Goal: Task Accomplishment & Management: Manage account settings

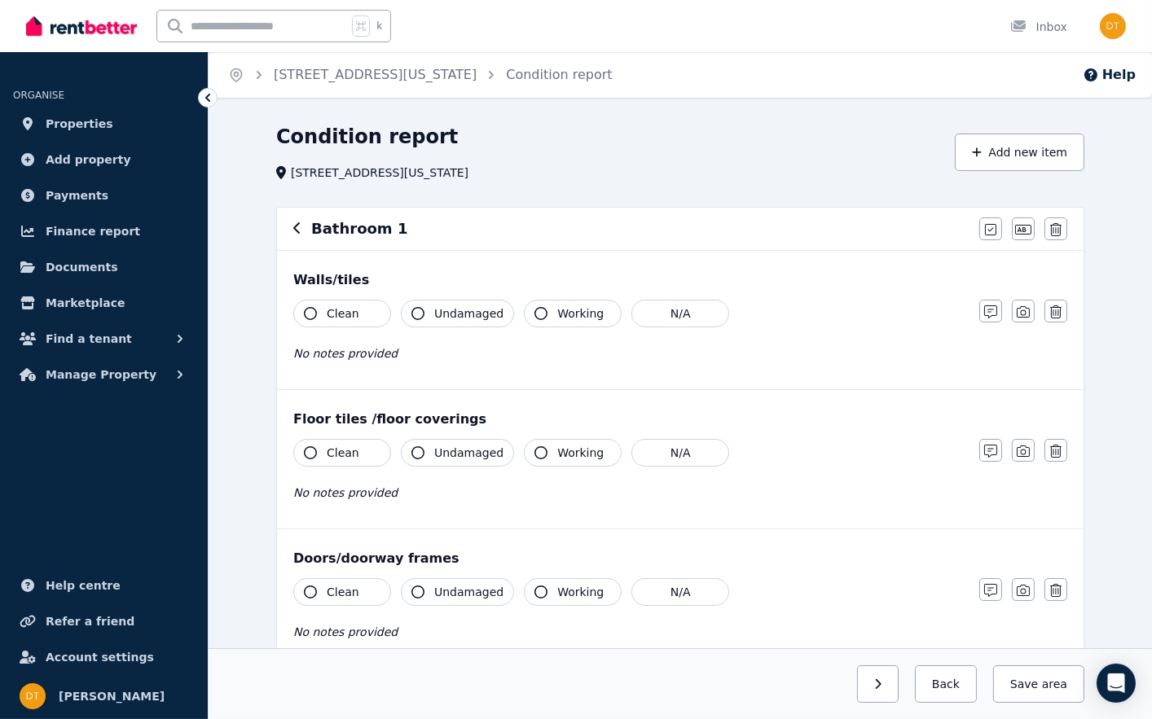
click at [301, 229] on icon "button" at bounding box center [297, 228] width 8 height 13
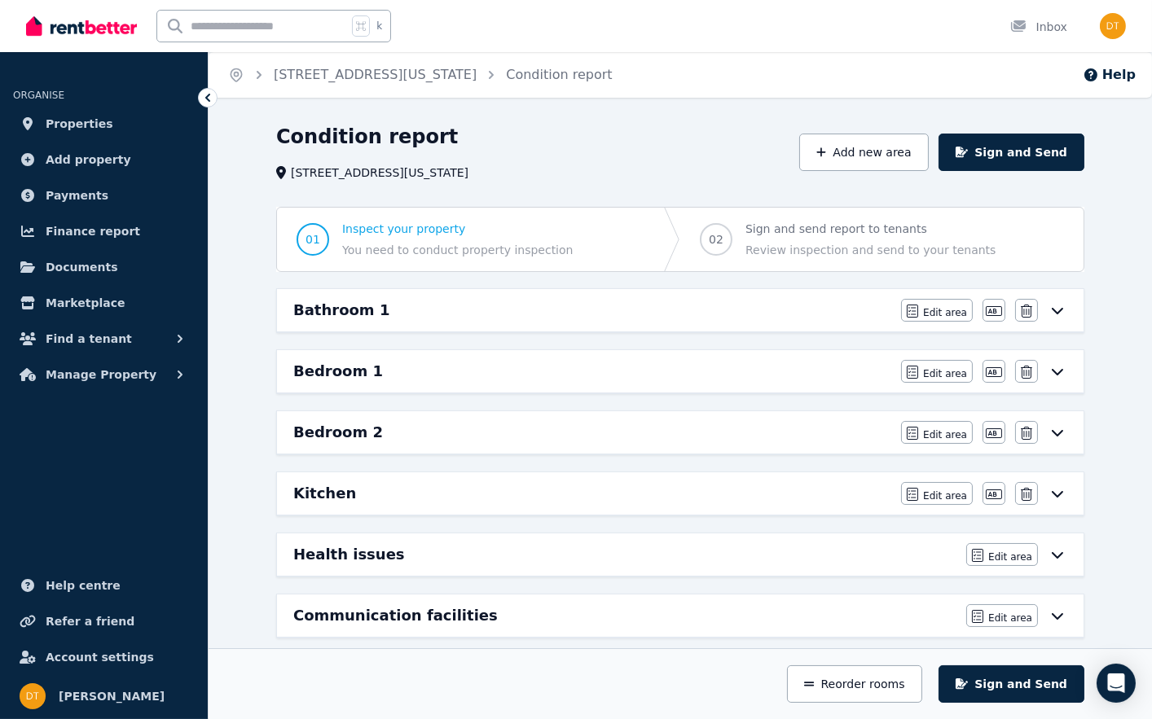
click at [1053, 495] on icon at bounding box center [1057, 494] width 11 height 7
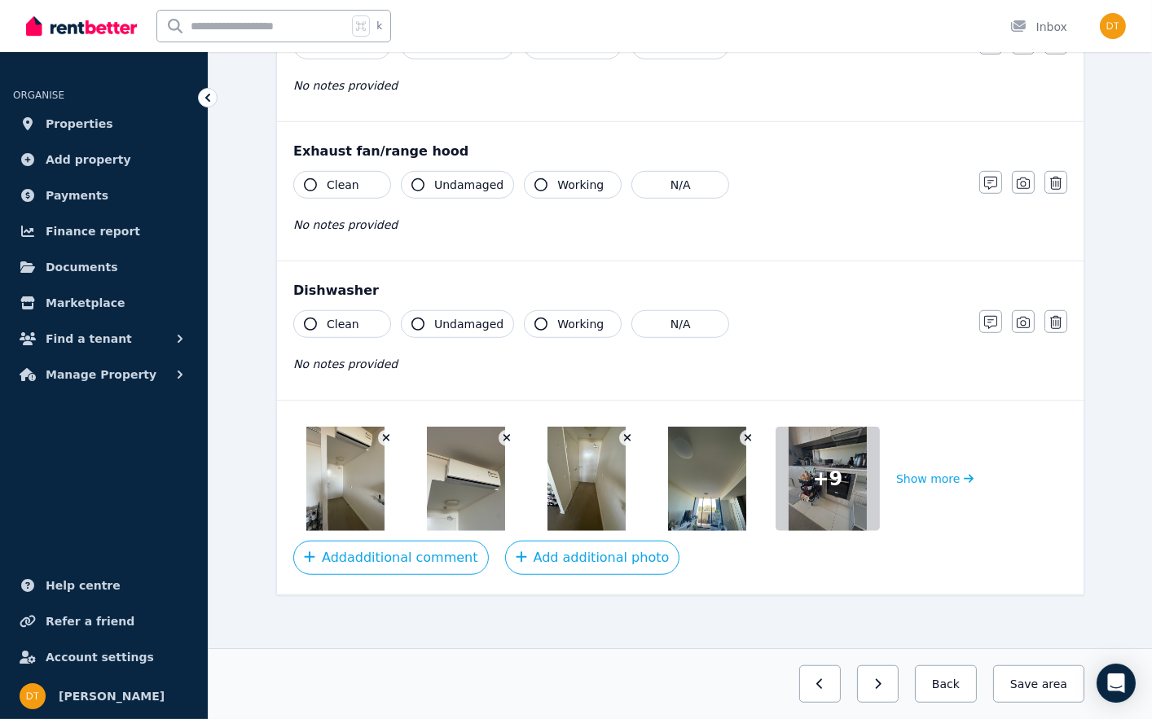
scroll to position [1939, 0]
click at [952, 473] on button "Show more" at bounding box center [934, 480] width 77 height 104
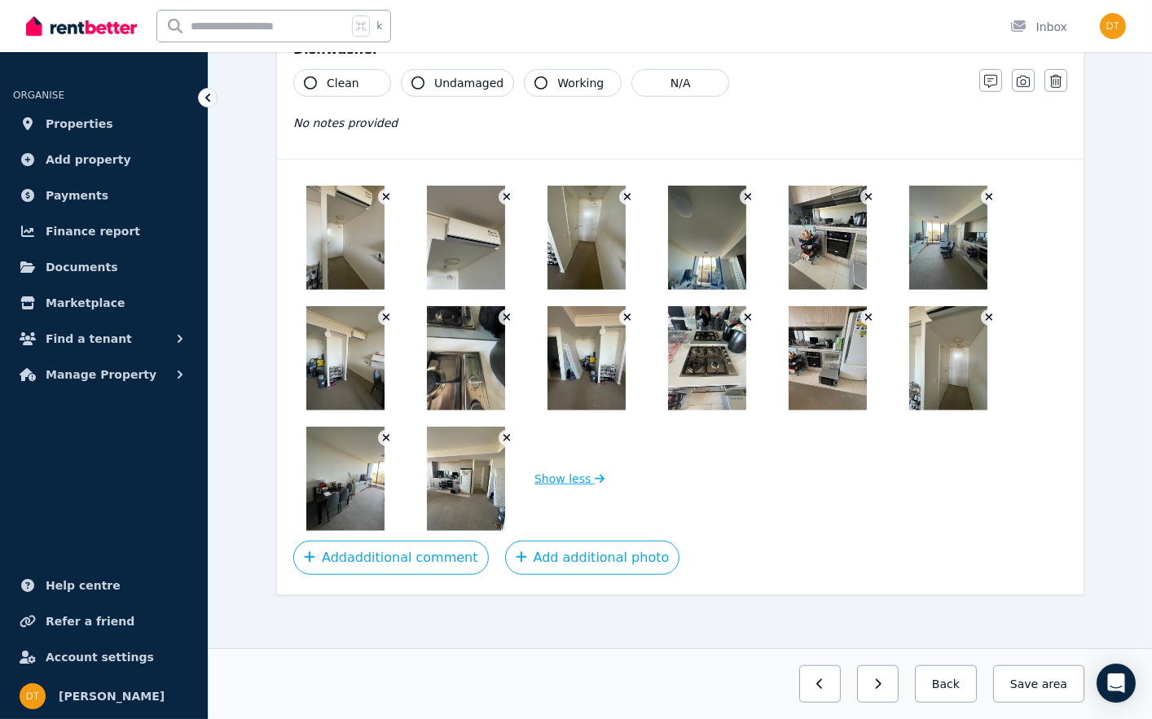
scroll to position [2180, 0]
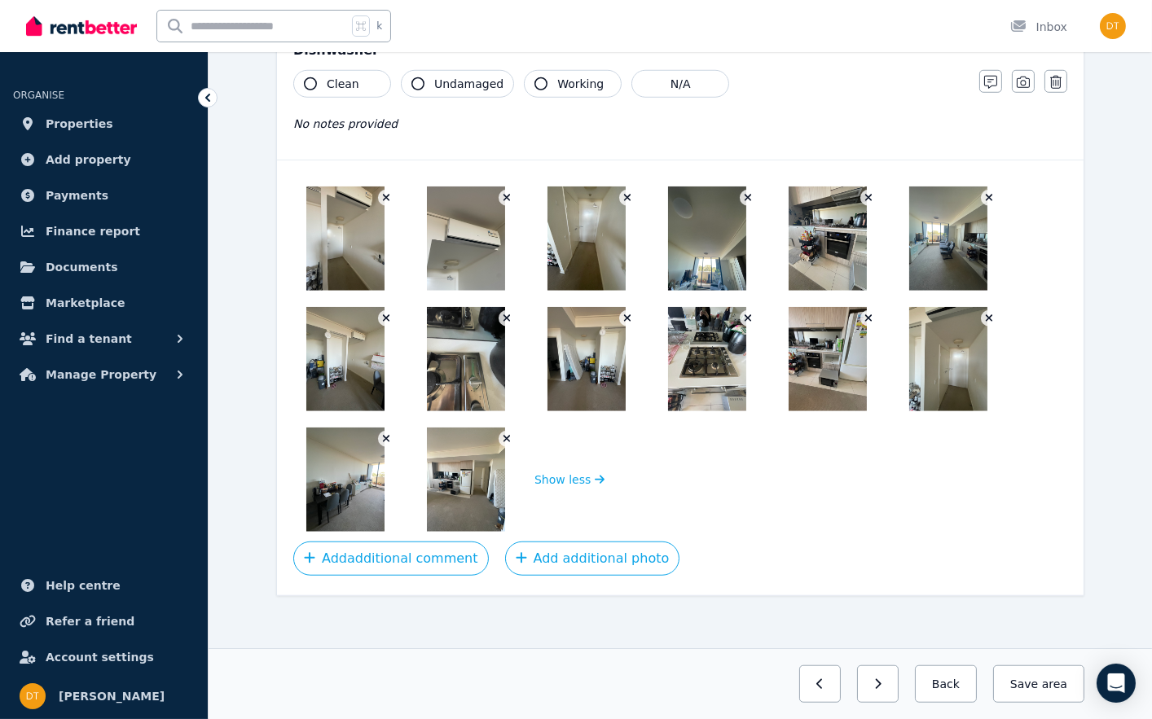
click at [490, 345] on img at bounding box center [466, 359] width 78 height 104
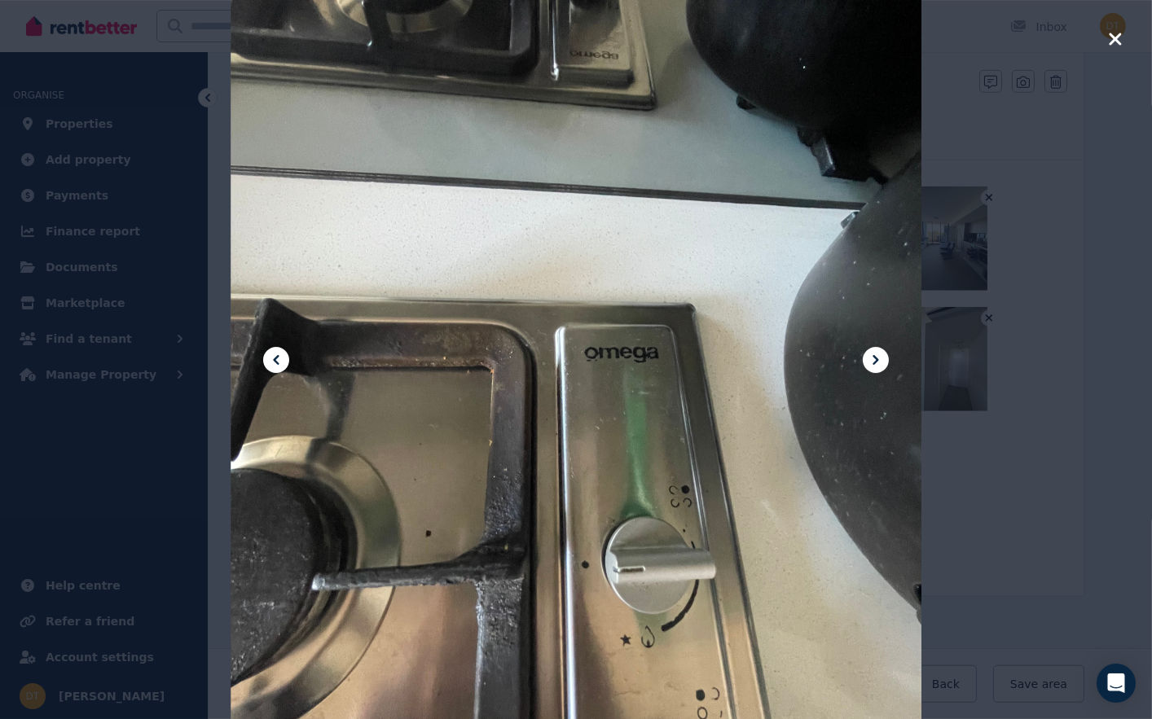
click at [875, 354] on icon at bounding box center [876, 360] width 20 height 20
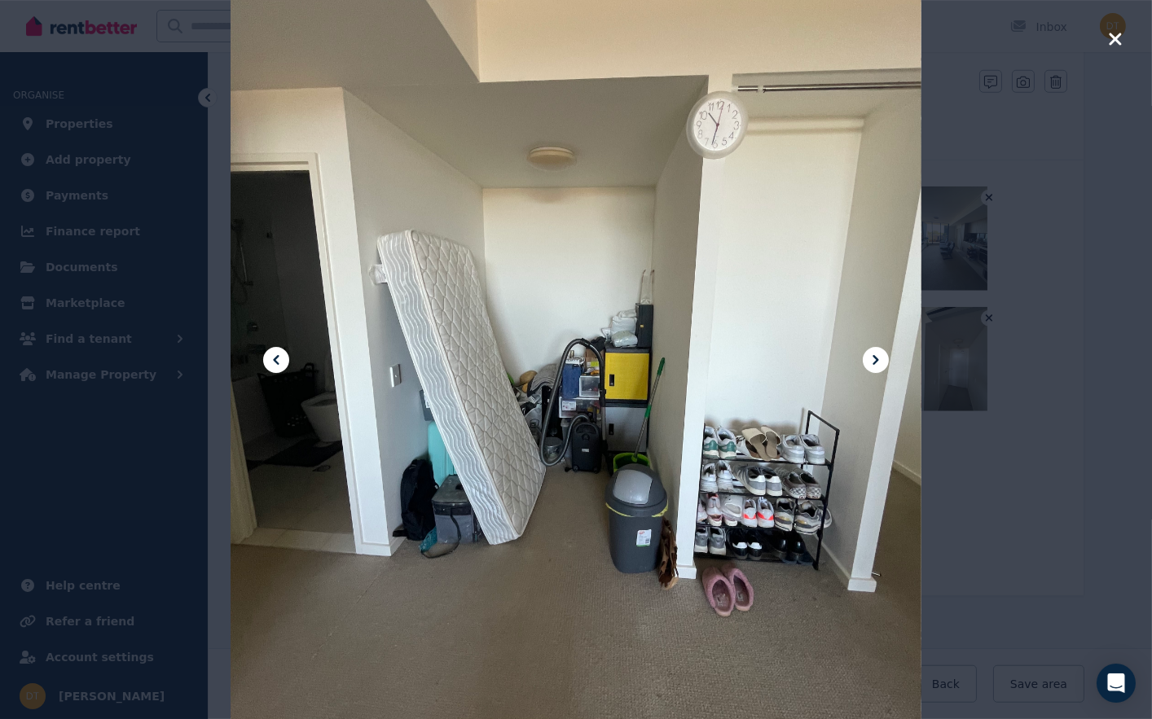
click at [875, 354] on icon at bounding box center [876, 360] width 20 height 20
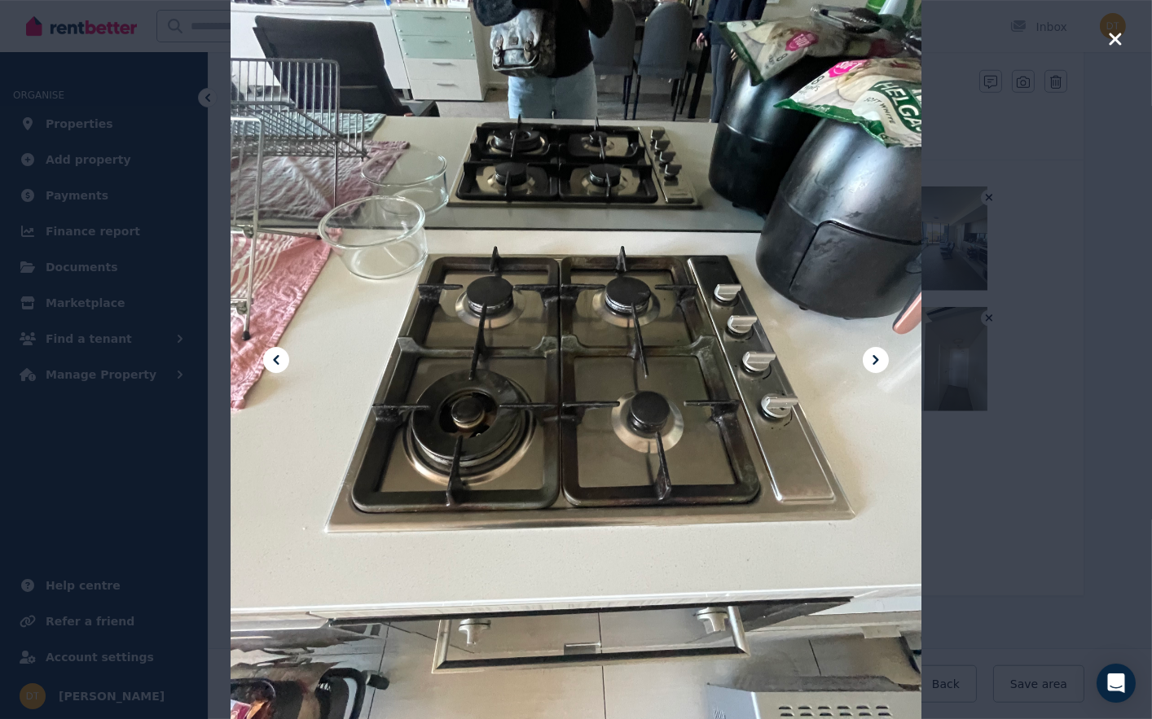
click at [875, 354] on icon at bounding box center [876, 360] width 20 height 20
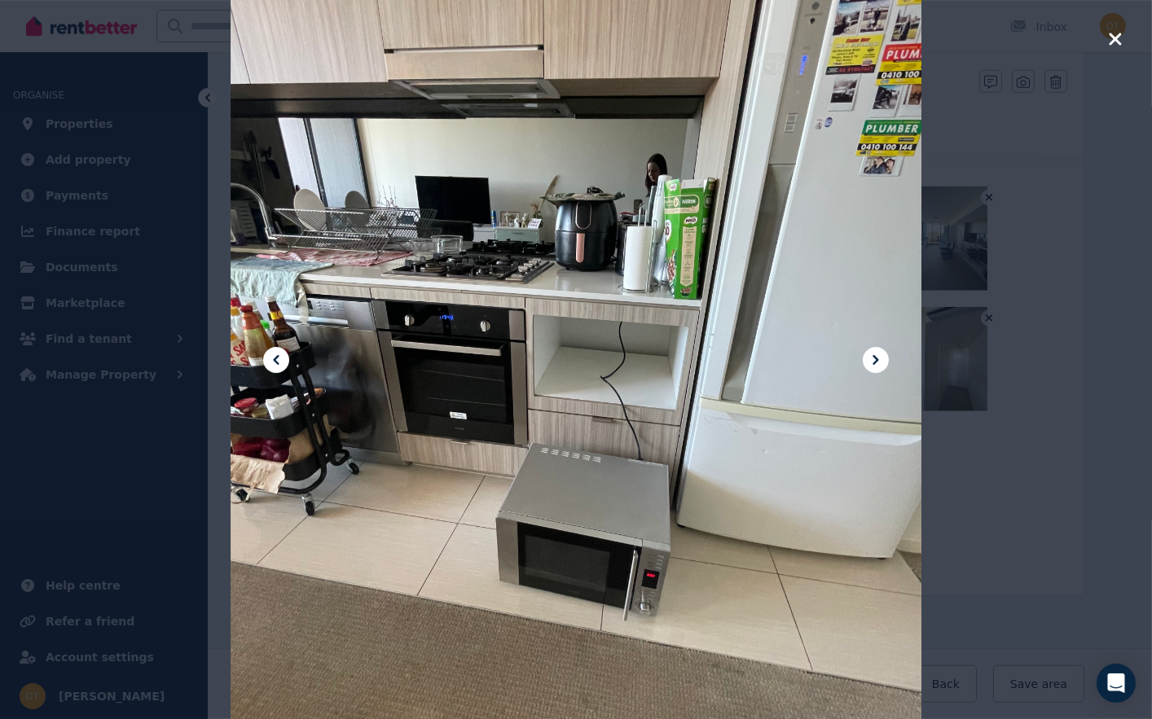
click at [281, 356] on icon at bounding box center [276, 360] width 20 height 20
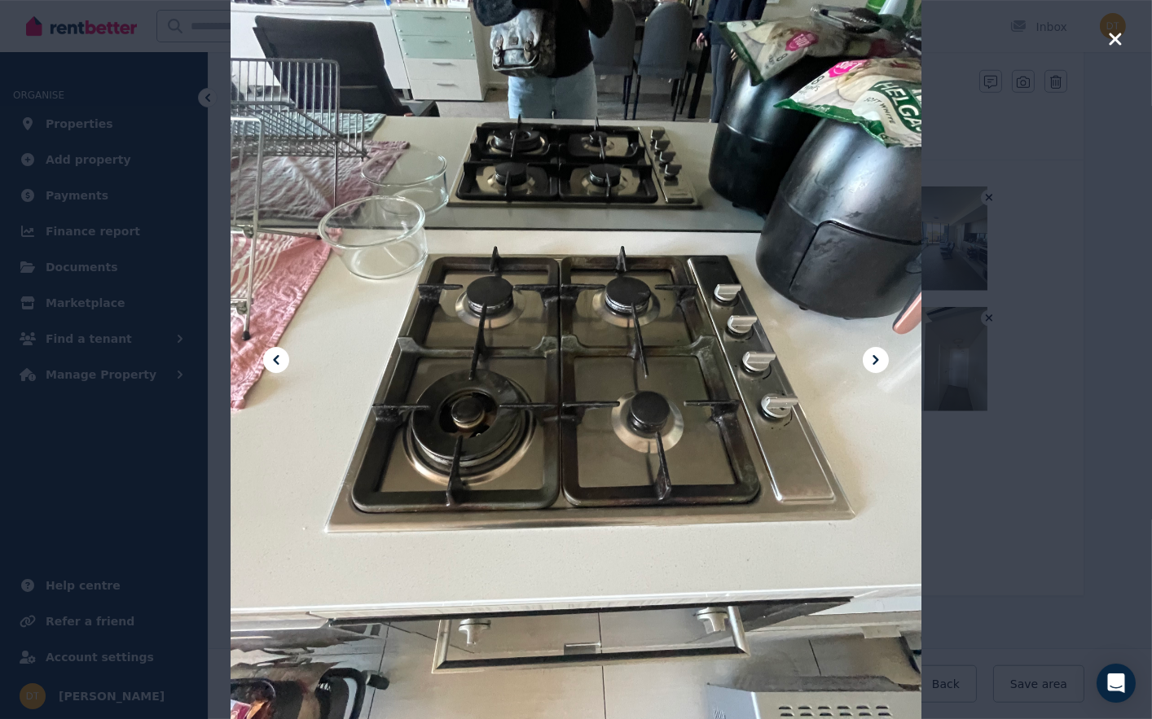
click at [281, 356] on icon at bounding box center [276, 360] width 20 height 20
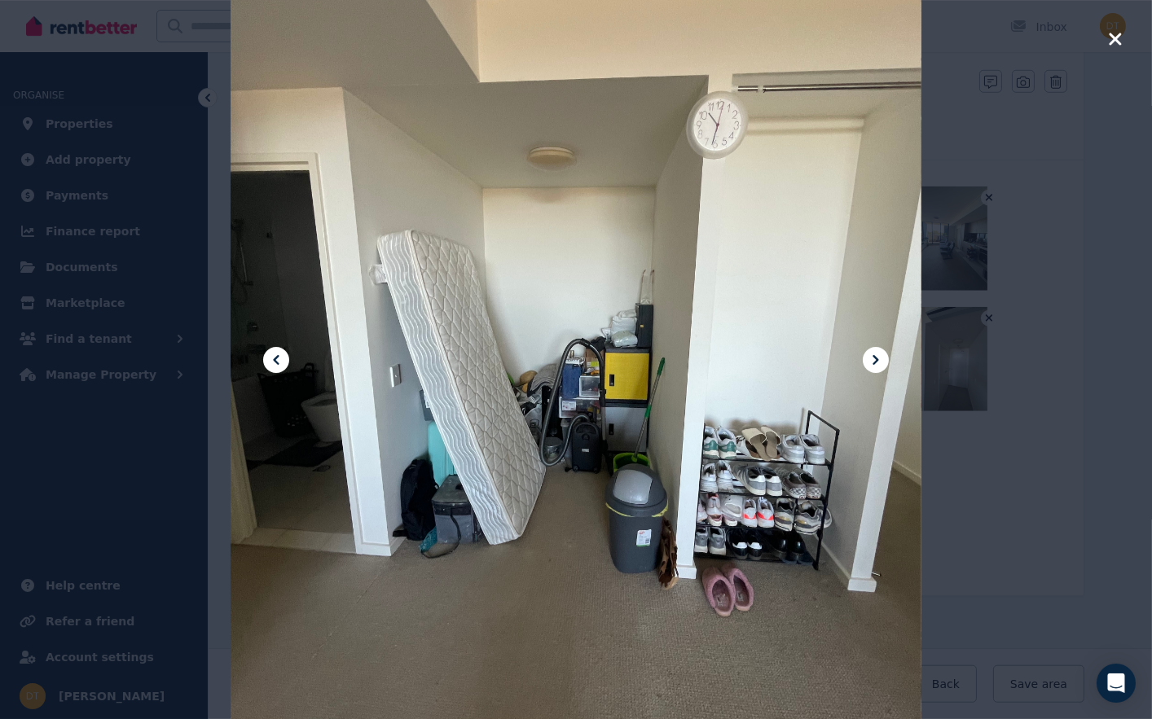
click at [1108, 49] on icon "button" at bounding box center [1115, 39] width 15 height 20
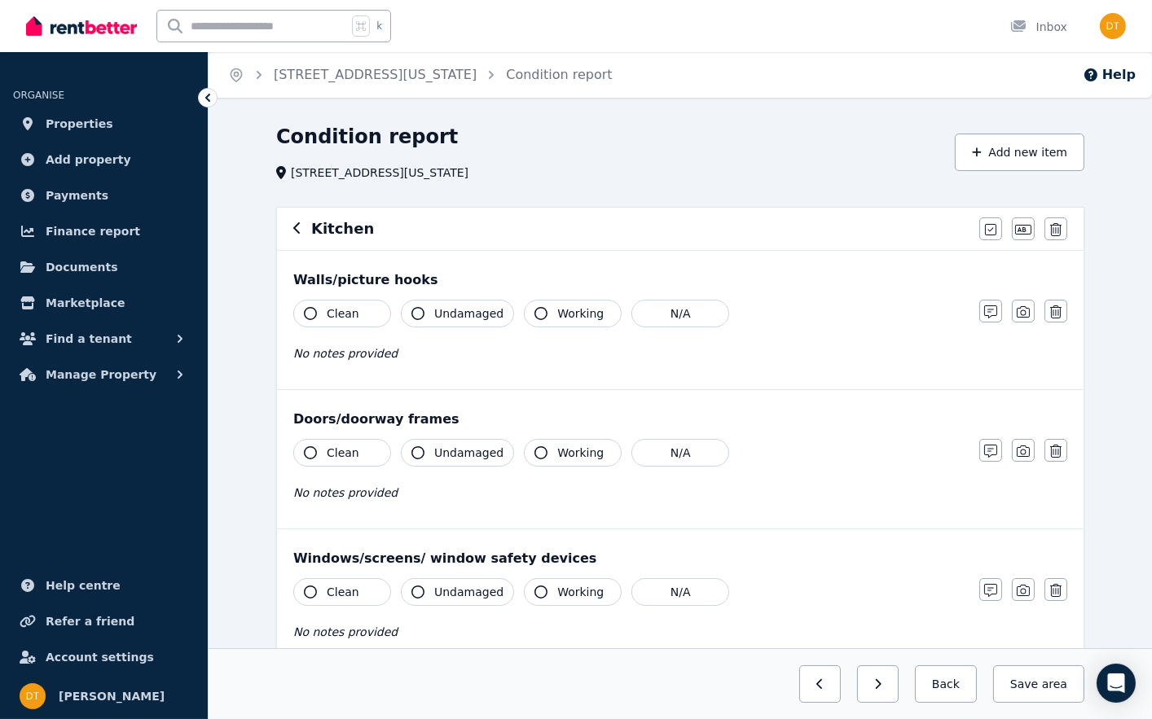
scroll to position [0, 0]
click at [299, 229] on icon "button" at bounding box center [297, 228] width 8 height 13
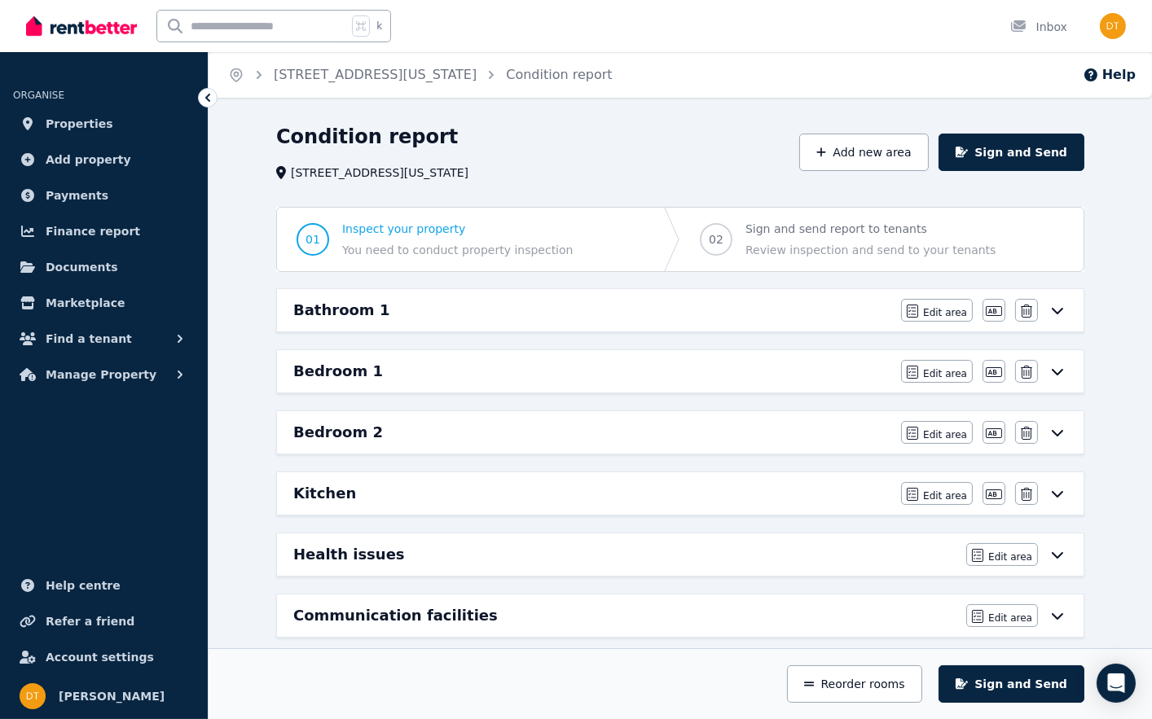
click at [1054, 313] on icon at bounding box center [1058, 310] width 20 height 13
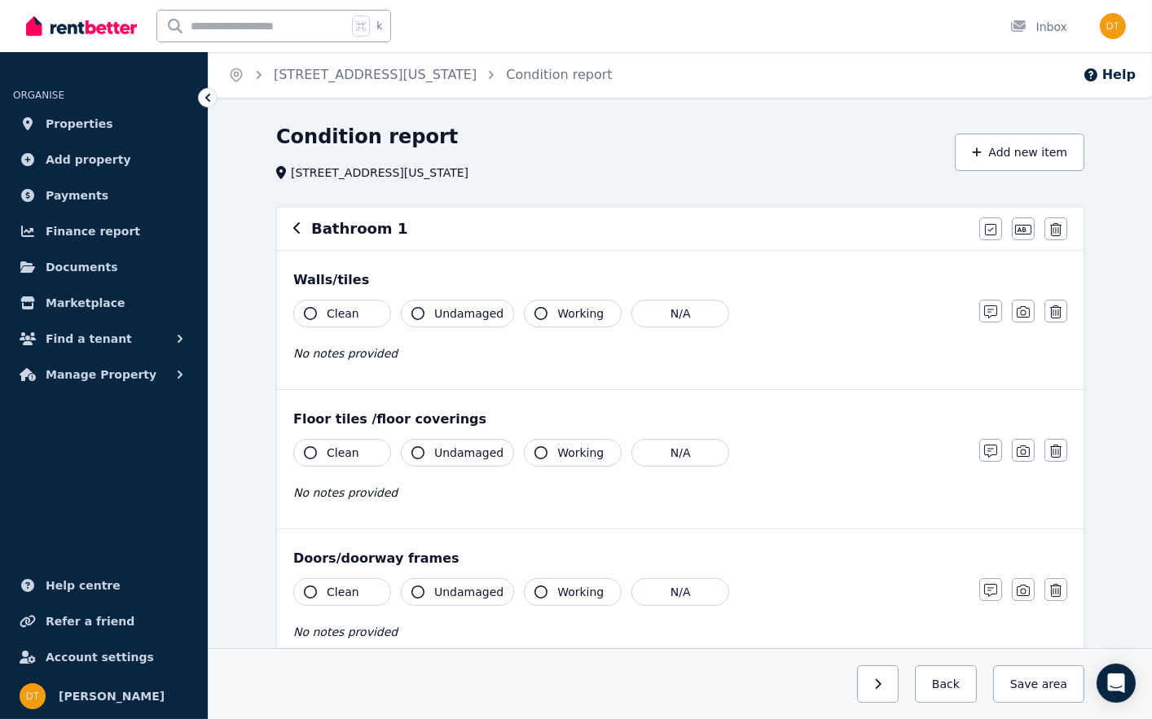
click at [301, 227] on icon "button" at bounding box center [297, 228] width 8 height 13
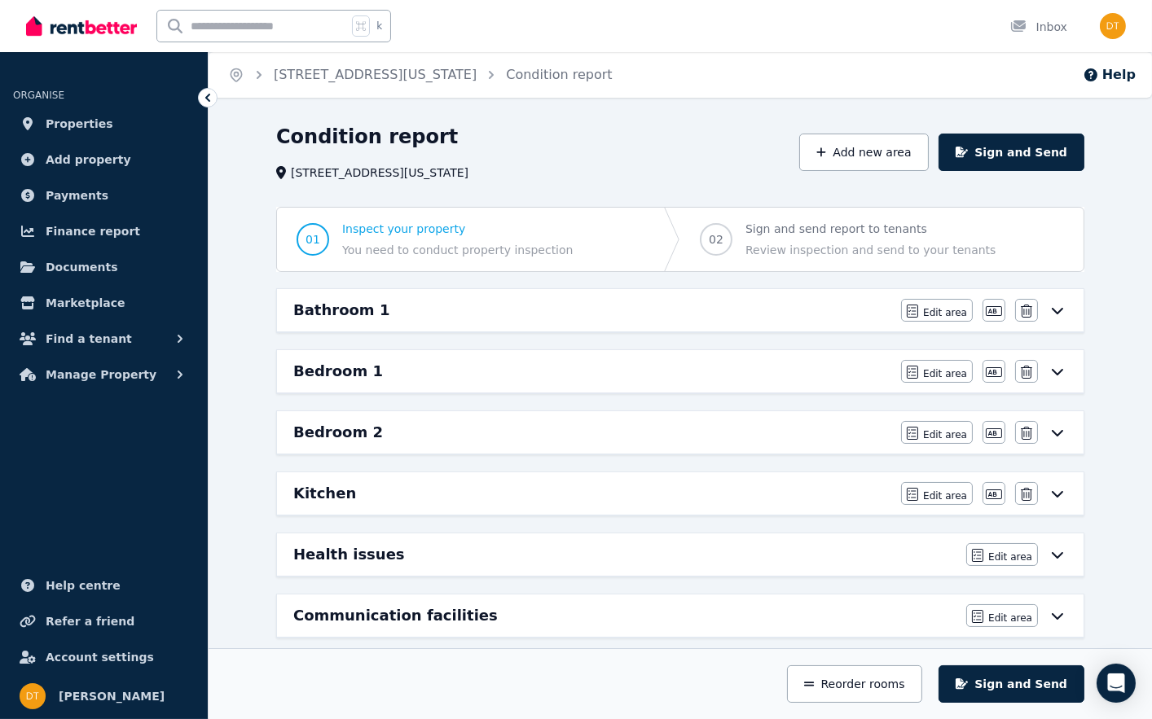
click at [1060, 377] on icon at bounding box center [1058, 371] width 20 height 13
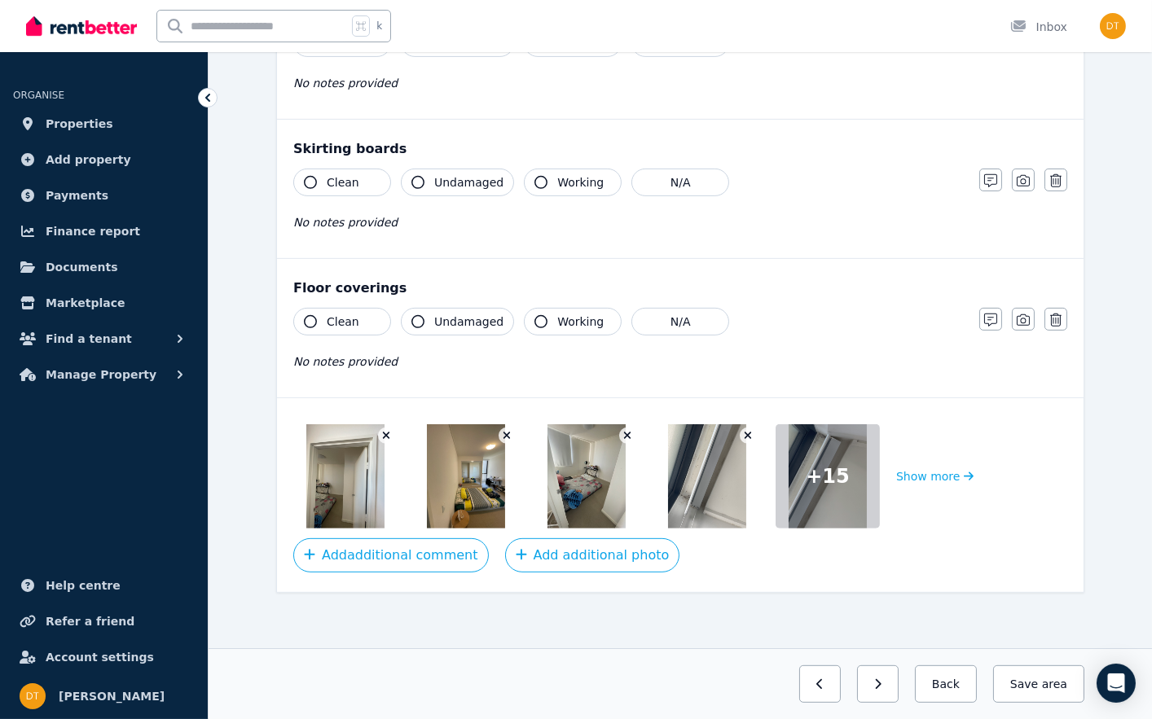
scroll to position [1106, 0]
click at [947, 479] on button "Show more" at bounding box center [934, 477] width 77 height 104
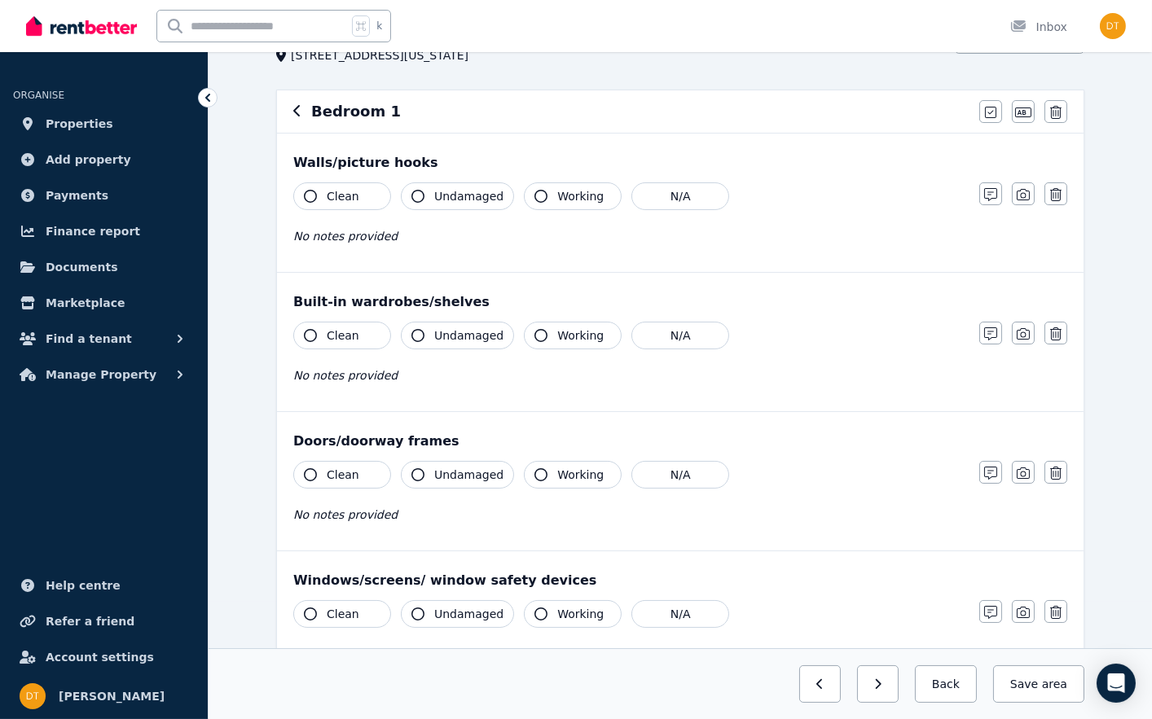
scroll to position [57, 0]
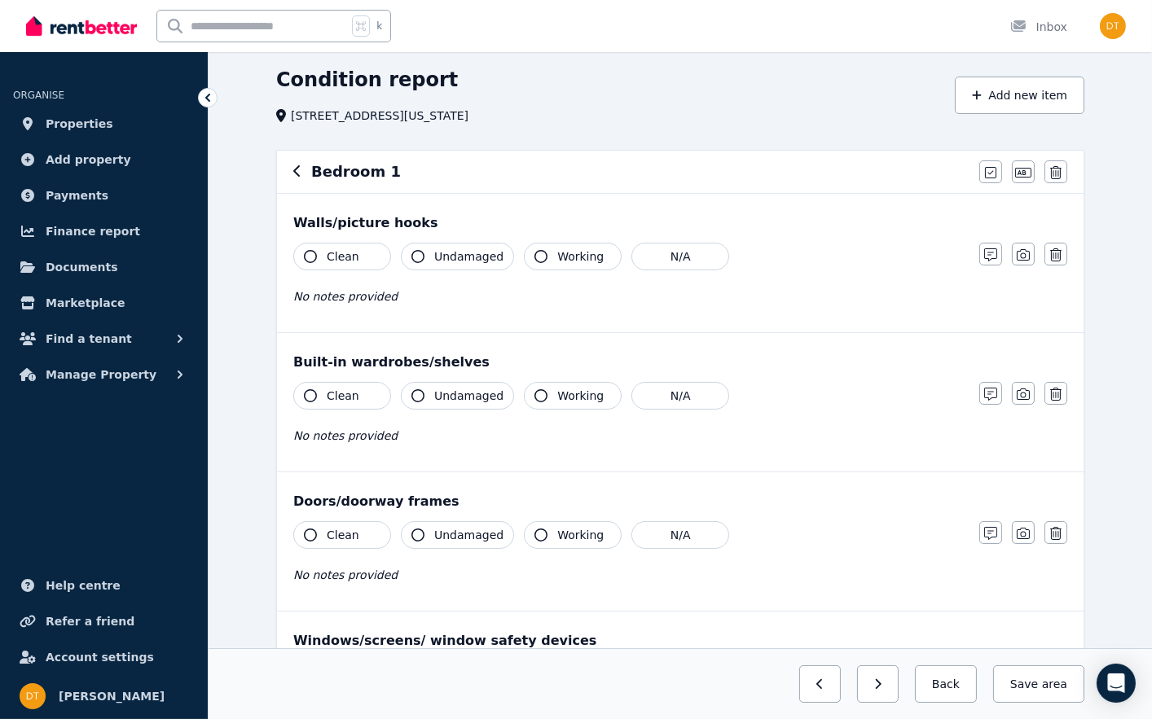
click at [301, 167] on icon "button" at bounding box center [297, 171] width 8 height 13
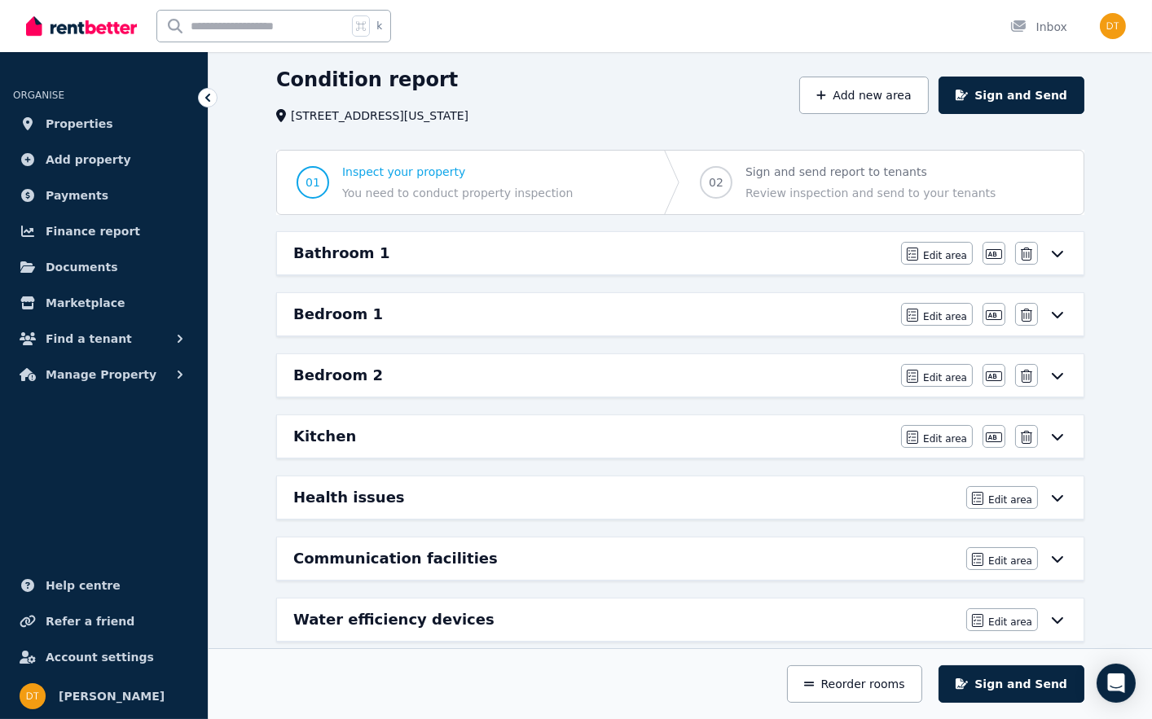
click at [1057, 256] on icon at bounding box center [1057, 254] width 11 height 7
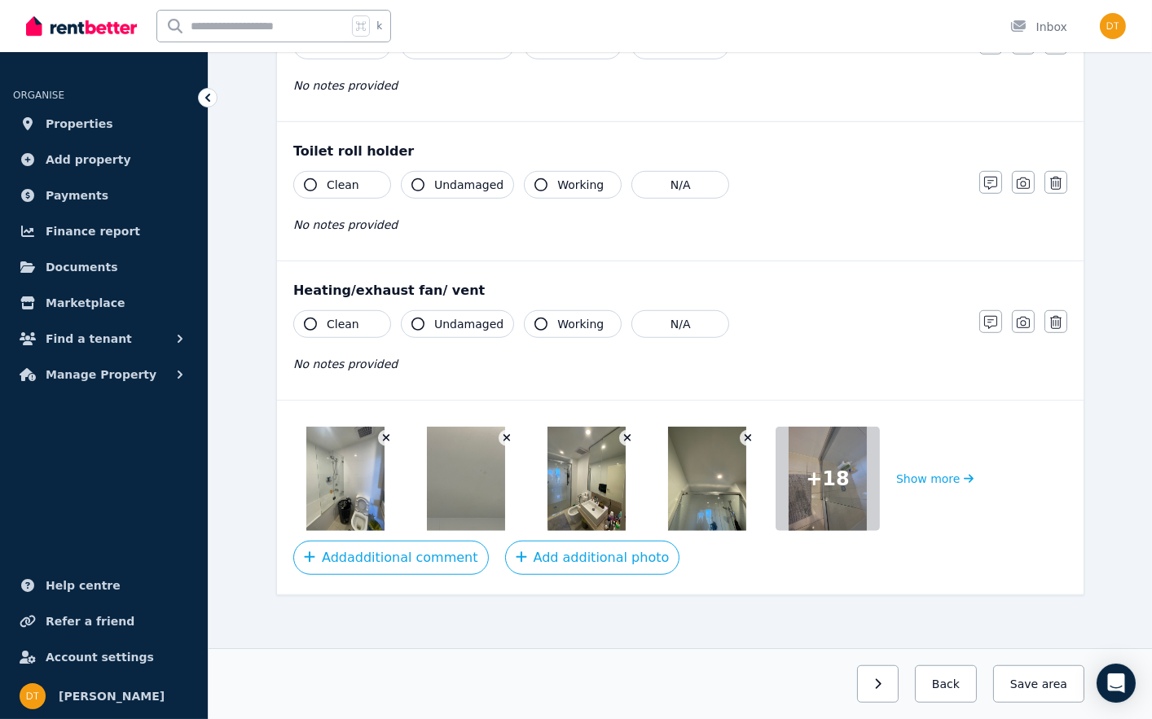
scroll to position [1939, 0]
click at [935, 466] on button "Show more" at bounding box center [934, 480] width 77 height 104
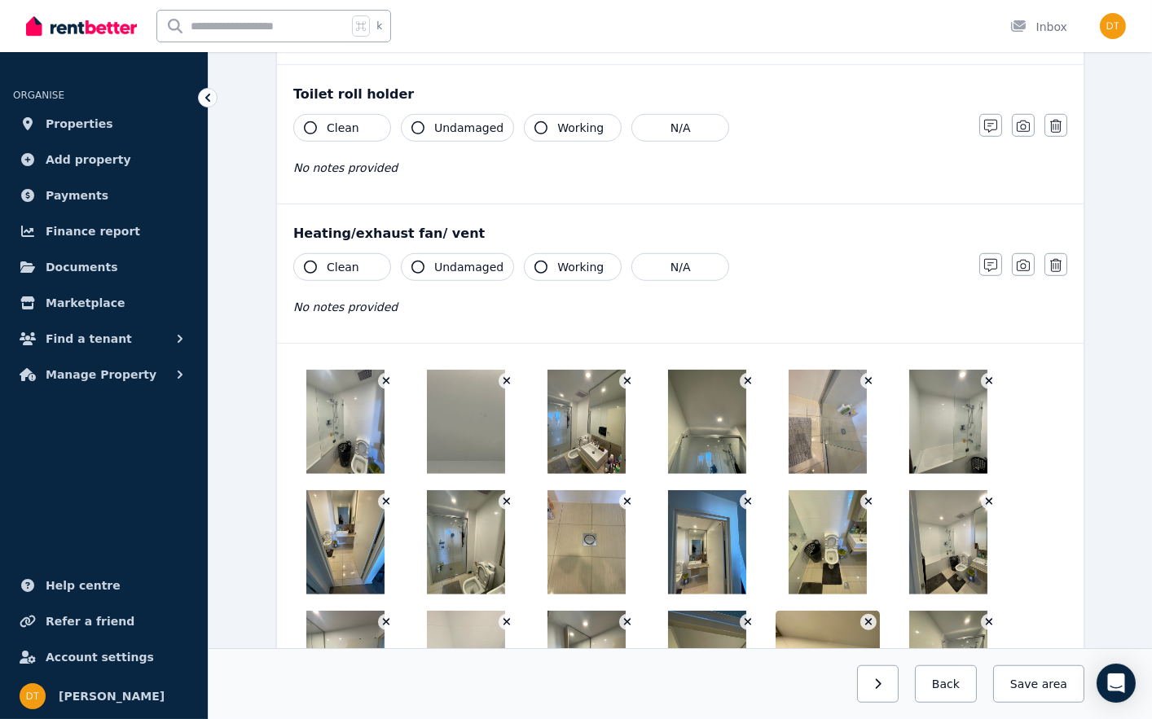
scroll to position [2000, 0]
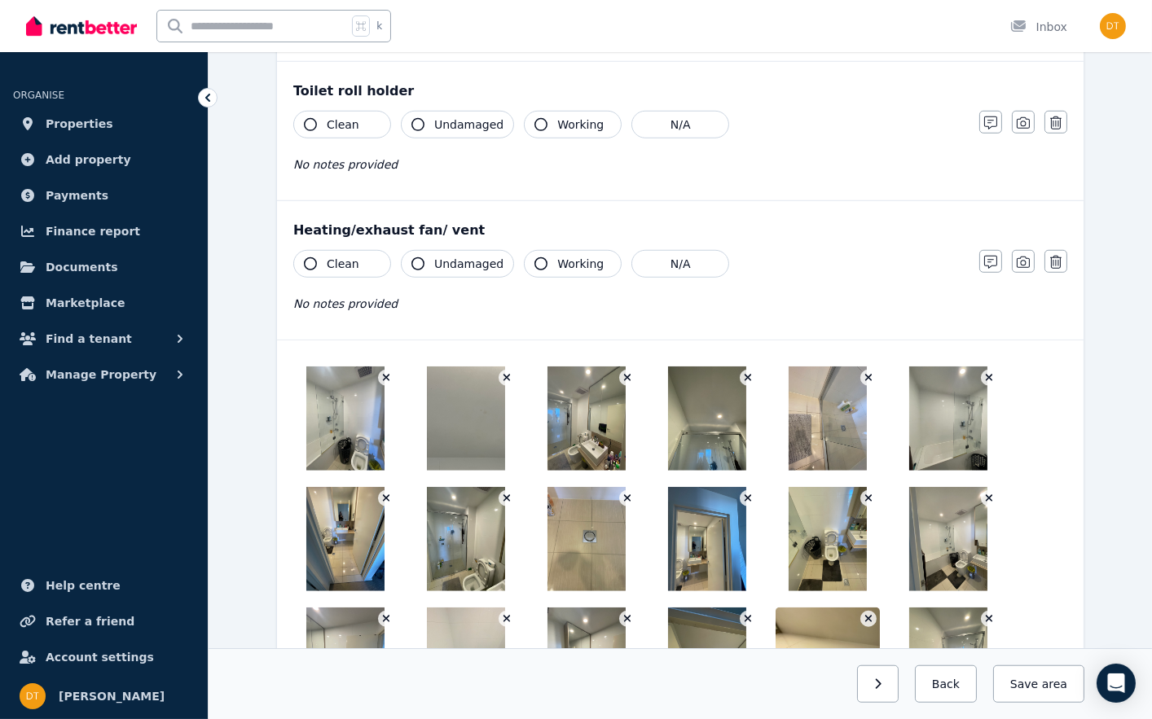
click at [450, 401] on img at bounding box center [466, 419] width 78 height 104
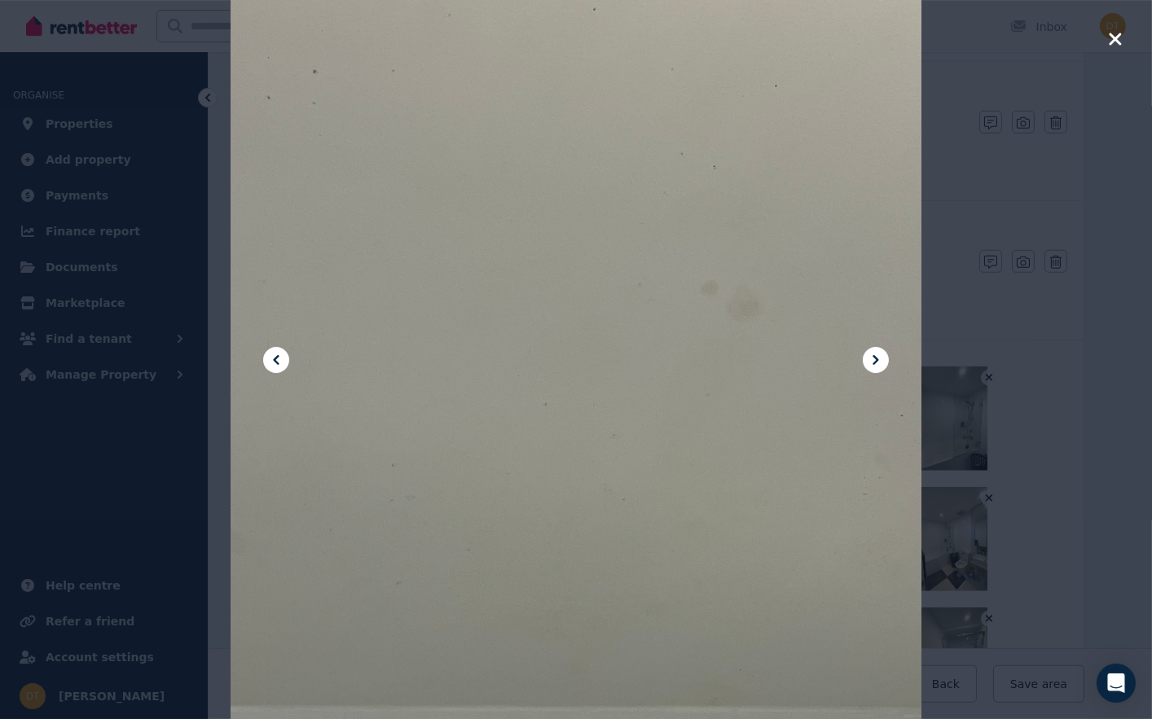
click at [886, 364] on button at bounding box center [876, 360] width 26 height 26
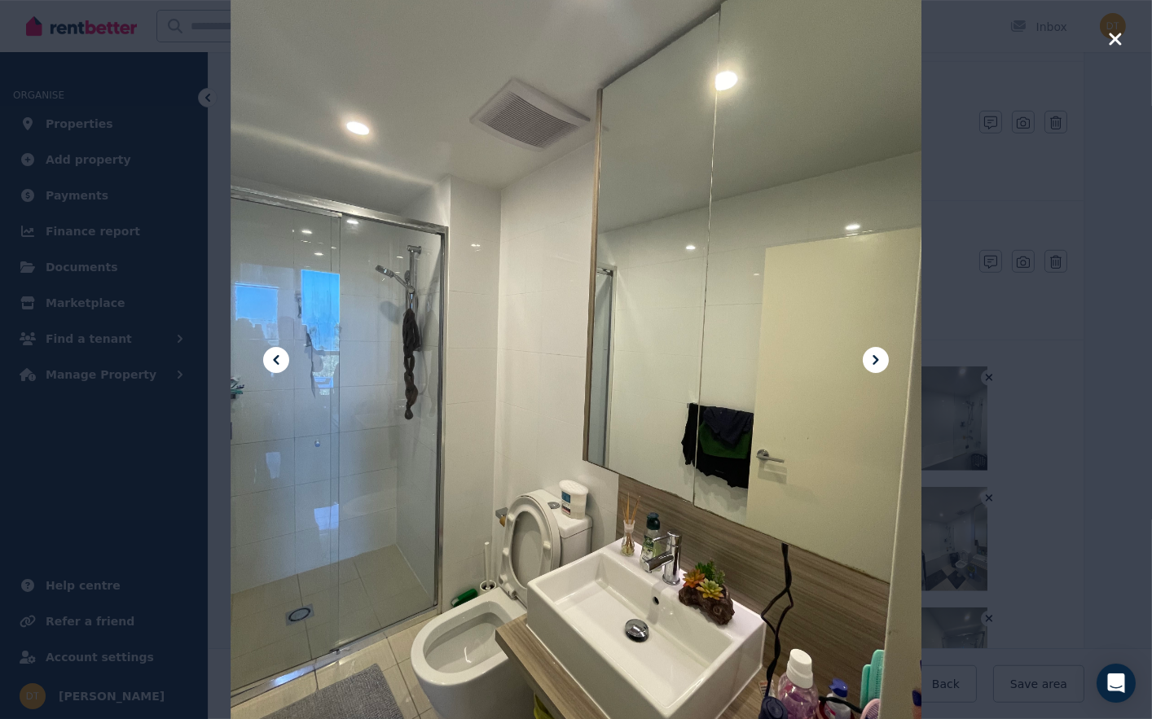
click at [270, 357] on icon at bounding box center [276, 360] width 20 height 20
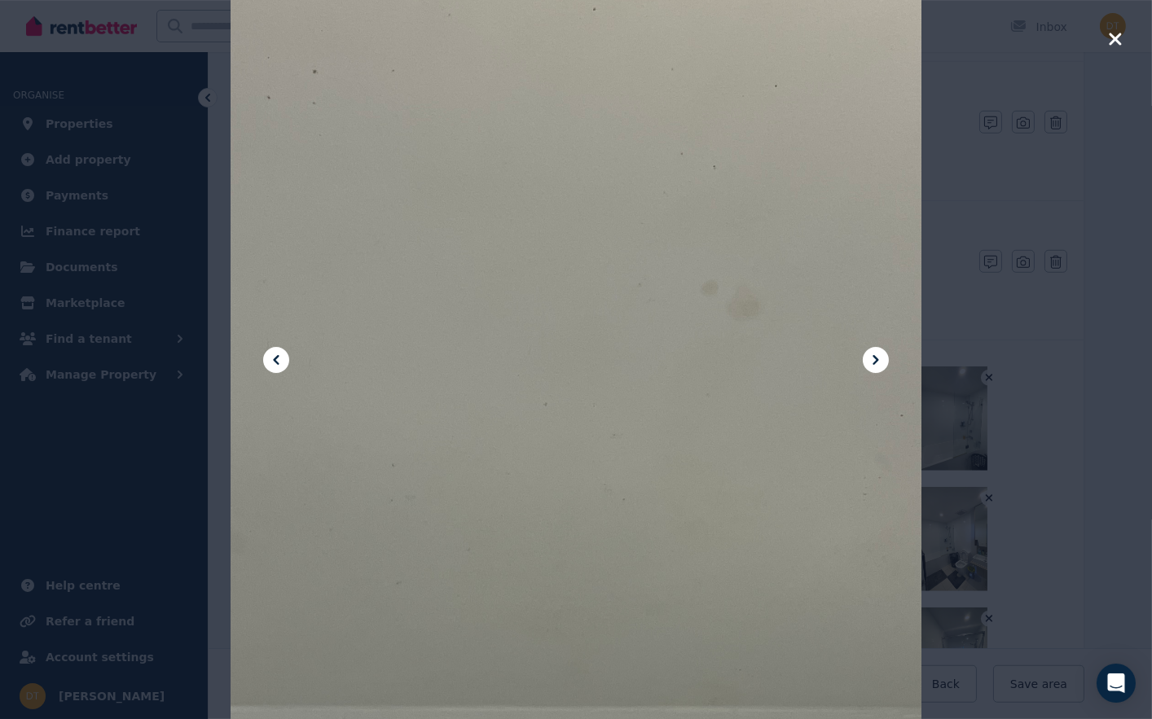
drag, startPoint x: 685, startPoint y: 183, endPoint x: 726, endPoint y: 348, distance: 169.5
click at [718, 349] on div at bounding box center [576, 359] width 691 height 921
click at [1122, 46] on icon "button" at bounding box center [1115, 39] width 15 height 20
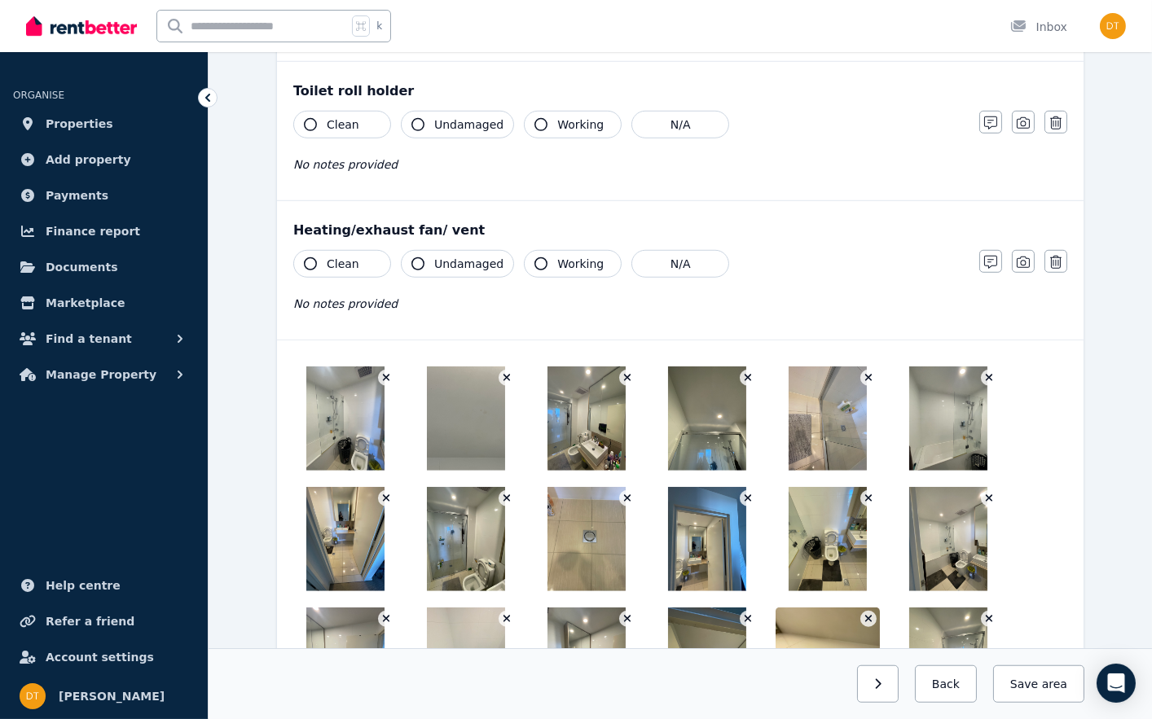
drag, startPoint x: 449, startPoint y: 393, endPoint x: -14, endPoint y: 670, distance: 538.9
click at [471, 406] on img at bounding box center [466, 419] width 78 height 104
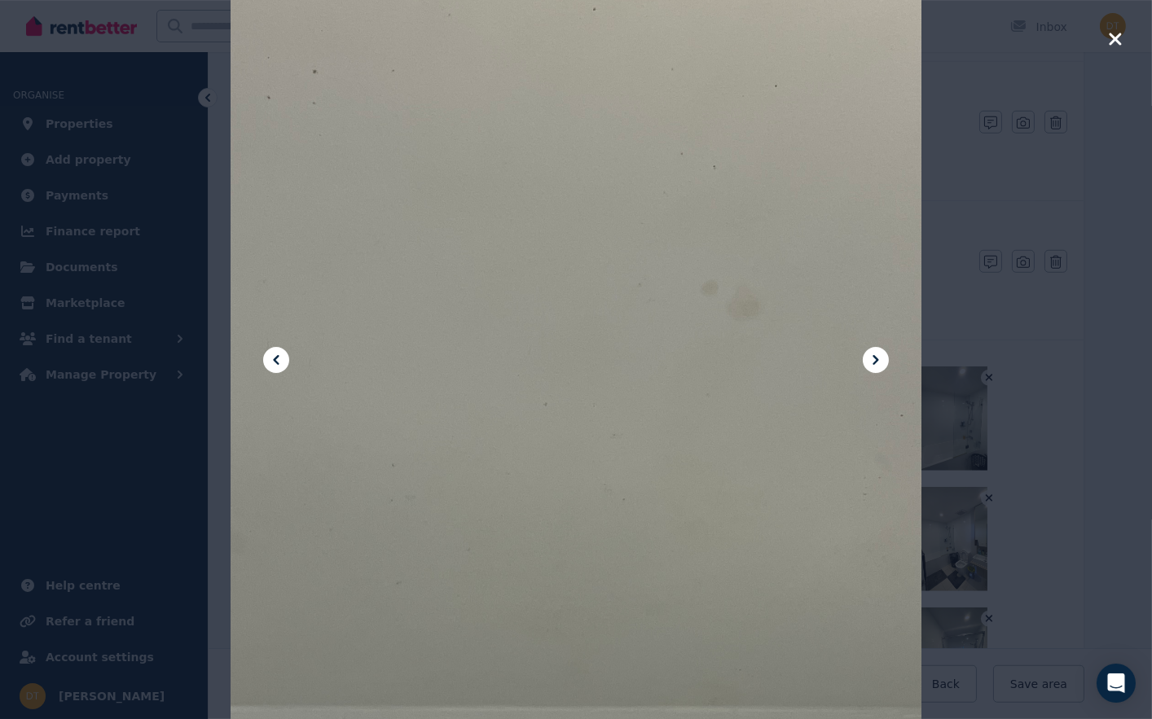
click at [471, 406] on div at bounding box center [576, 359] width 691 height 921
click at [890, 367] on div at bounding box center [576, 359] width 691 height 921
click at [872, 361] on icon at bounding box center [876, 360] width 20 height 20
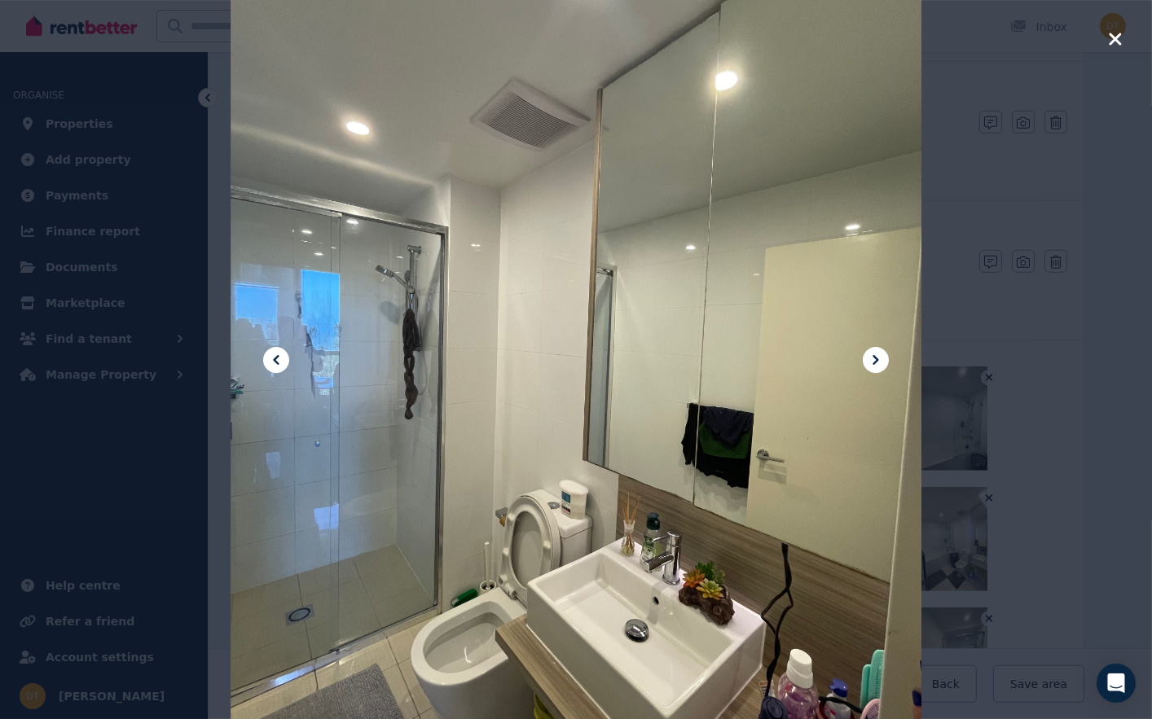
click at [872, 361] on icon at bounding box center [876, 360] width 20 height 20
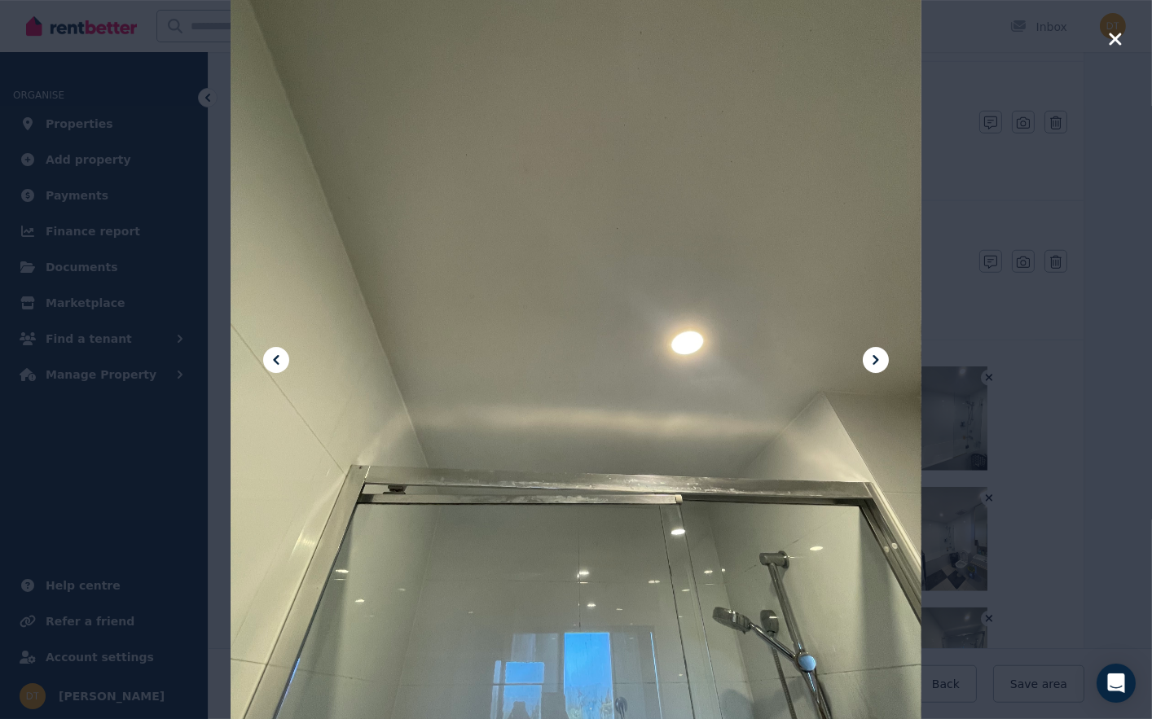
click at [872, 361] on icon at bounding box center [876, 360] width 20 height 20
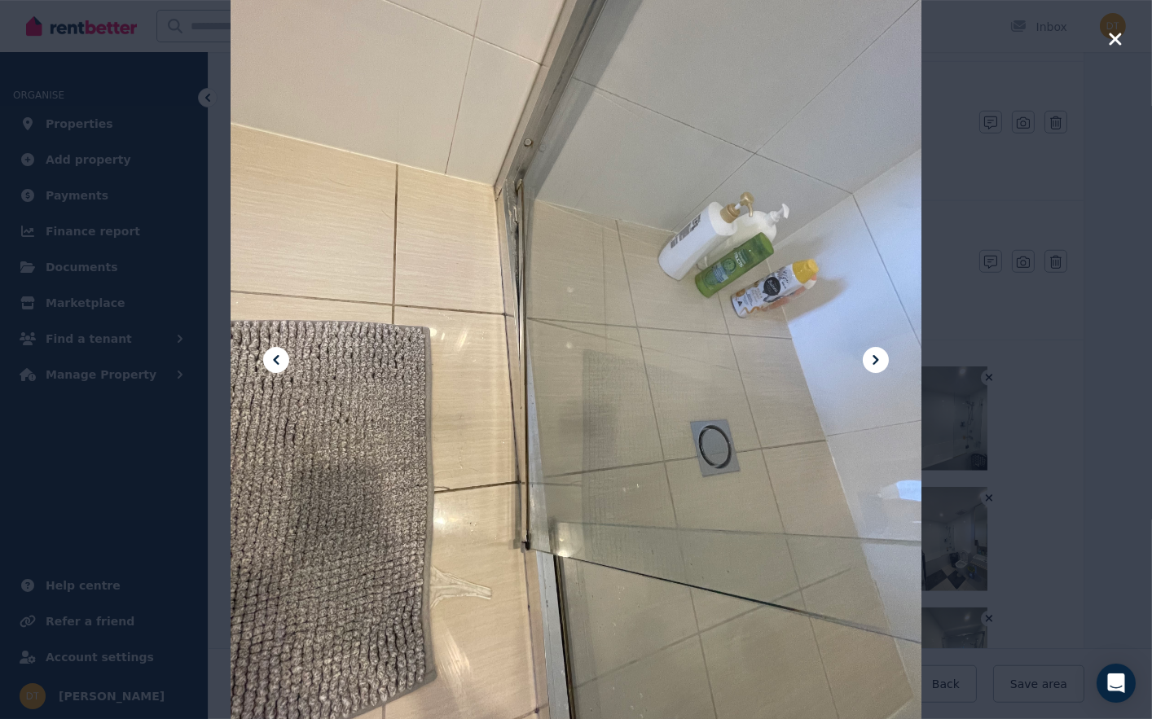
click at [872, 361] on icon at bounding box center [876, 360] width 20 height 20
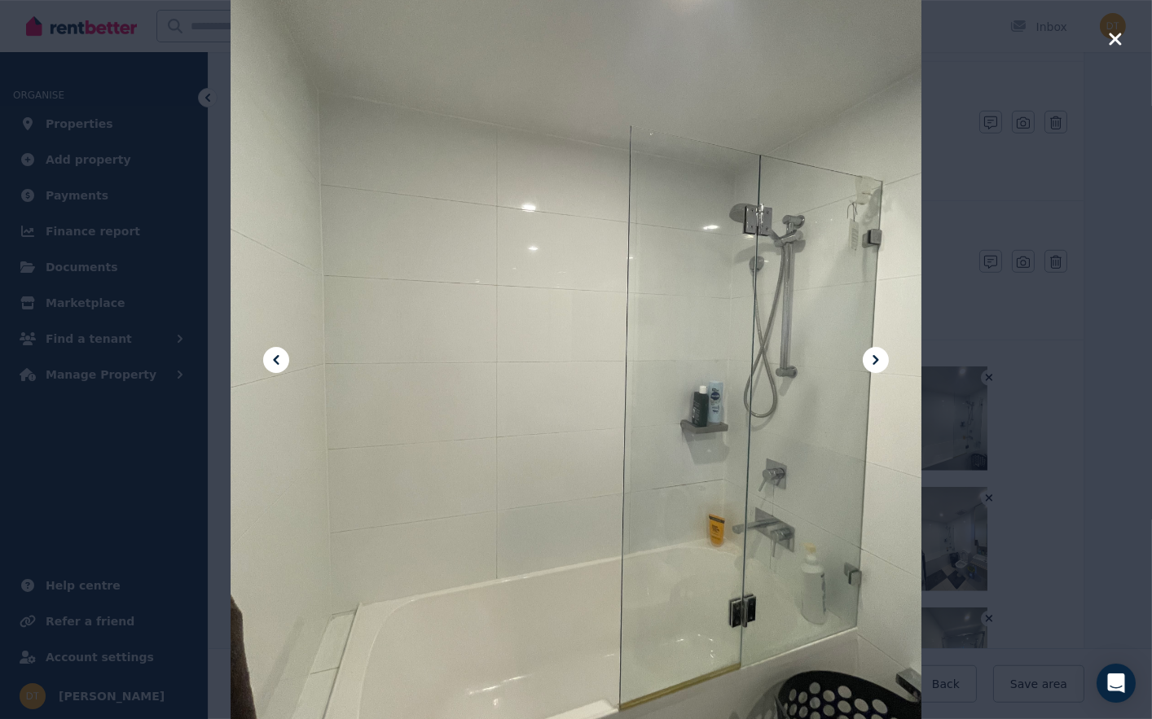
click at [872, 361] on icon at bounding box center [876, 360] width 20 height 20
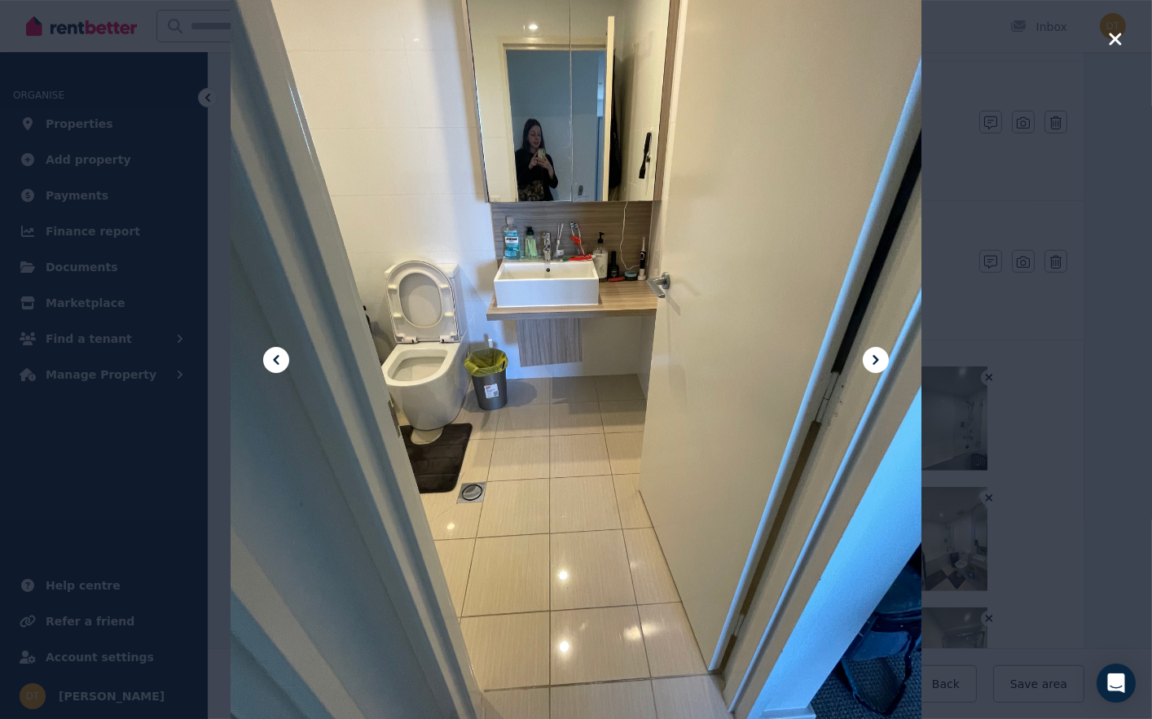
click at [872, 361] on icon at bounding box center [876, 360] width 20 height 20
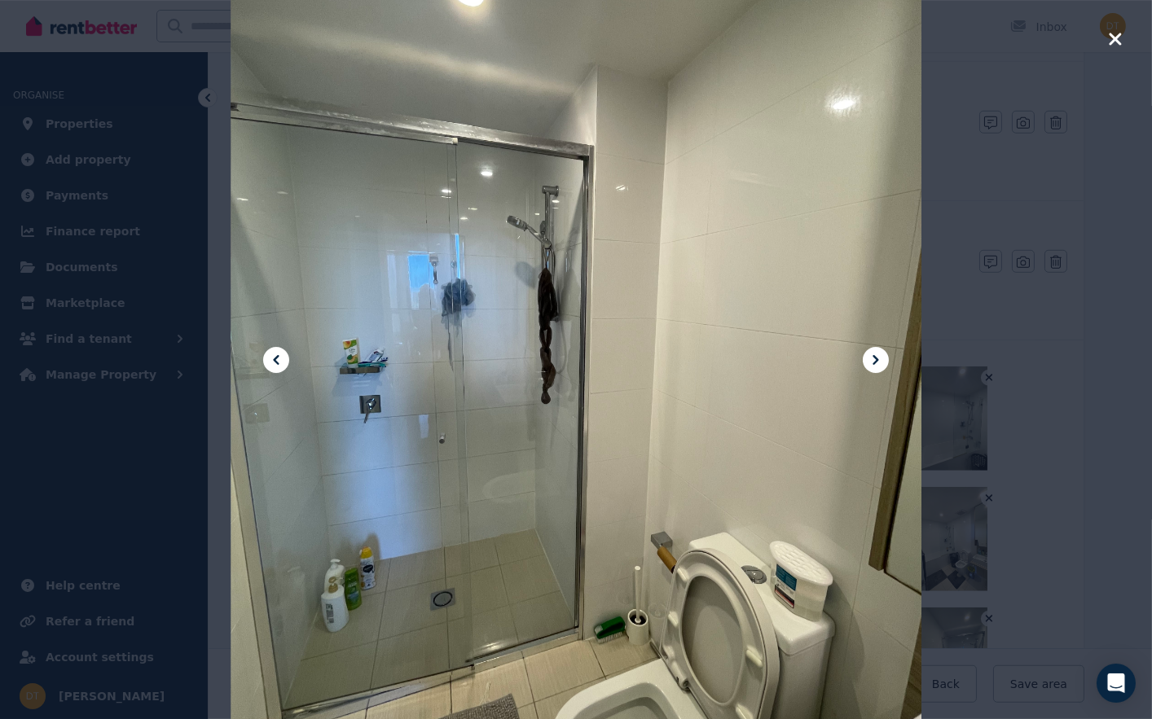
click at [262, 360] on div at bounding box center [576, 359] width 691 height 921
click at [281, 364] on icon at bounding box center [276, 360] width 20 height 20
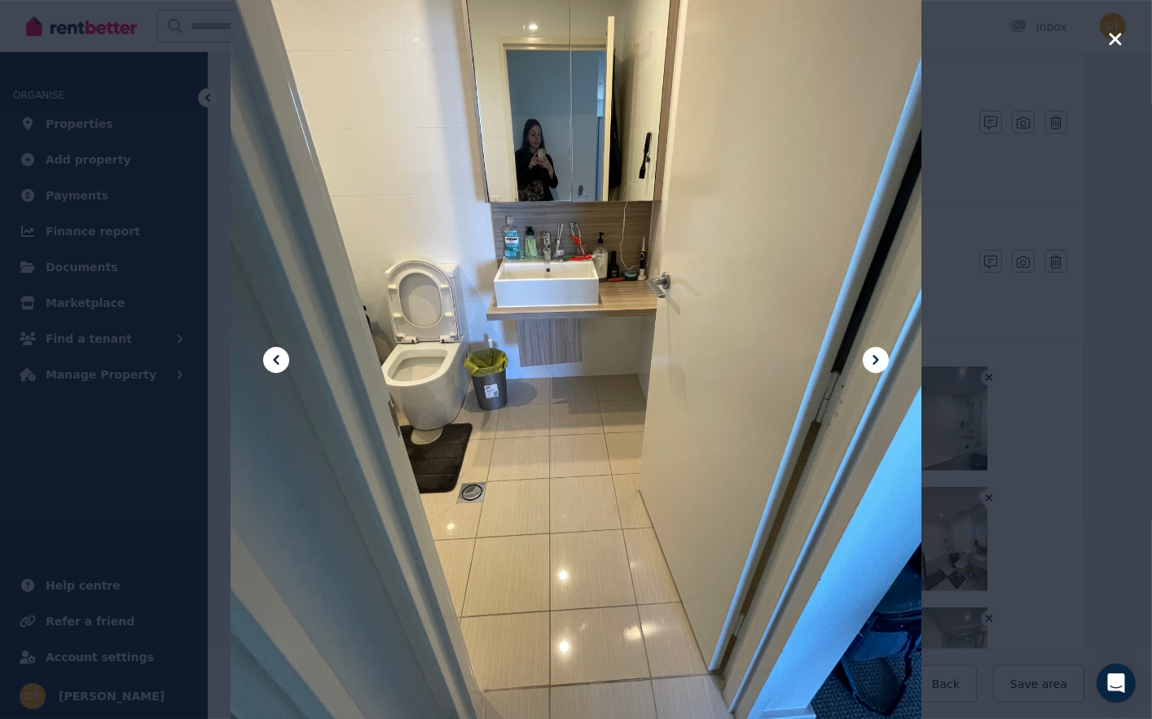
click at [883, 357] on icon at bounding box center [876, 360] width 20 height 20
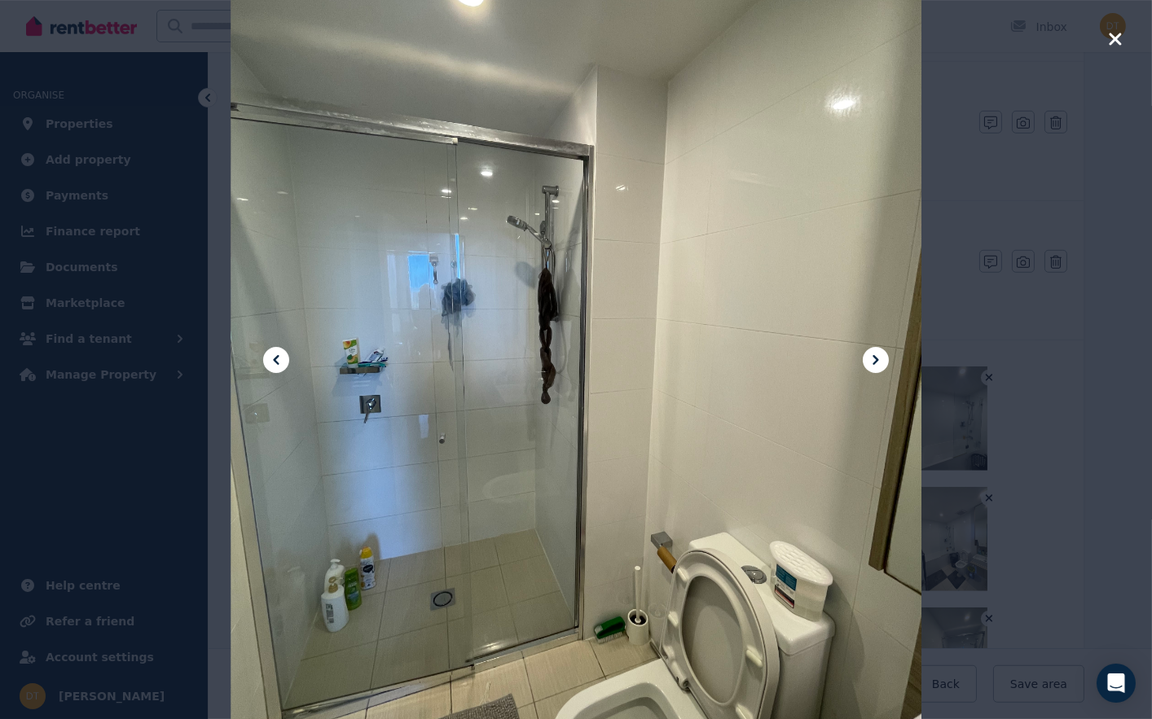
click at [883, 357] on icon at bounding box center [876, 360] width 20 height 20
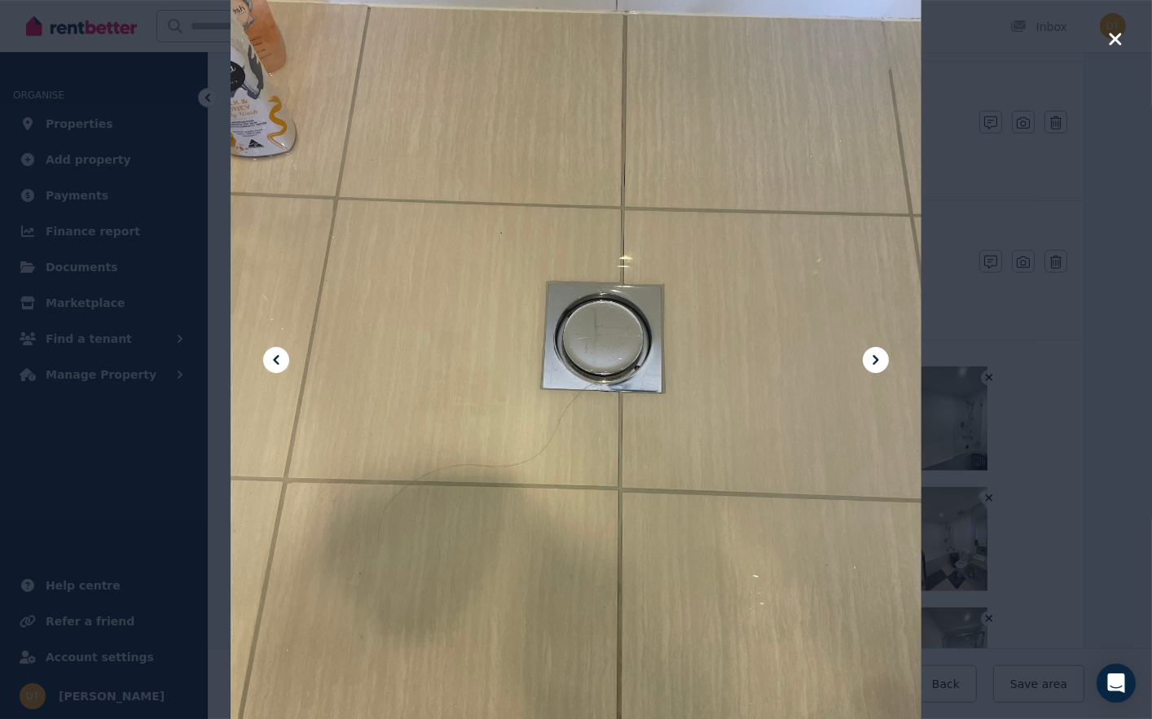
click at [883, 357] on icon at bounding box center [876, 360] width 20 height 20
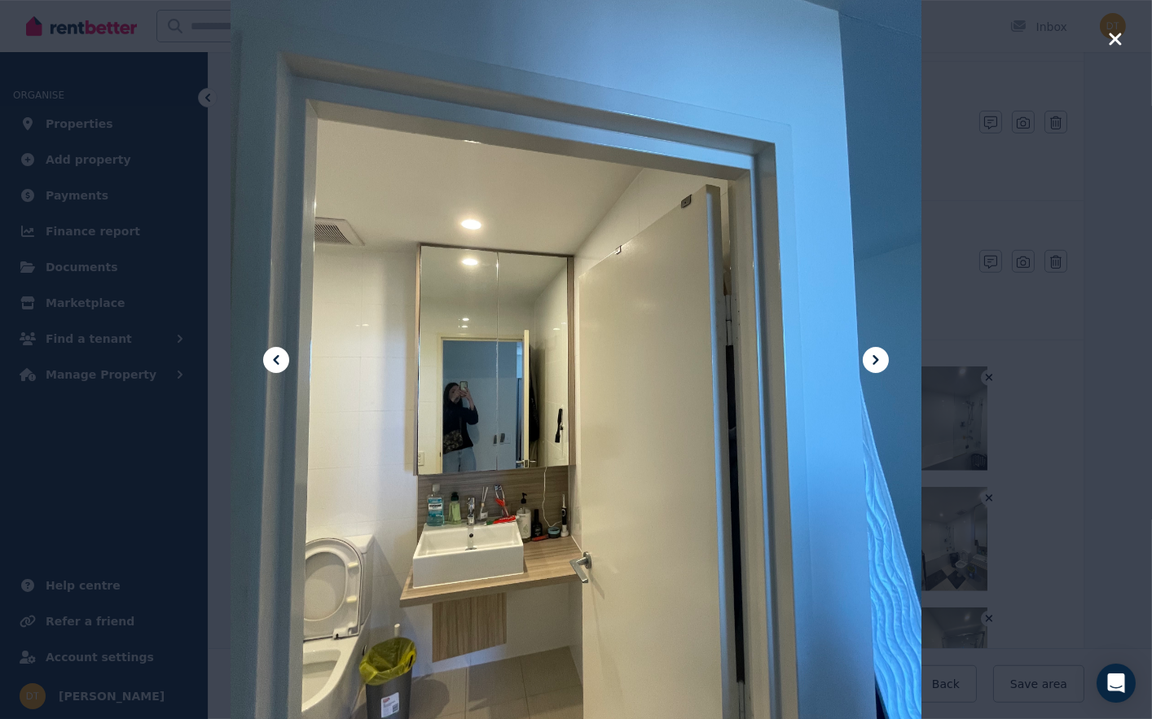
click at [883, 357] on icon at bounding box center [876, 360] width 20 height 20
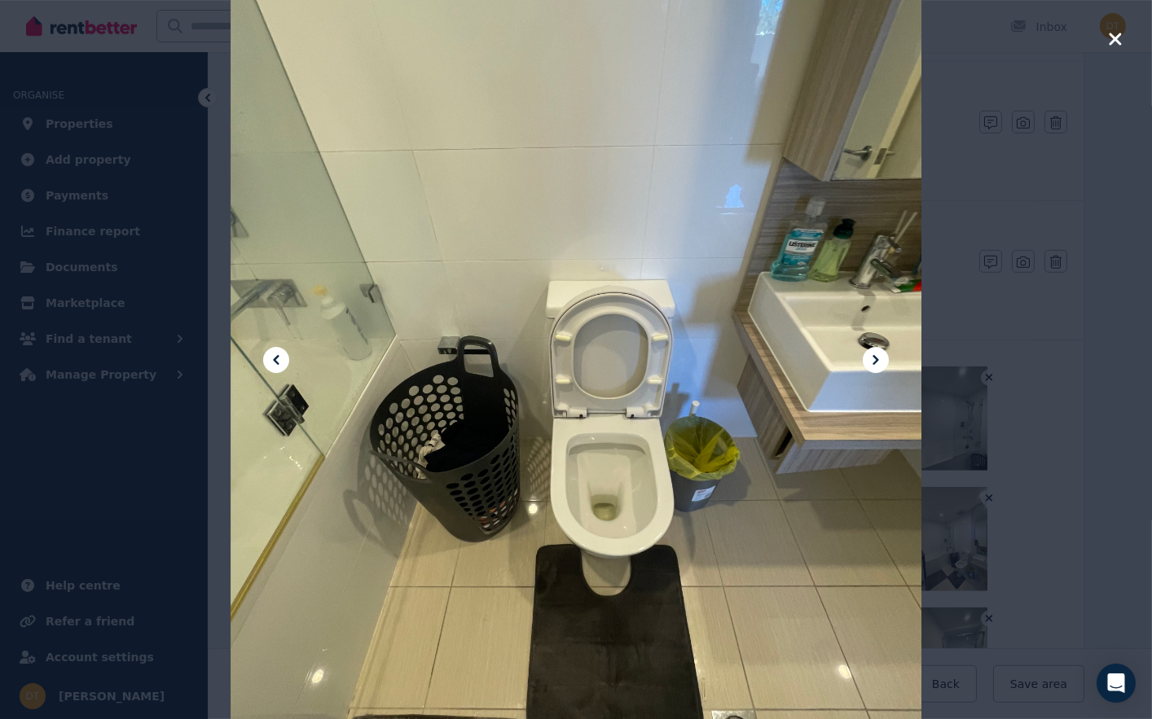
click at [266, 368] on icon at bounding box center [276, 360] width 20 height 20
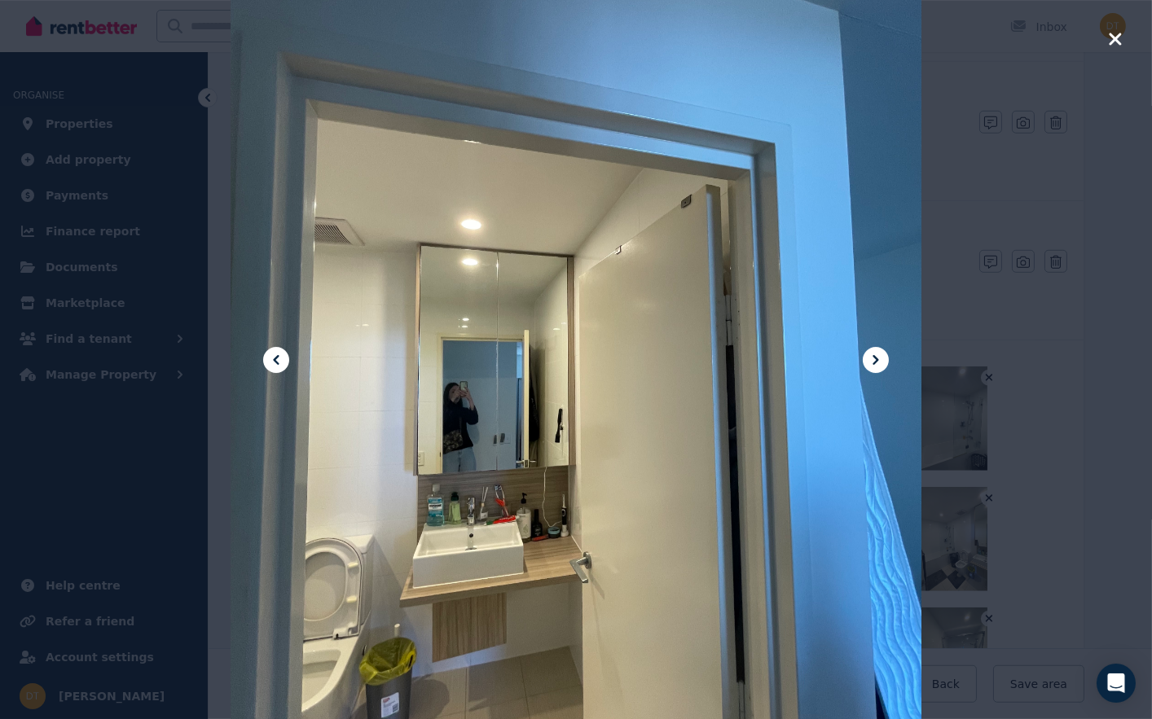
click at [877, 376] on div at bounding box center [576, 359] width 691 height 921
click at [878, 365] on icon at bounding box center [876, 360] width 20 height 20
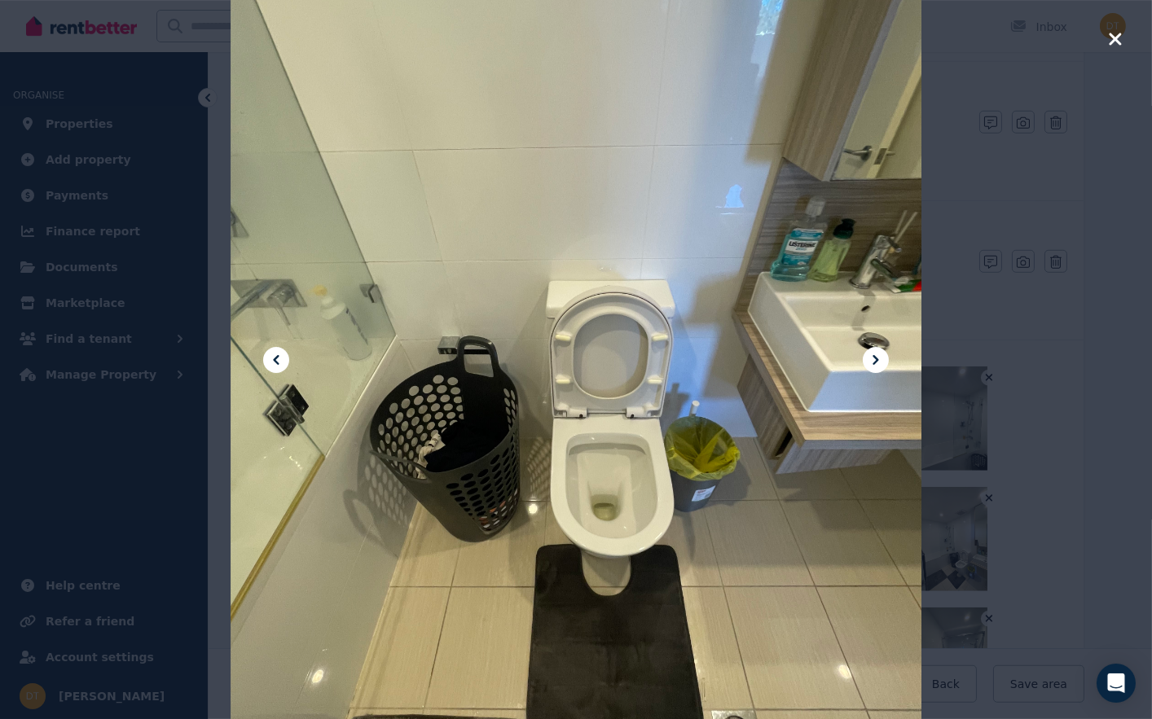
click at [878, 365] on icon at bounding box center [876, 360] width 20 height 20
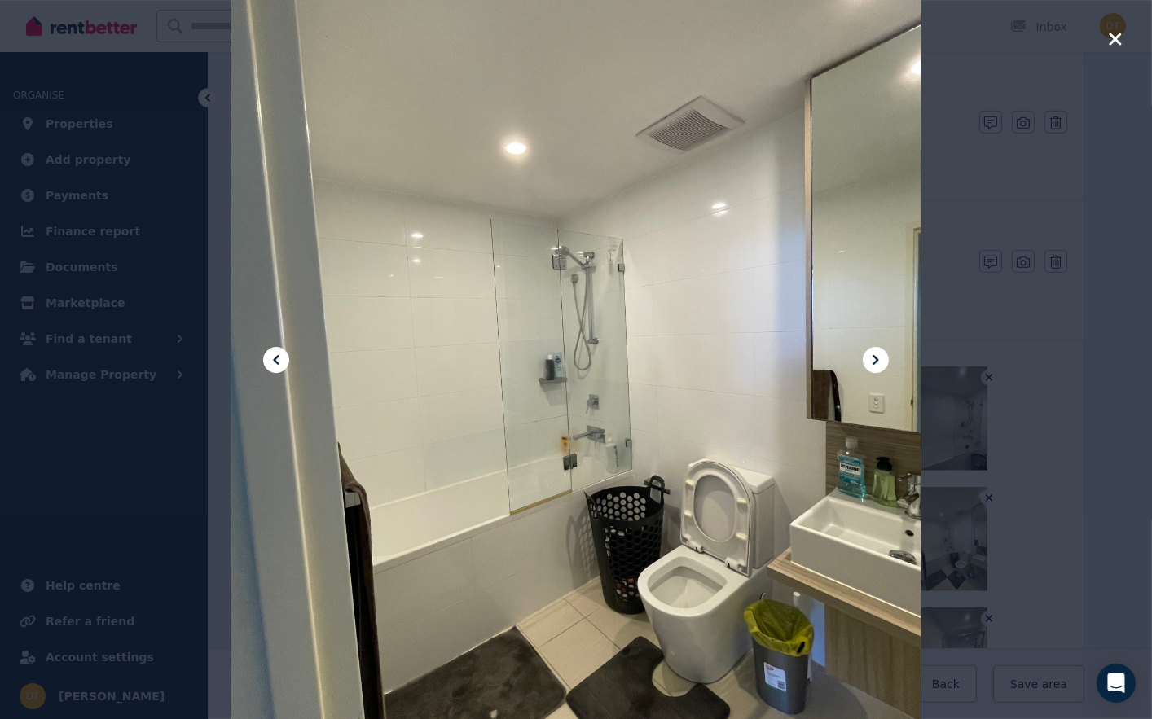
click at [878, 365] on icon at bounding box center [876, 360] width 20 height 20
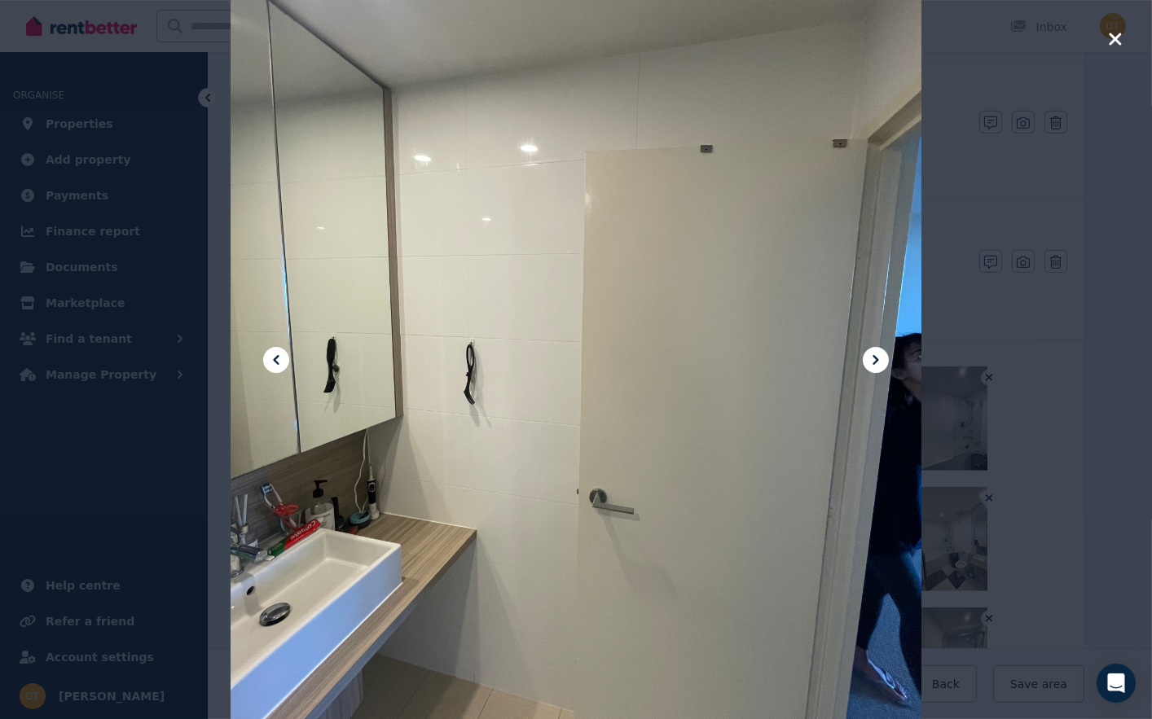
click at [878, 365] on icon at bounding box center [876, 360] width 20 height 20
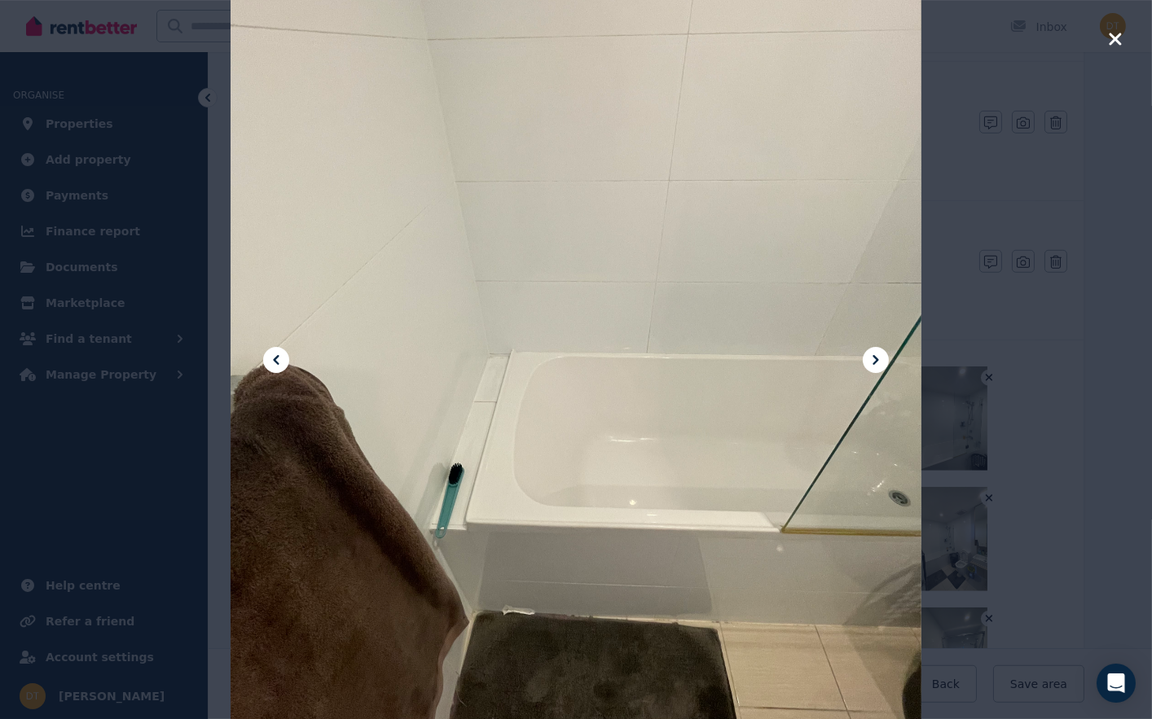
click at [878, 365] on icon at bounding box center [876, 360] width 20 height 20
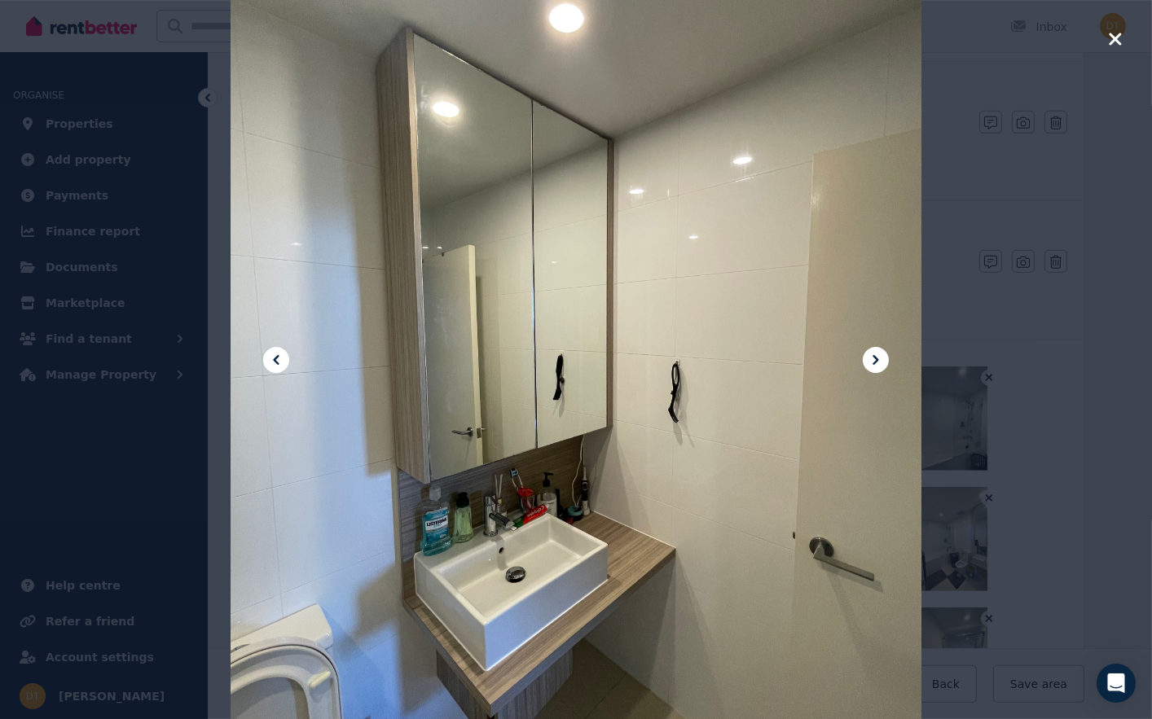
click at [878, 365] on icon at bounding box center [876, 360] width 20 height 20
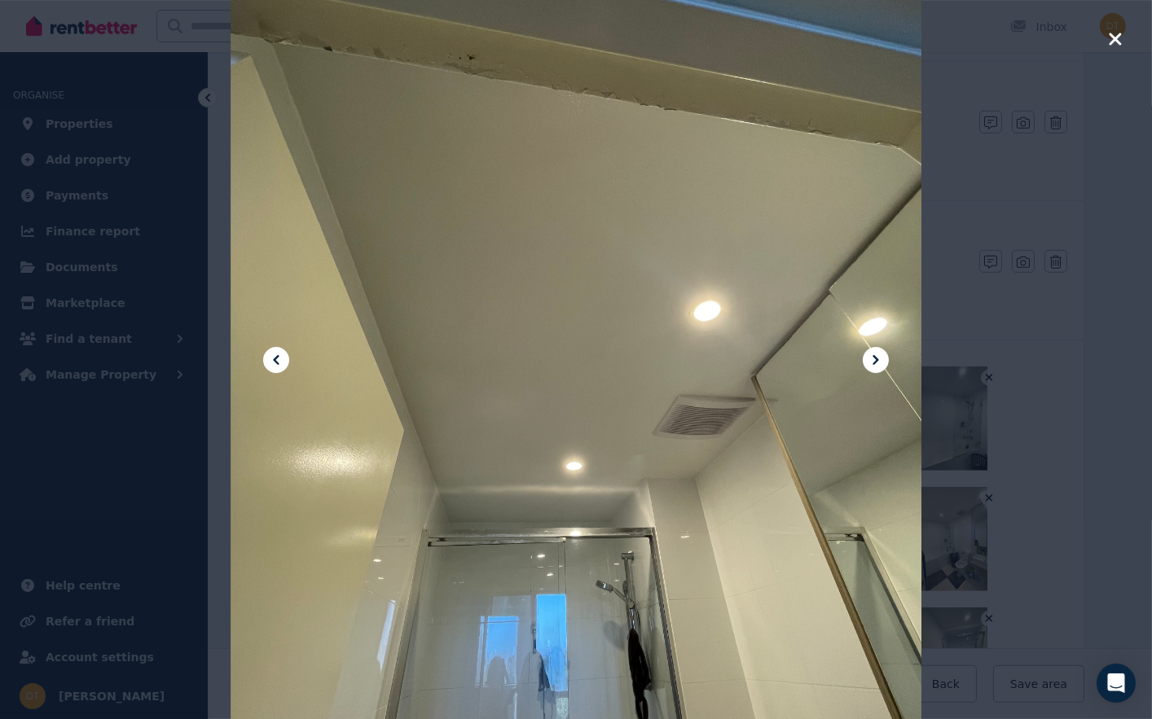
click at [878, 365] on icon at bounding box center [876, 360] width 20 height 20
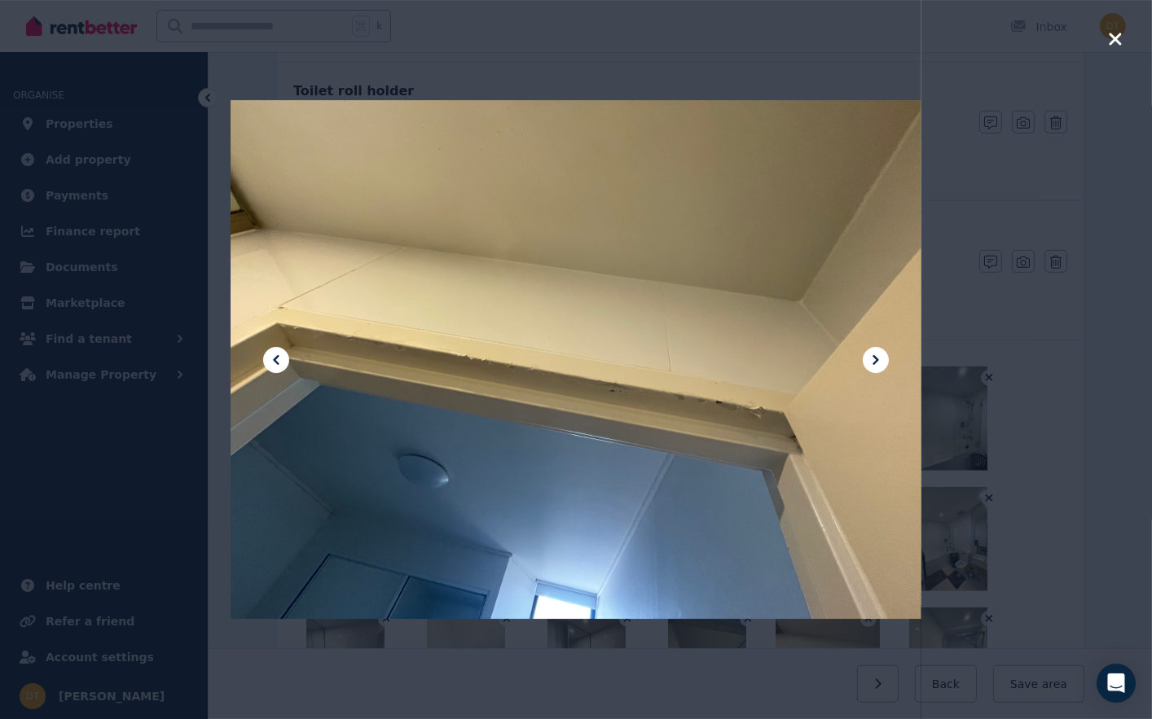
click at [878, 365] on icon at bounding box center [876, 360] width 20 height 20
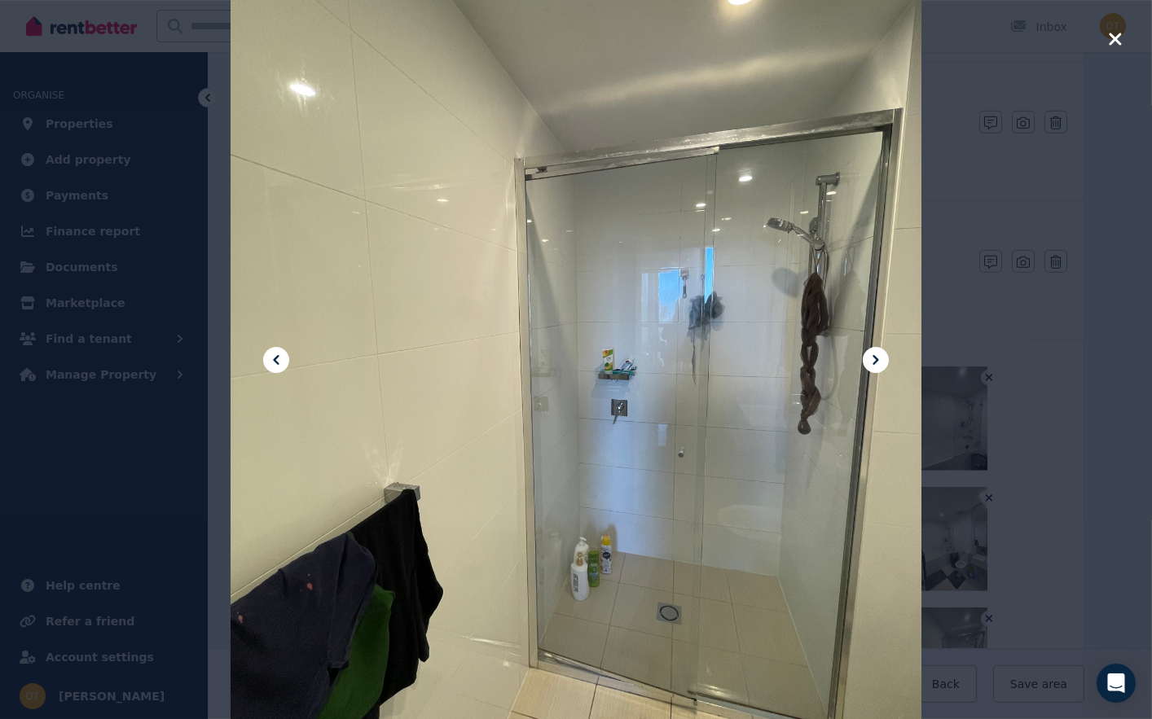
click at [284, 356] on icon at bounding box center [276, 360] width 20 height 20
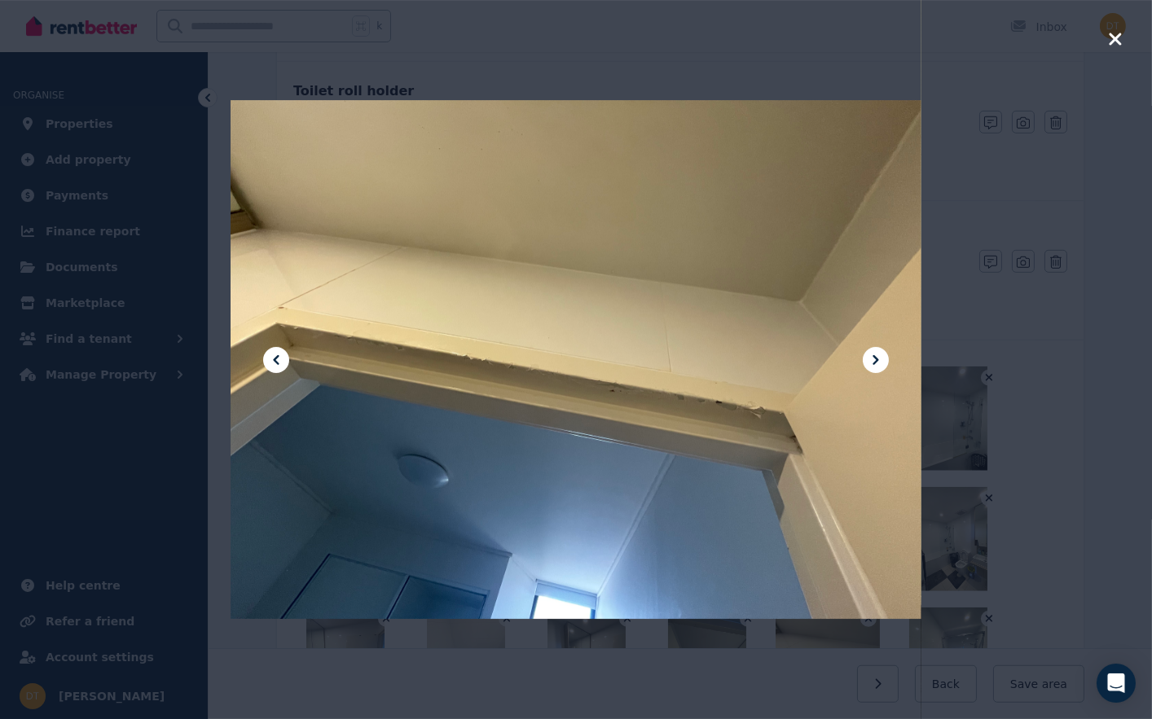
click at [859, 371] on div at bounding box center [576, 359] width 691 height 921
click at [876, 367] on icon at bounding box center [876, 360] width 20 height 20
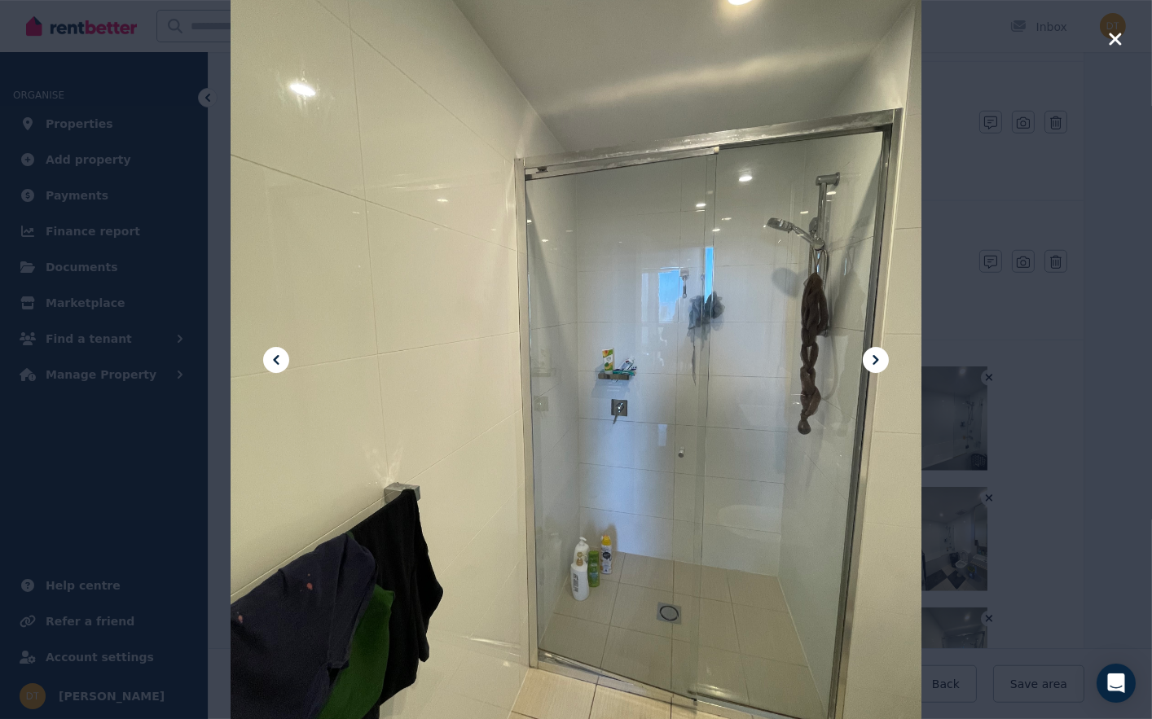
click at [876, 367] on icon at bounding box center [876, 360] width 20 height 20
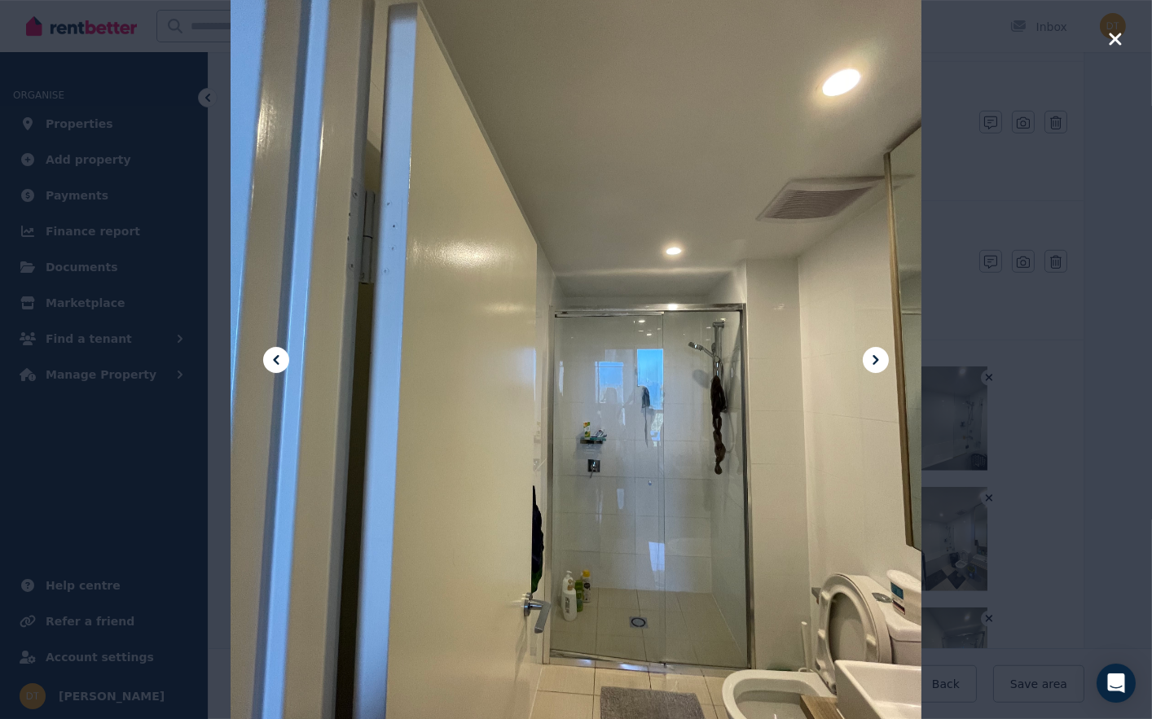
click at [876, 367] on icon at bounding box center [876, 360] width 20 height 20
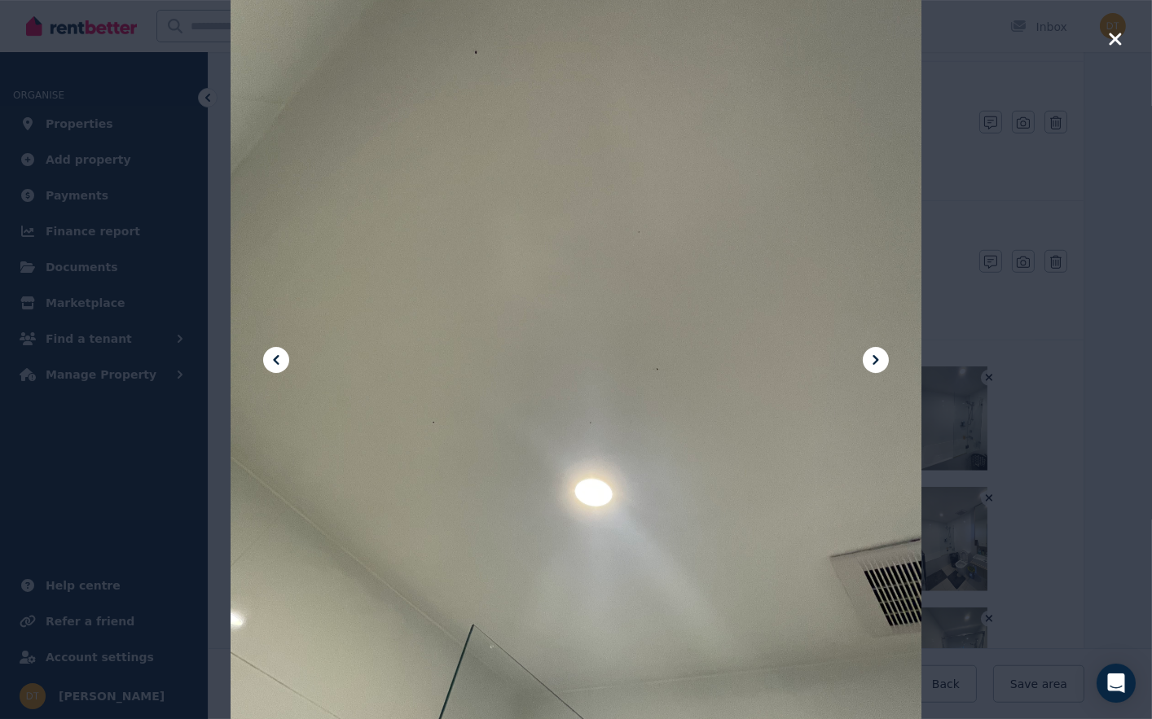
click at [876, 367] on icon at bounding box center [876, 360] width 20 height 20
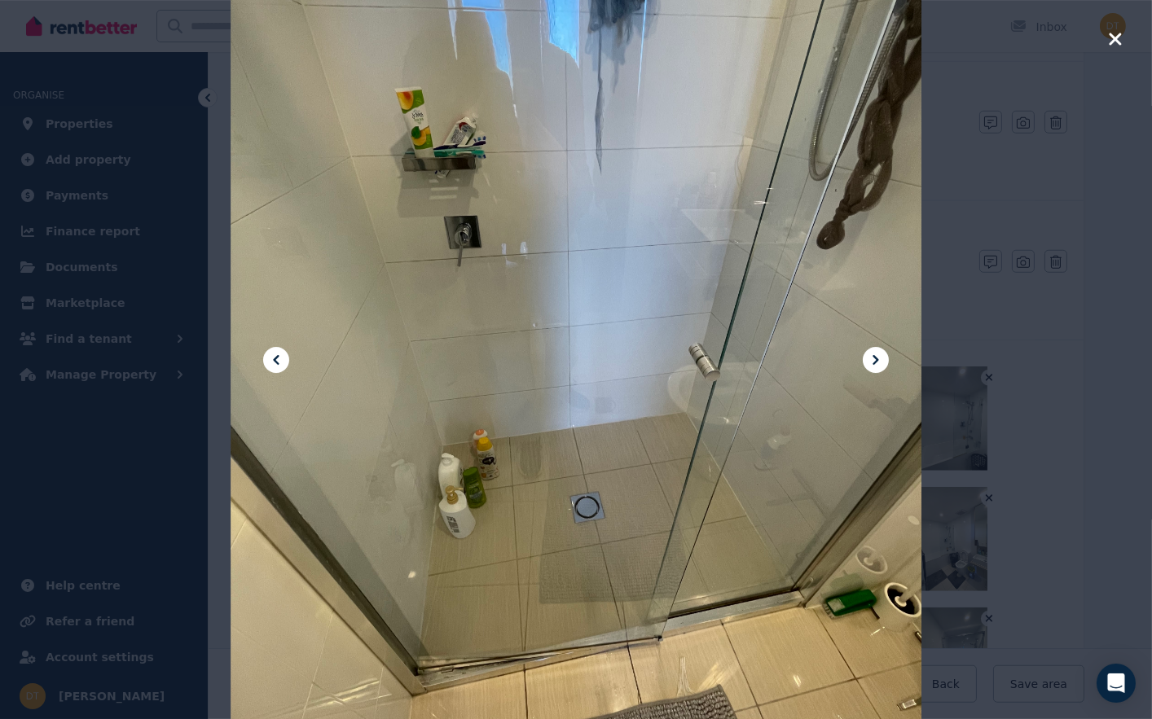
click at [876, 367] on icon at bounding box center [876, 360] width 20 height 20
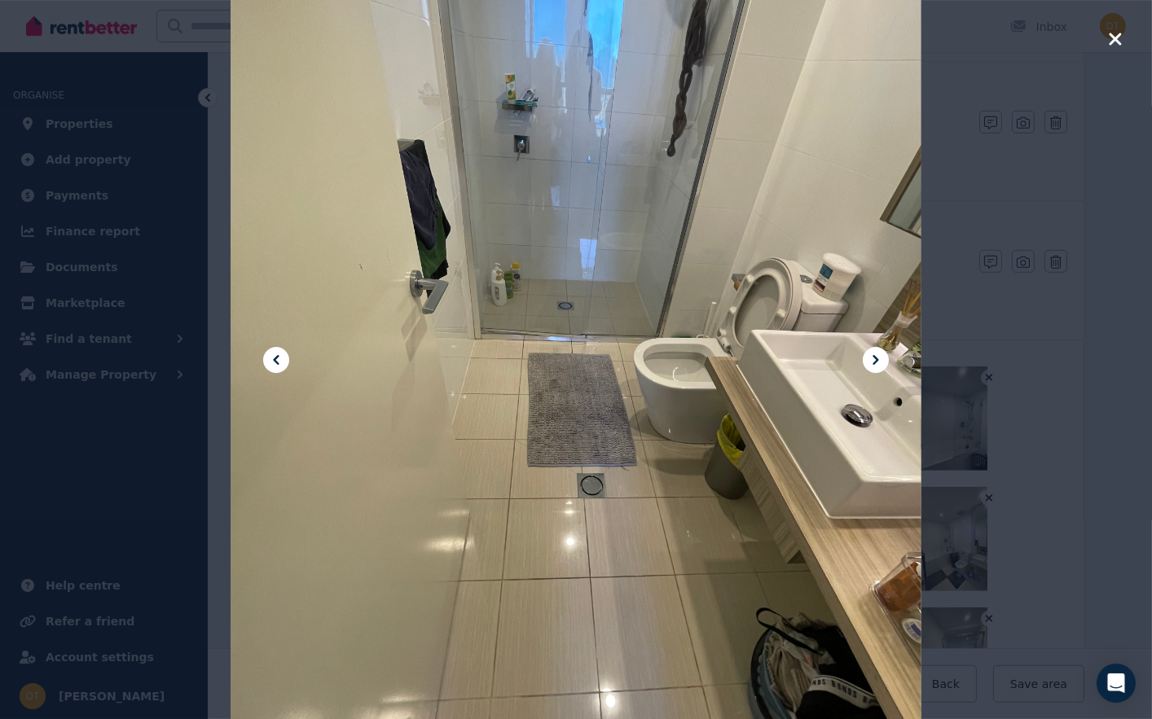
click at [876, 367] on icon at bounding box center [876, 360] width 20 height 20
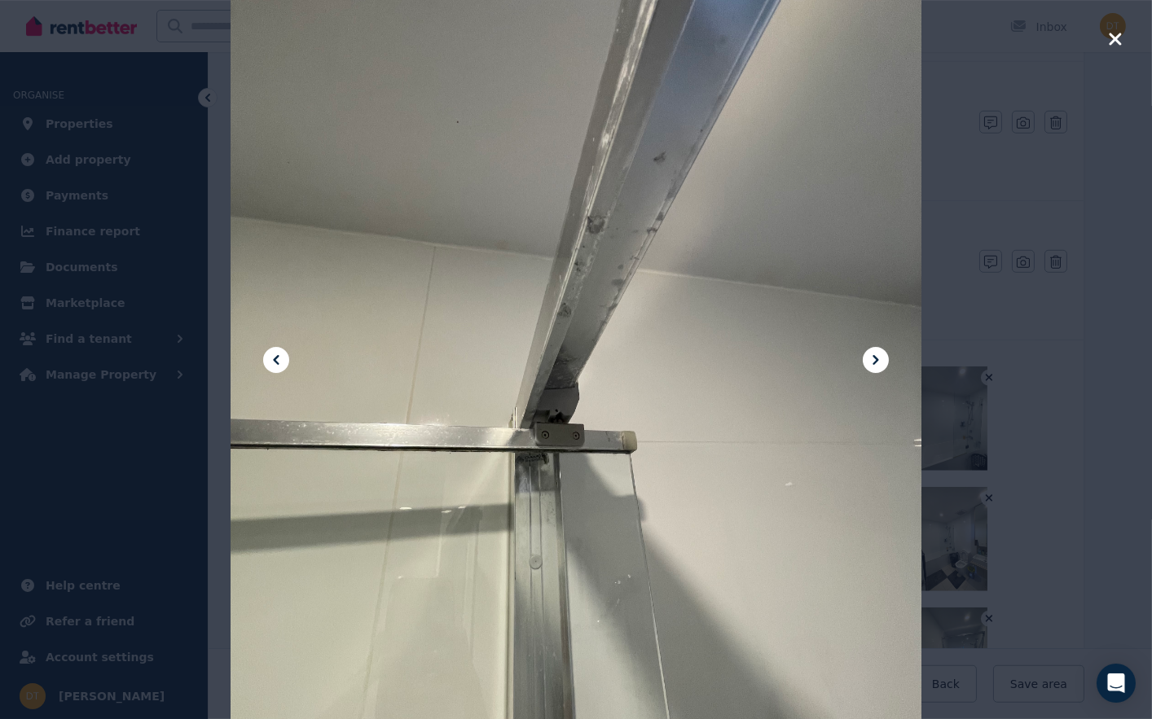
click at [876, 367] on icon at bounding box center [876, 360] width 20 height 20
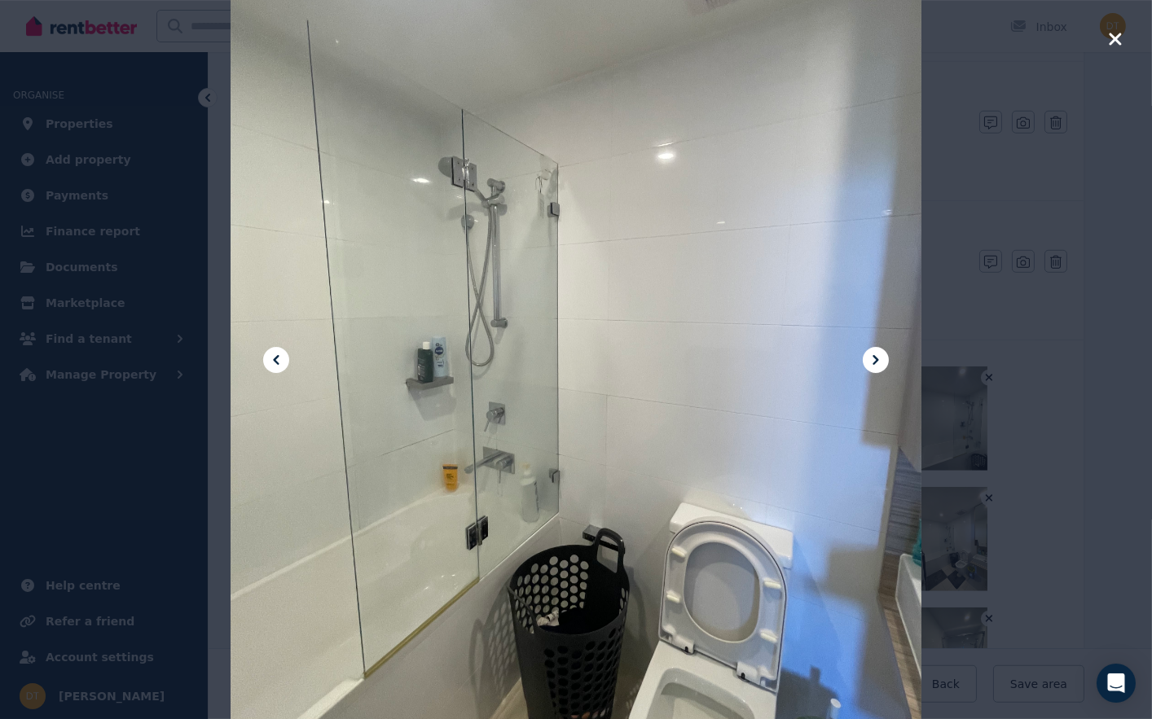
click at [876, 367] on icon at bounding box center [876, 360] width 20 height 20
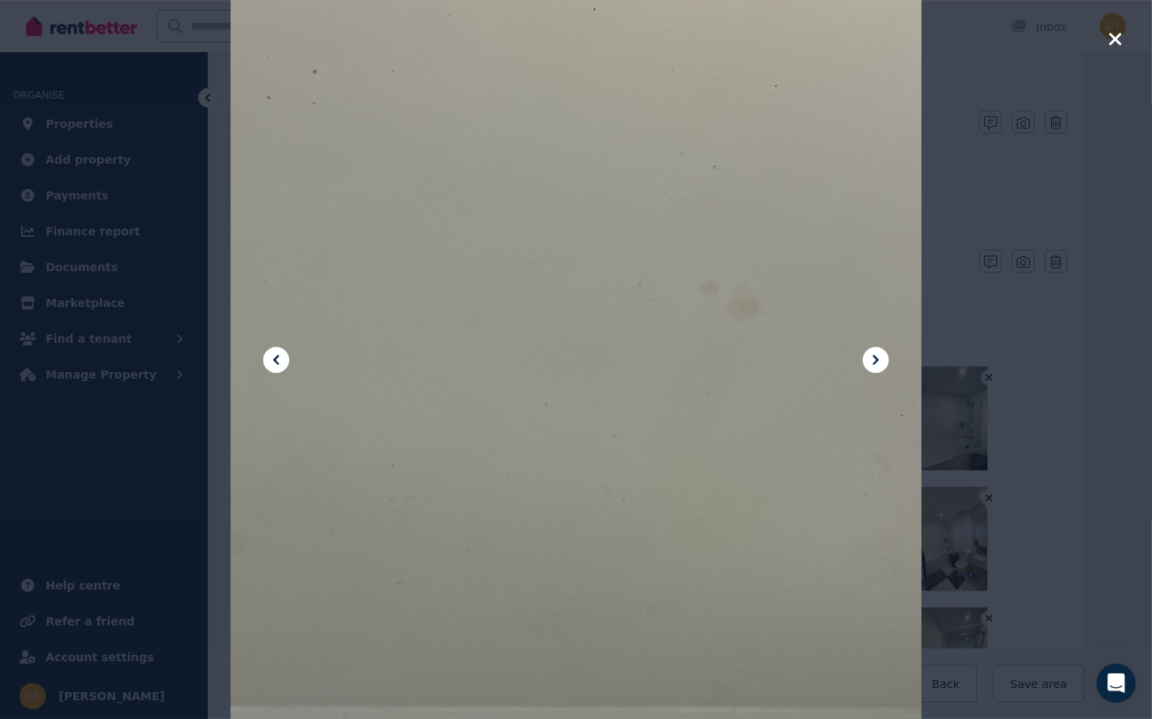
click at [275, 371] on button at bounding box center [276, 360] width 26 height 26
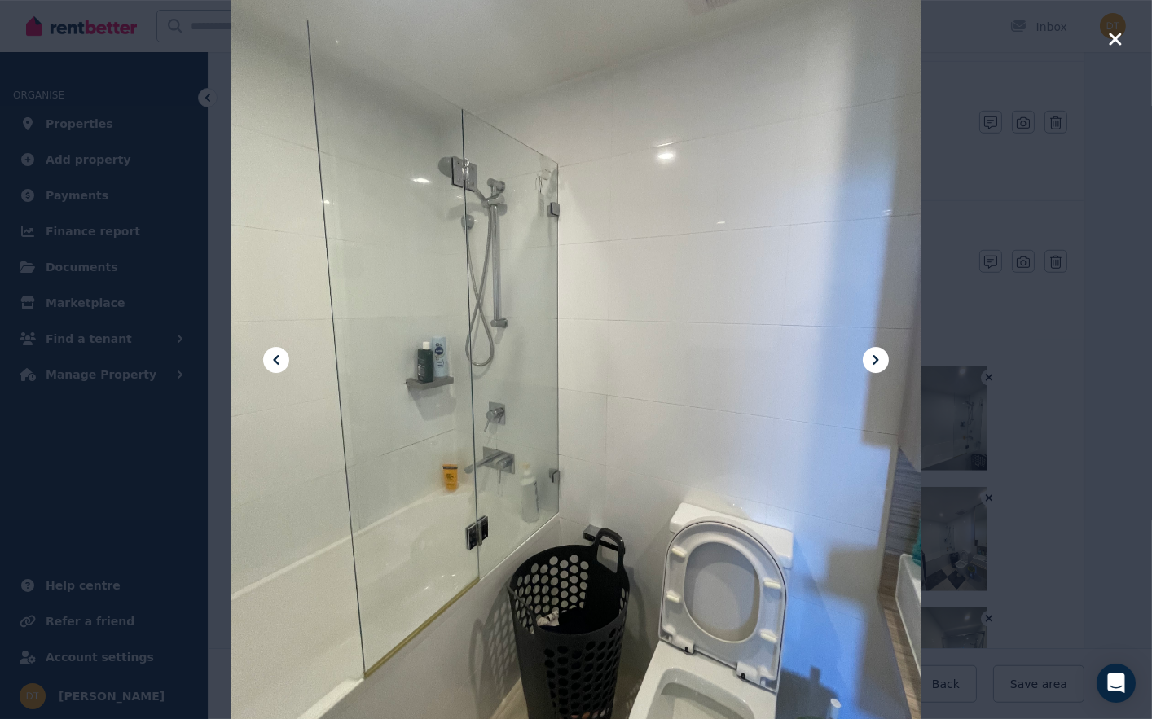
click at [275, 371] on button at bounding box center [276, 360] width 26 height 26
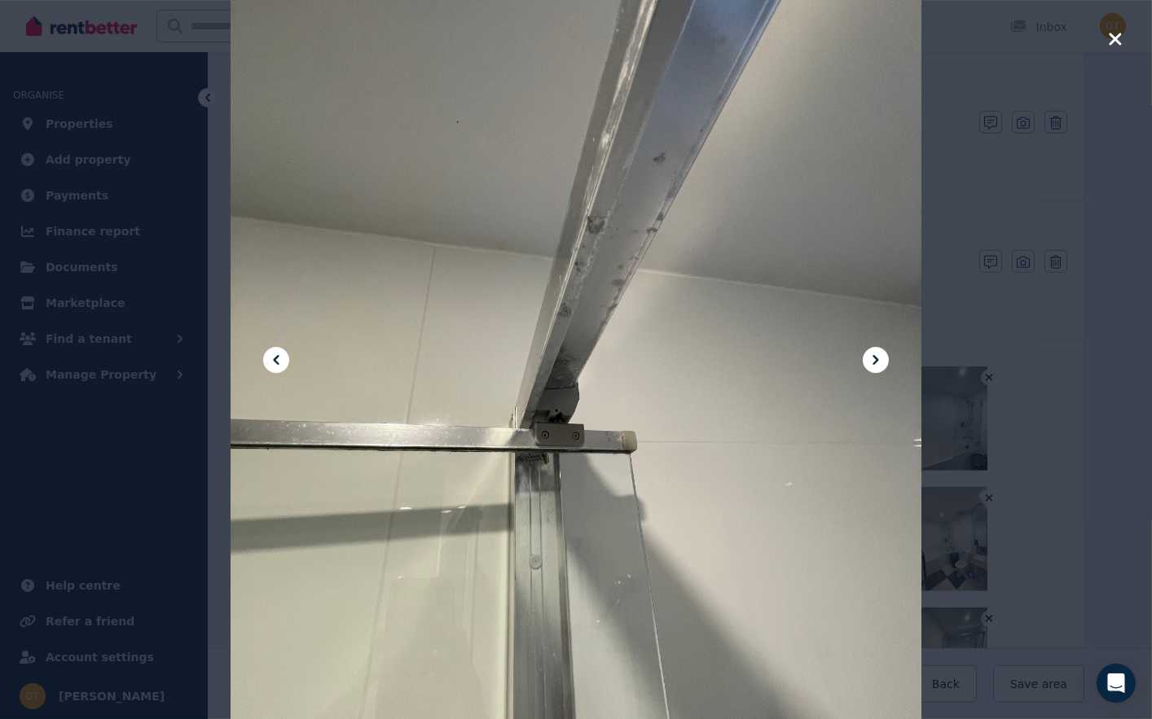
click at [275, 371] on button at bounding box center [276, 360] width 26 height 26
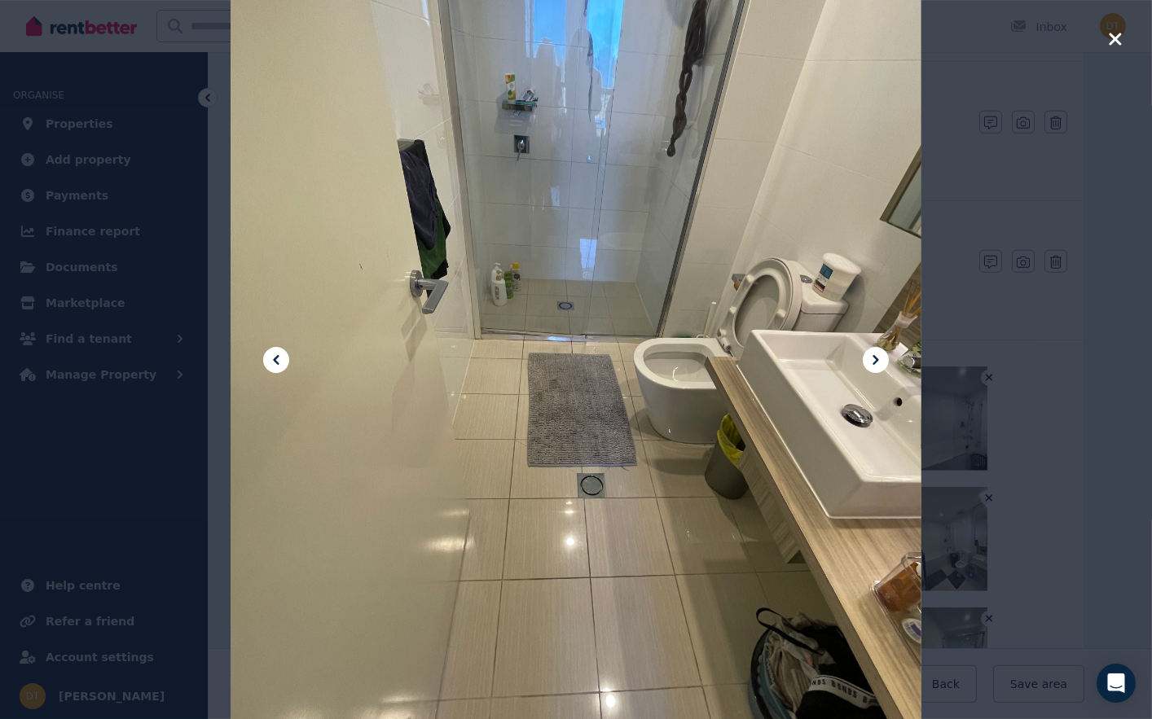
click at [275, 371] on button at bounding box center [276, 360] width 26 height 26
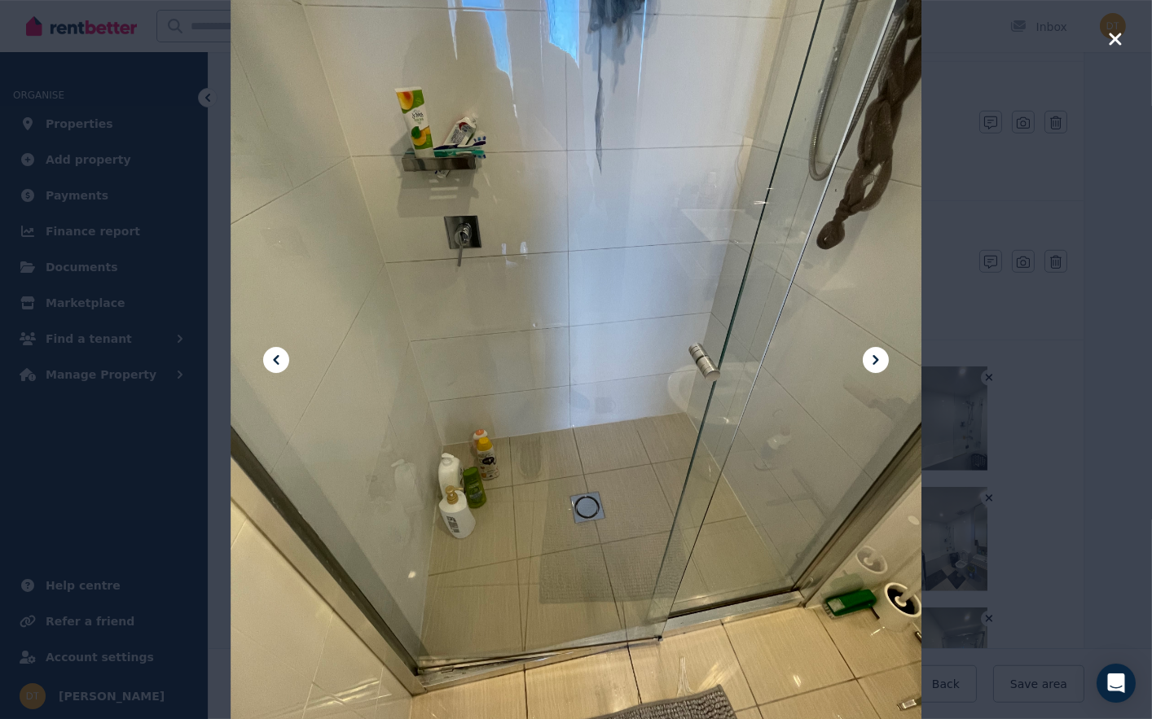
click at [275, 371] on button at bounding box center [276, 360] width 26 height 26
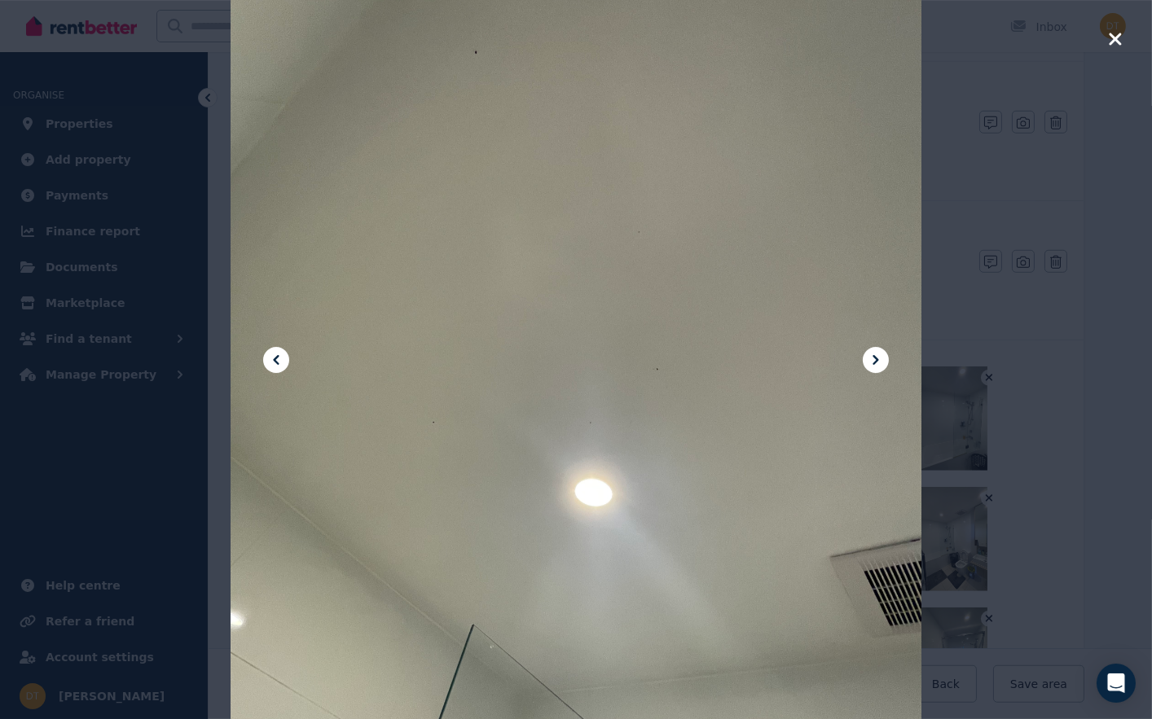
click at [275, 371] on button at bounding box center [276, 360] width 26 height 26
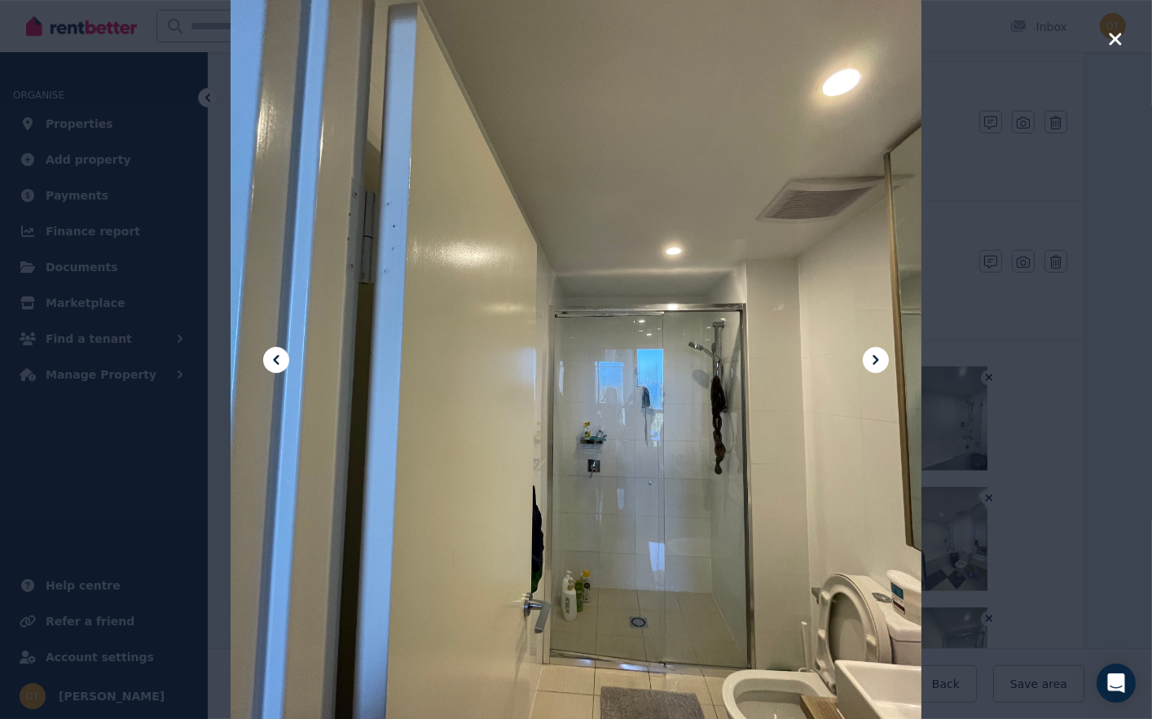
click at [275, 371] on button at bounding box center [276, 360] width 26 height 26
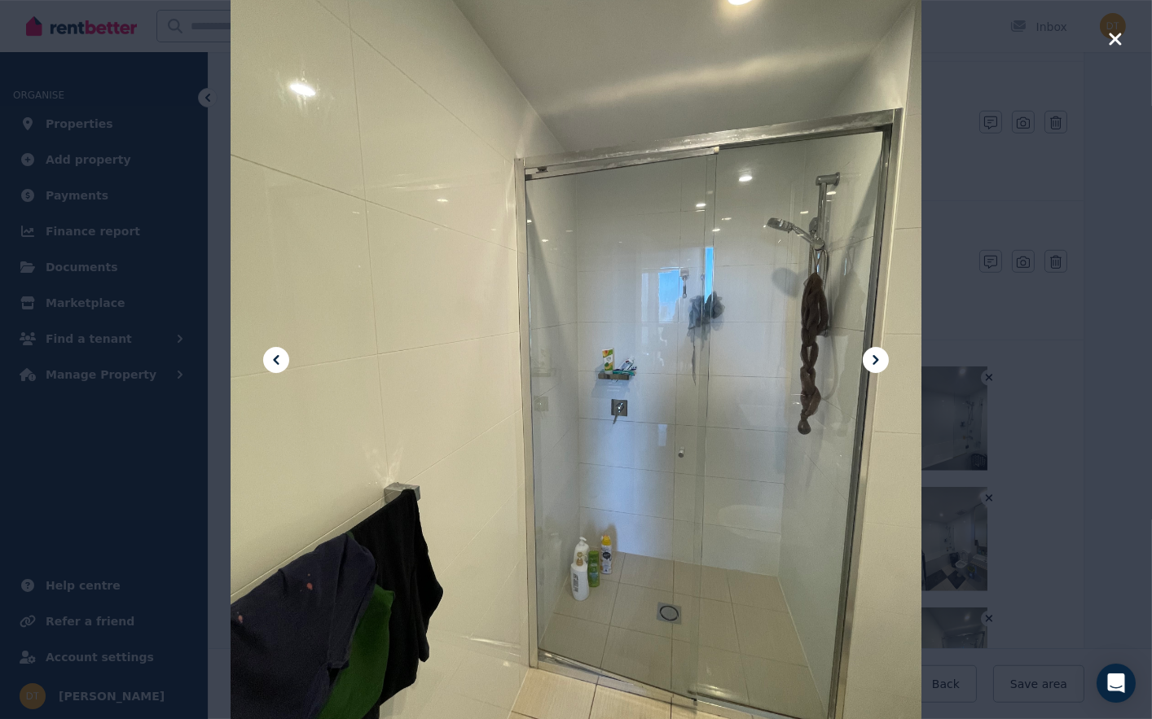
click at [1103, 46] on div at bounding box center [576, 359] width 1152 height 719
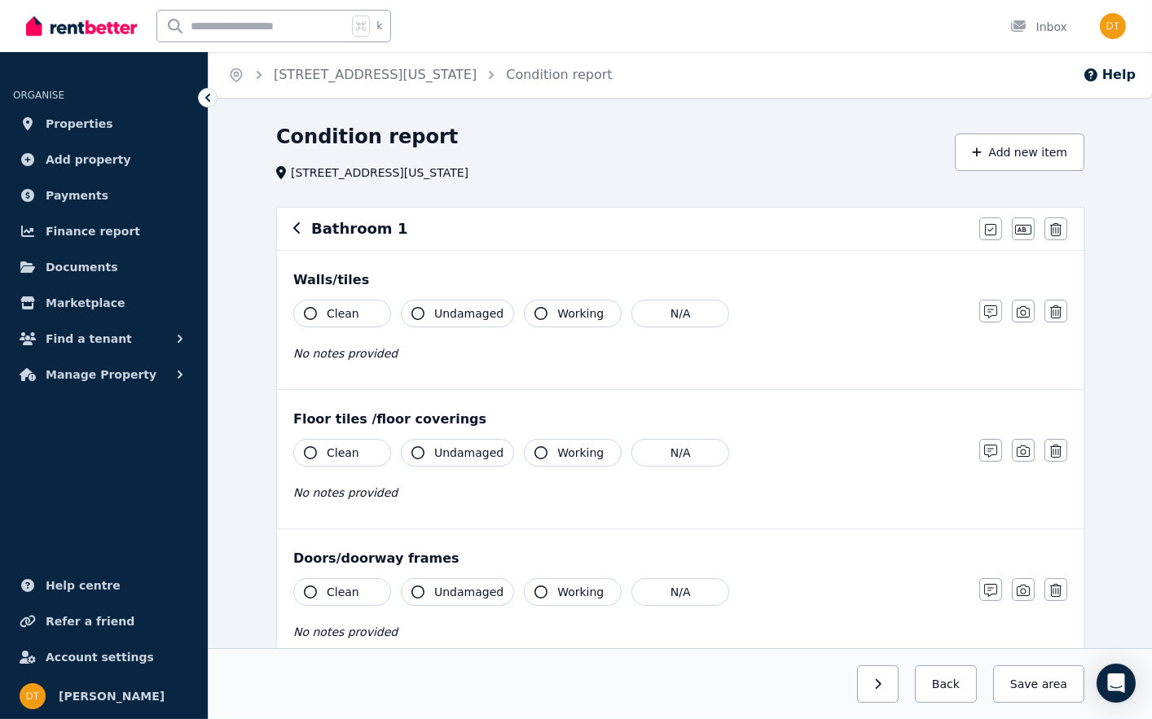
scroll to position [0, 0]
click at [294, 227] on icon "button" at bounding box center [296, 227] width 7 height 11
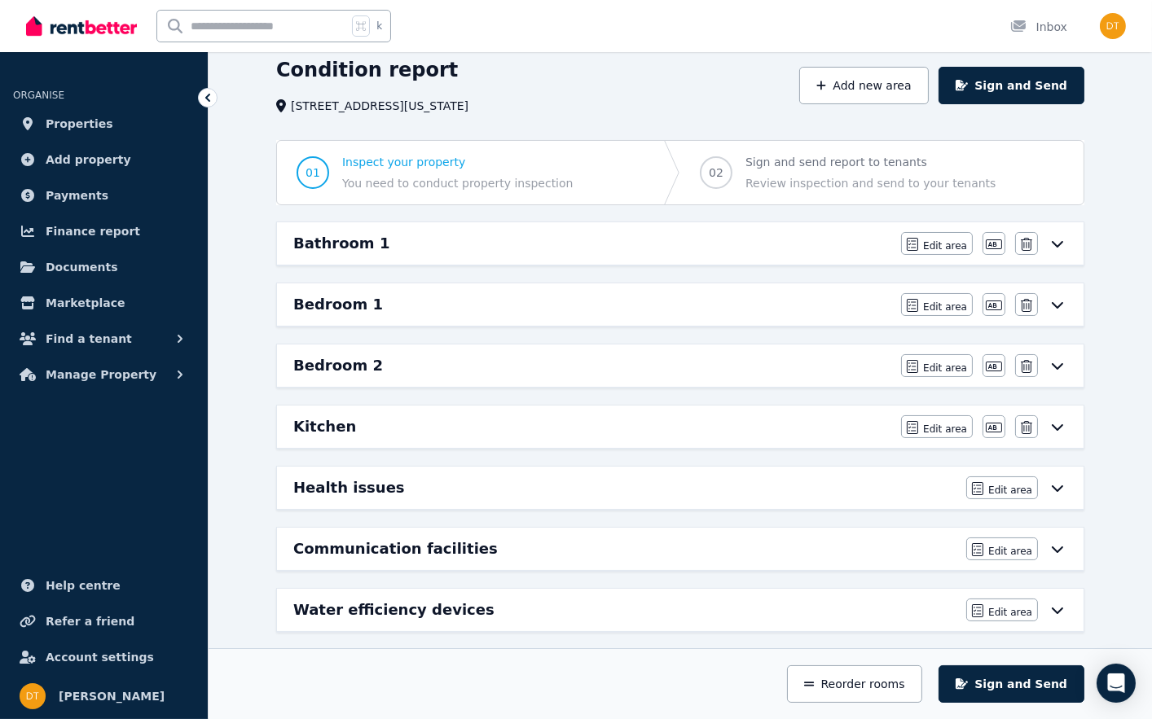
scroll to position [68, 0]
click at [1055, 421] on icon at bounding box center [1058, 426] width 20 height 13
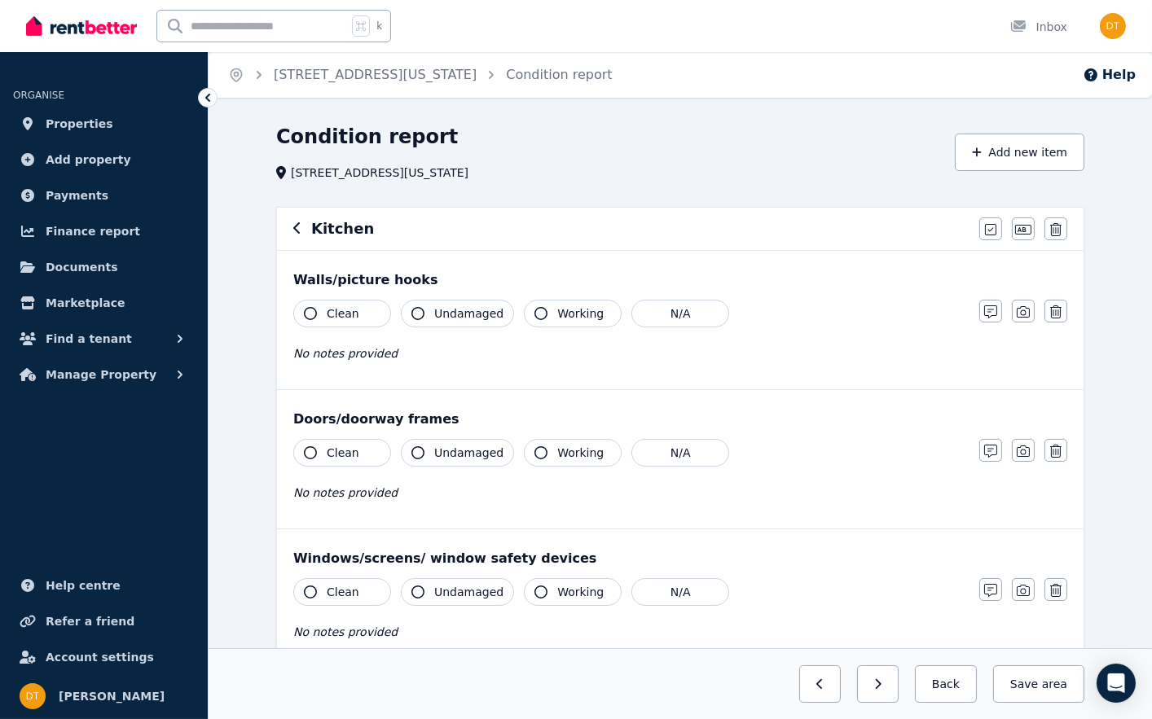
scroll to position [0, 0]
click at [297, 226] on icon "button" at bounding box center [297, 228] width 8 height 13
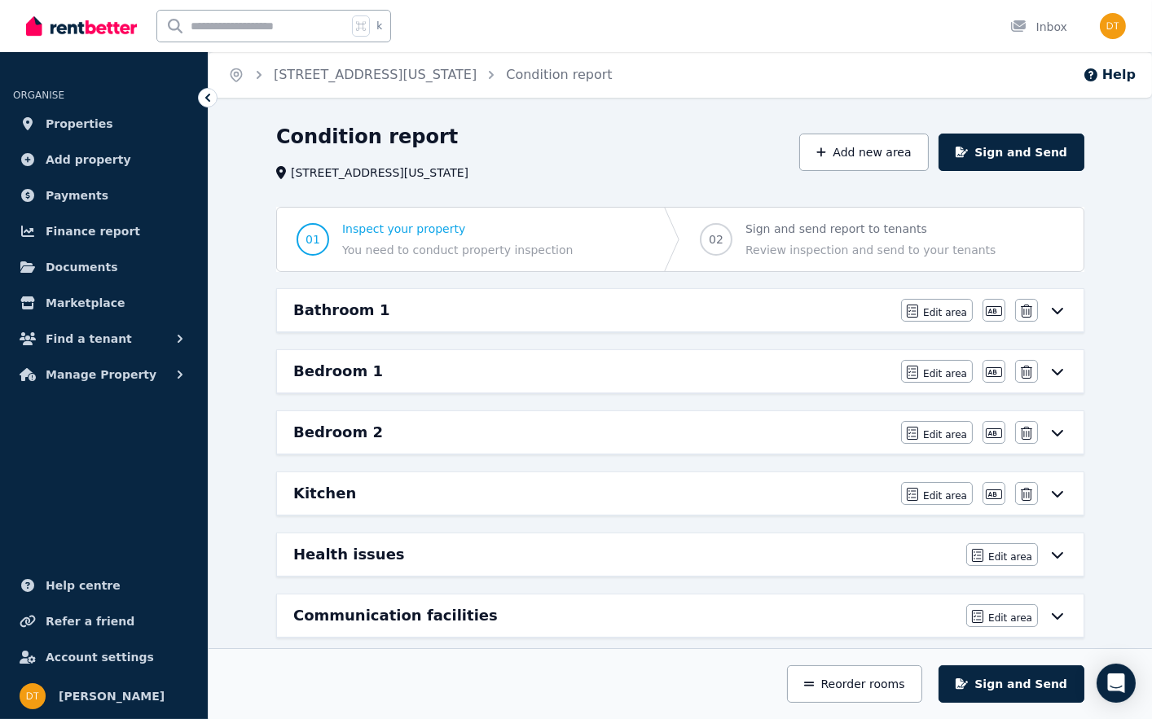
click at [1060, 310] on icon at bounding box center [1057, 311] width 11 height 7
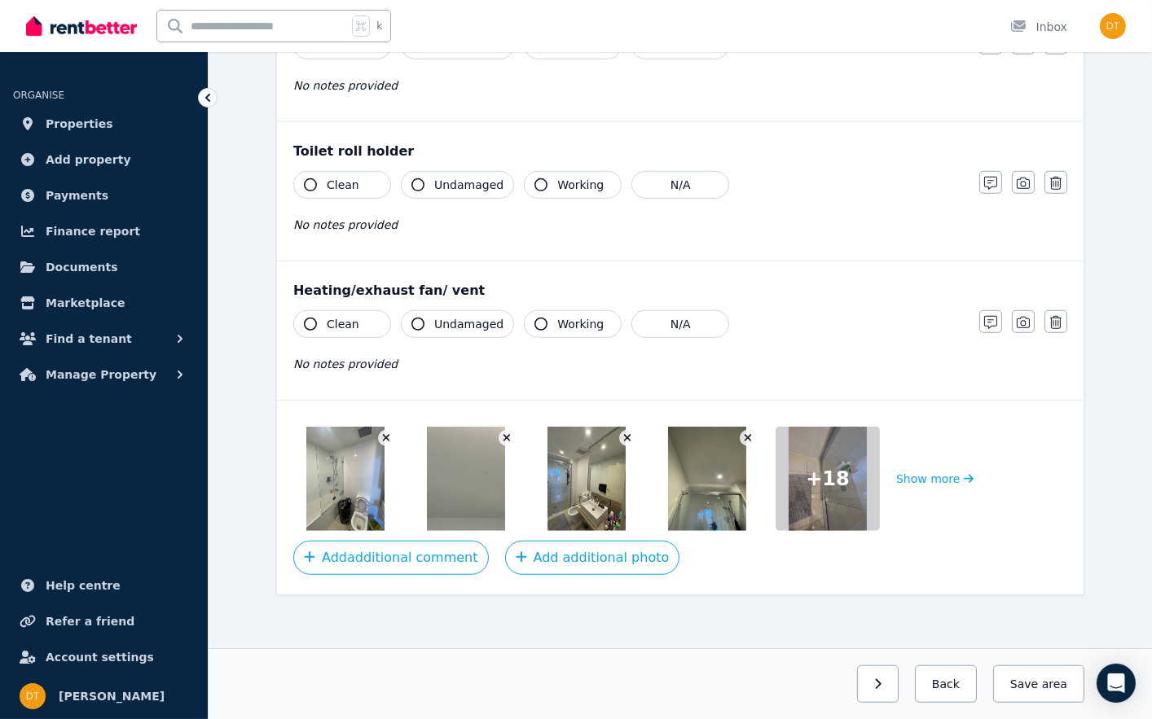
scroll to position [1939, 0]
click at [941, 472] on button "Show more" at bounding box center [934, 480] width 77 height 104
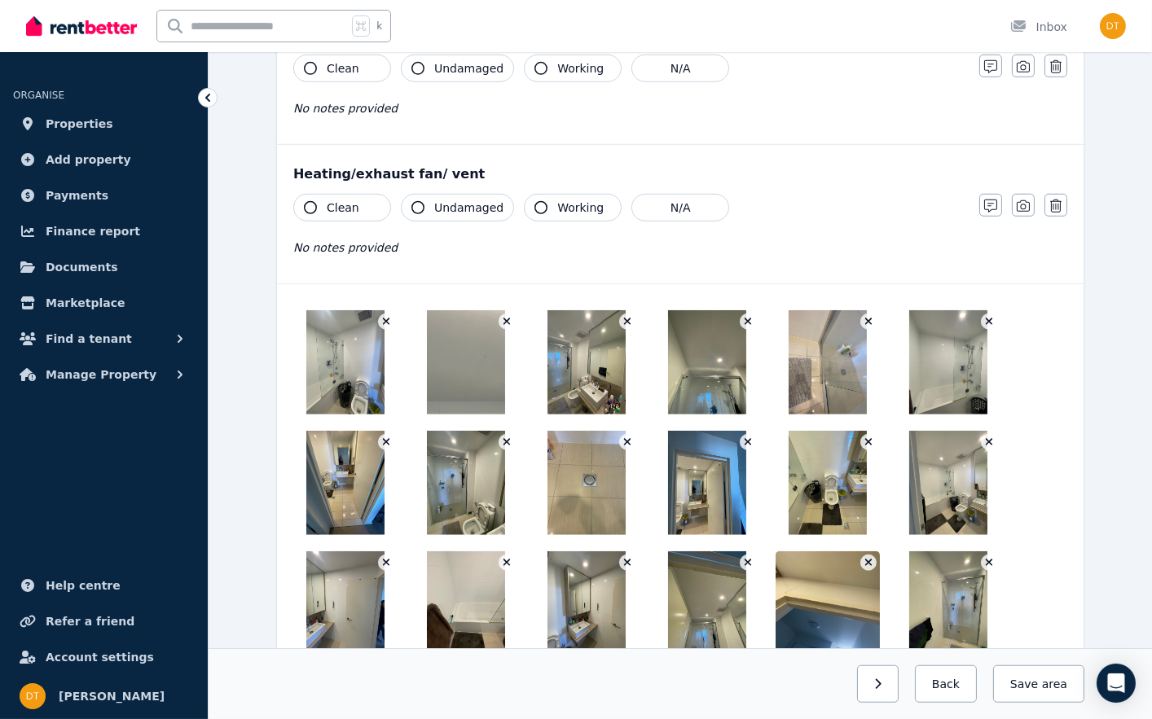
scroll to position [2059, 0]
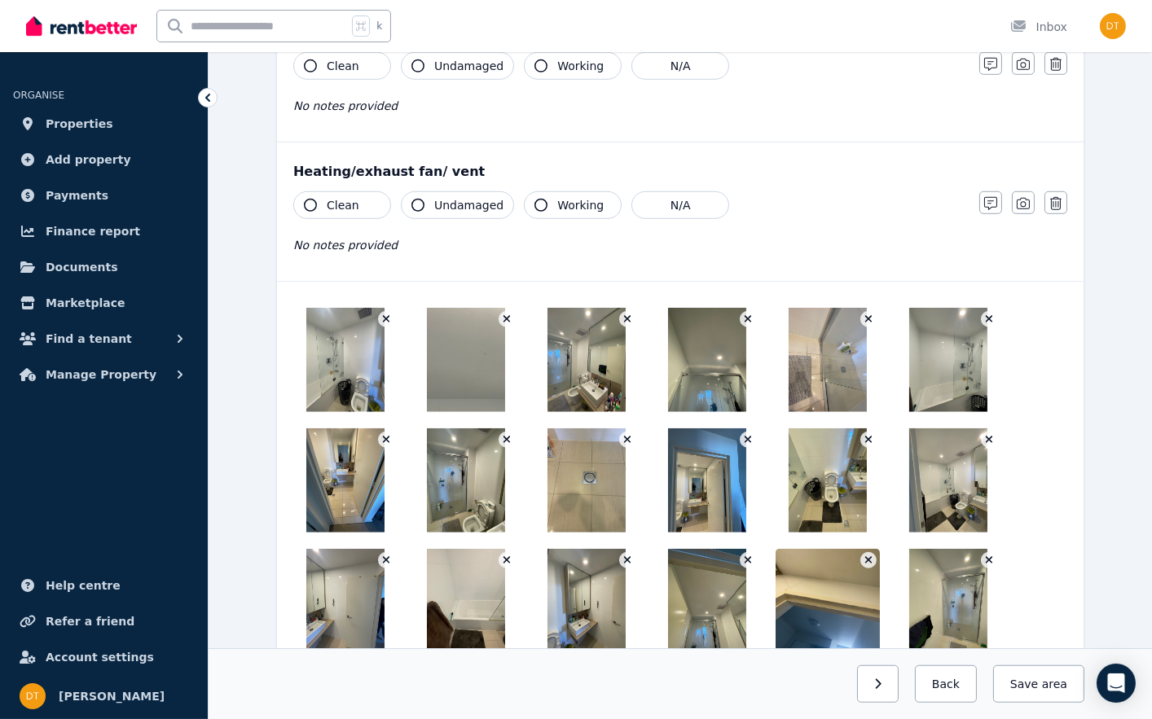
click at [714, 350] on img at bounding box center [707, 360] width 78 height 104
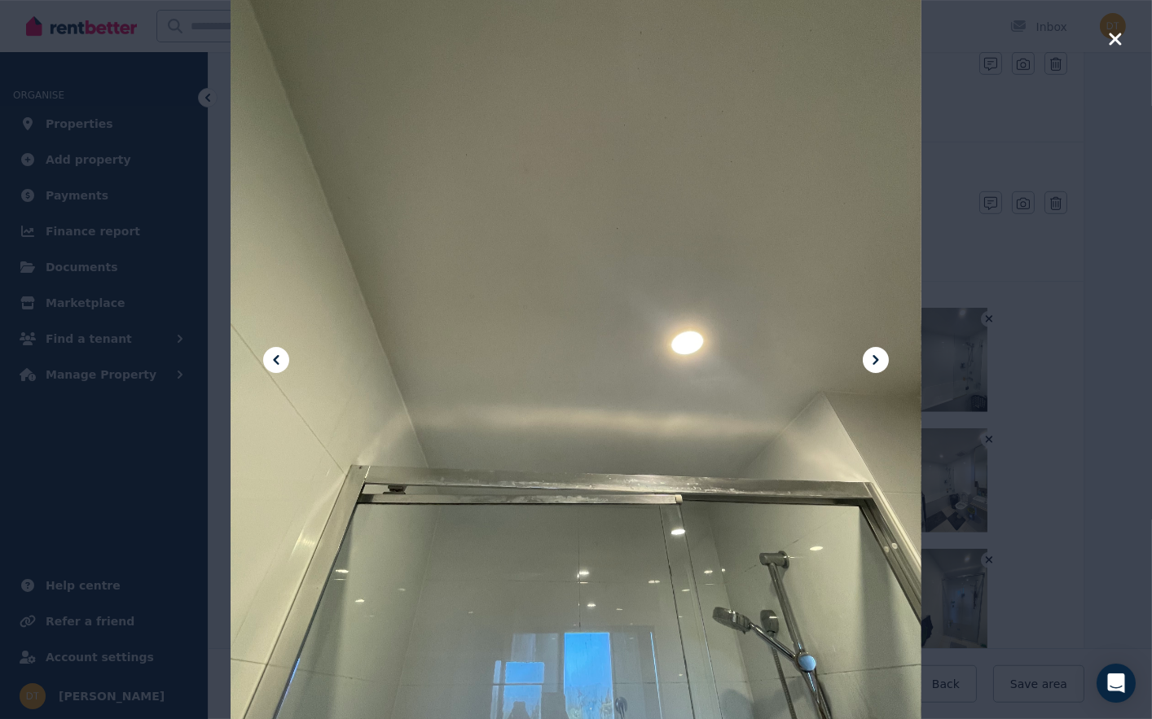
click at [876, 357] on icon at bounding box center [876, 360] width 6 height 10
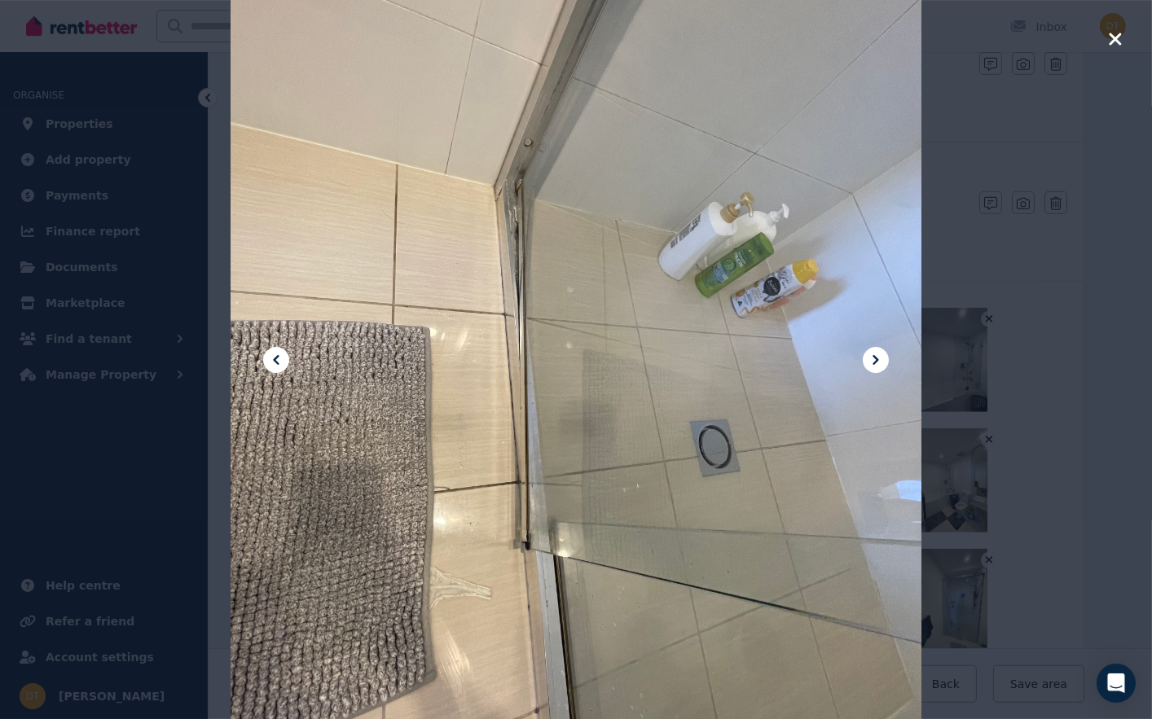
click at [877, 374] on div at bounding box center [576, 359] width 691 height 921
click at [877, 367] on icon at bounding box center [876, 360] width 20 height 20
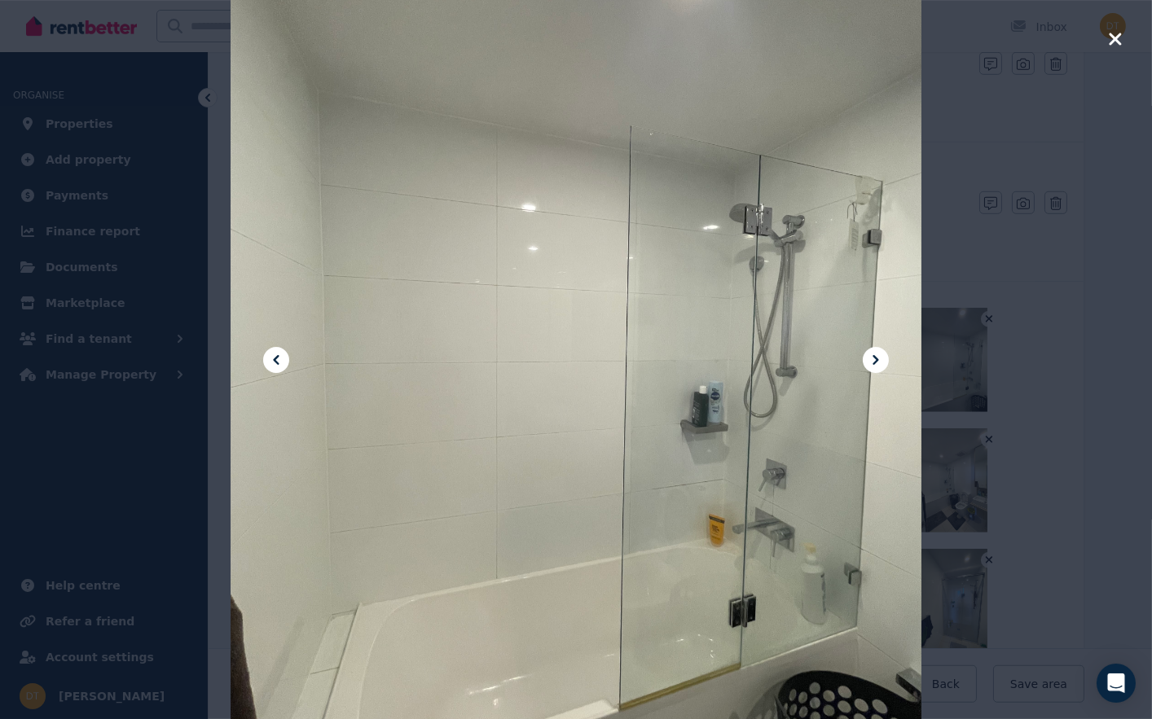
click at [877, 367] on icon at bounding box center [876, 360] width 20 height 20
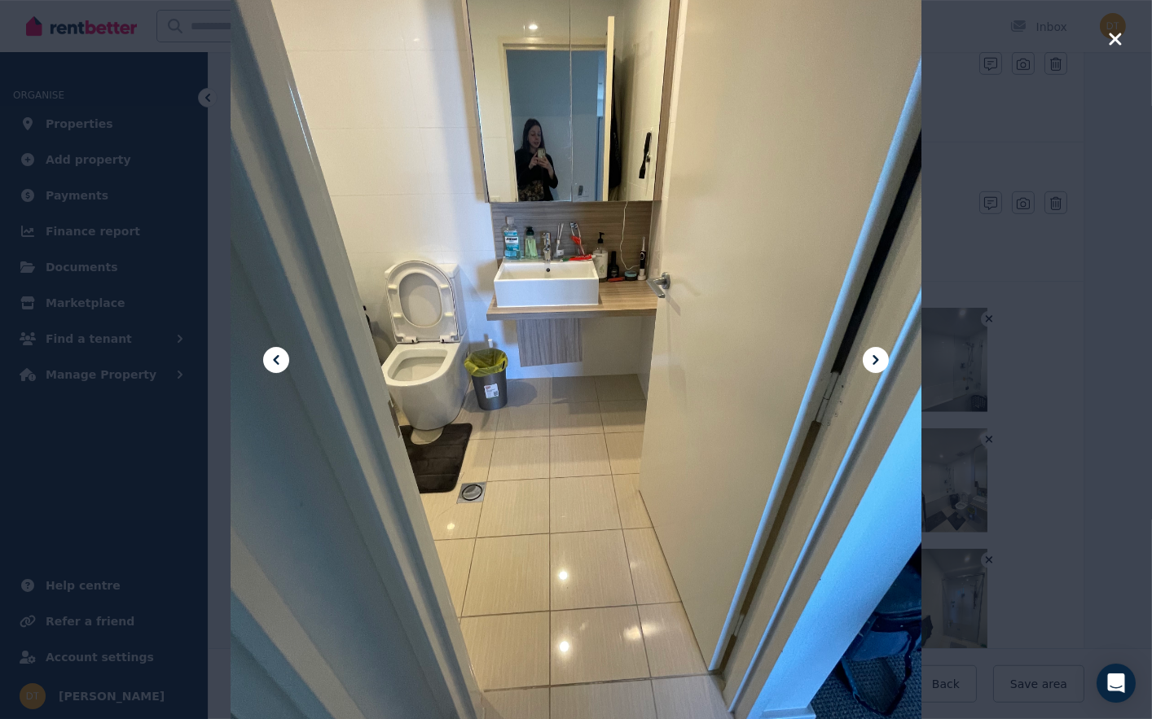
click at [877, 367] on icon at bounding box center [876, 360] width 20 height 20
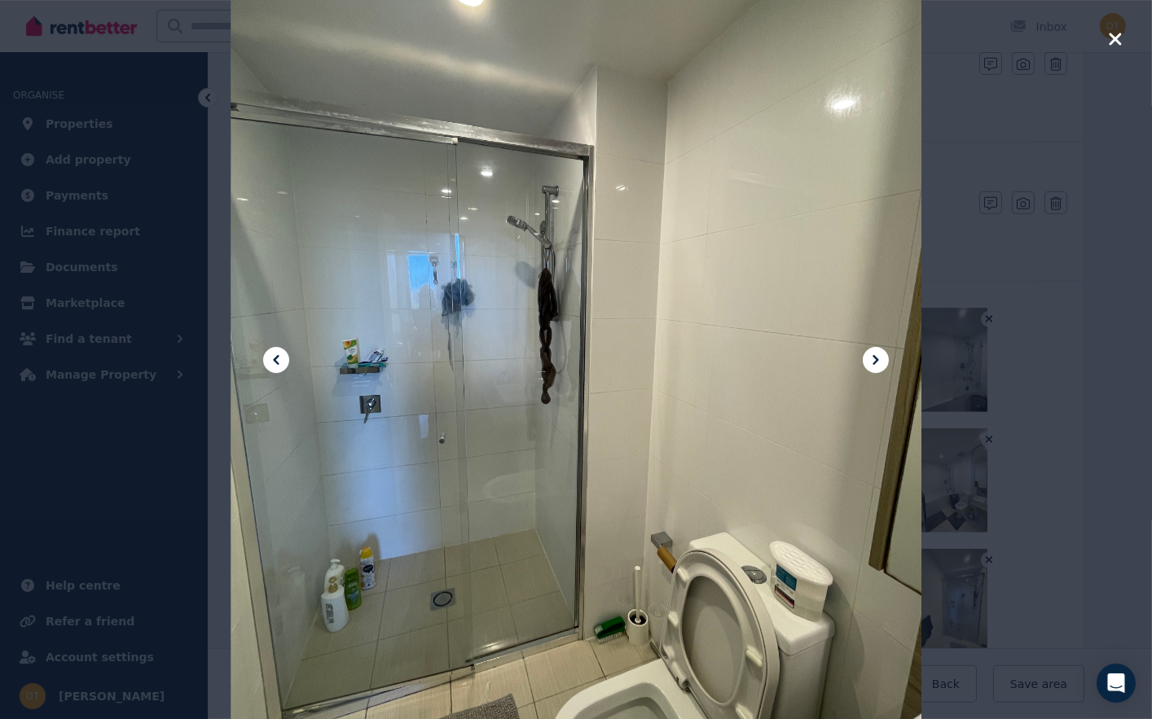
click at [877, 367] on icon at bounding box center [876, 360] width 20 height 20
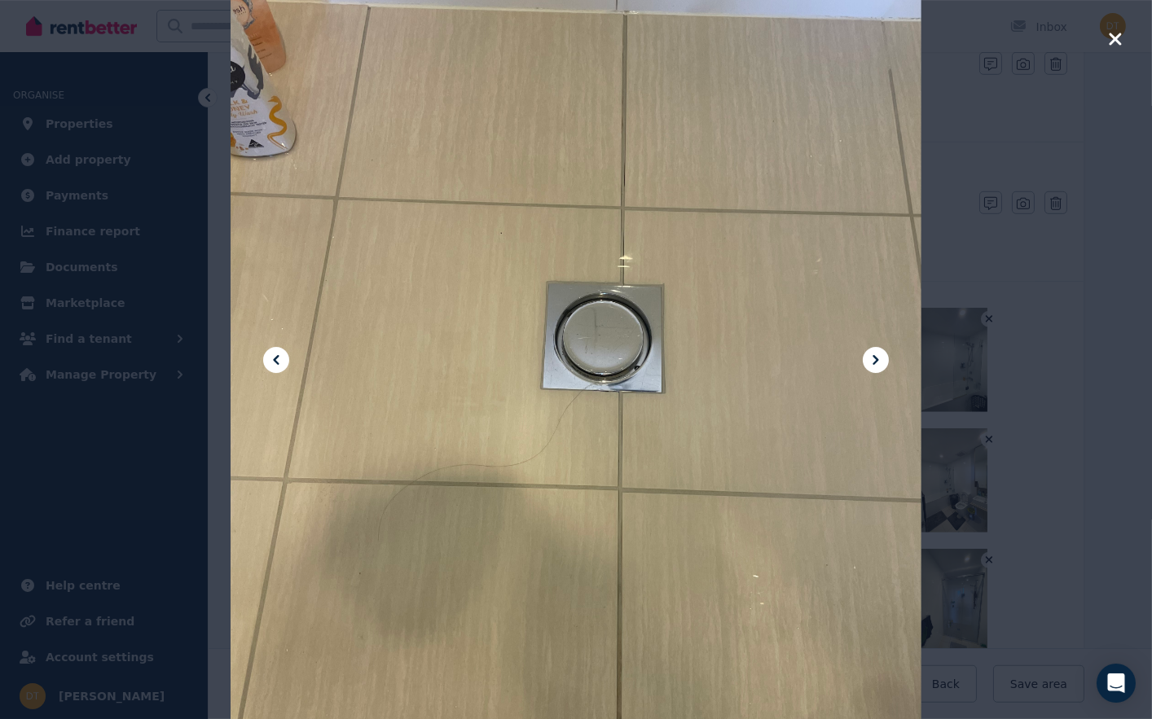
click at [877, 367] on icon at bounding box center [876, 360] width 20 height 20
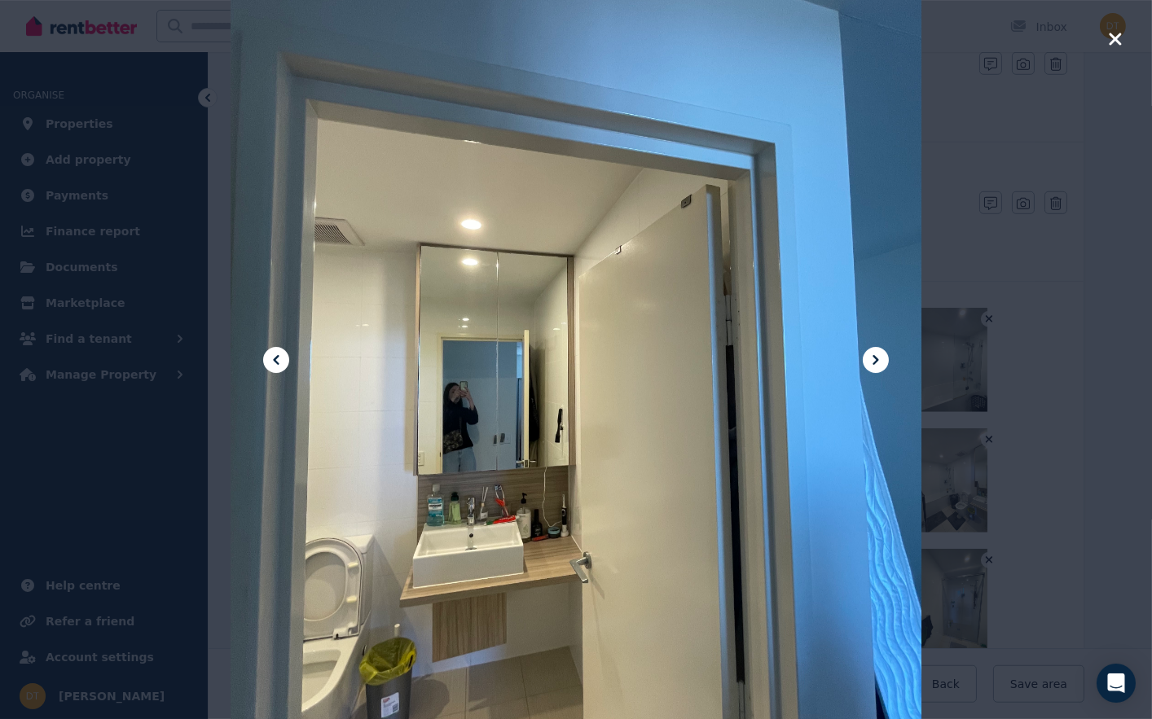
click at [877, 367] on icon at bounding box center [876, 360] width 20 height 20
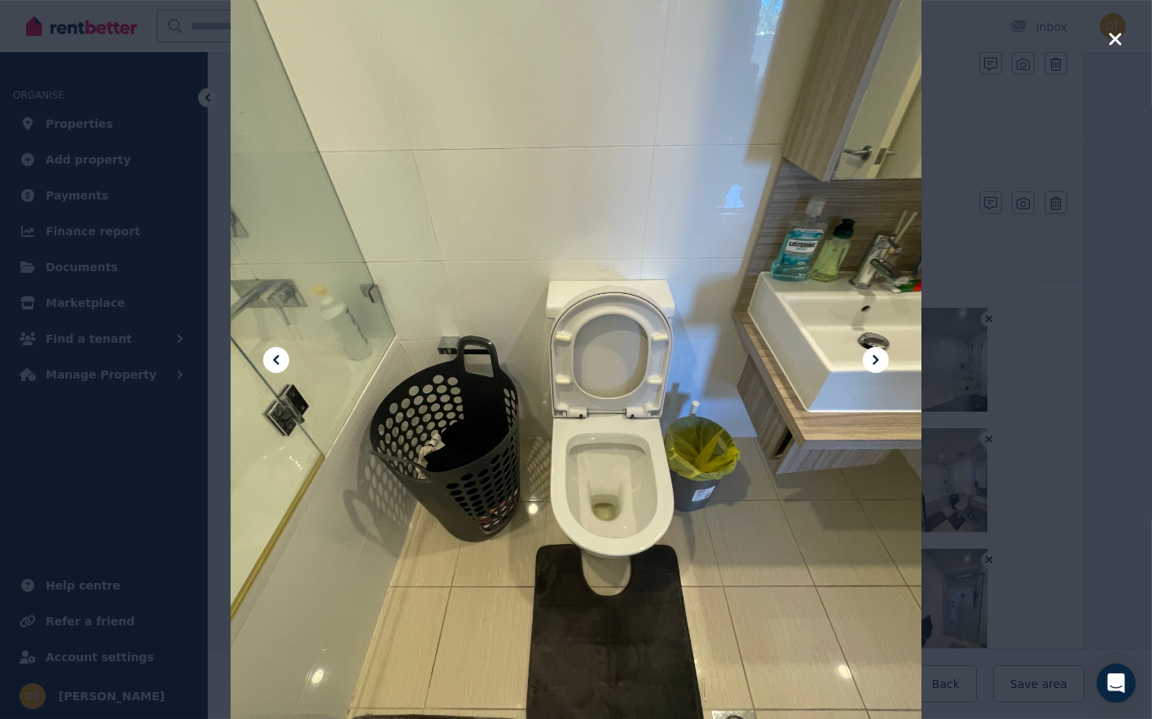
click at [877, 367] on icon at bounding box center [876, 360] width 20 height 20
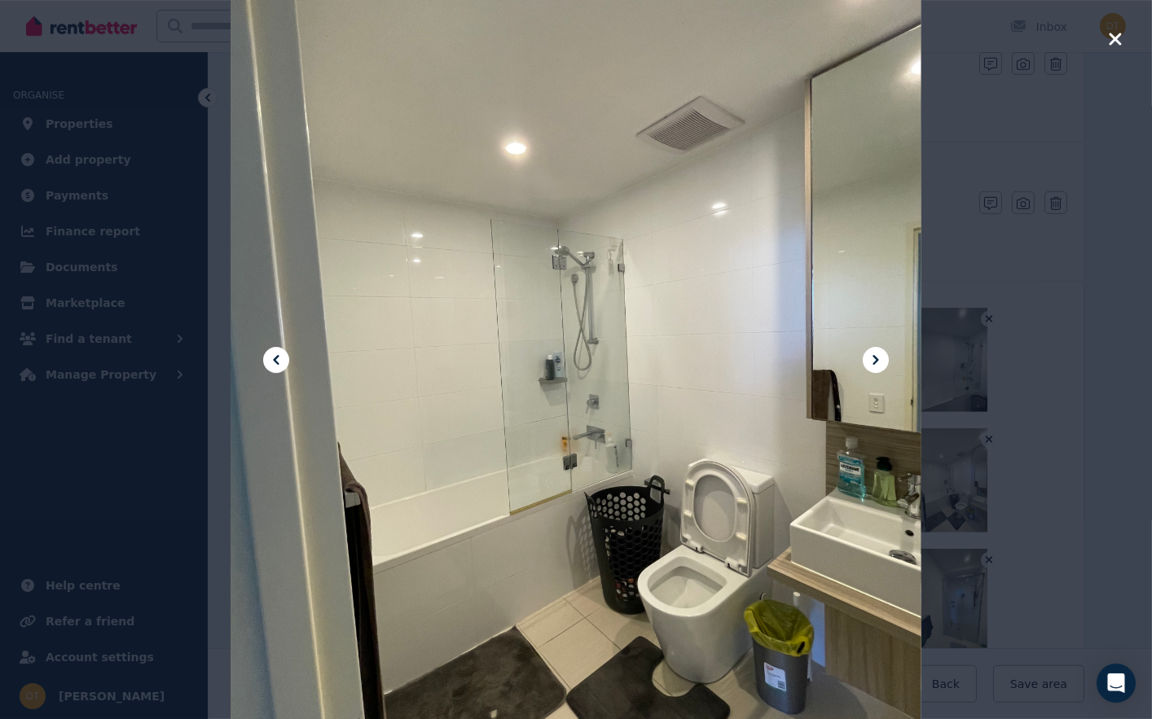
click at [877, 367] on icon at bounding box center [876, 360] width 20 height 20
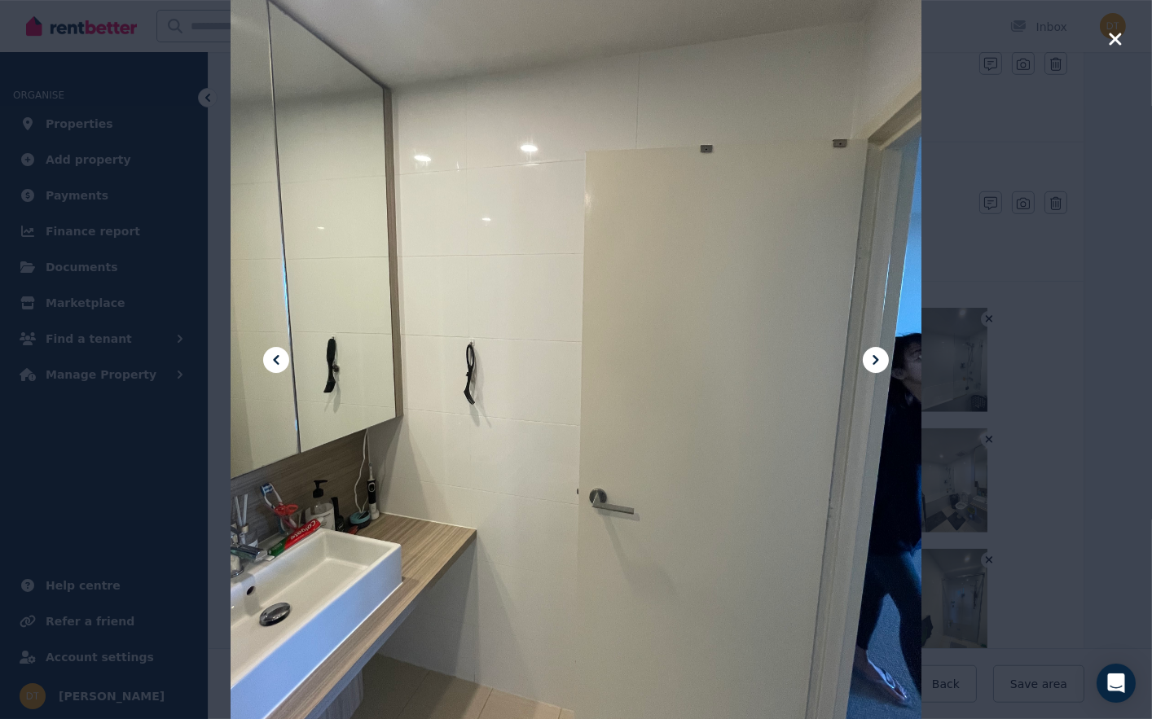
click at [1109, 35] on icon "button" at bounding box center [1115, 39] width 12 height 12
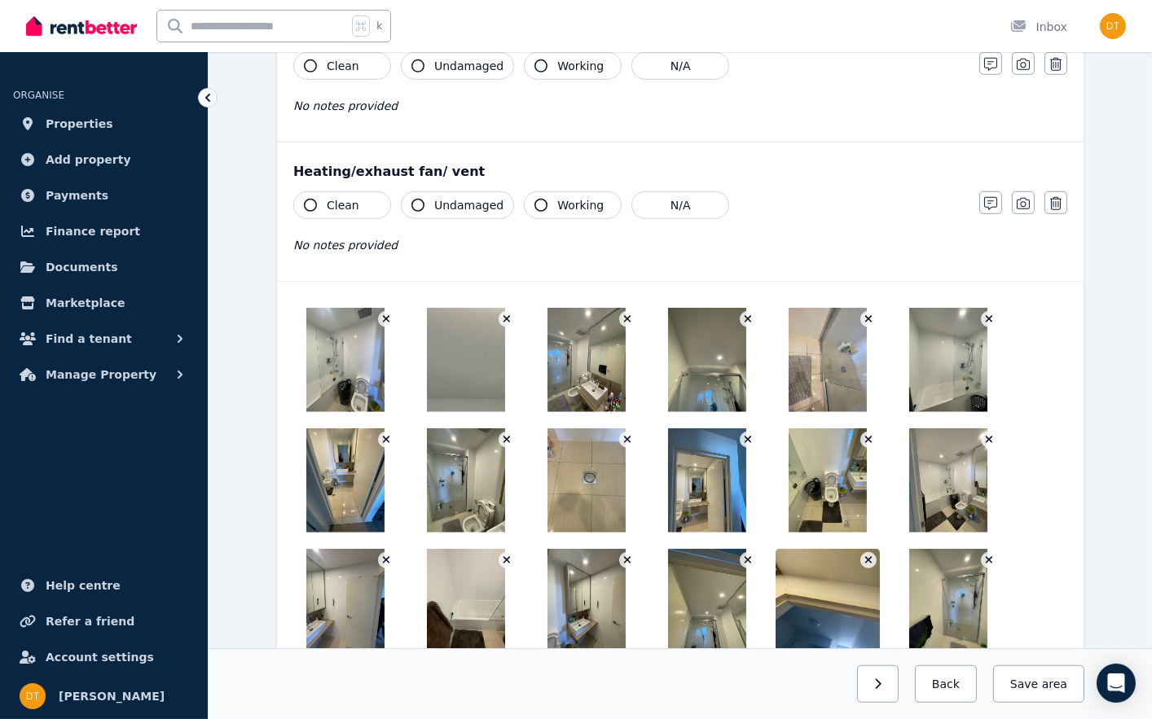
click at [691, 349] on img at bounding box center [707, 360] width 78 height 104
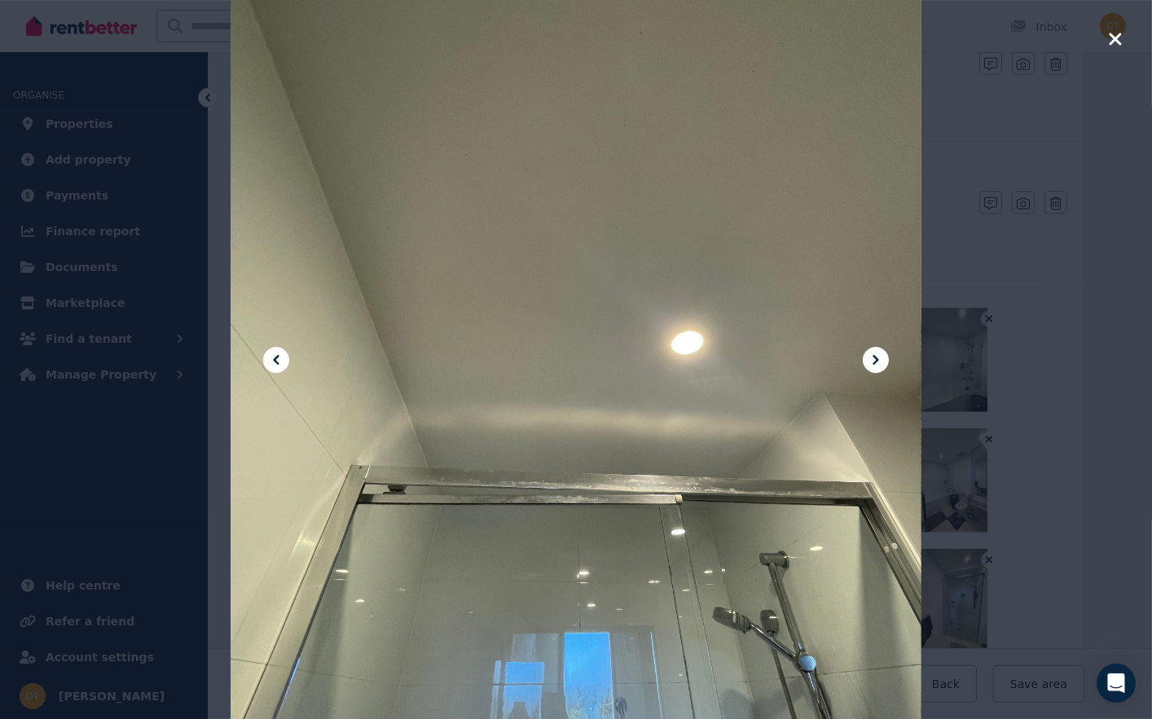
click at [274, 364] on icon at bounding box center [276, 360] width 20 height 20
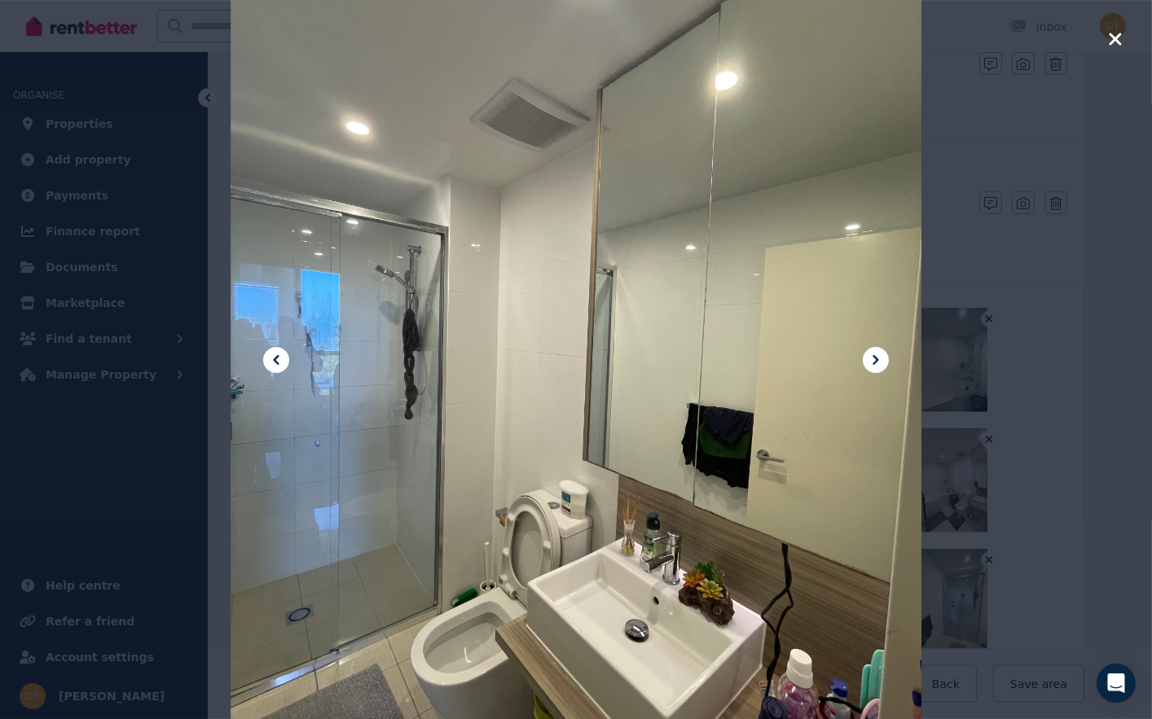
click at [1114, 45] on icon "button" at bounding box center [1115, 39] width 15 height 20
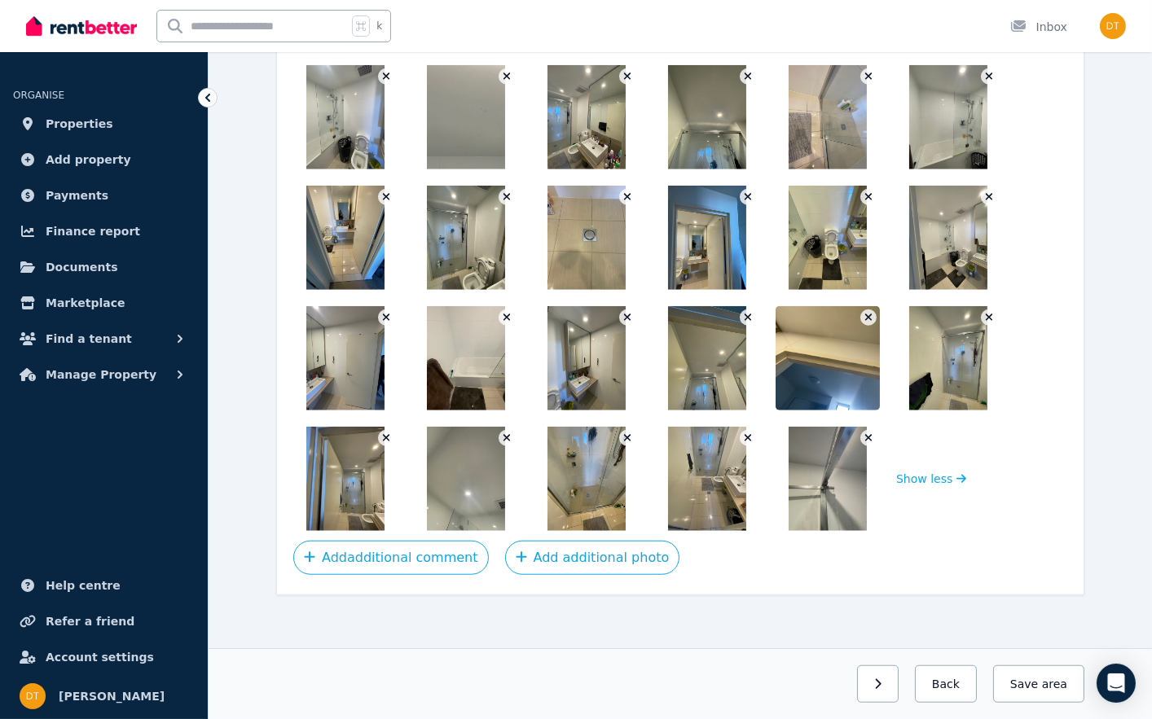
scroll to position [2301, 0]
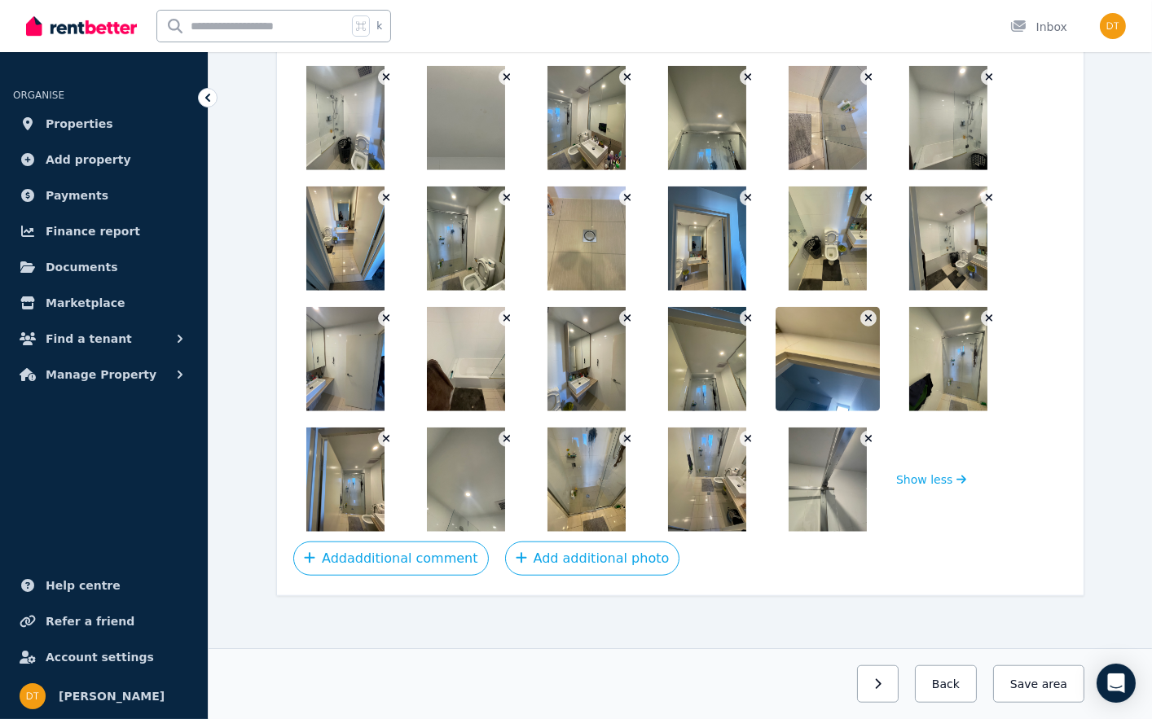
click at [606, 475] on img at bounding box center [586, 480] width 78 height 104
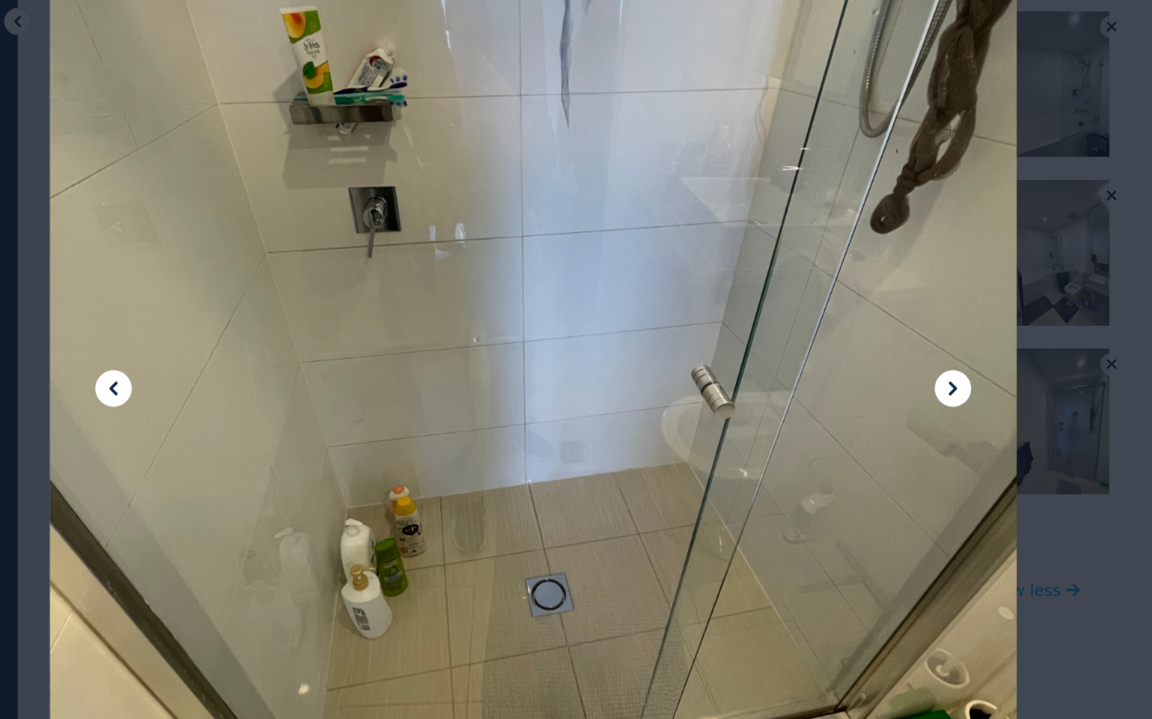
scroll to position [2208, 0]
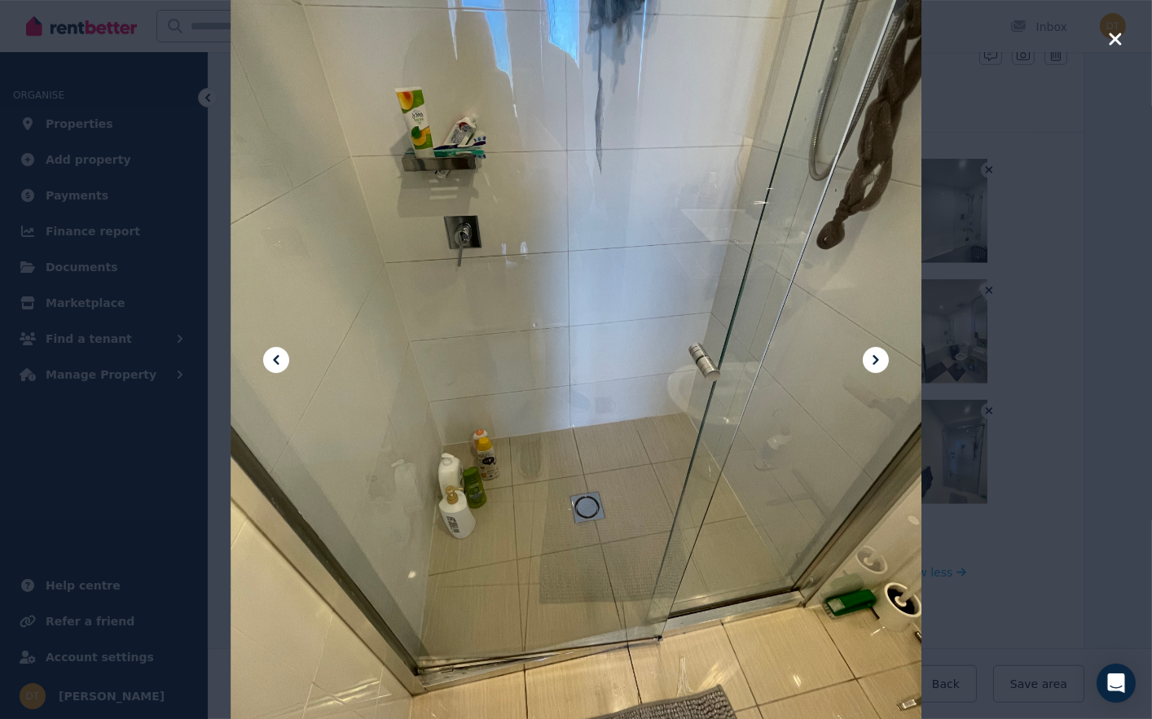
click at [877, 365] on icon at bounding box center [876, 360] width 20 height 20
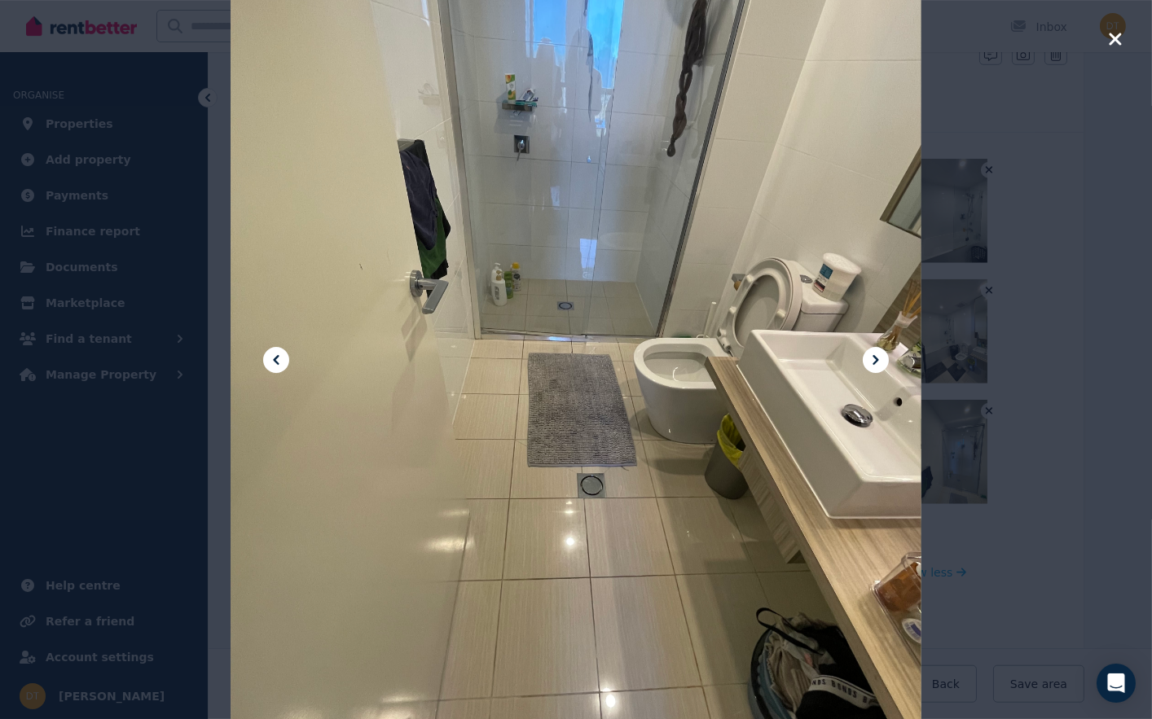
click at [877, 365] on icon at bounding box center [876, 360] width 20 height 20
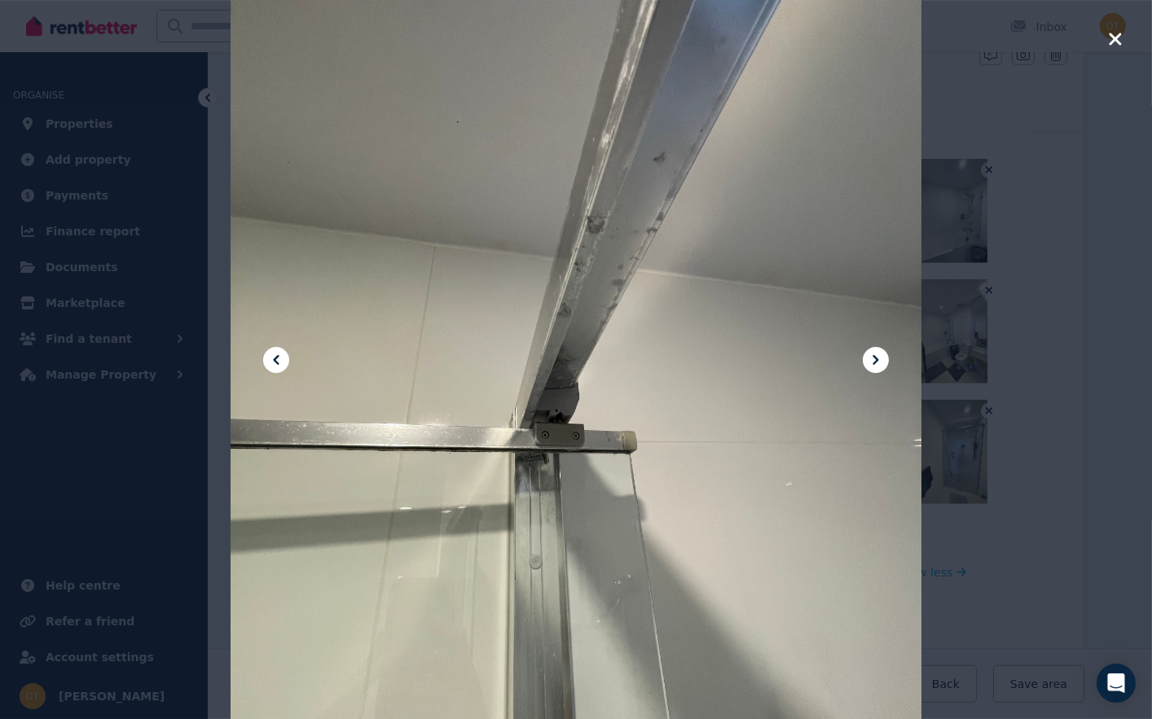
click at [877, 365] on icon at bounding box center [876, 360] width 20 height 20
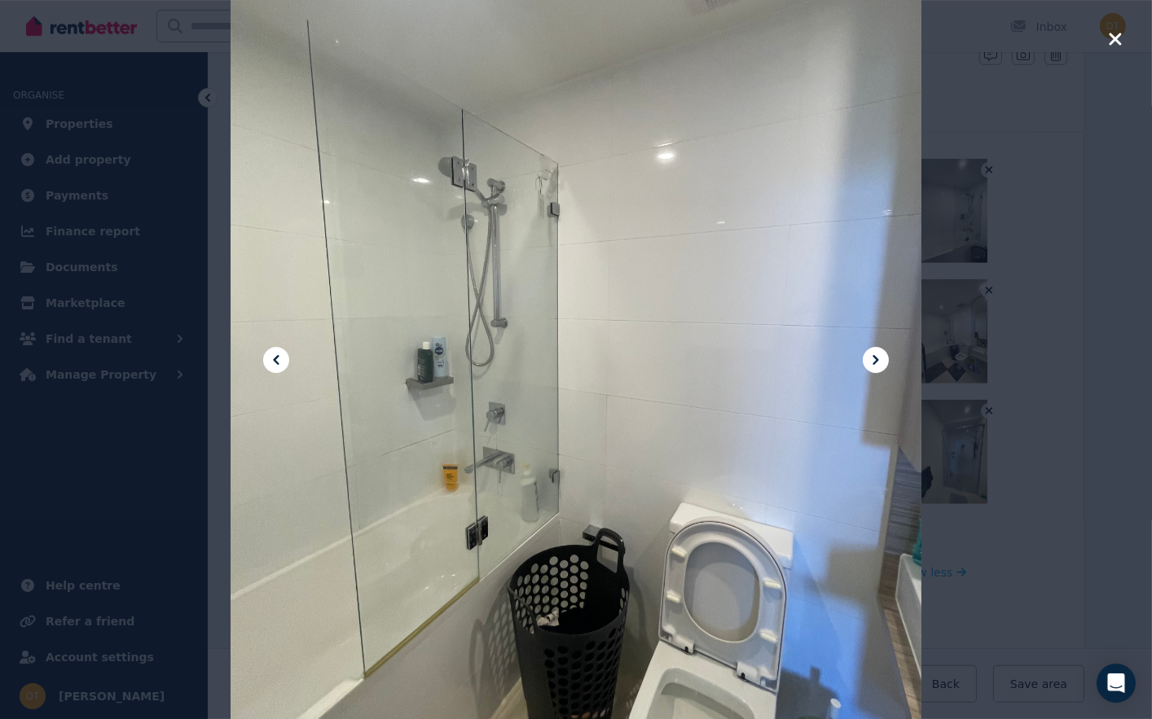
click at [877, 365] on icon at bounding box center [876, 360] width 20 height 20
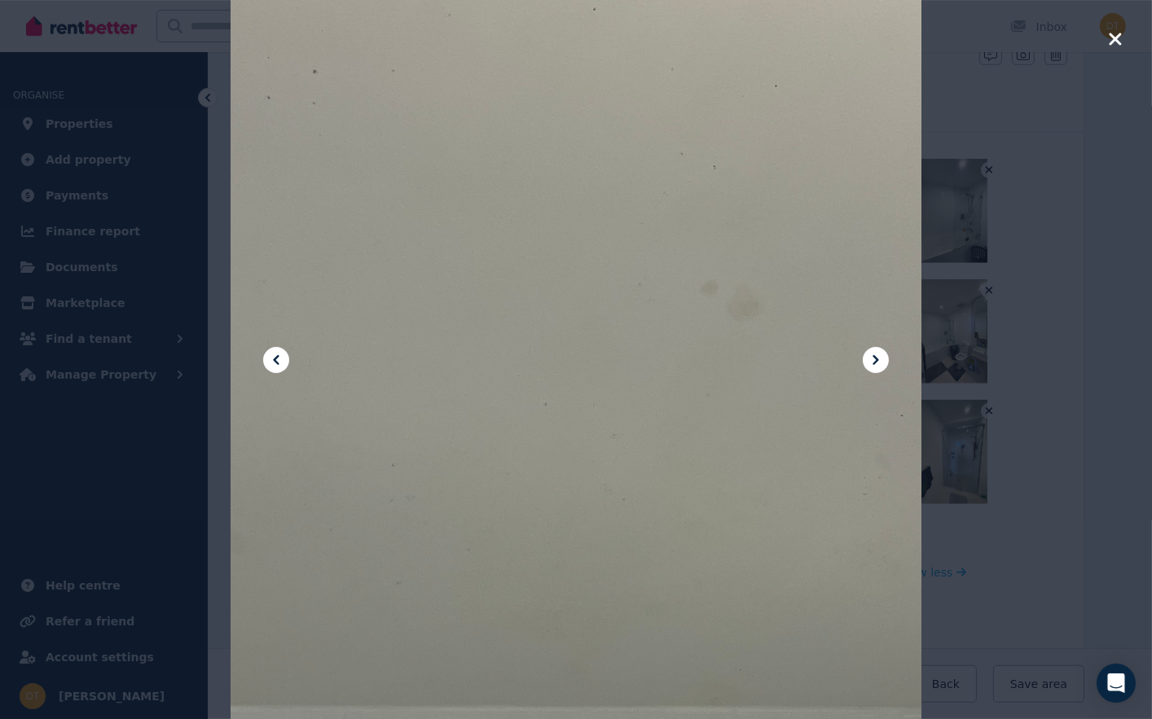
click at [877, 365] on icon at bounding box center [876, 360] width 20 height 20
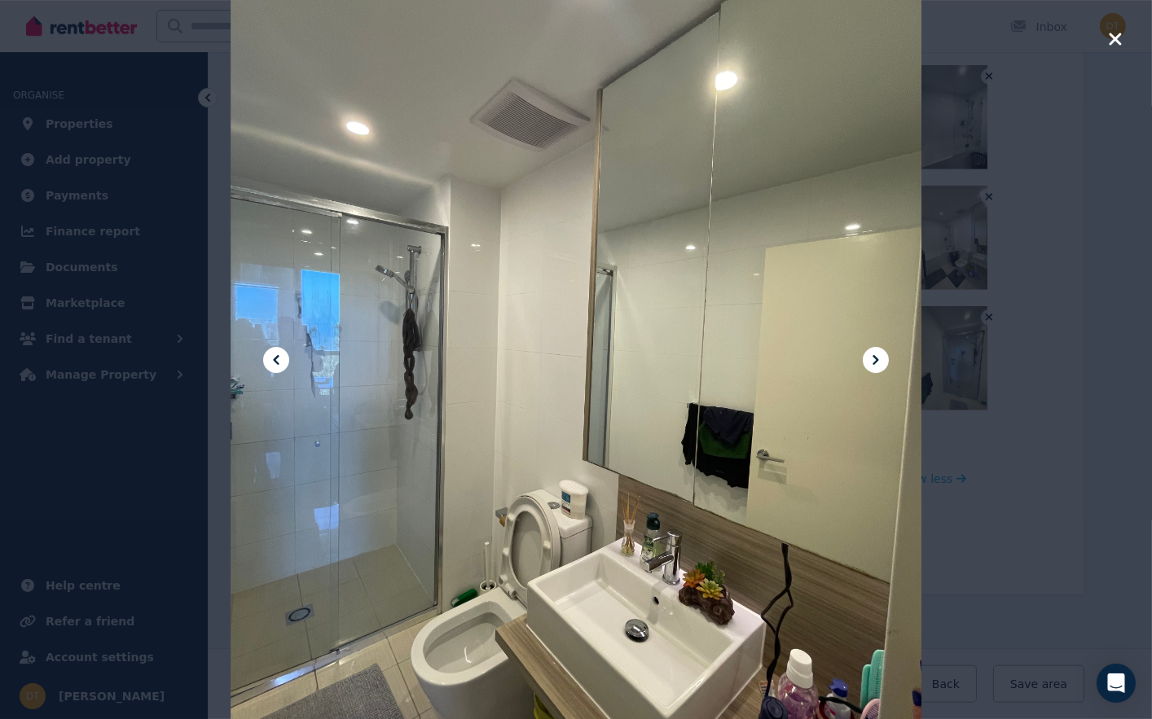
scroll to position [2301, 0]
click at [876, 354] on icon at bounding box center [876, 360] width 20 height 20
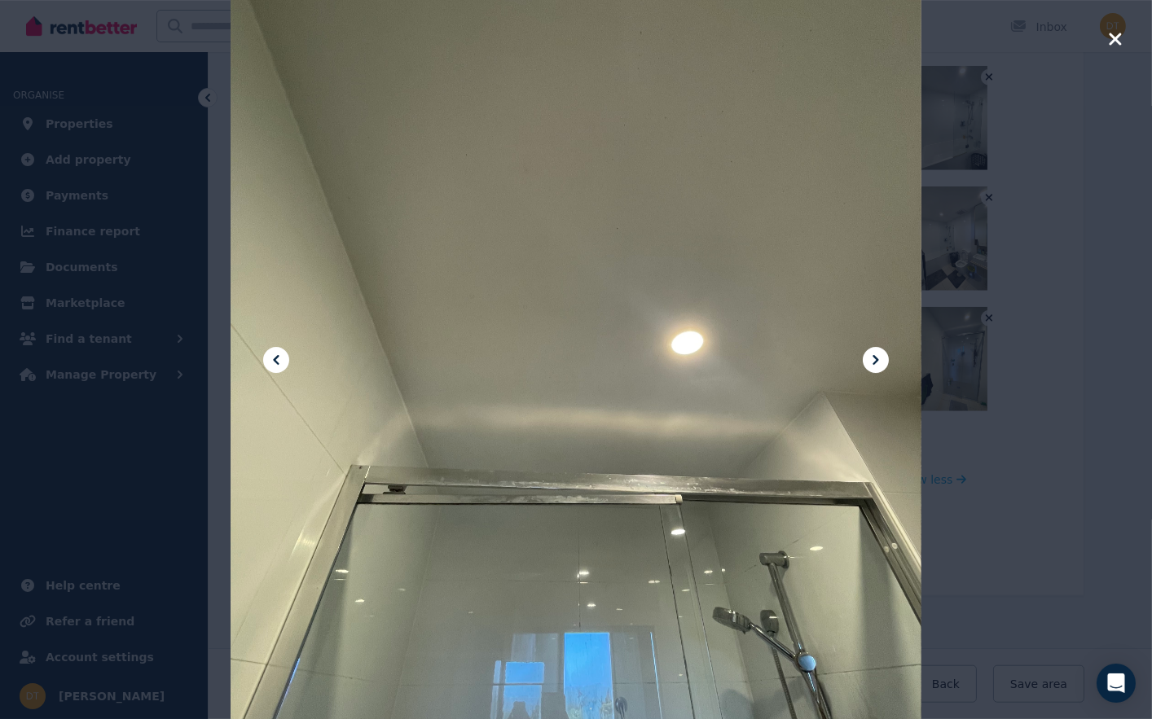
click at [876, 354] on icon at bounding box center [876, 360] width 20 height 20
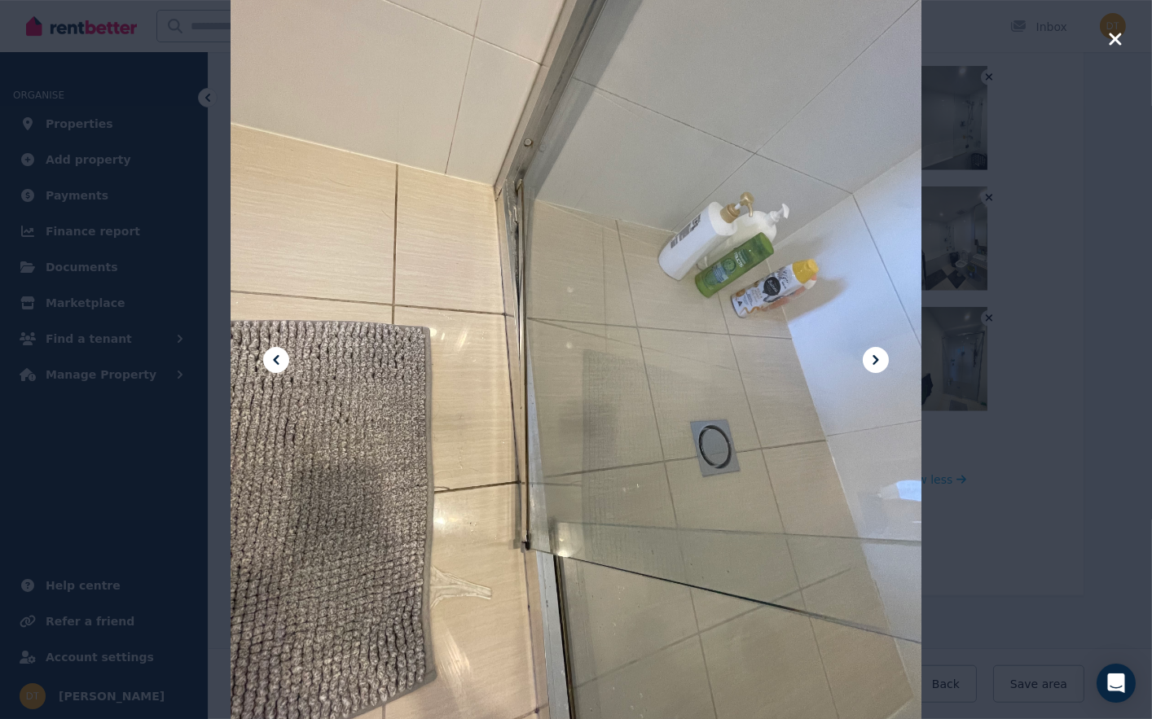
click at [877, 355] on icon at bounding box center [876, 360] width 20 height 20
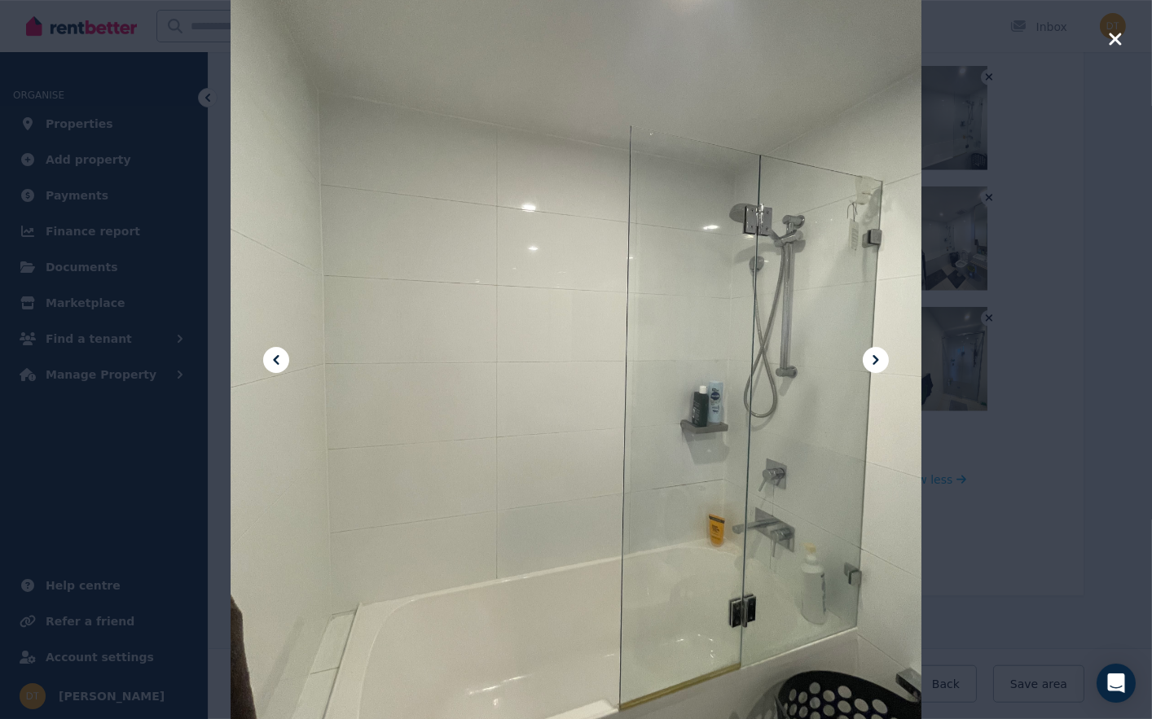
click at [877, 355] on icon at bounding box center [876, 360] width 20 height 20
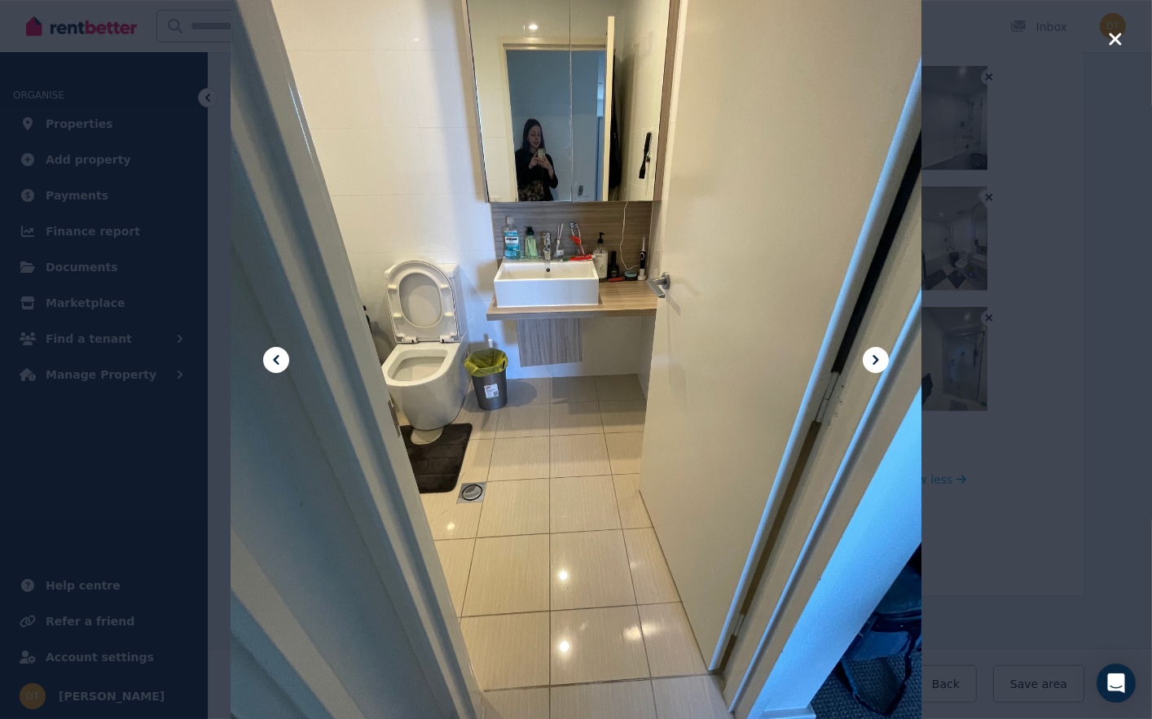
click at [877, 355] on icon at bounding box center [876, 360] width 20 height 20
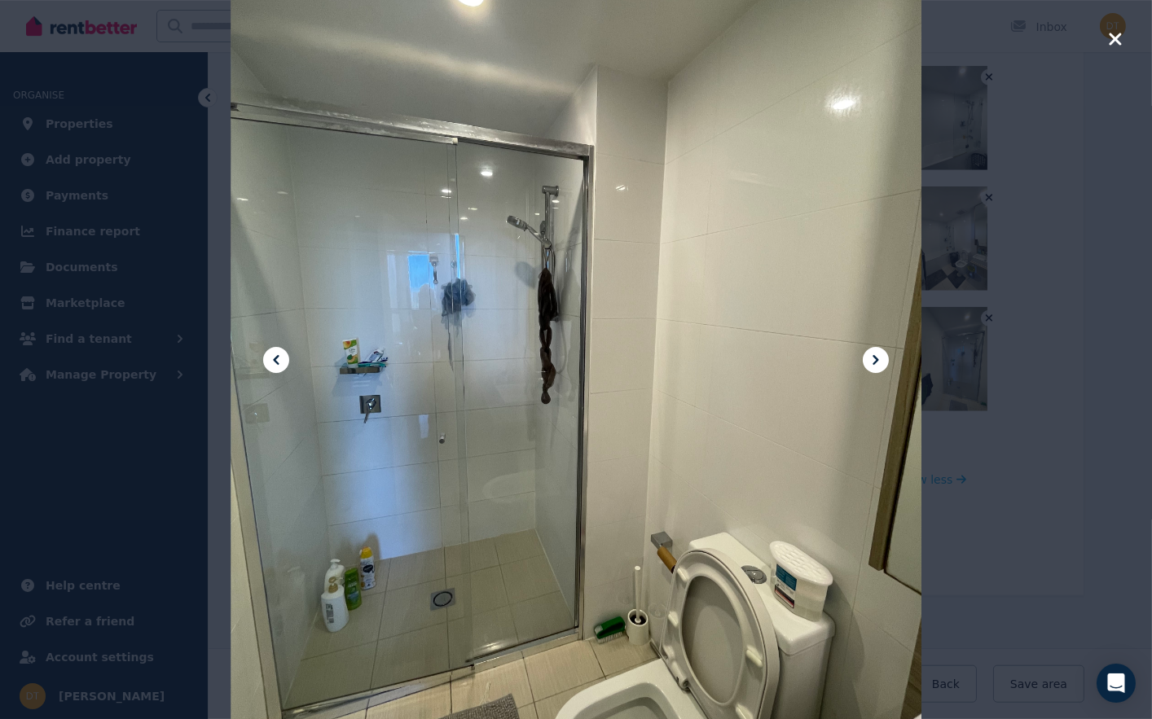
click at [877, 355] on icon at bounding box center [876, 360] width 20 height 20
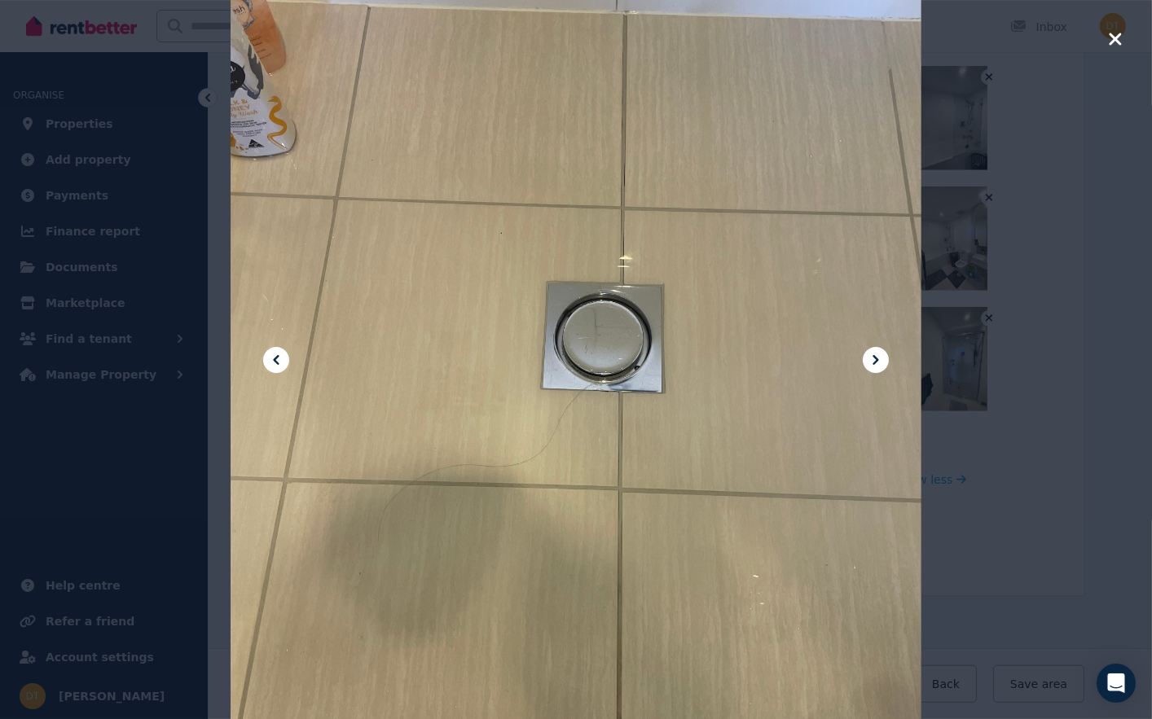
click at [877, 355] on icon at bounding box center [876, 360] width 20 height 20
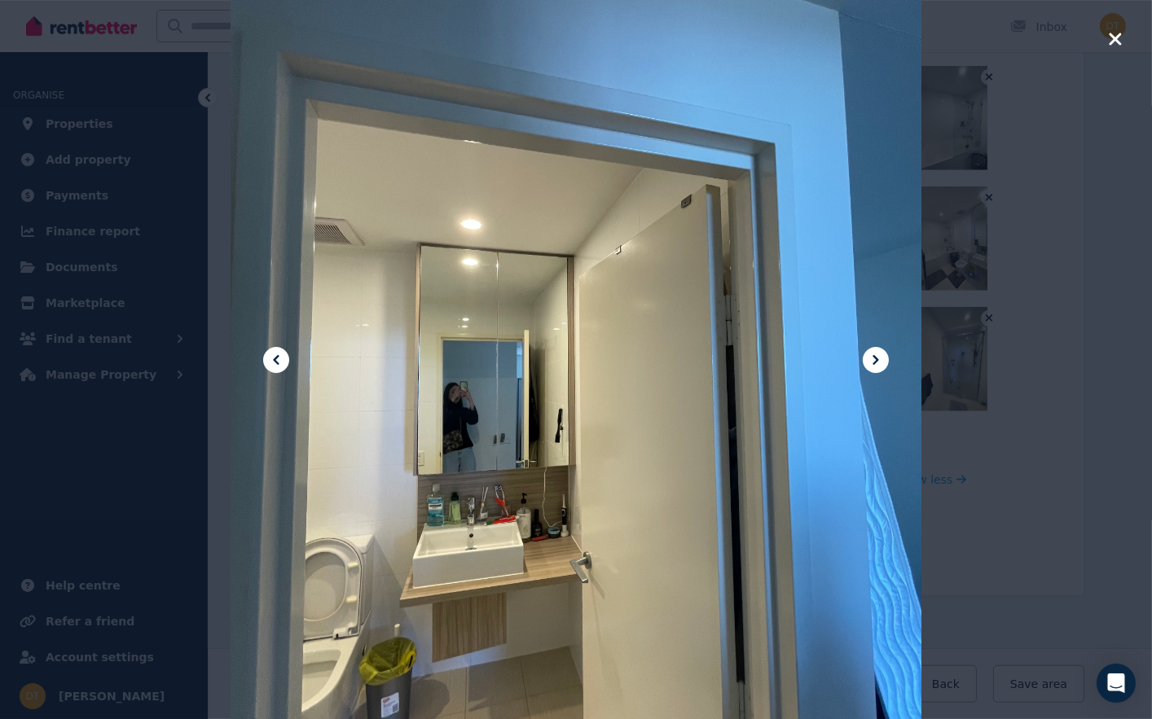
click at [281, 360] on icon at bounding box center [276, 360] width 20 height 20
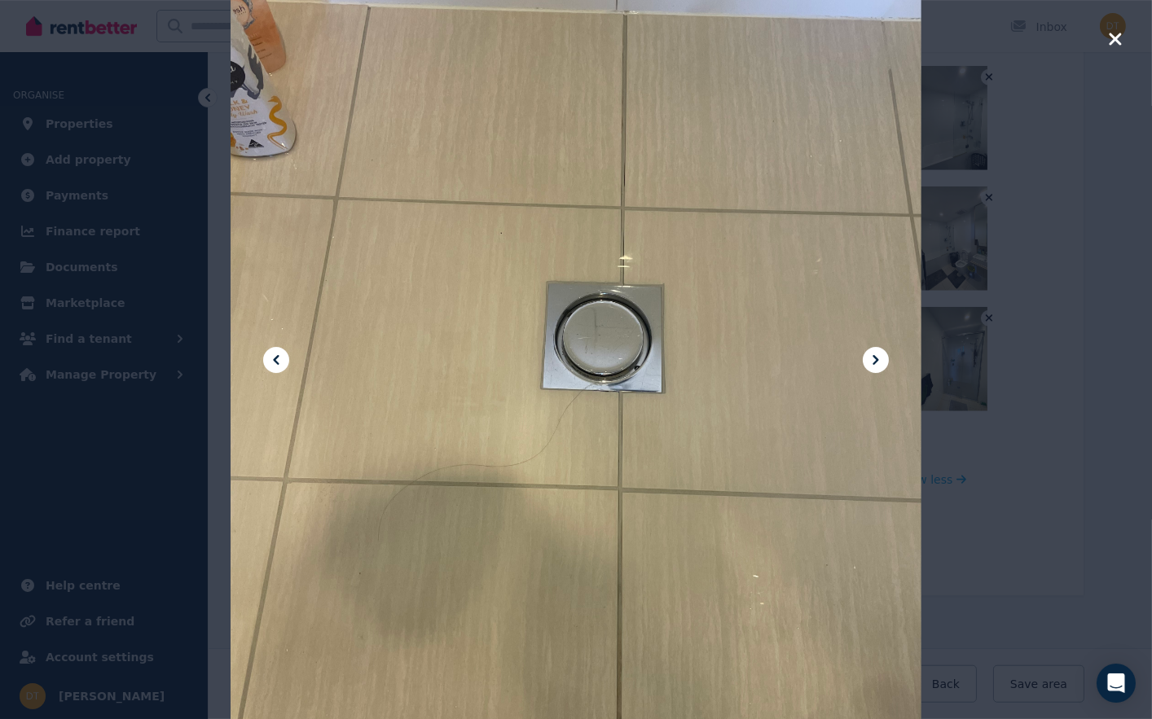
scroll to position [2197, 0]
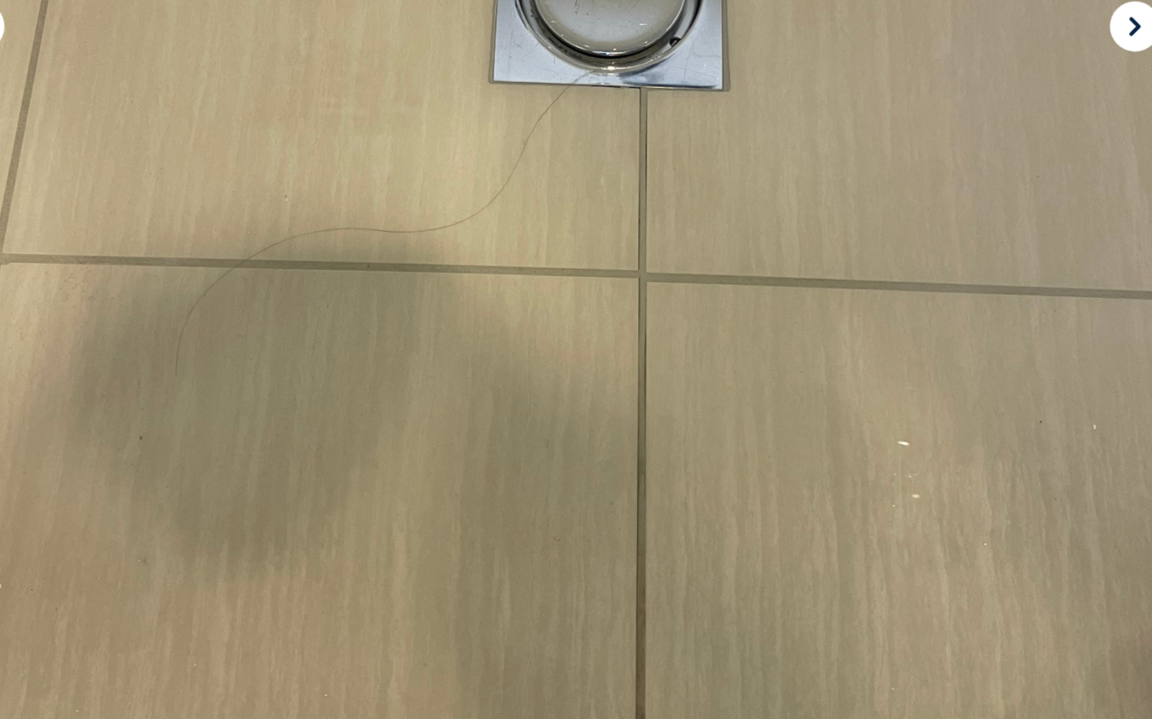
drag, startPoint x: 348, startPoint y: 149, endPoint x: 360, endPoint y: 178, distance: 31.0
click at [347, 314] on div at bounding box center [576, 359] width 691 height 921
drag, startPoint x: 357, startPoint y: 142, endPoint x: 358, endPoint y: 289, distance: 147.5
click at [360, 292] on div at bounding box center [576, 359] width 691 height 921
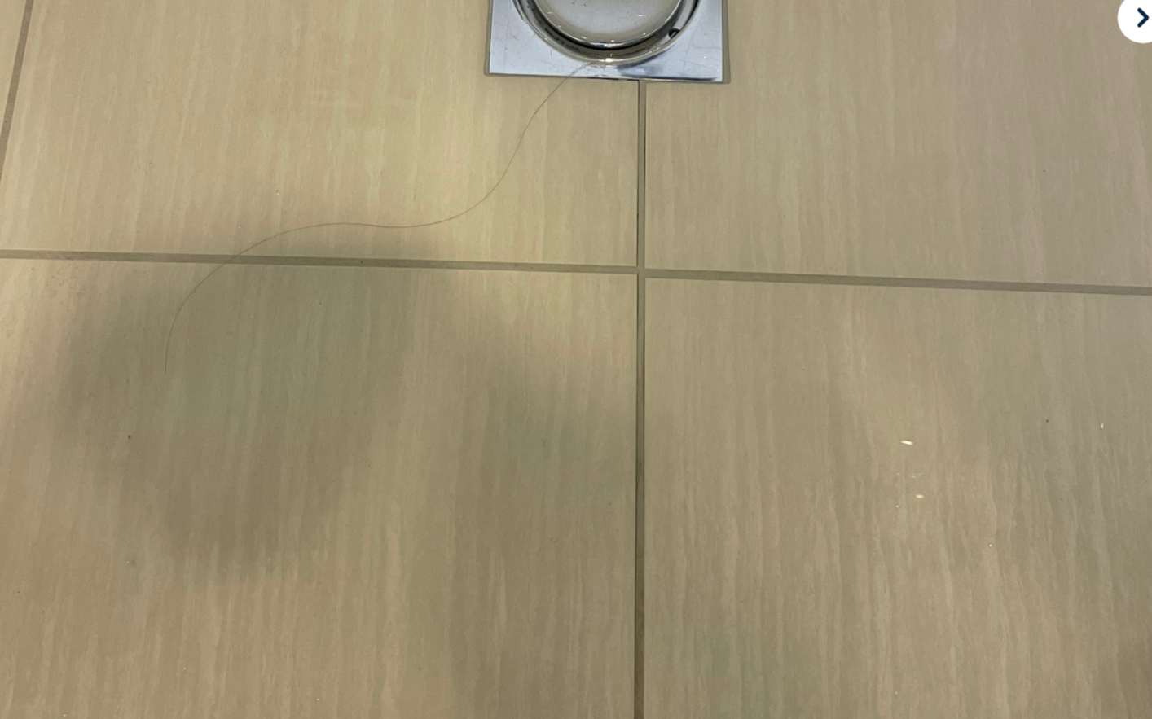
drag, startPoint x: 364, startPoint y: 154, endPoint x: 458, endPoint y: 40, distance: 147.6
click at [458, 43] on div at bounding box center [576, 359] width 691 height 921
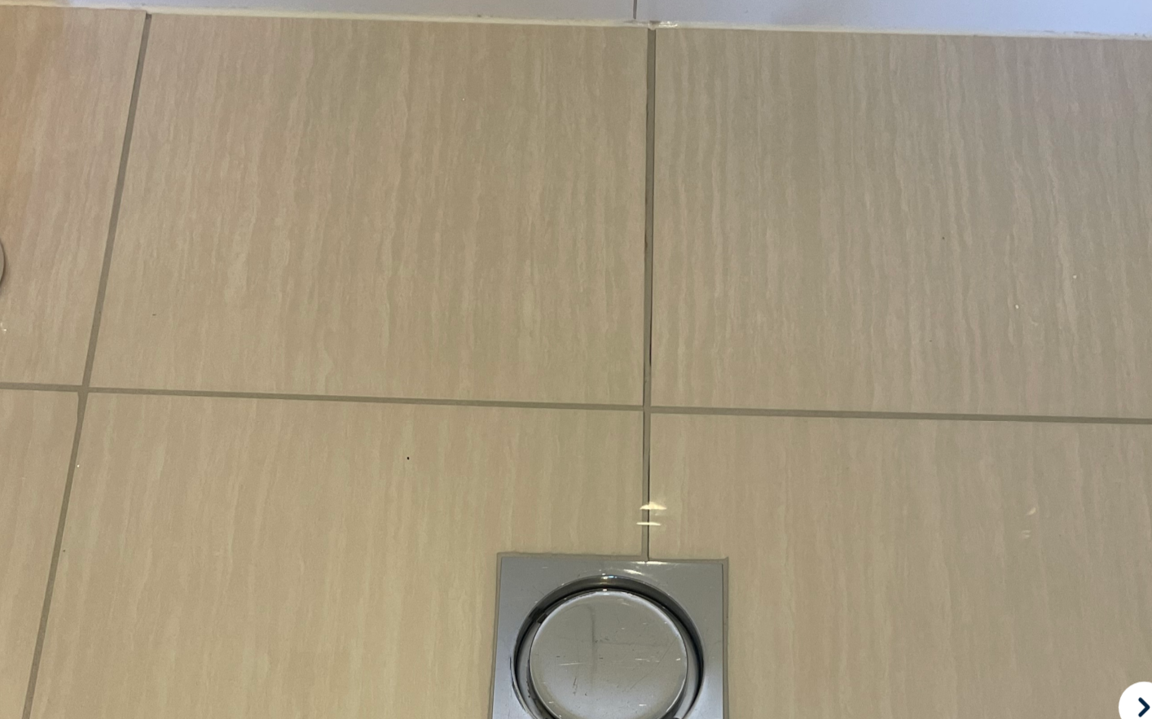
scroll to position [1994, 0]
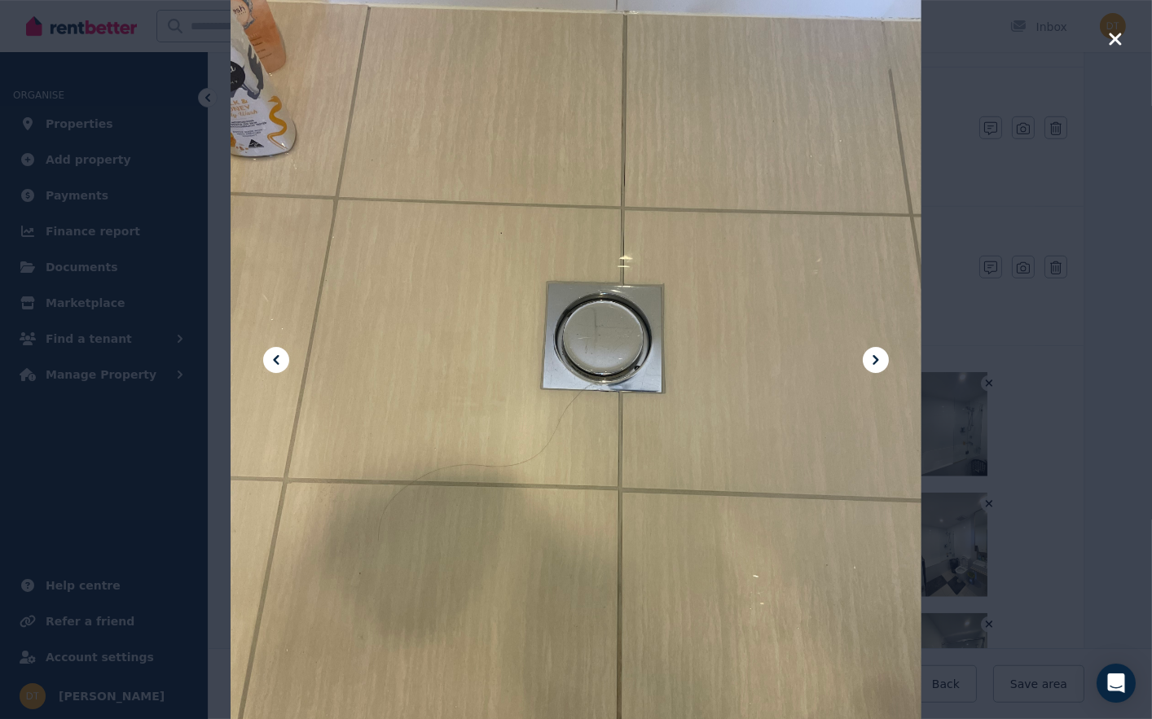
click at [1114, 36] on icon "button" at bounding box center [1115, 39] width 15 height 20
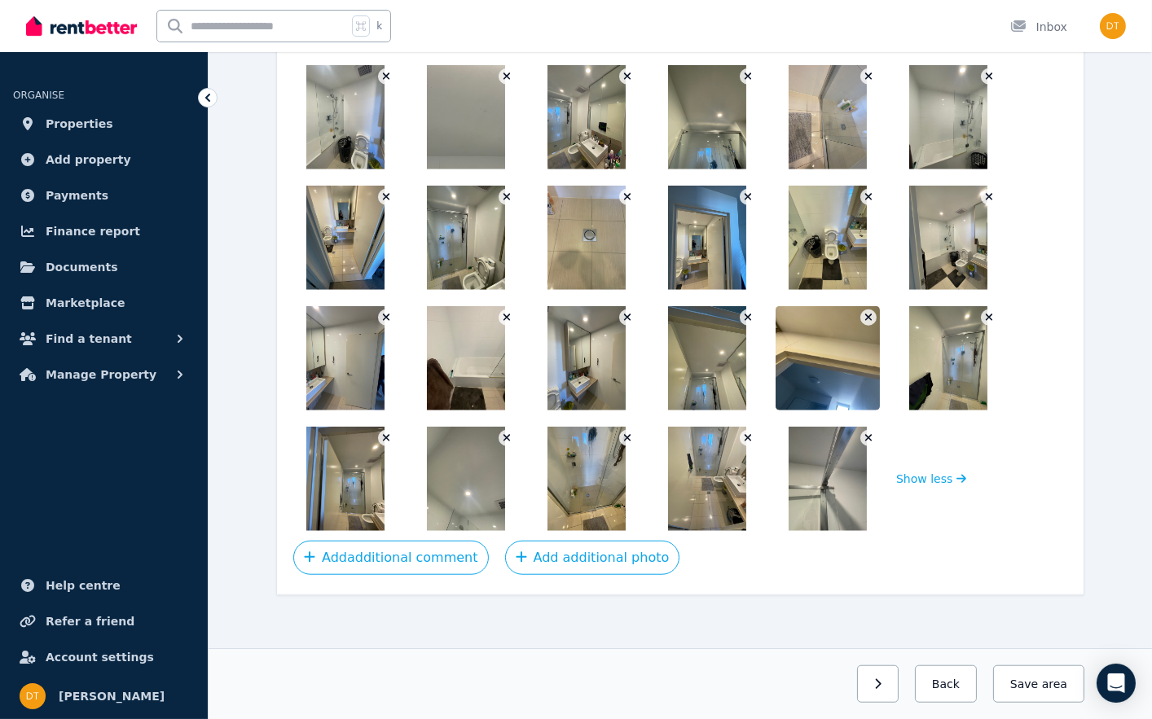
scroll to position [2301, 0]
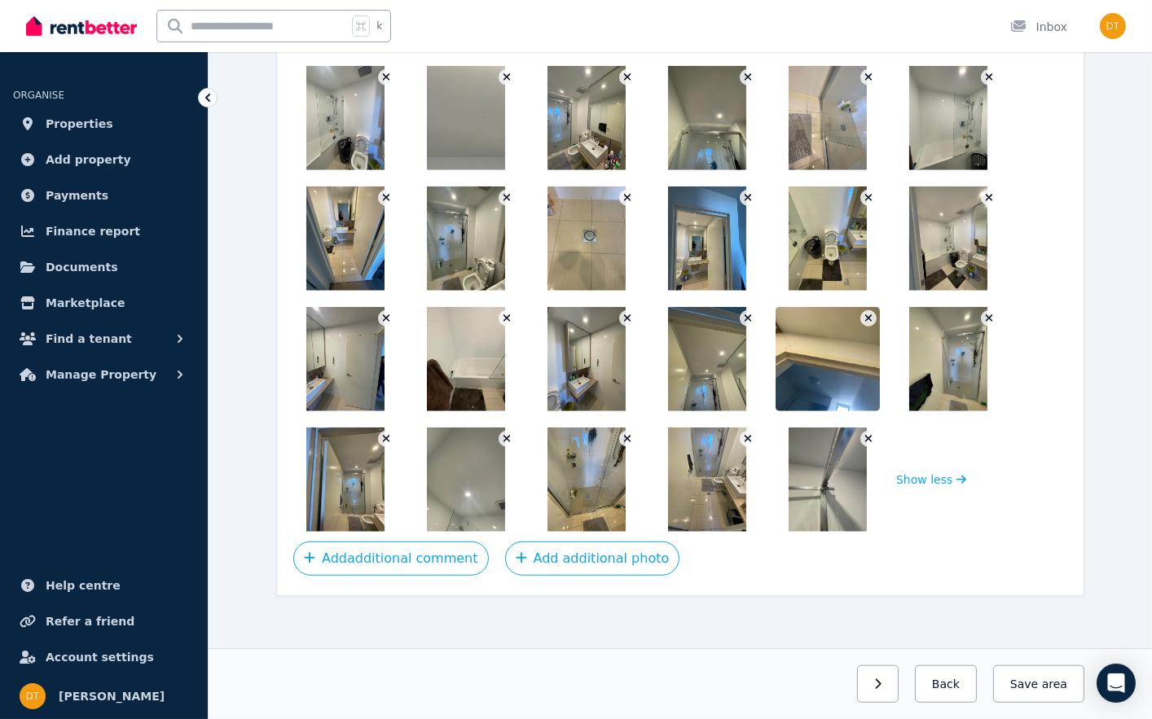
drag, startPoint x: 952, startPoint y: 357, endPoint x: -7, endPoint y: 229, distance: 966.5
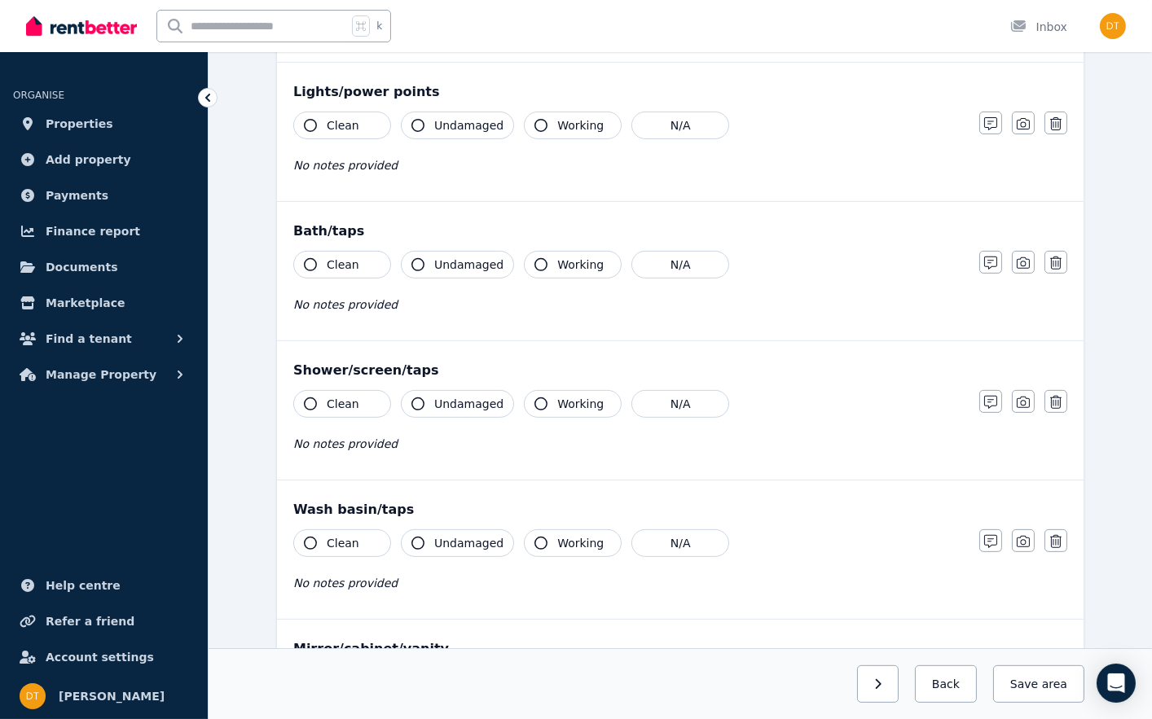
scroll to position [136, 0]
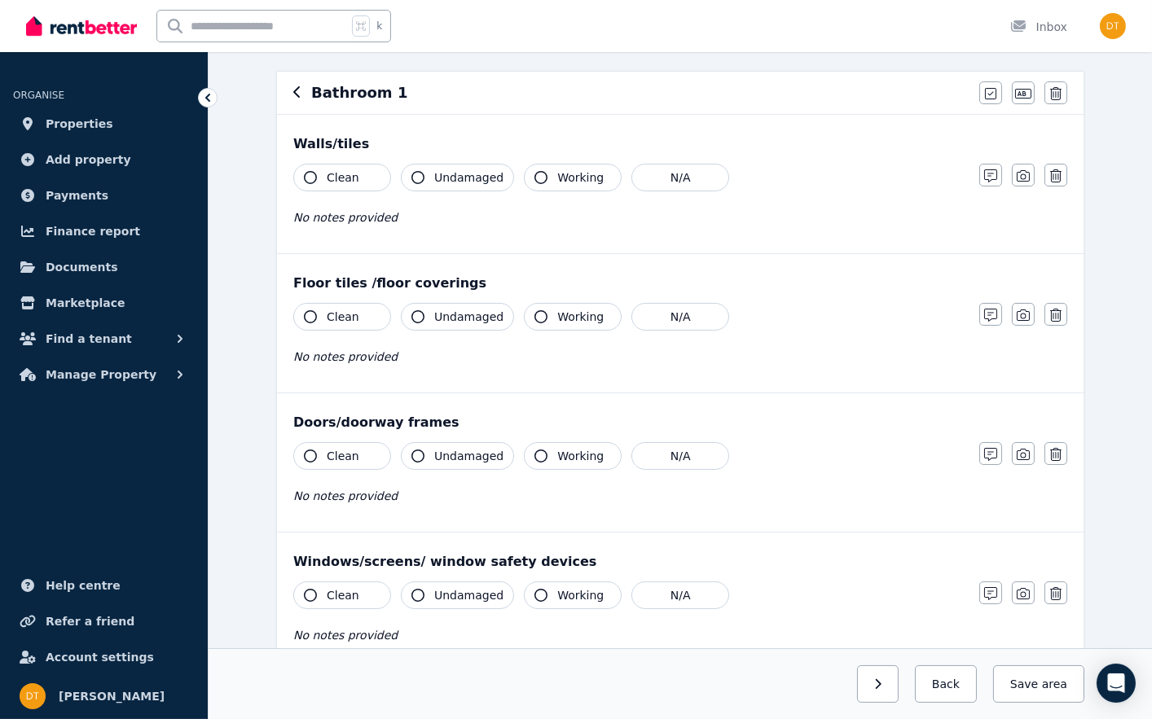
click at [207, 99] on icon at bounding box center [207, 98] width 5 height 8
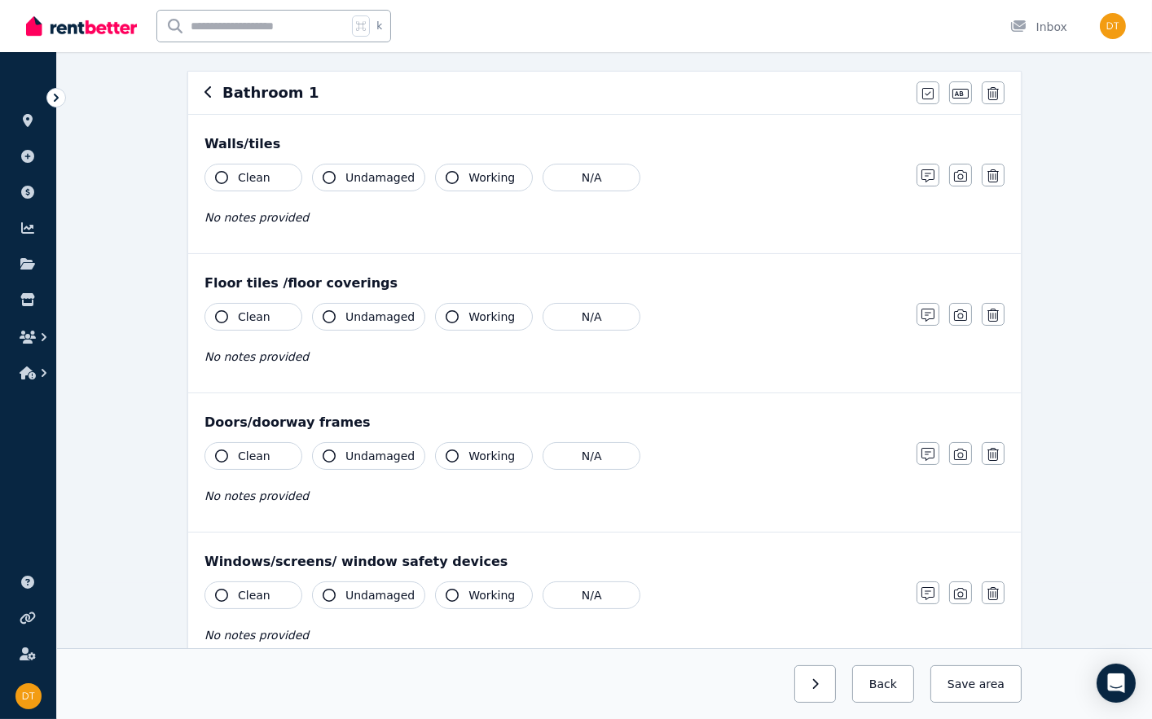
click at [61, 99] on icon at bounding box center [56, 98] width 16 height 16
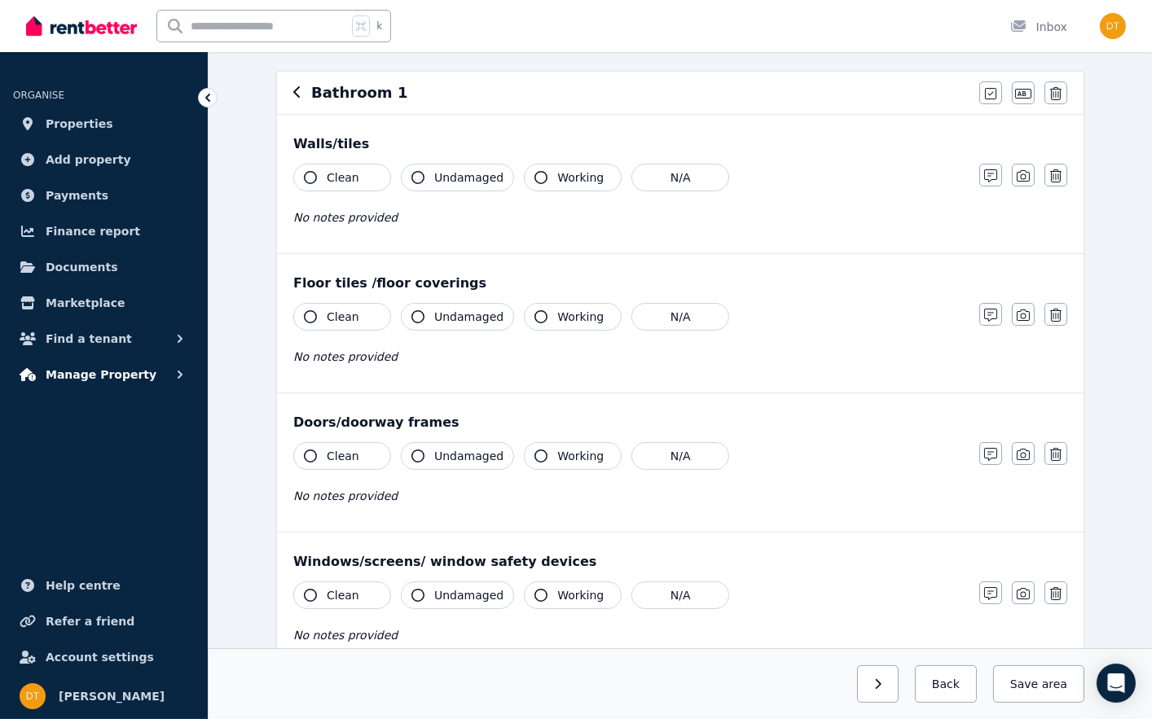
click at [170, 373] on button "Manage Property" at bounding box center [104, 374] width 182 height 33
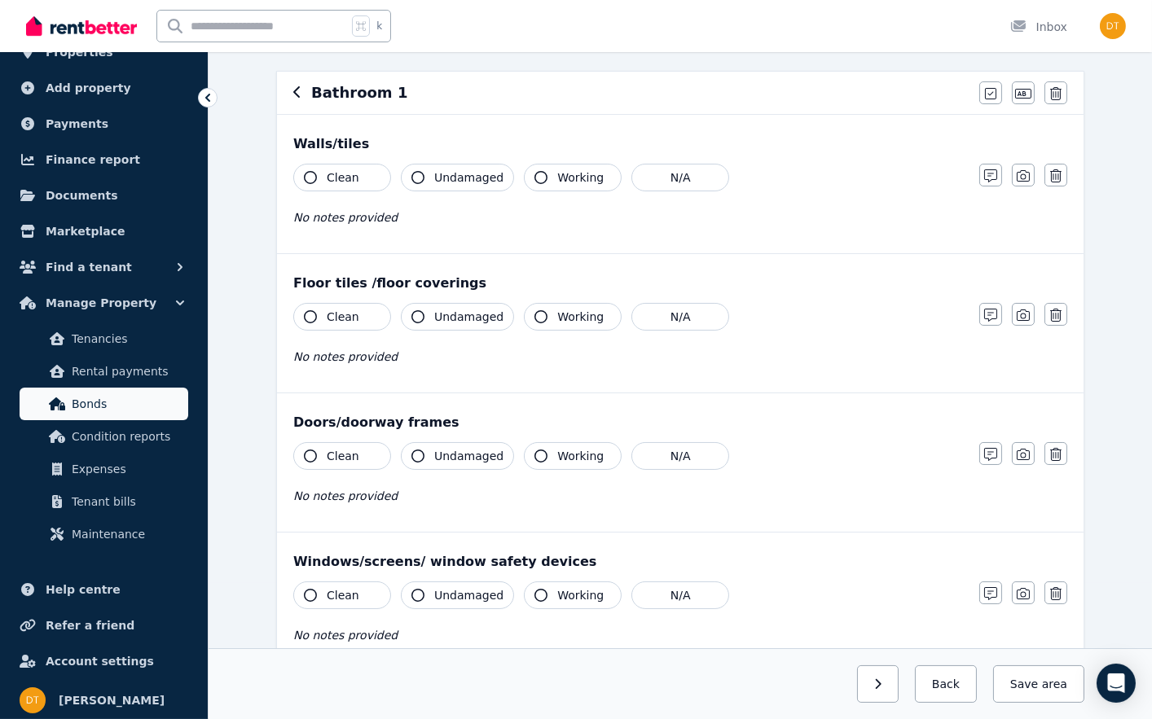
scroll to position [71, 0]
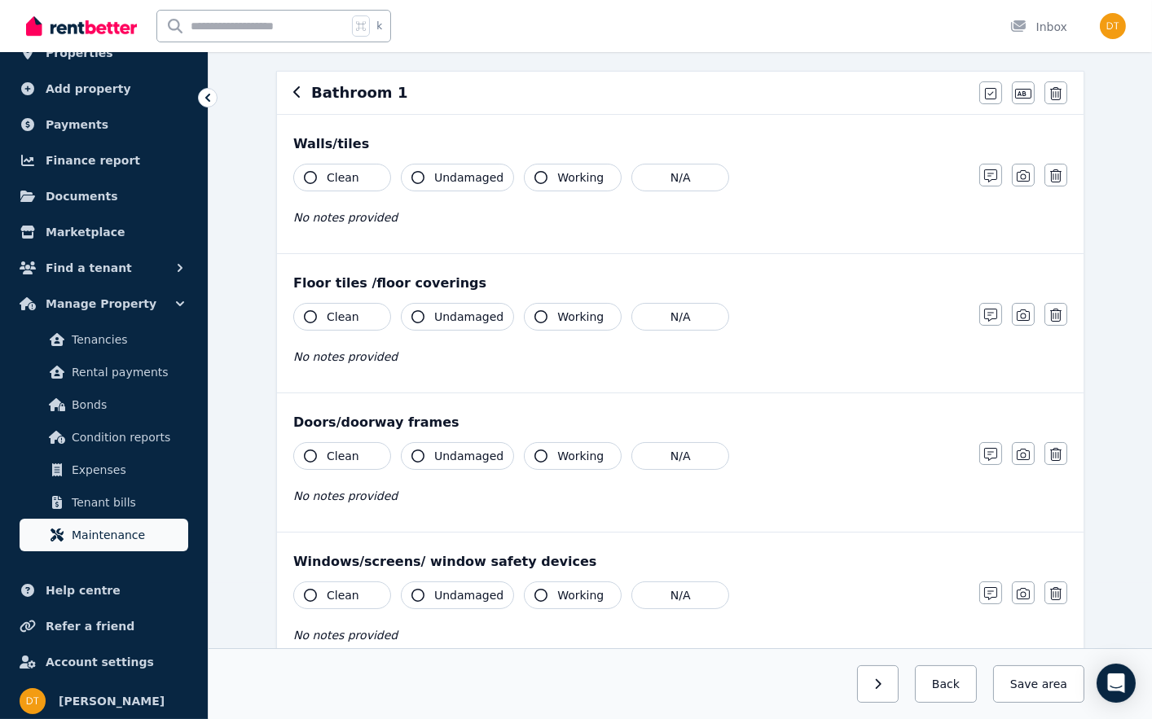
click at [133, 530] on span "Maintenance" at bounding box center [127, 535] width 110 height 20
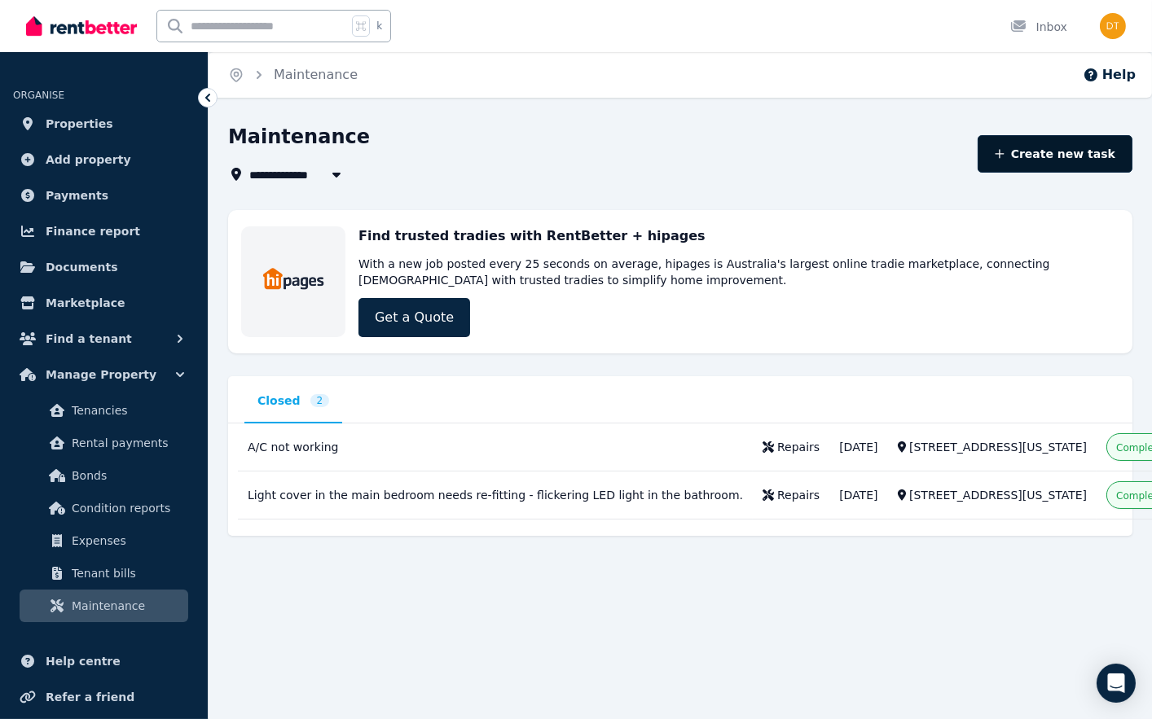
click at [1057, 155] on button "Create new task" at bounding box center [1056, 153] width 156 height 37
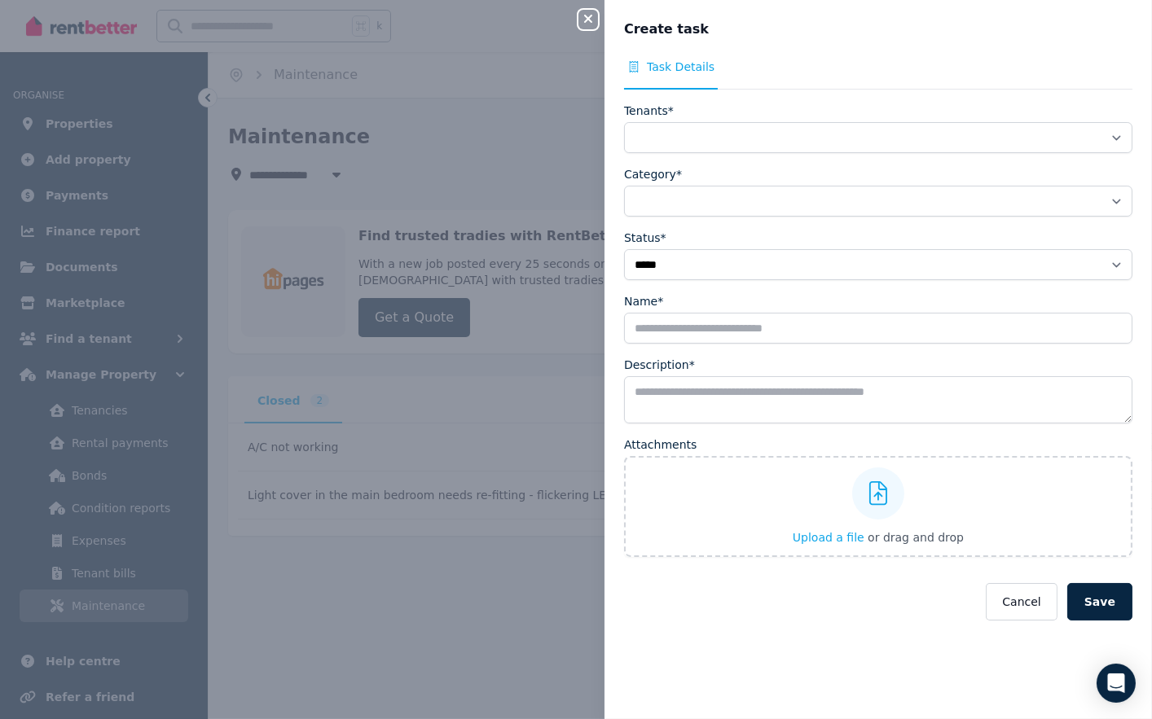
click at [747, 116] on div "Tenants*" at bounding box center [878, 111] width 508 height 16
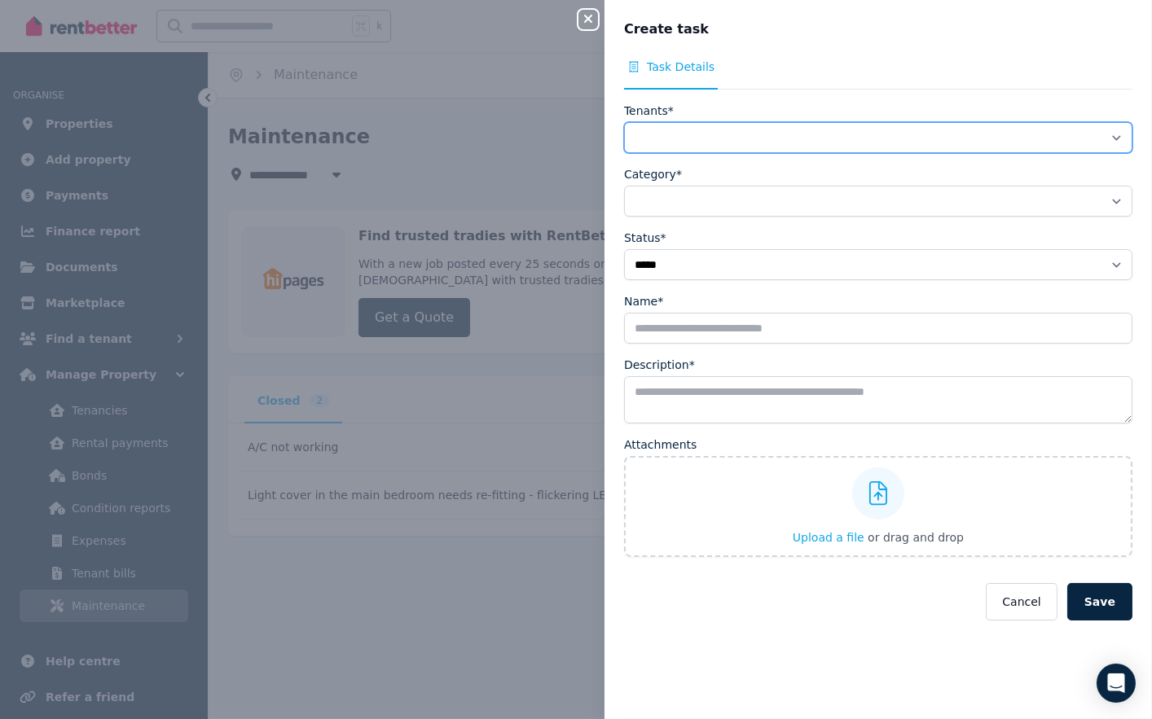
select select "**********"
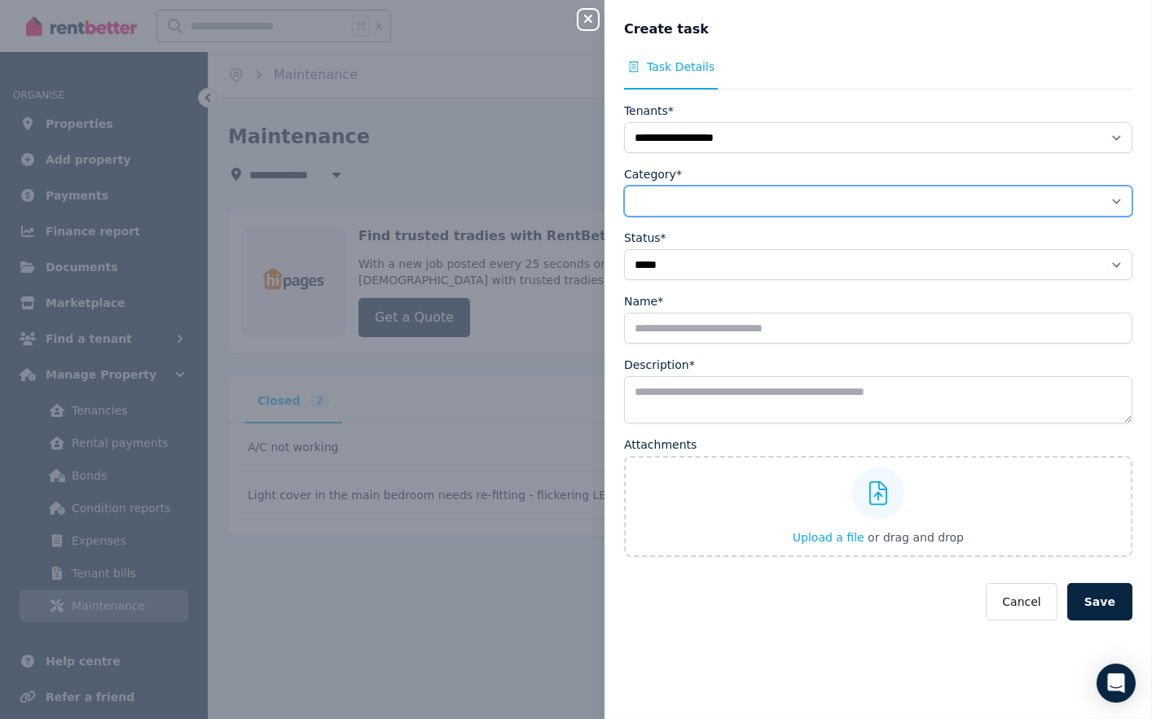
select select "**********"
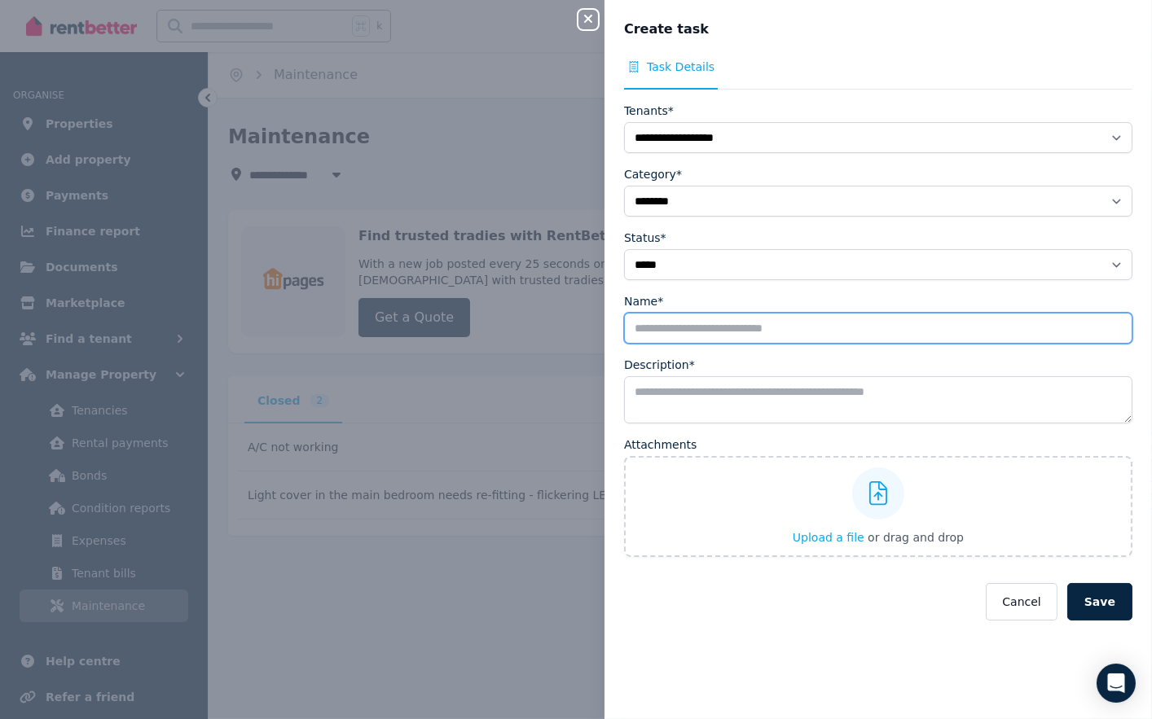
click at [694, 327] on input "Name*" at bounding box center [878, 328] width 508 height 31
drag, startPoint x: 783, startPoint y: 325, endPoint x: 565, endPoint y: 308, distance: 218.2
click at [565, 308] on div "**********" at bounding box center [576, 359] width 1152 height 719
type input "**********"
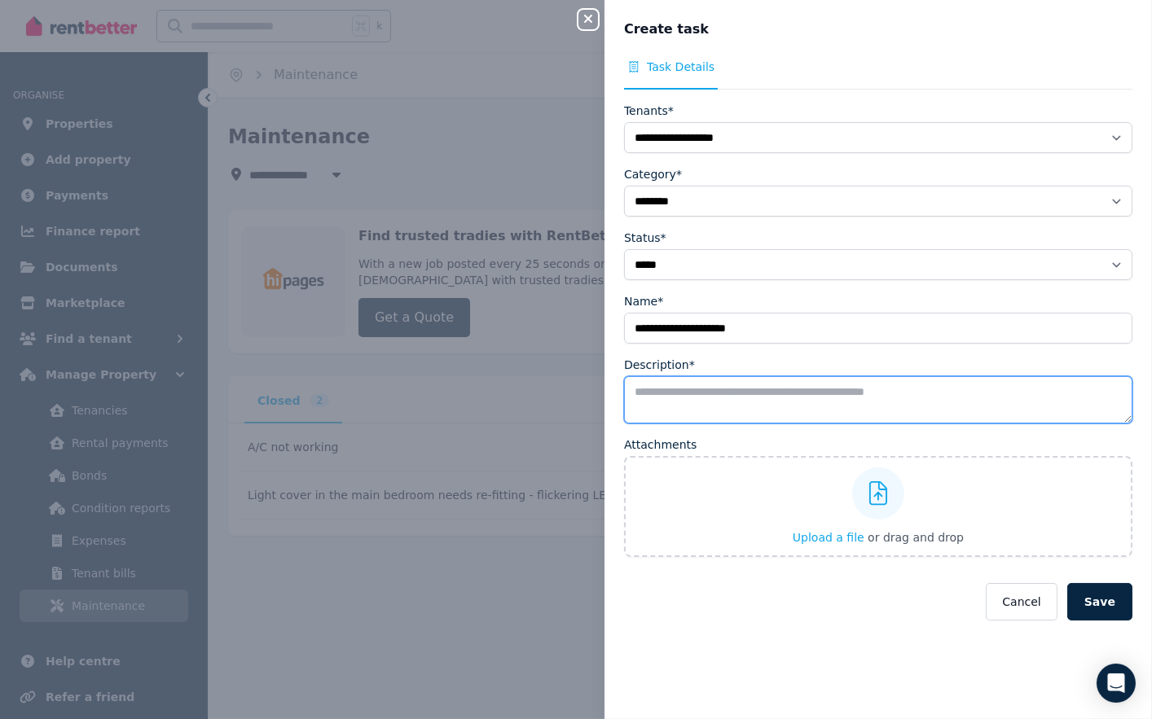
click at [644, 416] on textarea "Description*" at bounding box center [878, 399] width 508 height 47
paste textarea "**********"
type textarea "**********"
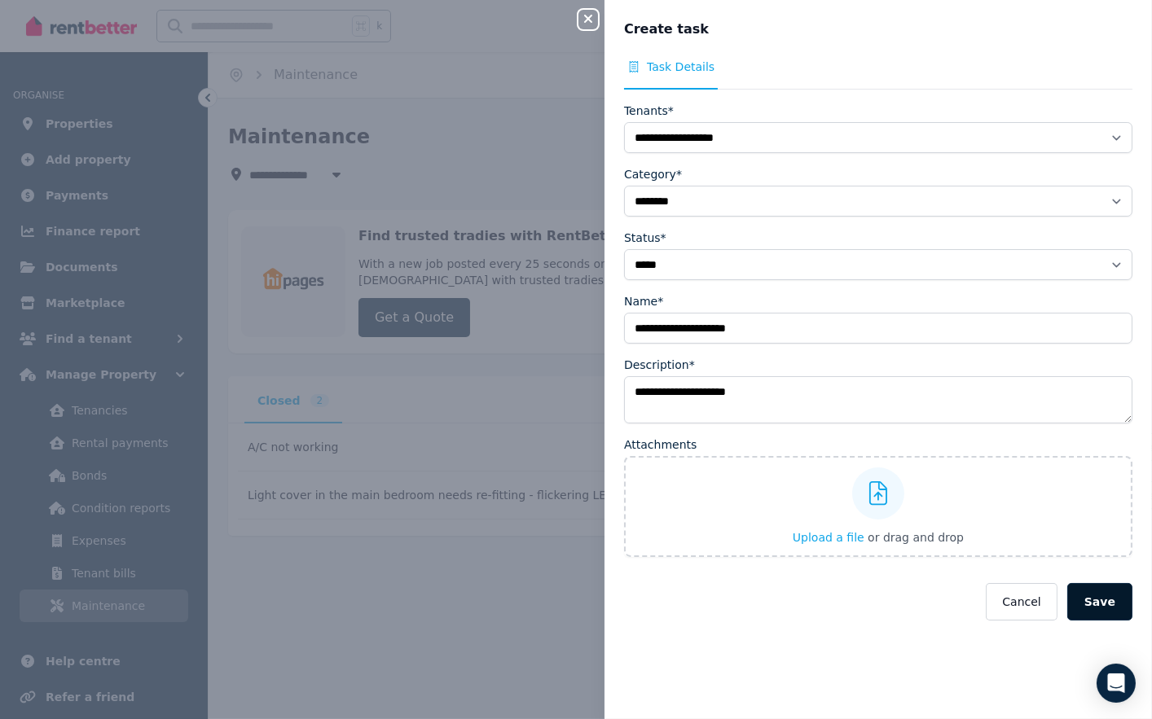
click at [1117, 592] on button "Save" at bounding box center [1099, 601] width 65 height 37
select select
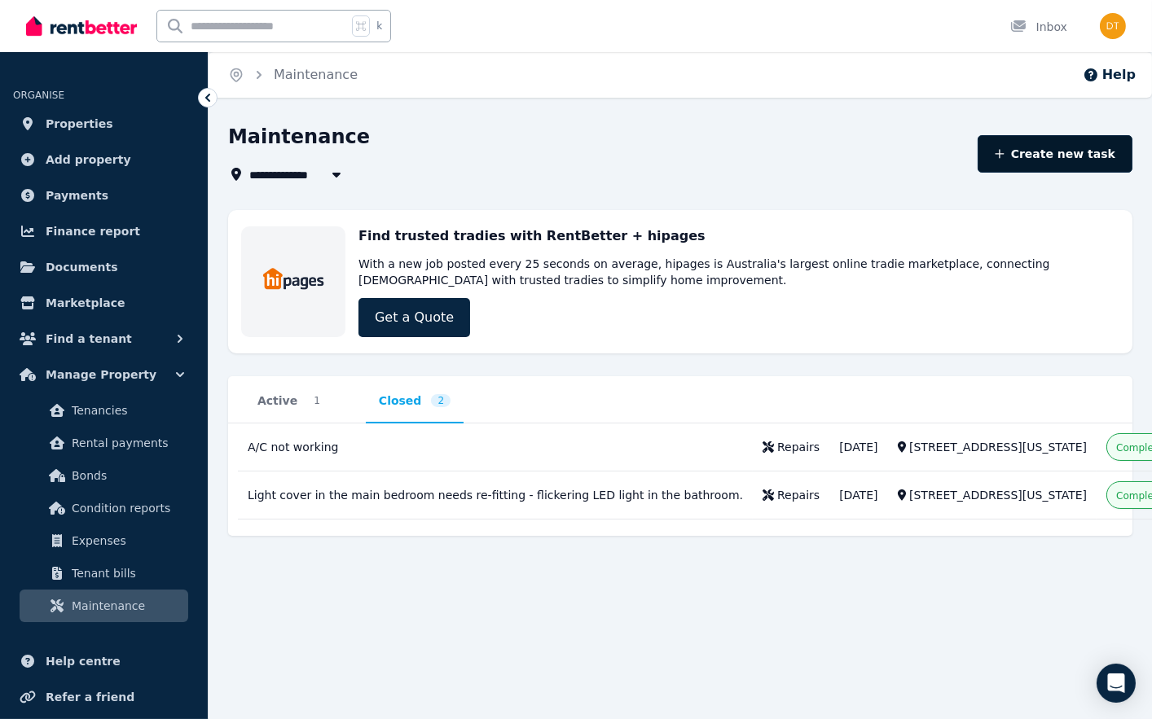
click at [1094, 160] on button "Create new task" at bounding box center [1056, 153] width 156 height 37
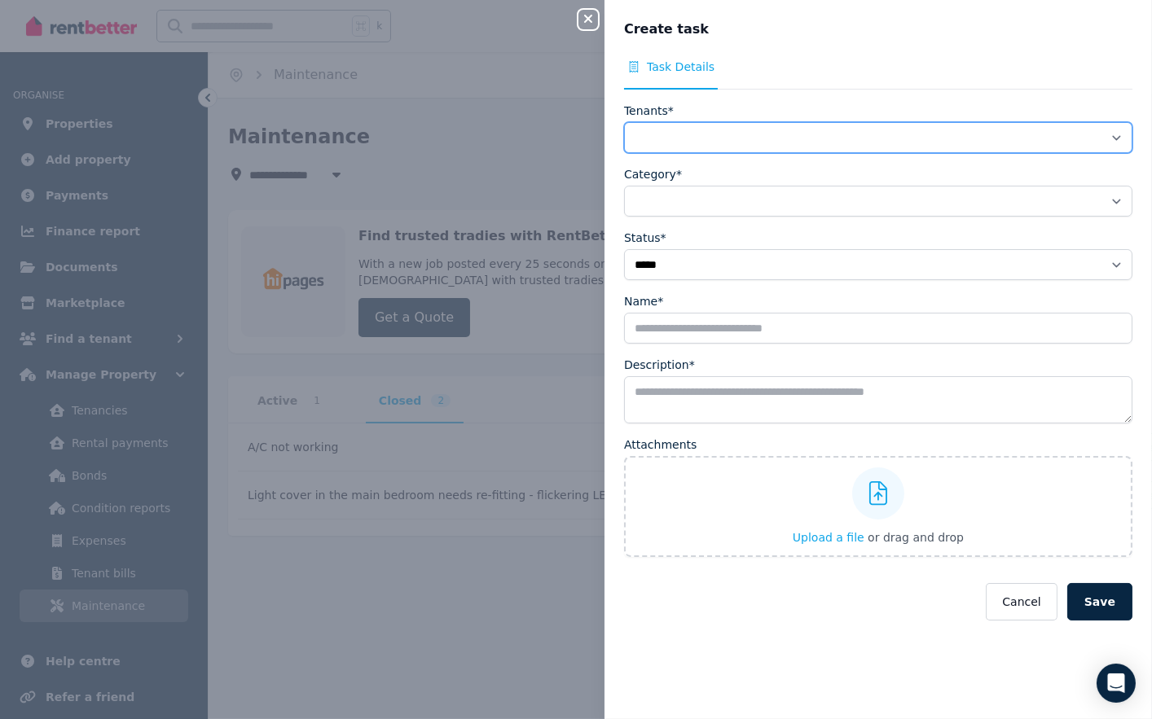
select select "**********"
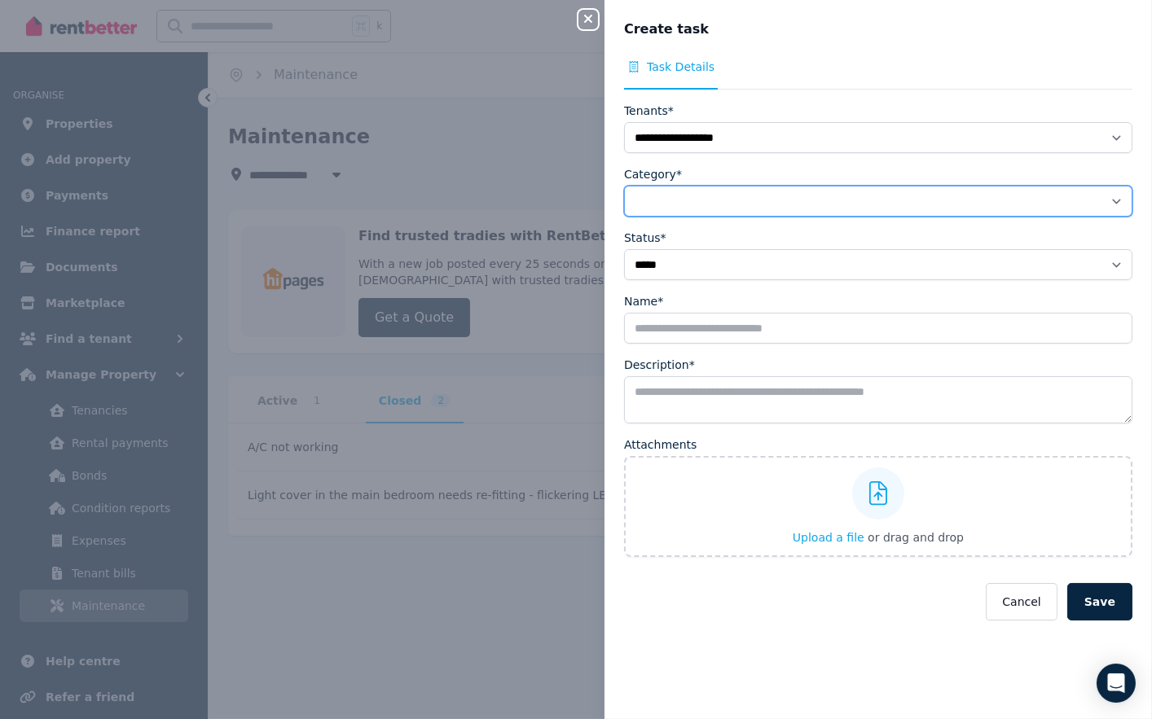
select select "**********"
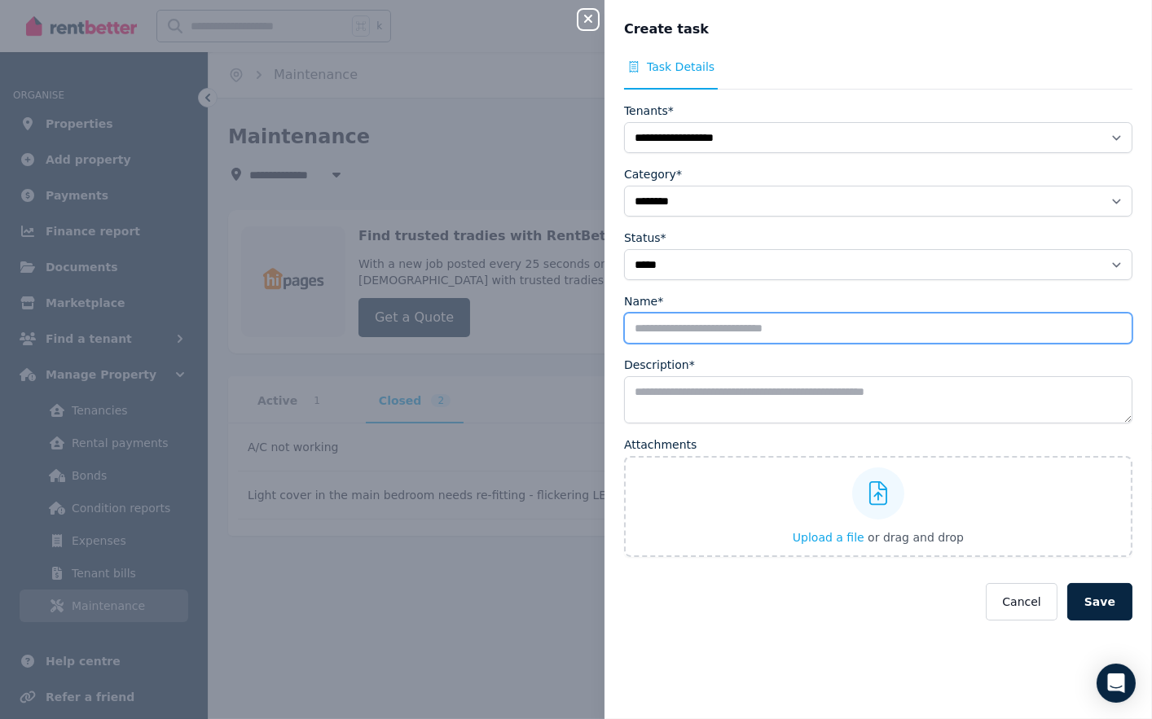
click at [726, 339] on input "Name*" at bounding box center [878, 328] width 508 height 31
type input "**********"
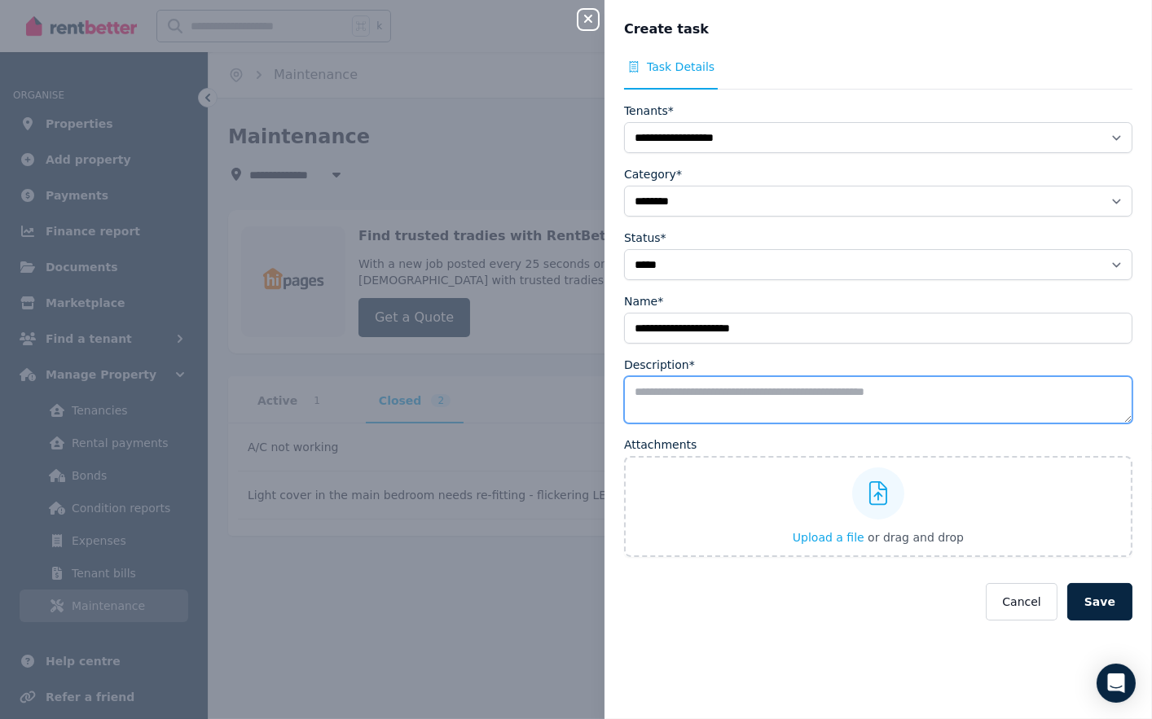
click at [658, 402] on textarea "Description*" at bounding box center [878, 399] width 508 height 47
type textarea "*"
type textarea "**********"
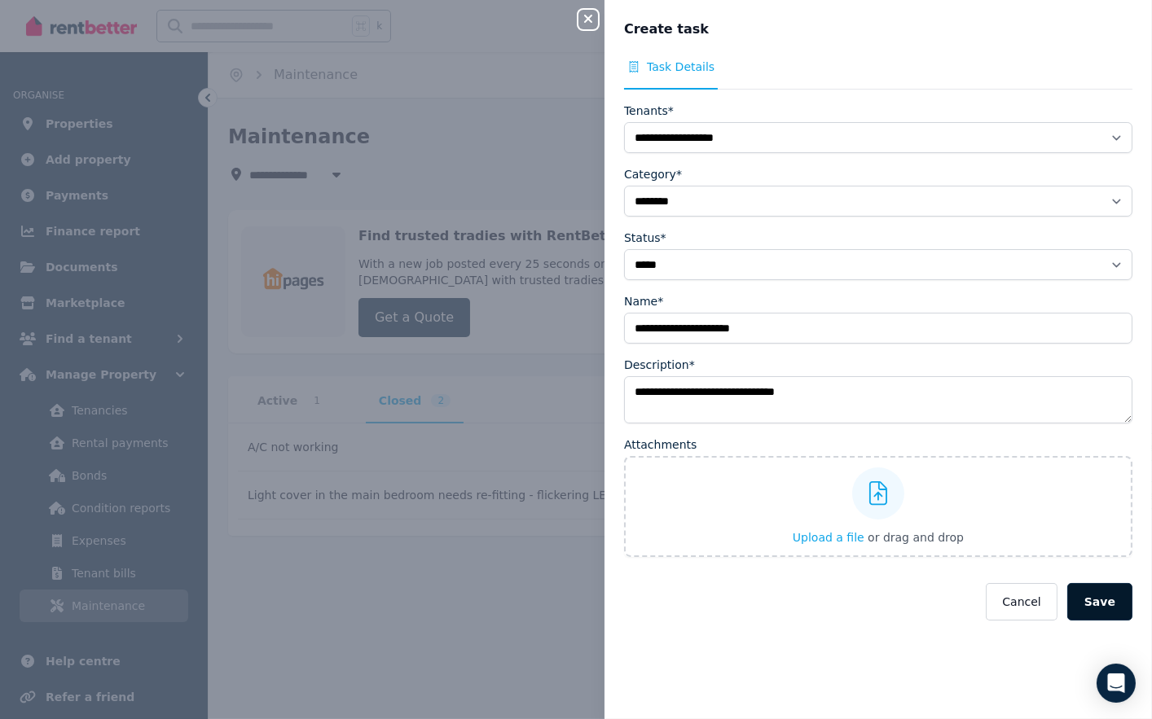
click at [1091, 610] on button "Save" at bounding box center [1099, 601] width 65 height 37
select select
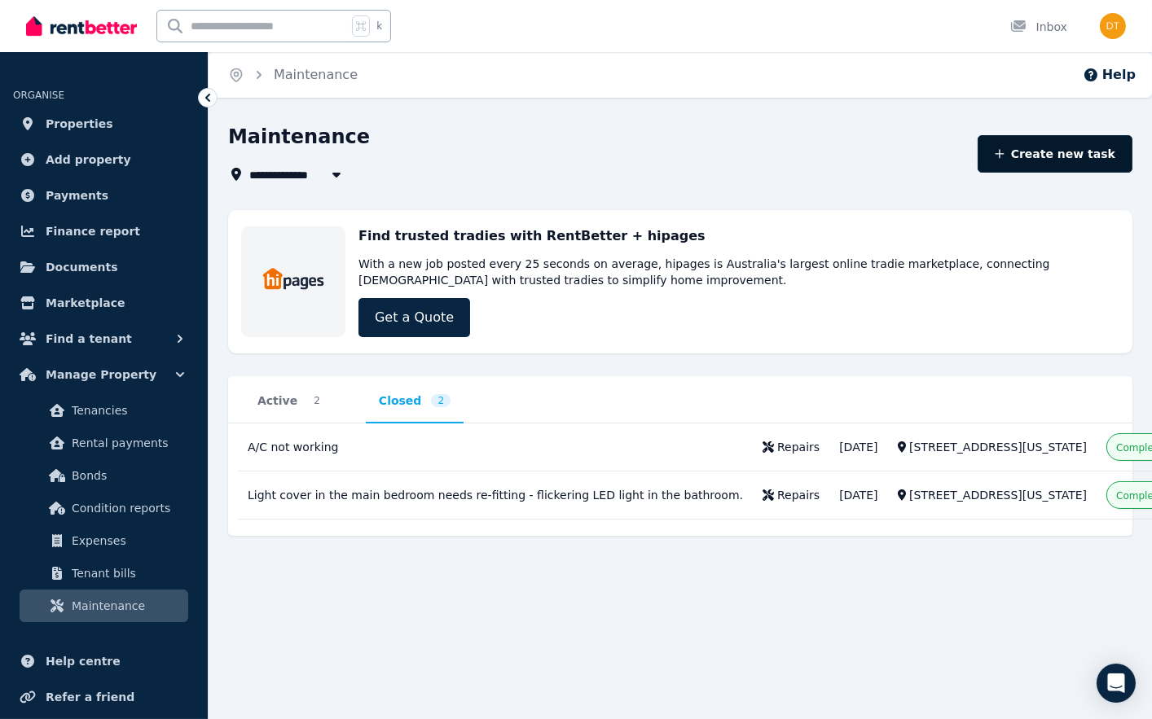
click at [1066, 166] on button "Create new task" at bounding box center [1056, 153] width 156 height 37
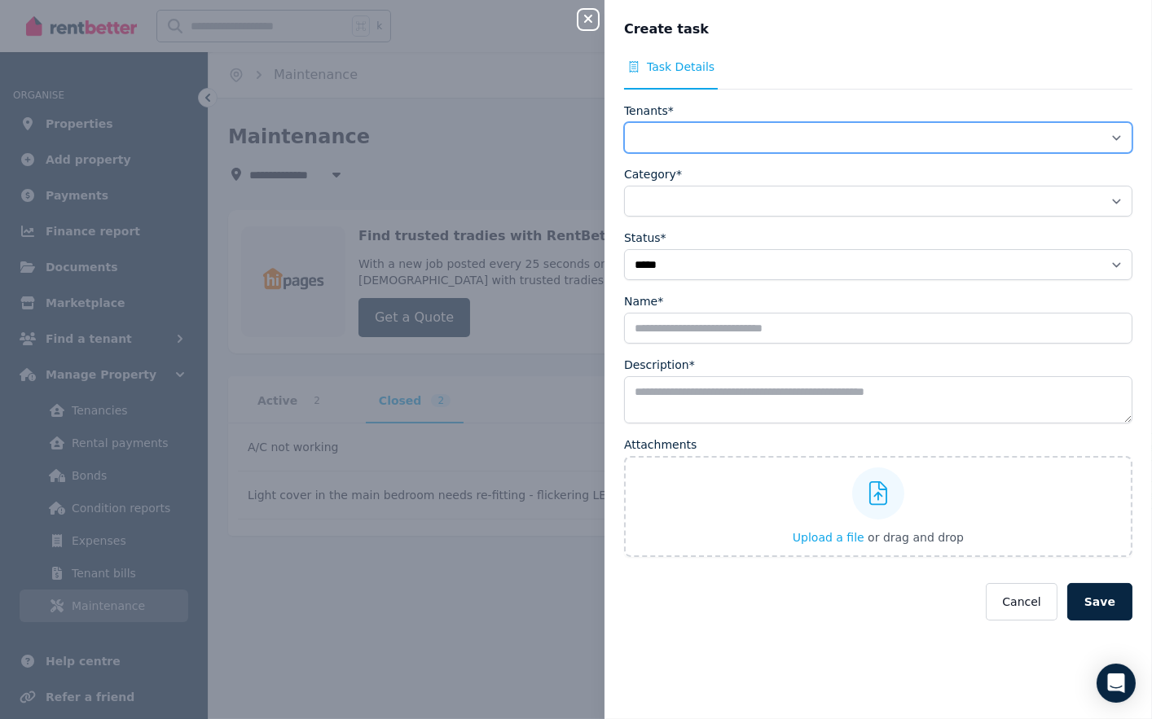
select select "**********"
drag, startPoint x: 684, startPoint y: 140, endPoint x: 693, endPoint y: 197, distance: 57.9
click at [693, 197] on form "**********" at bounding box center [878, 362] width 508 height 518
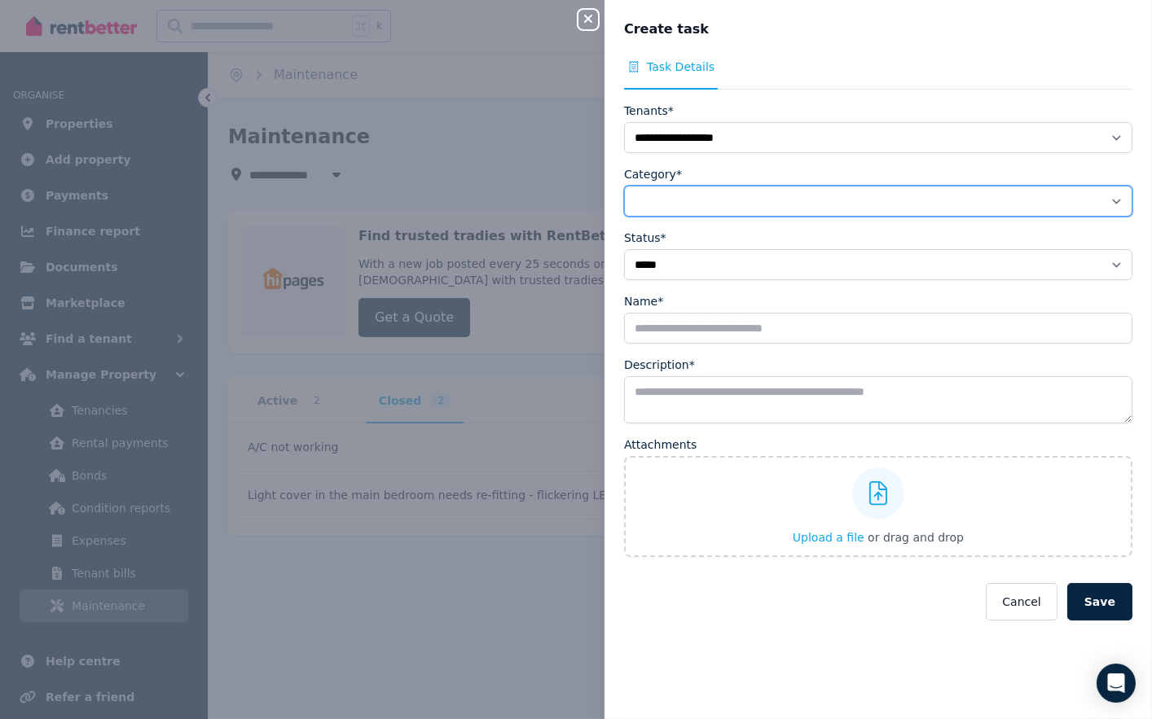
select select "**********"
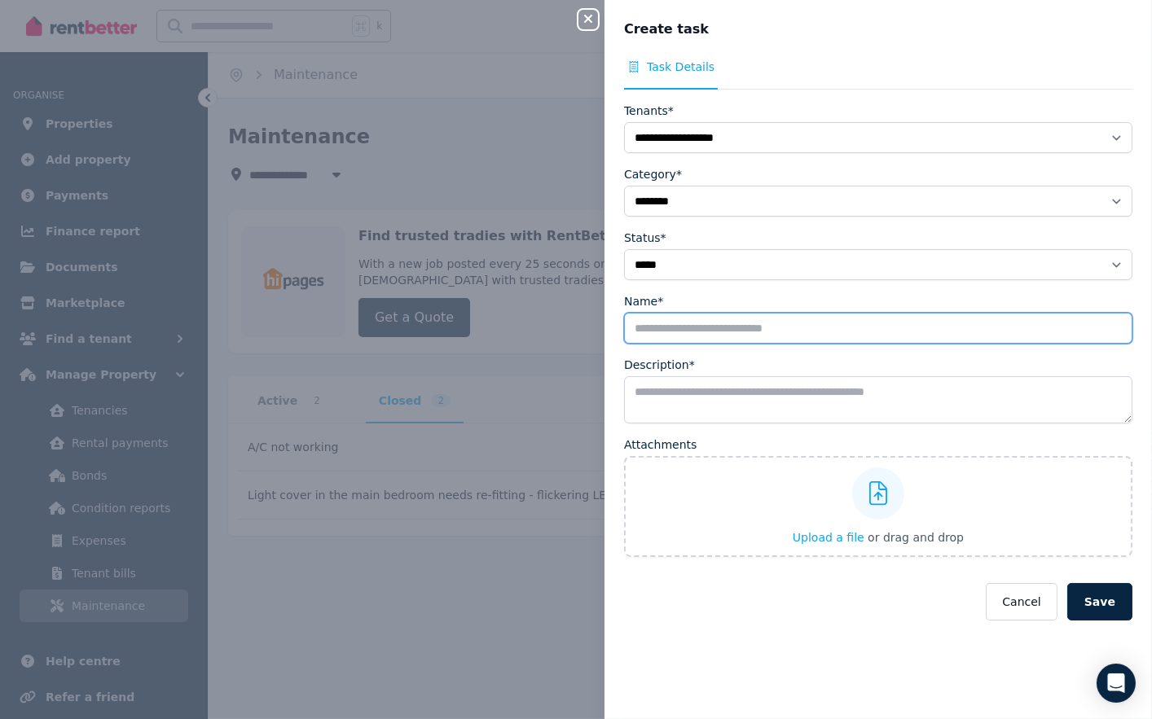
click at [688, 315] on input "Name*" at bounding box center [878, 328] width 508 height 31
type input "*"
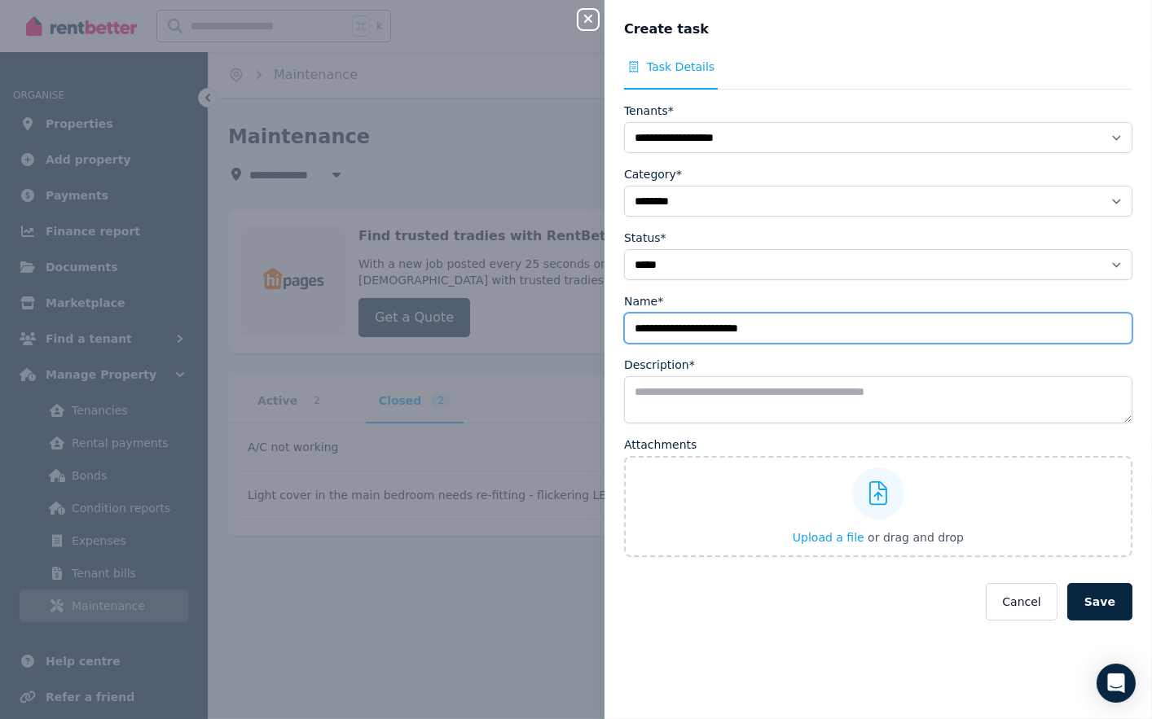
drag, startPoint x: 799, startPoint y: 333, endPoint x: 547, endPoint y: 332, distance: 252.5
click at [547, 332] on div "**********" at bounding box center [576, 359] width 1152 height 719
type input "**********"
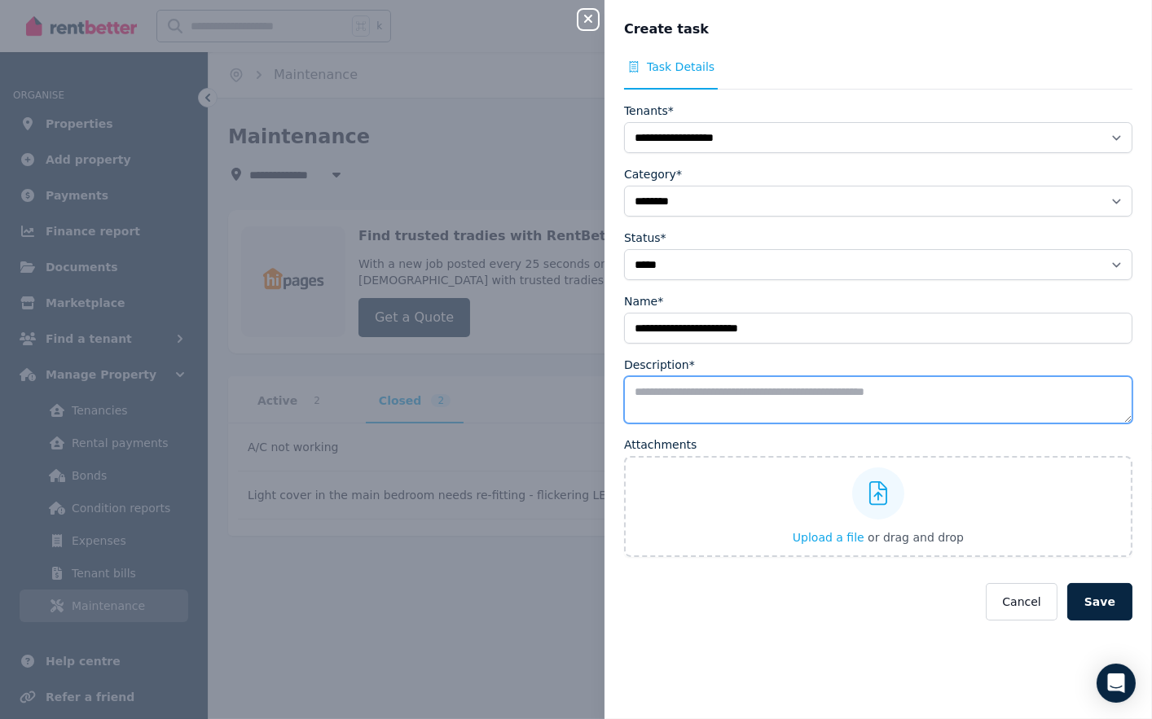
click at [670, 405] on textarea "Description*" at bounding box center [878, 399] width 508 height 47
paste textarea "**********"
type textarea "**********"
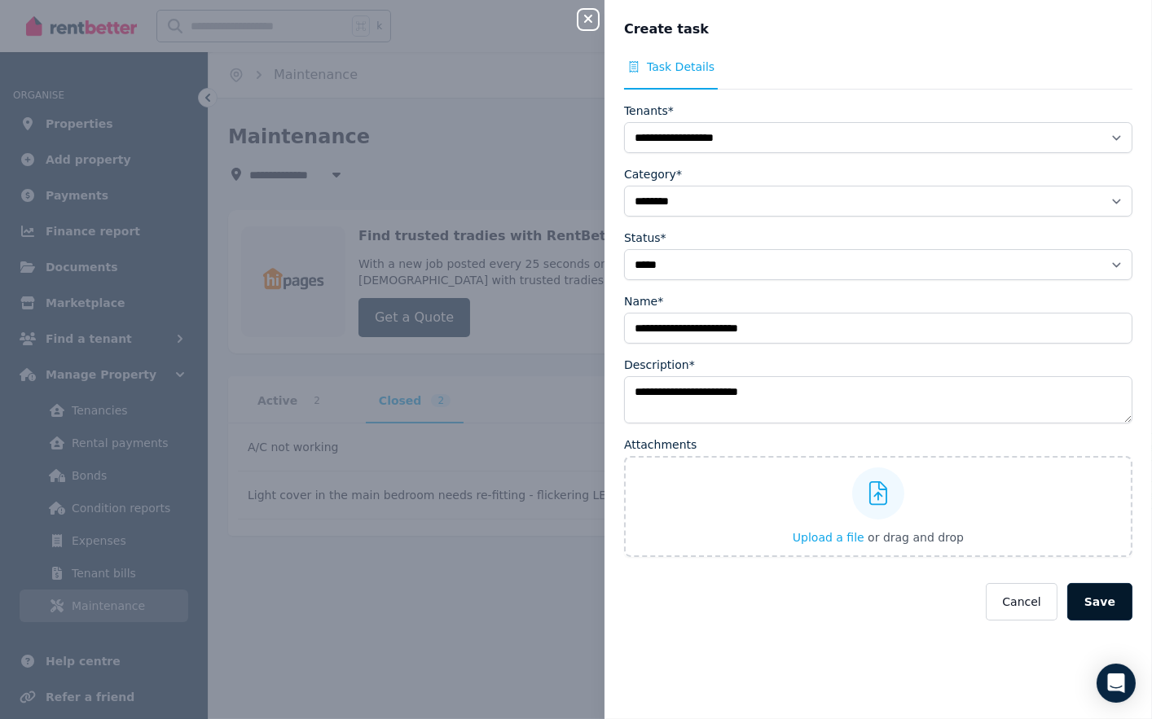
click at [1096, 609] on button "Save" at bounding box center [1099, 601] width 65 height 37
select select
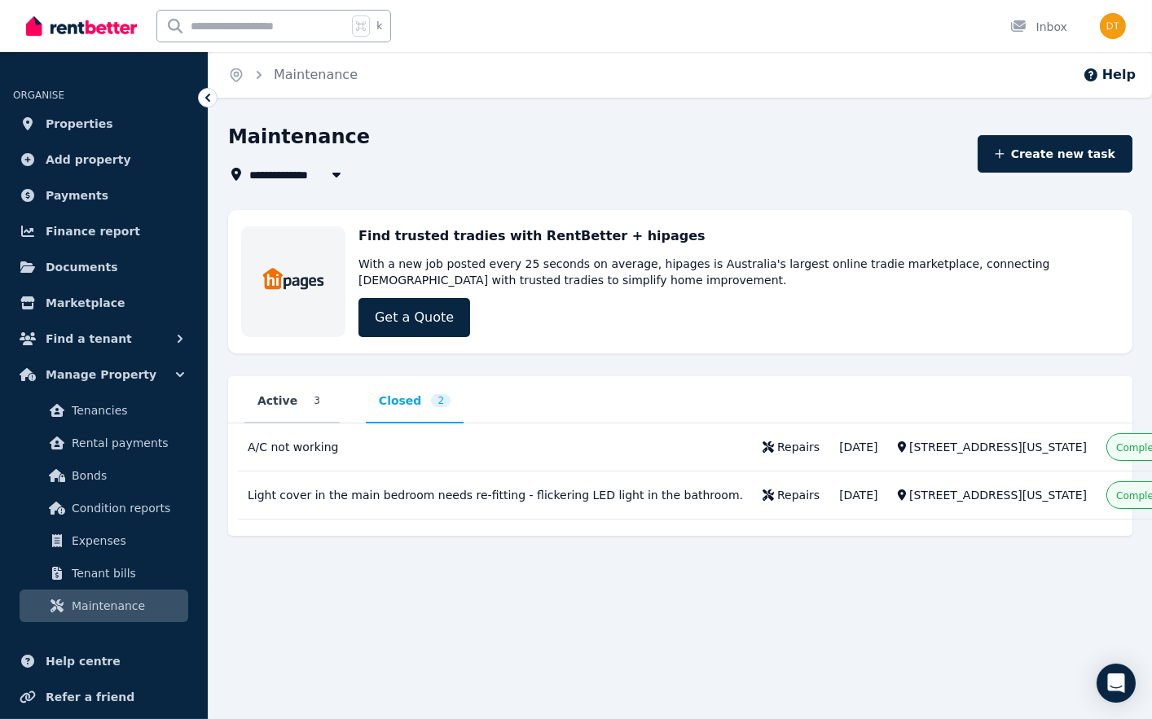
click at [307, 399] on span "3" at bounding box center [317, 400] width 20 height 13
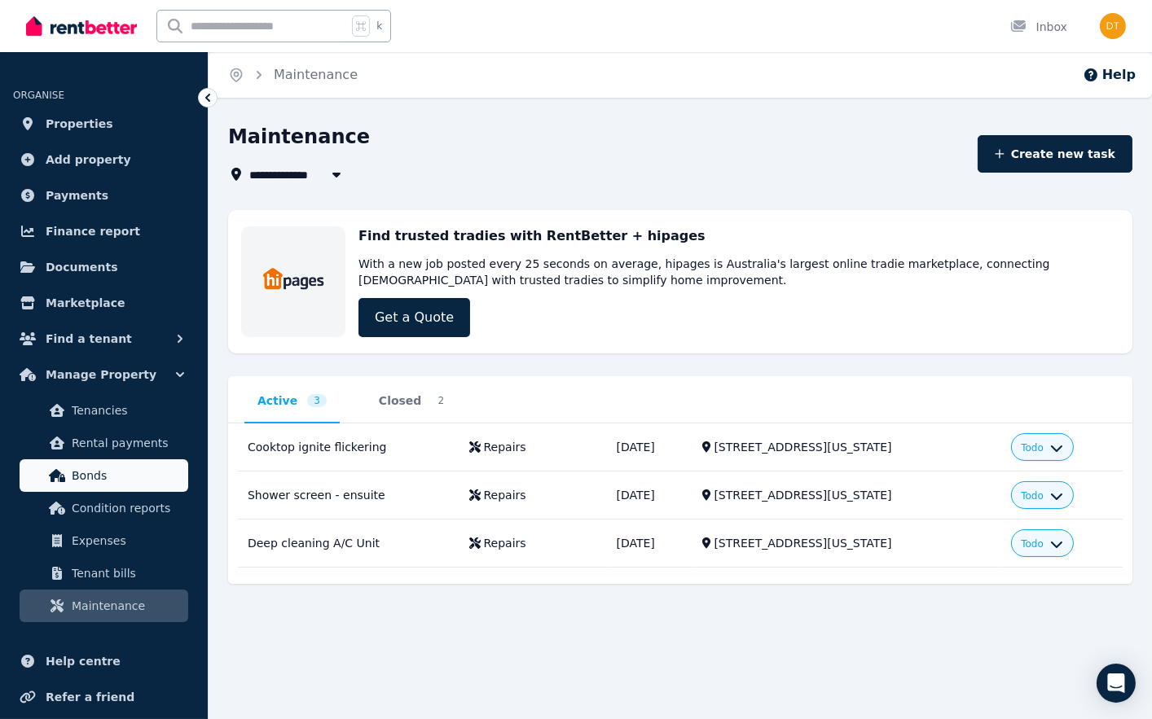
click at [169, 487] on link "Bonds" at bounding box center [104, 475] width 169 height 33
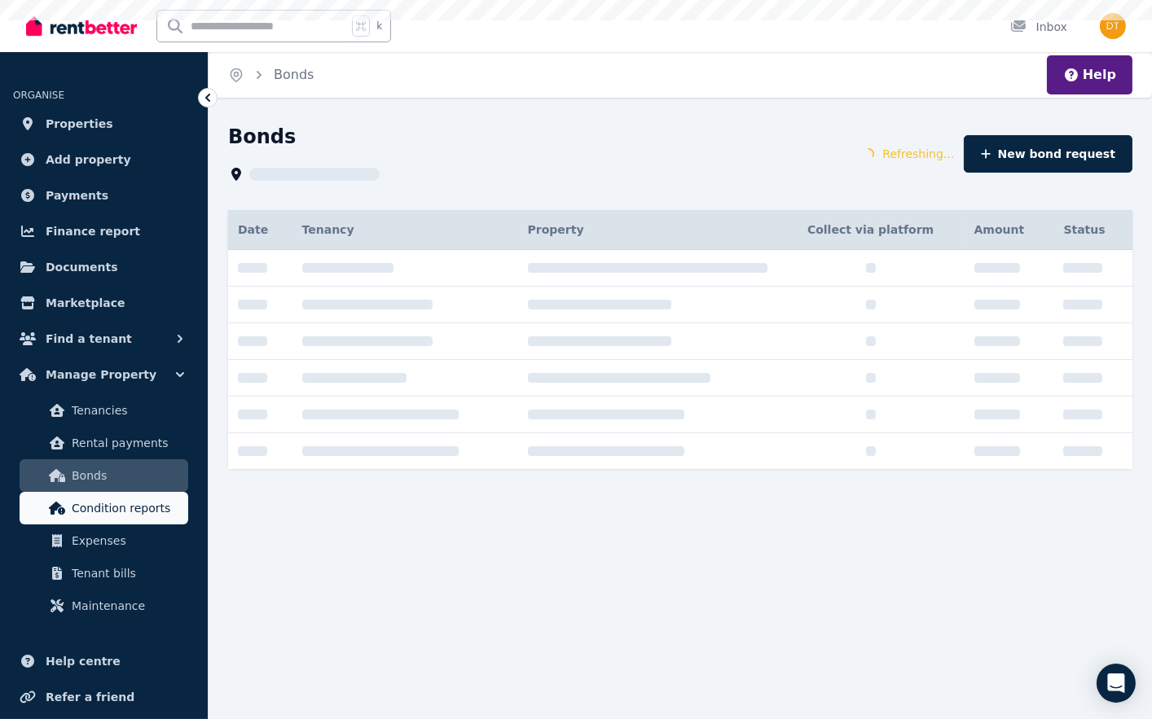
click at [166, 503] on span "Condition reports" at bounding box center [127, 509] width 110 height 20
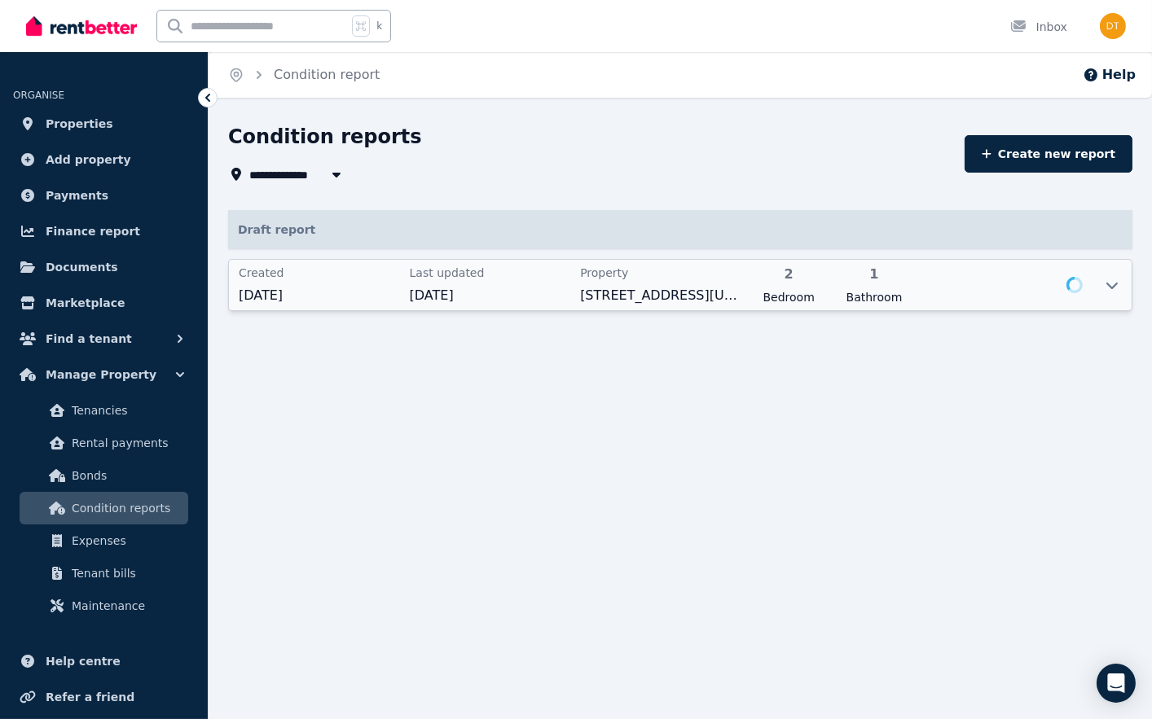
click at [938, 287] on div at bounding box center [1001, 285] width 161 height 41
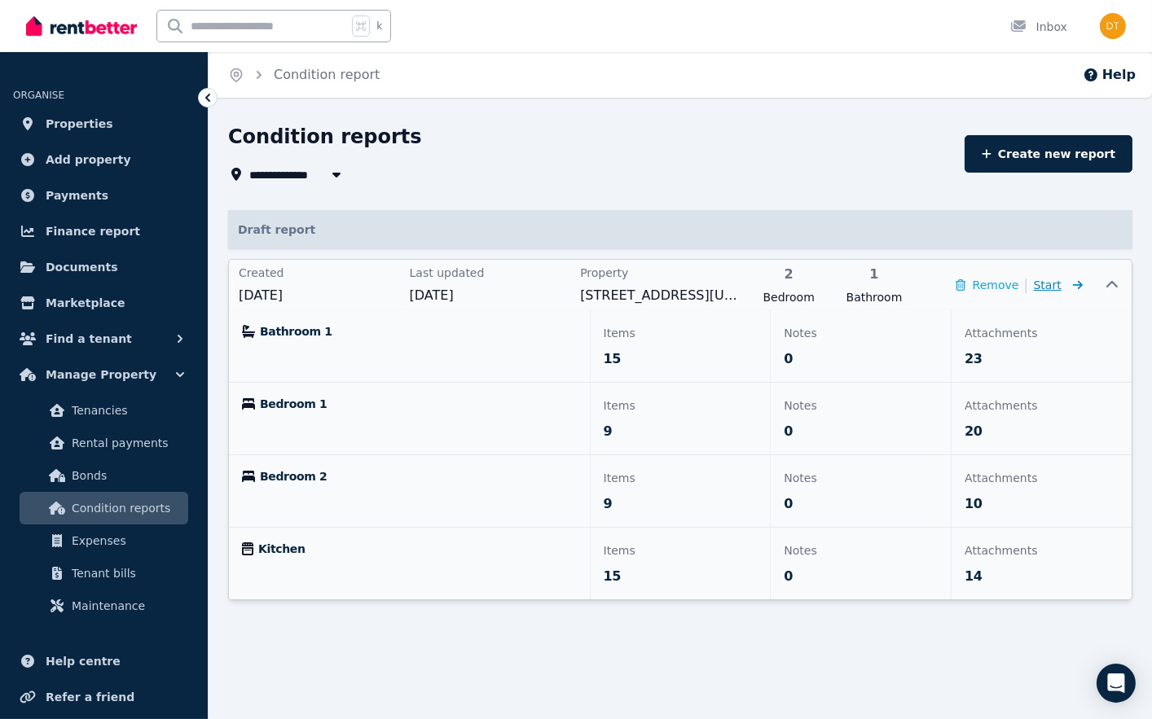
click at [1061, 287] on span "Start" at bounding box center [1058, 285] width 49 height 20
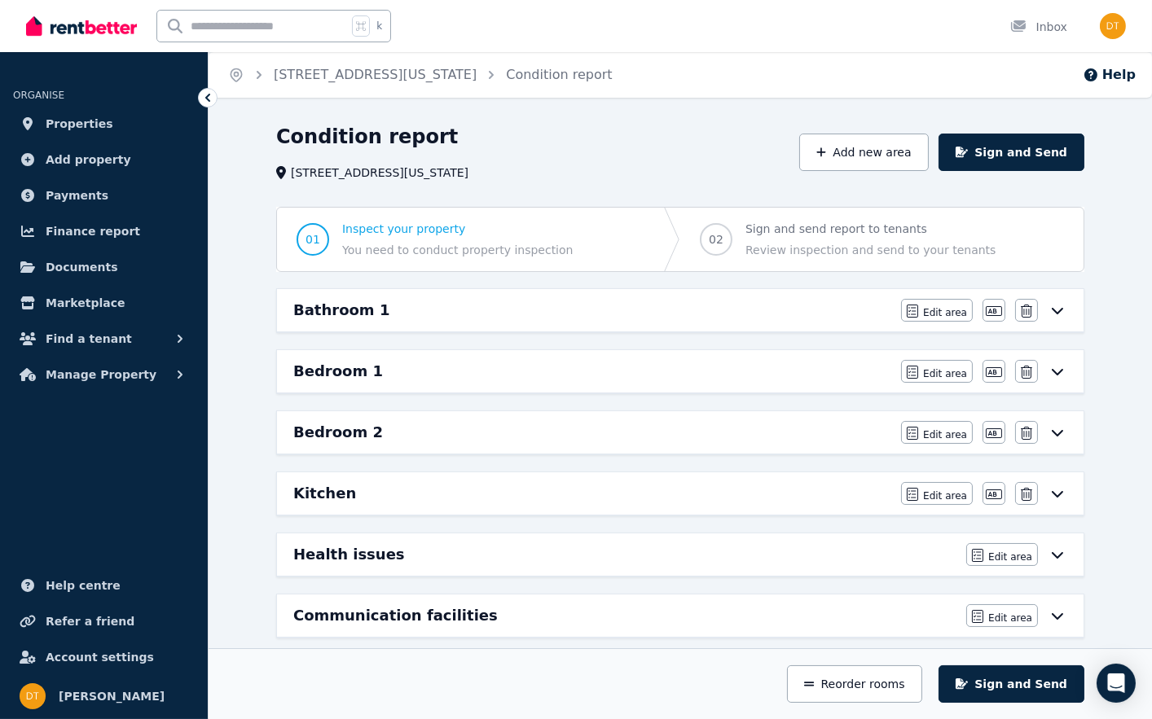
click at [822, 223] on span "Sign and send report to tenants" at bounding box center [870, 229] width 250 height 16
click at [213, 97] on icon at bounding box center [208, 98] width 16 height 16
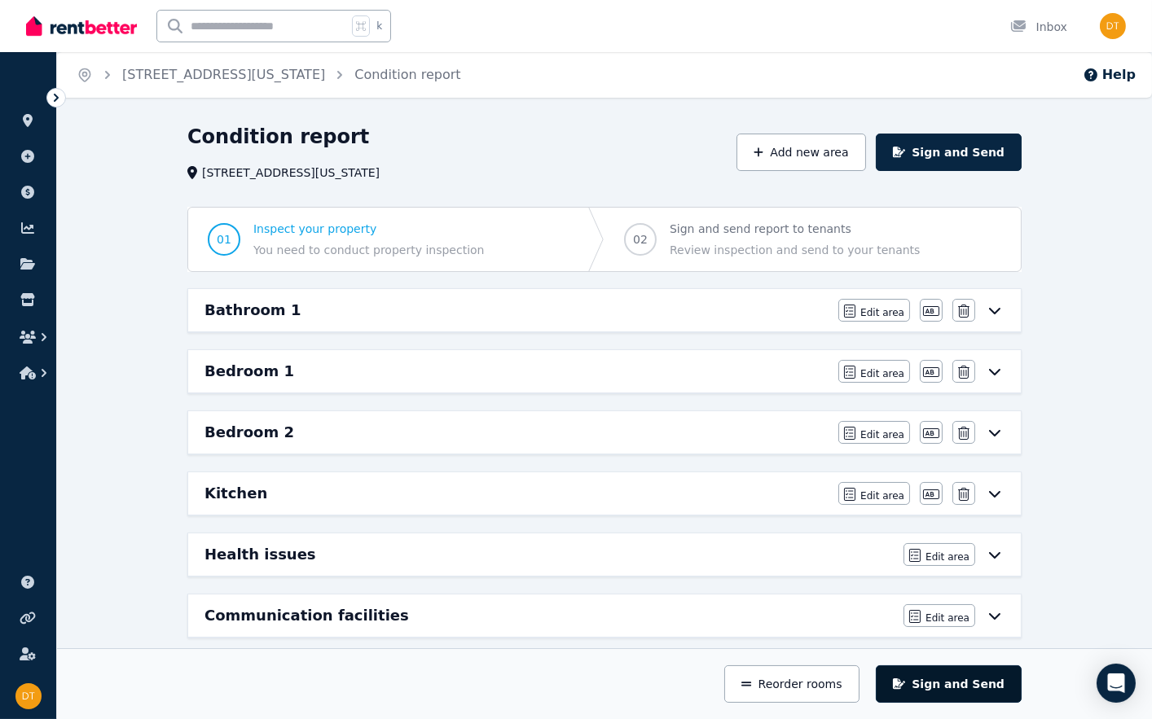
click at [952, 680] on button "Sign and Send" at bounding box center [949, 684] width 146 height 37
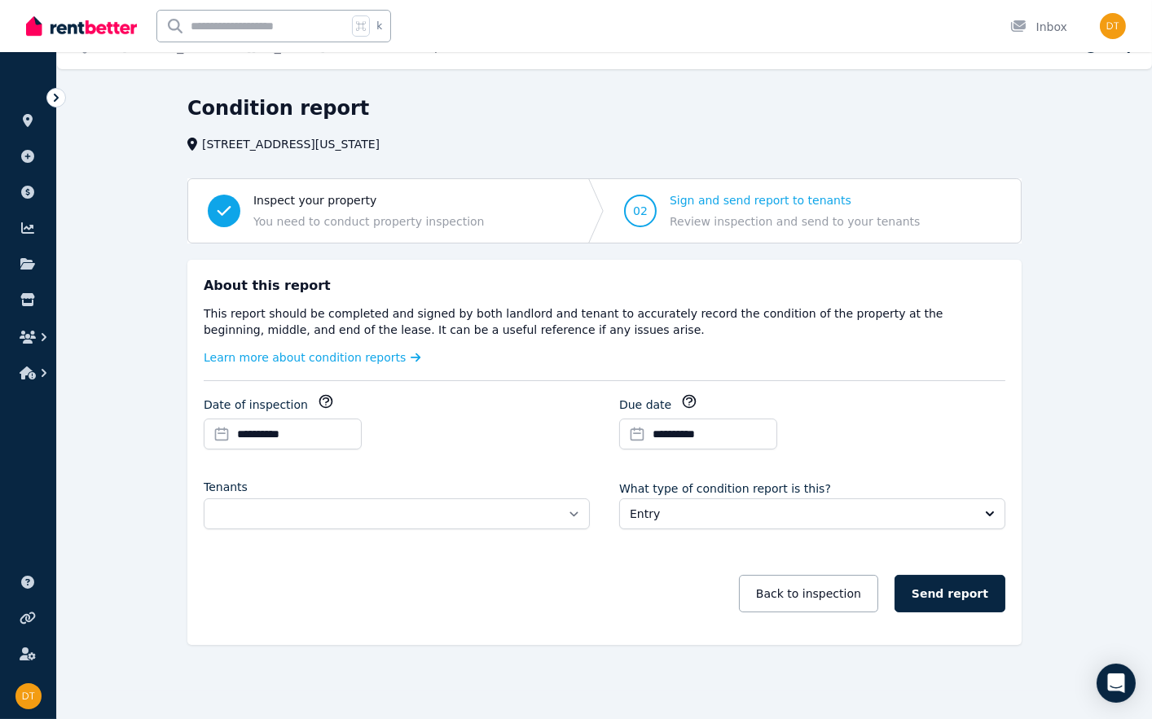
scroll to position [28, 0]
click at [686, 522] on button "Entry" at bounding box center [812, 514] width 386 height 31
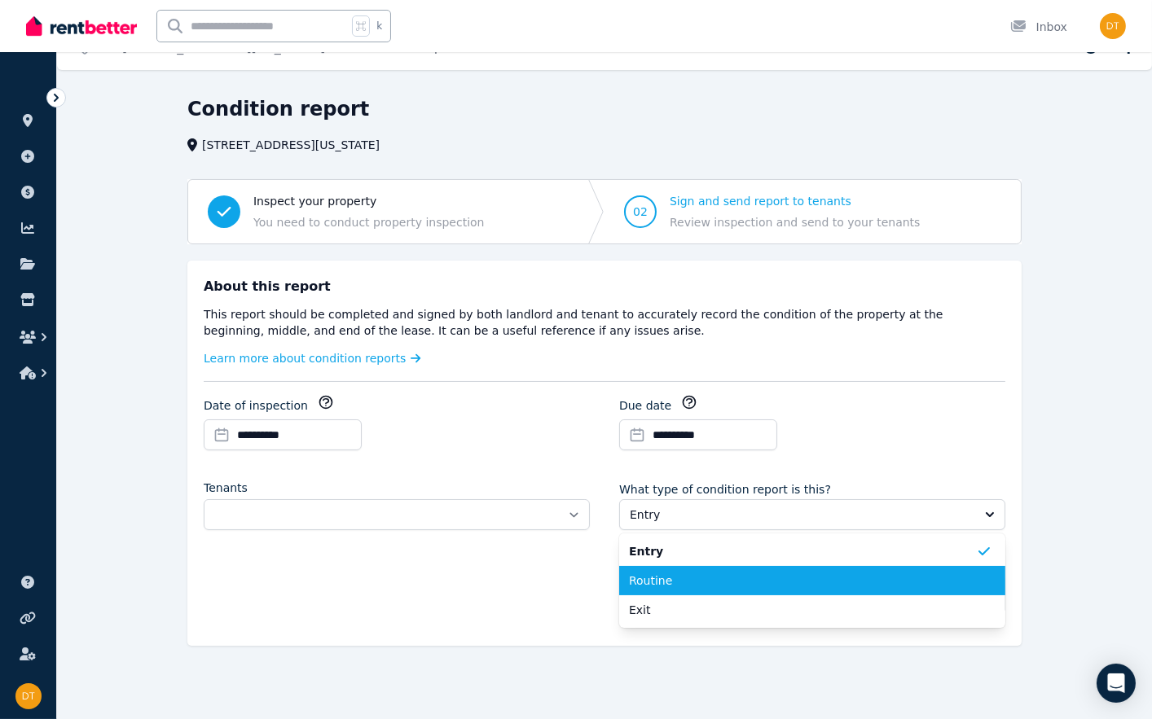
click at [688, 585] on span "Routine" at bounding box center [802, 581] width 347 height 16
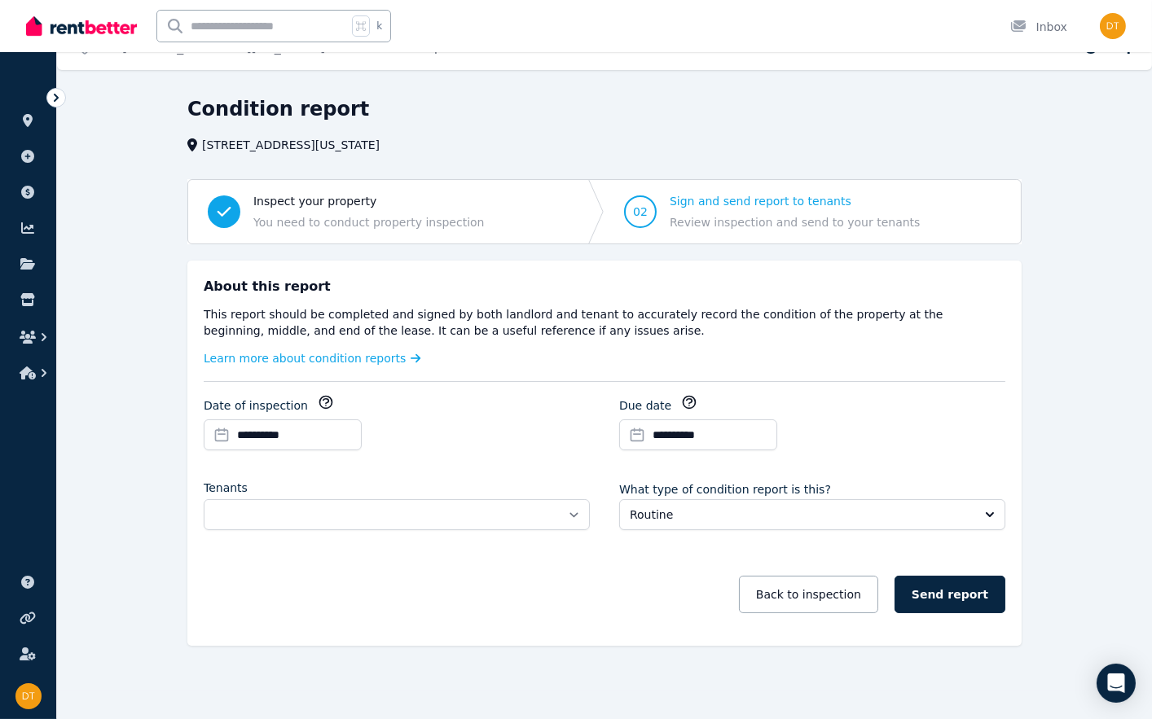
click at [552, 531] on div "**********" at bounding box center [397, 512] width 386 height 64
click at [936, 600] on button "Send report" at bounding box center [950, 594] width 111 height 37
click at [935, 600] on button "Send report" at bounding box center [950, 594] width 111 height 37
click at [55, 103] on icon at bounding box center [56, 98] width 16 height 16
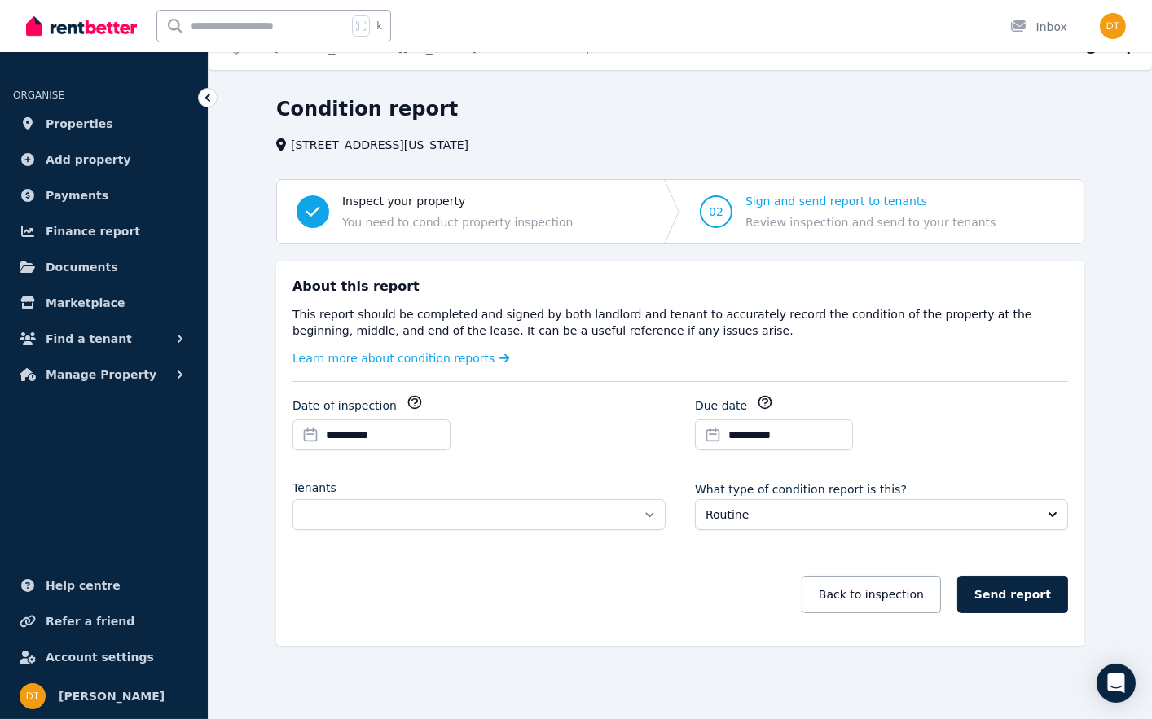
click at [207, 106] on div at bounding box center [208, 98] width 20 height 20
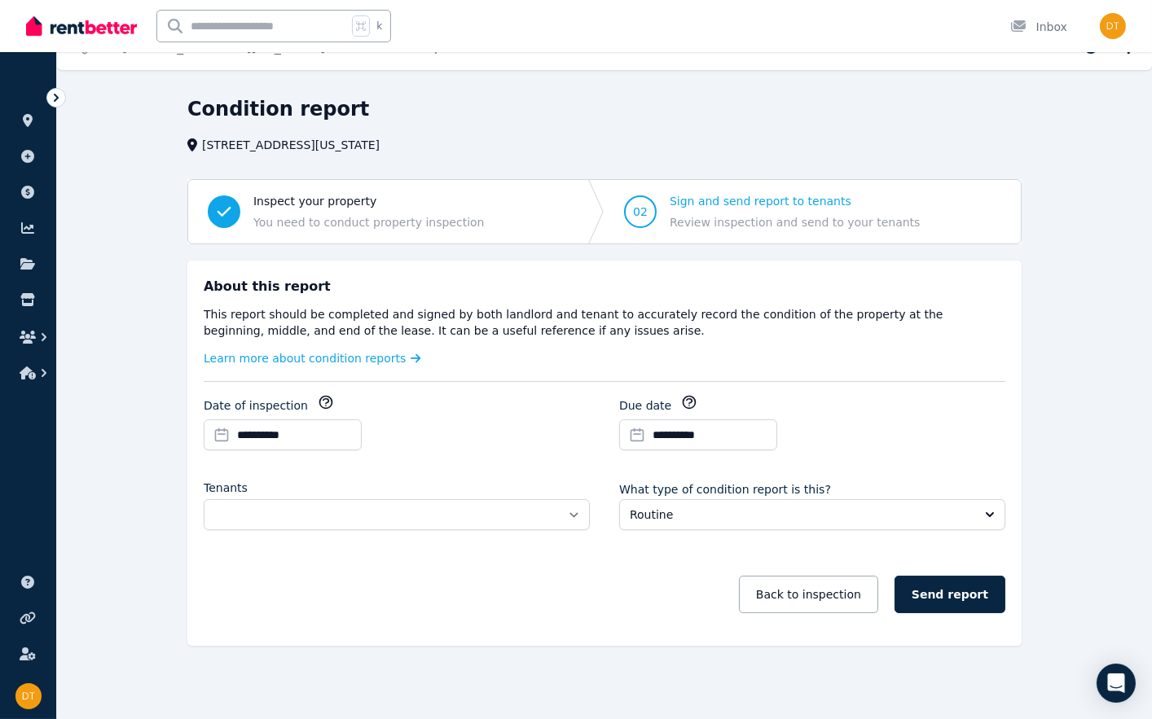
click at [58, 96] on icon at bounding box center [56, 98] width 16 height 16
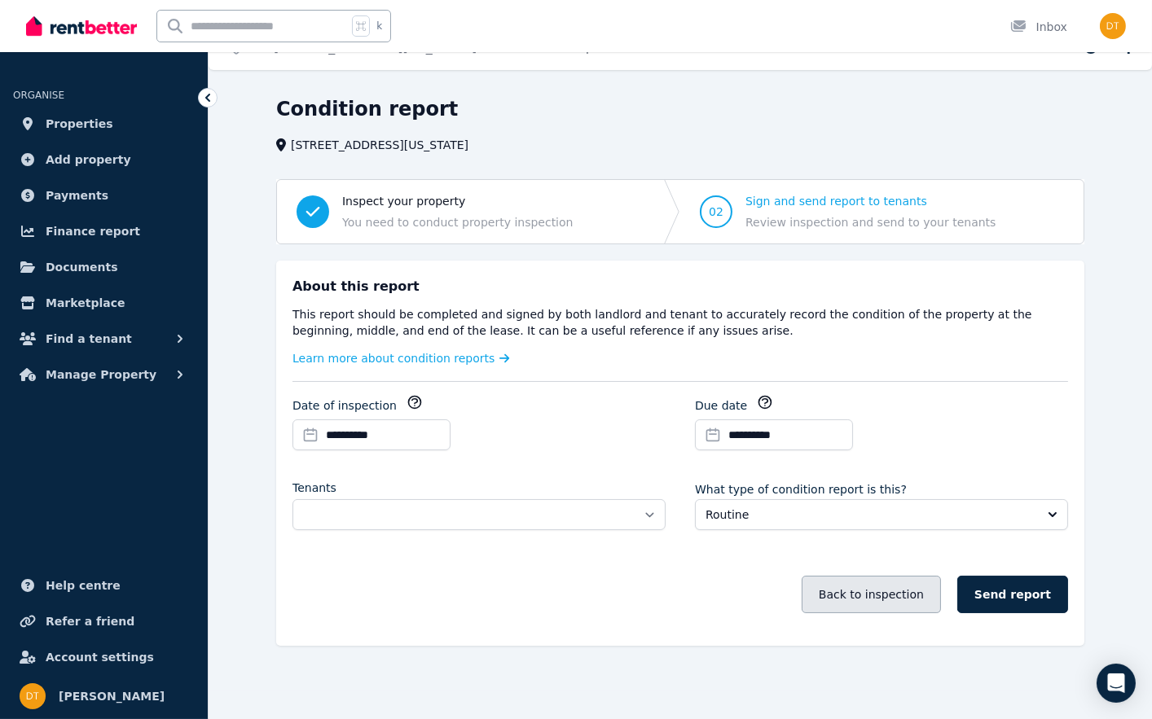
click at [872, 576] on button "Back to inspection" at bounding box center [871, 594] width 139 height 37
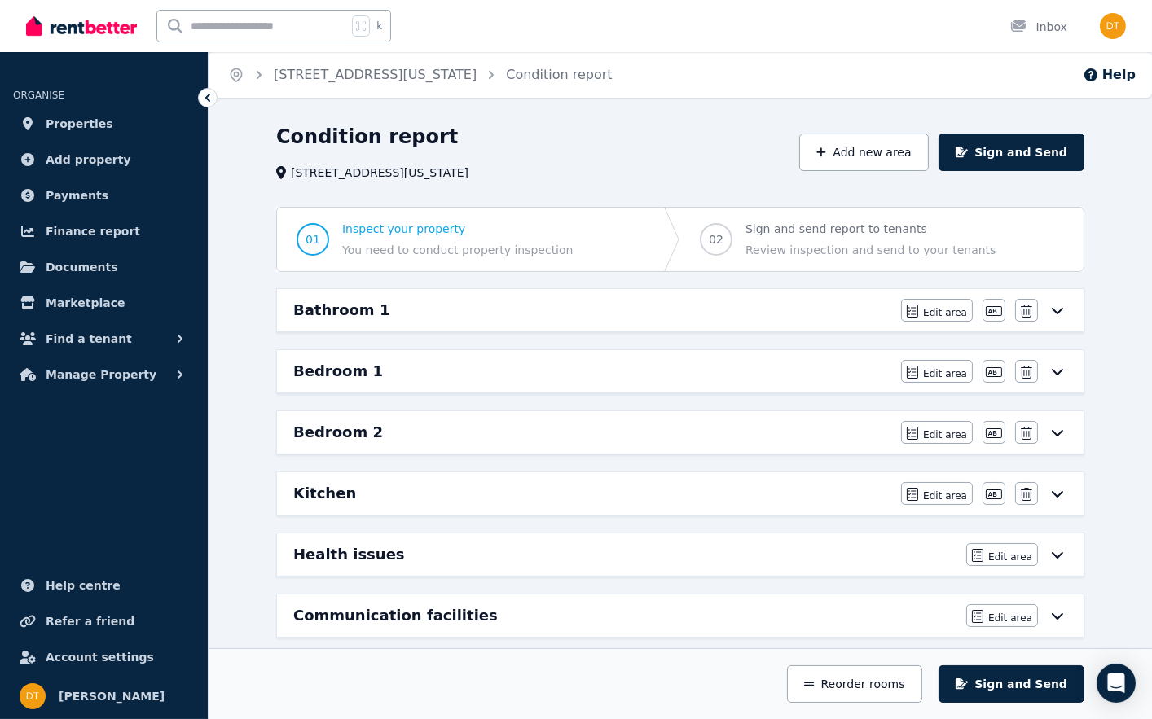
scroll to position [0, 0]
click at [112, 137] on link "Properties" at bounding box center [104, 124] width 182 height 33
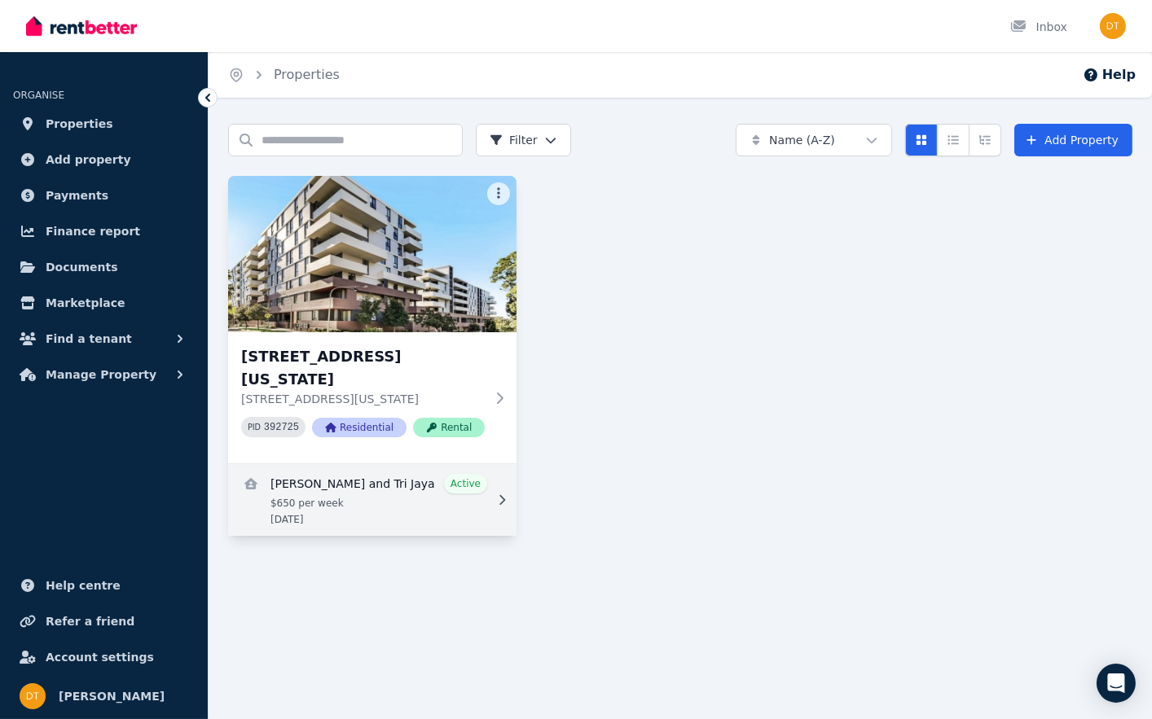
click at [498, 495] on icon at bounding box center [502, 500] width 16 height 11
click at [504, 495] on icon at bounding box center [502, 500] width 16 height 11
click at [426, 478] on link "View details for Joshua and Tri Jaya" at bounding box center [372, 500] width 288 height 72
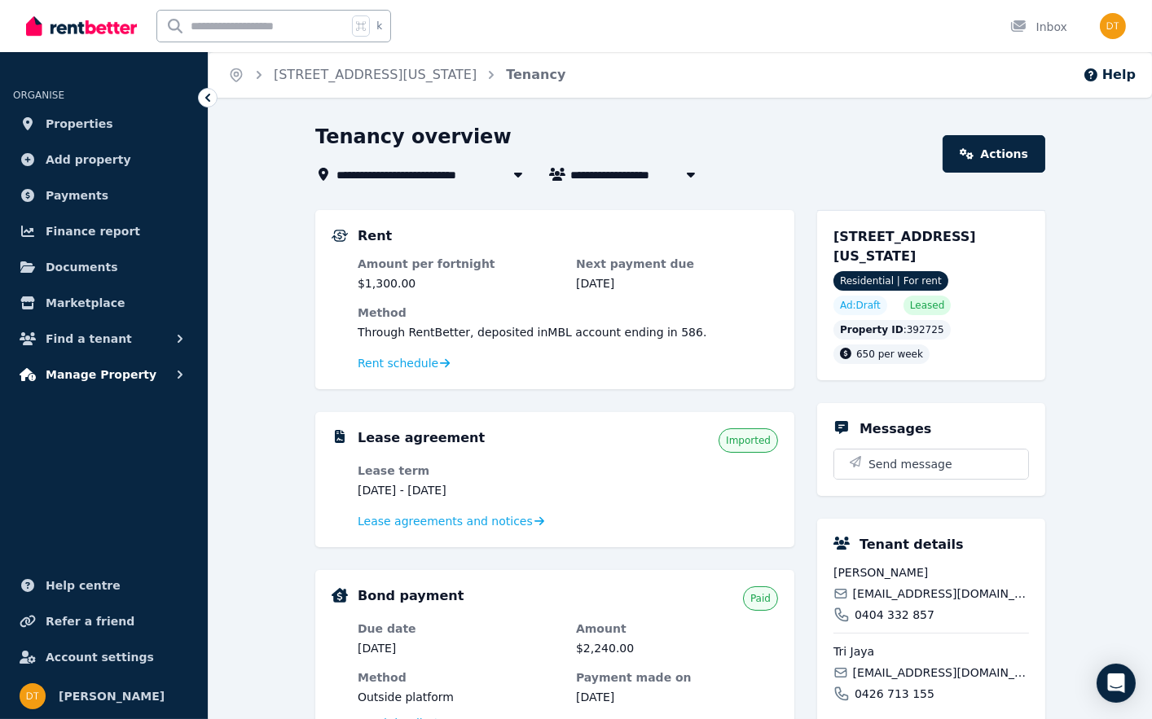
click at [139, 377] on span "Manage Property" at bounding box center [101, 375] width 111 height 20
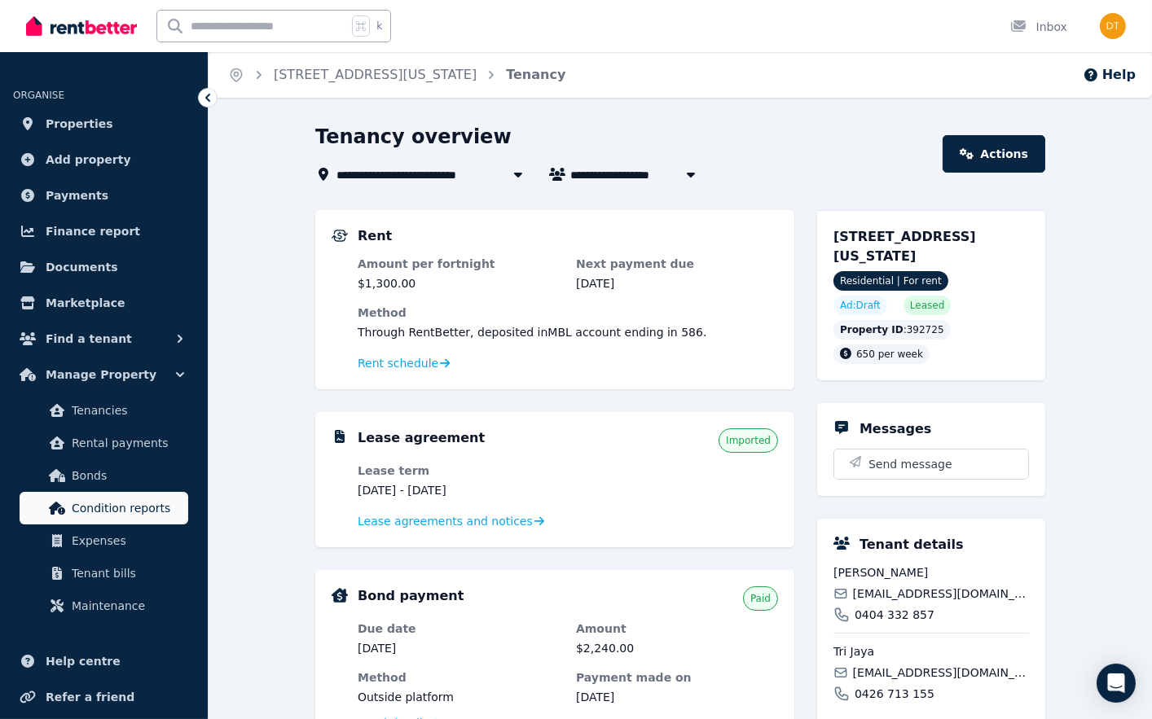
click at [156, 513] on span "Condition reports" at bounding box center [127, 509] width 110 height 20
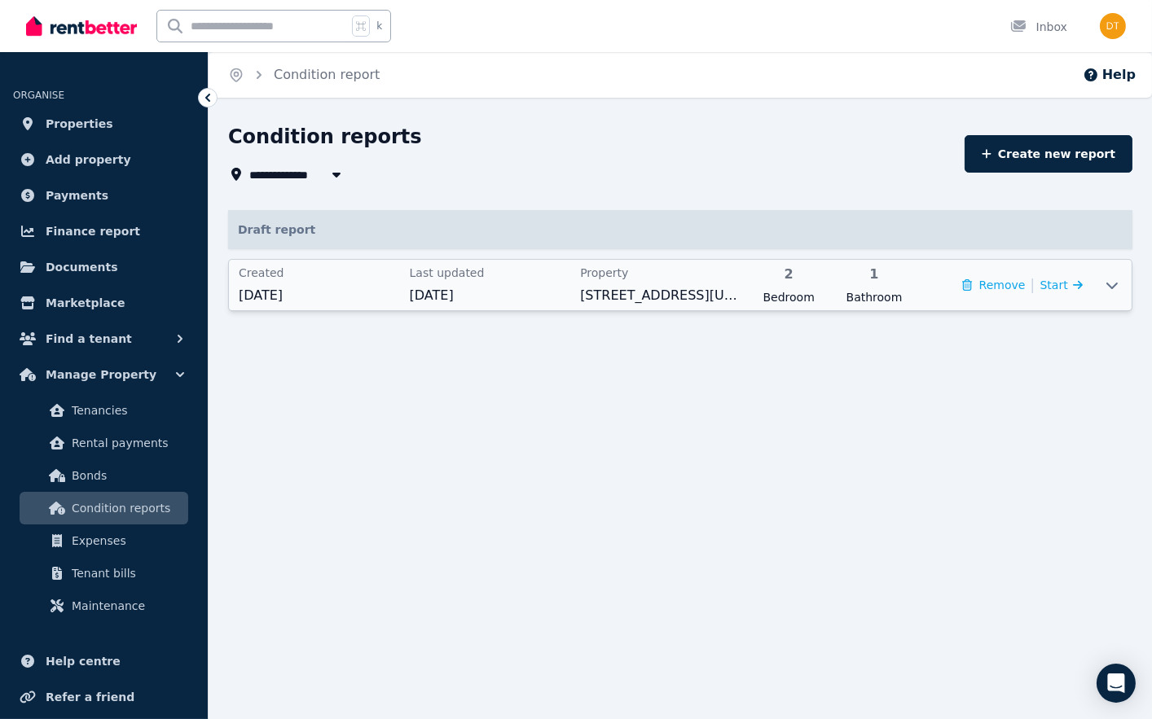
click at [1107, 285] on icon at bounding box center [1112, 285] width 20 height 13
click at [1066, 284] on icon at bounding box center [1074, 284] width 16 height 11
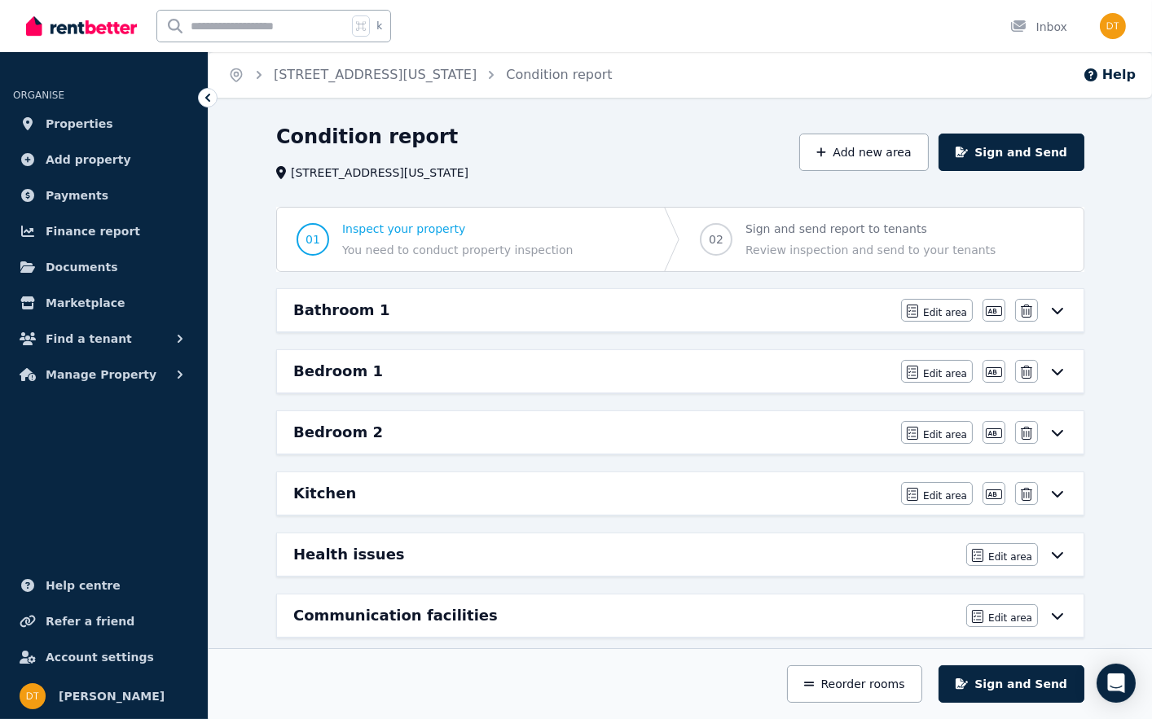
click at [1058, 312] on icon at bounding box center [1057, 311] width 11 height 7
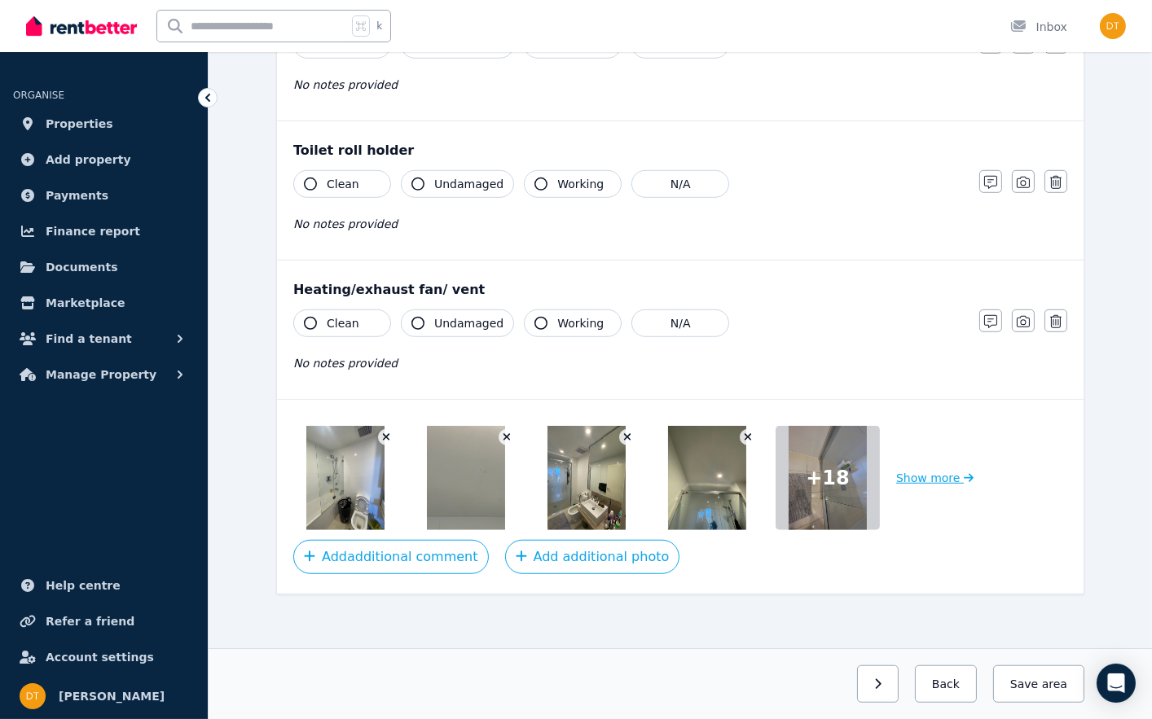
scroll to position [1939, 0]
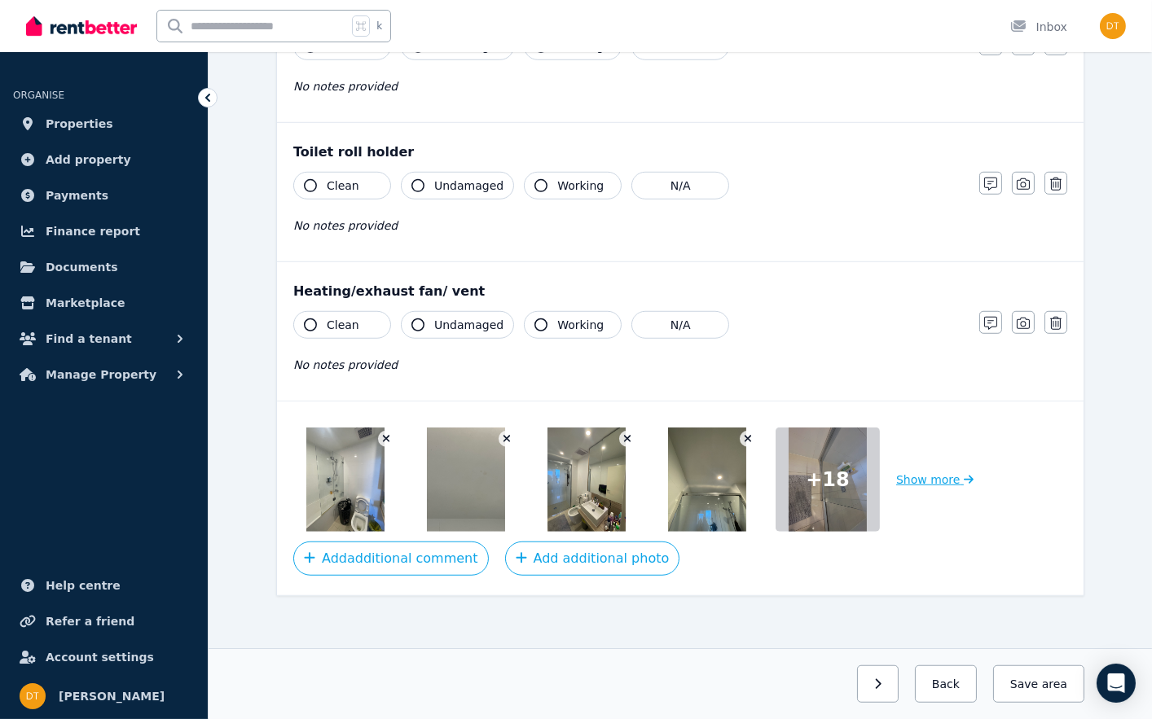
click at [931, 471] on button "Show more" at bounding box center [934, 480] width 77 height 104
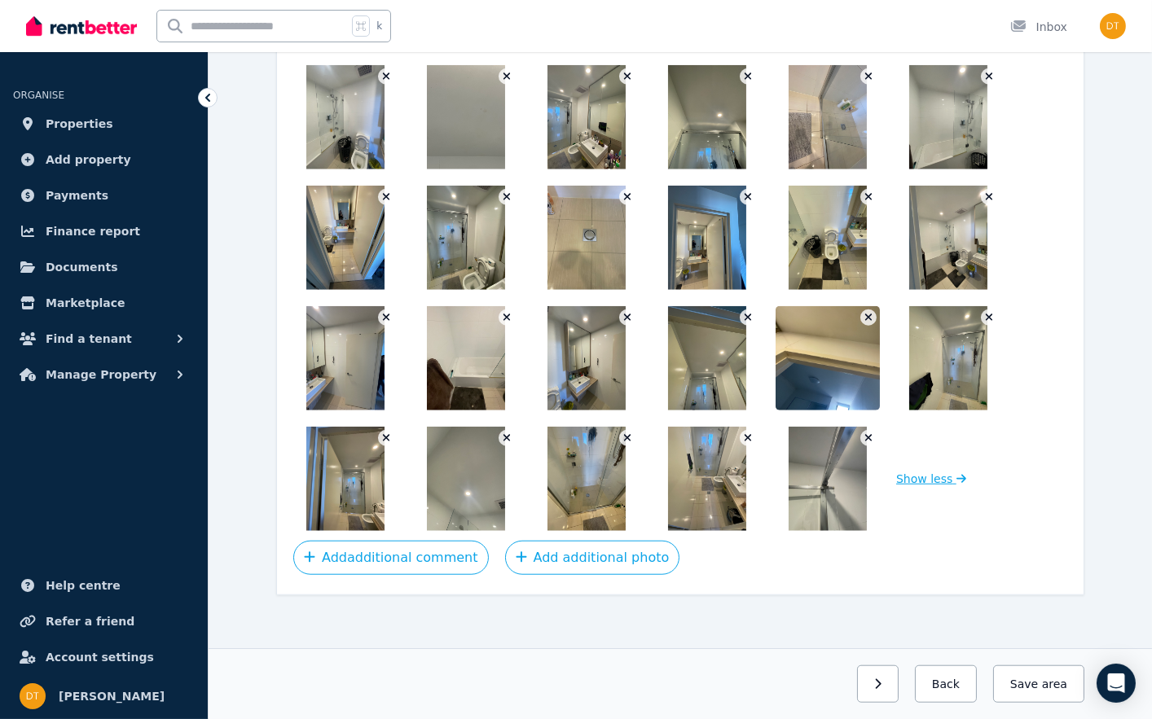
scroll to position [2301, 0]
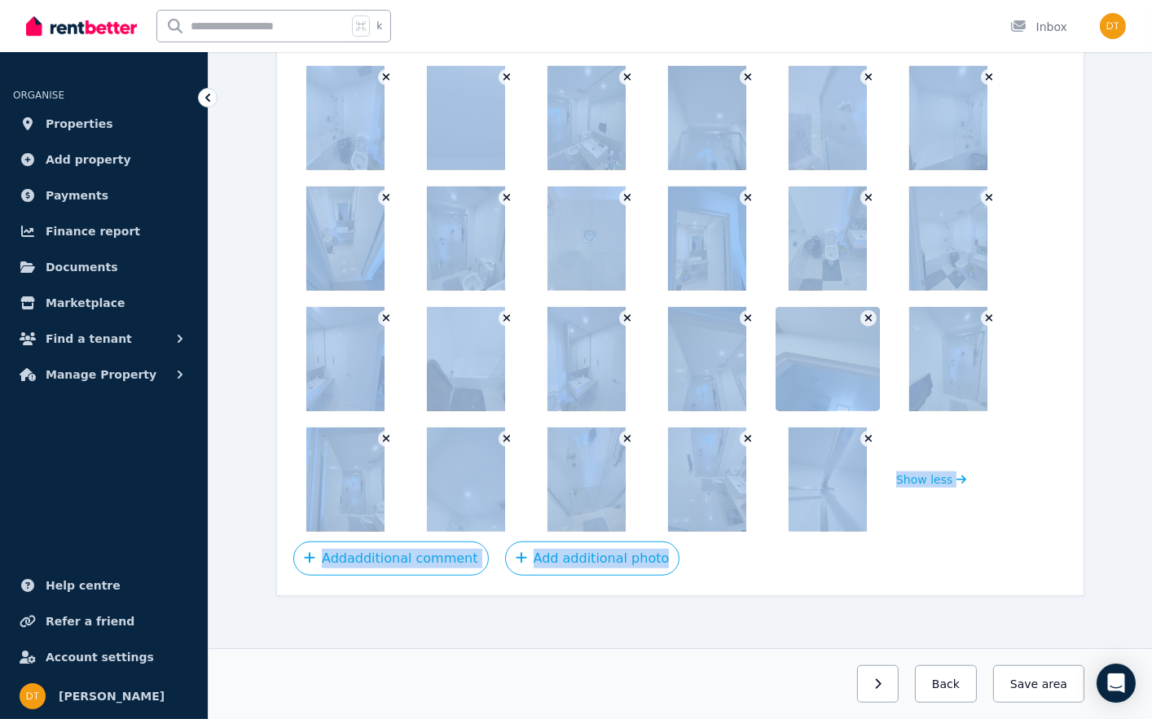
drag, startPoint x: 919, startPoint y: 543, endPoint x: 300, endPoint y: 67, distance: 781.3
click at [300, 67] on div "Show less Add additional comment Add additional photo" at bounding box center [680, 317] width 807 height 556
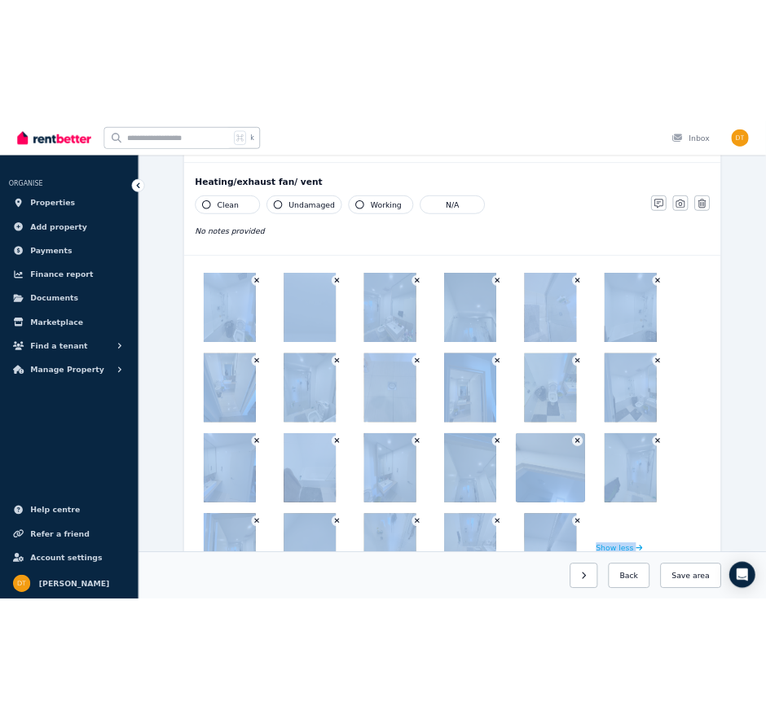
scroll to position [2124, 0]
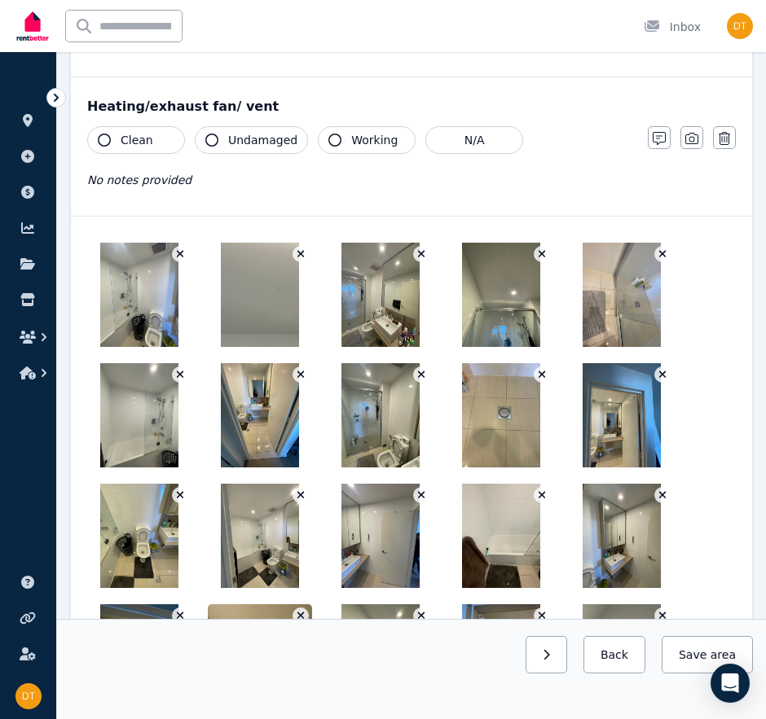
click at [275, 665] on div "Next: Bedroom 1 Back Save area" at bounding box center [411, 654] width 683 height 37
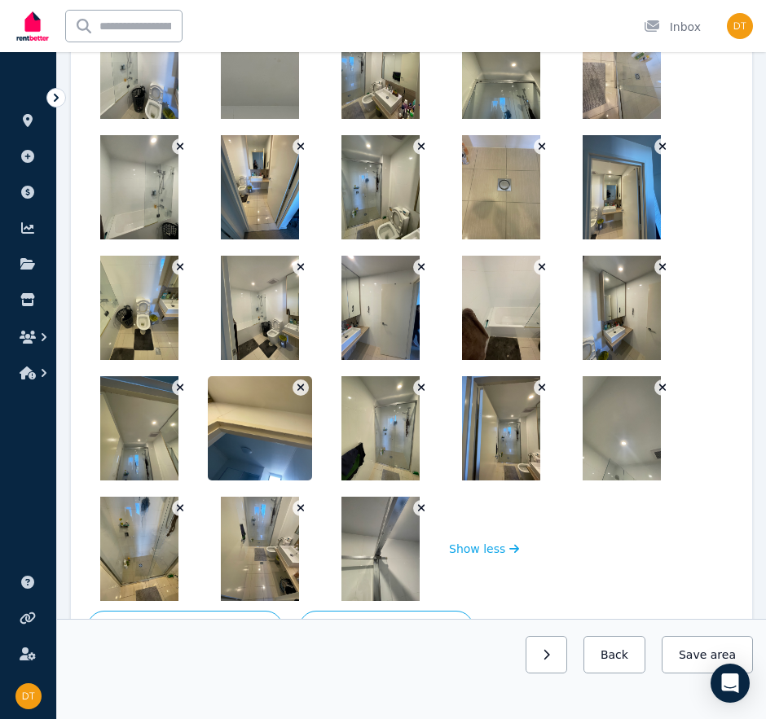
scroll to position [2377, 0]
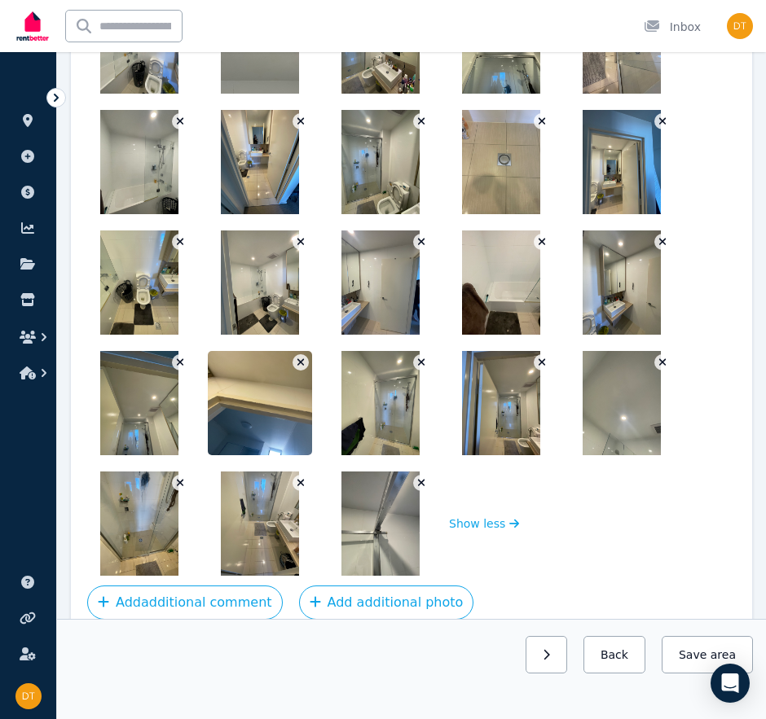
drag, startPoint x: 401, startPoint y: 511, endPoint x: -35, endPoint y: 589, distance: 442.8
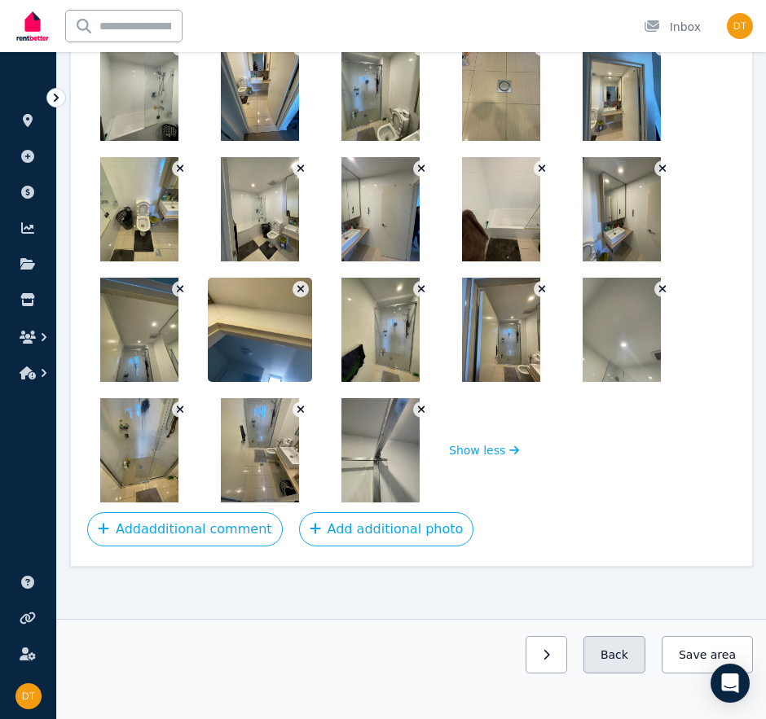
click at [610, 644] on button "Back" at bounding box center [614, 654] width 62 height 37
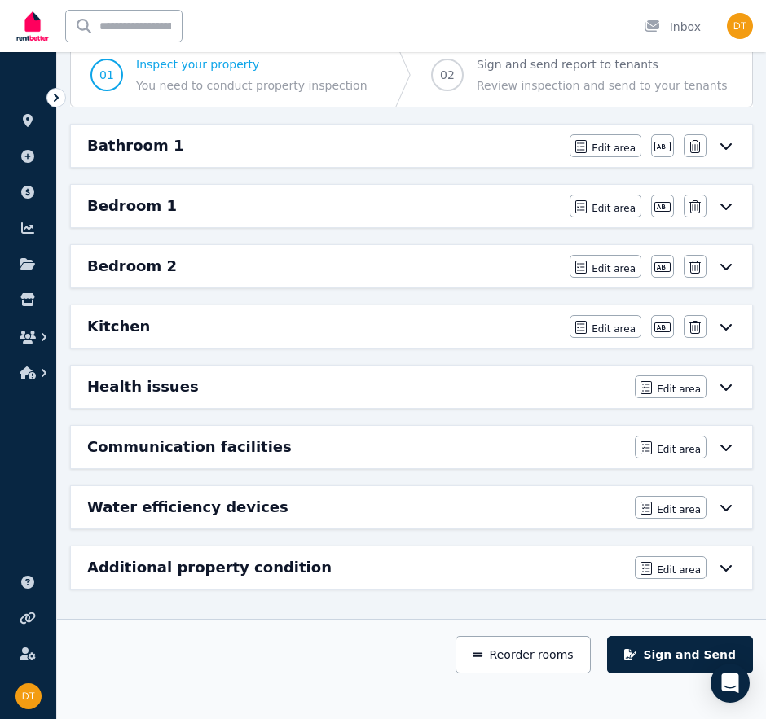
scroll to position [165, 0]
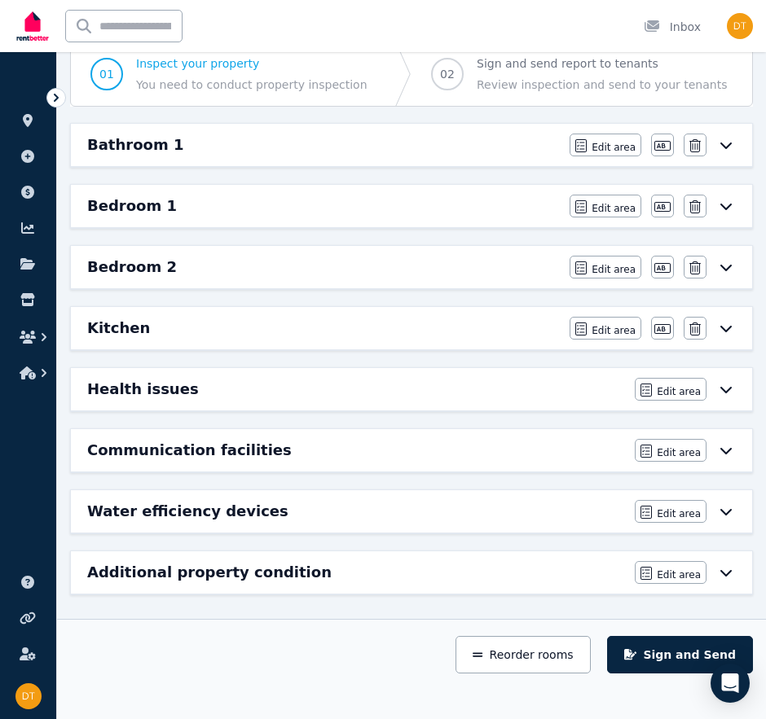
click at [734, 204] on icon at bounding box center [726, 206] width 20 height 13
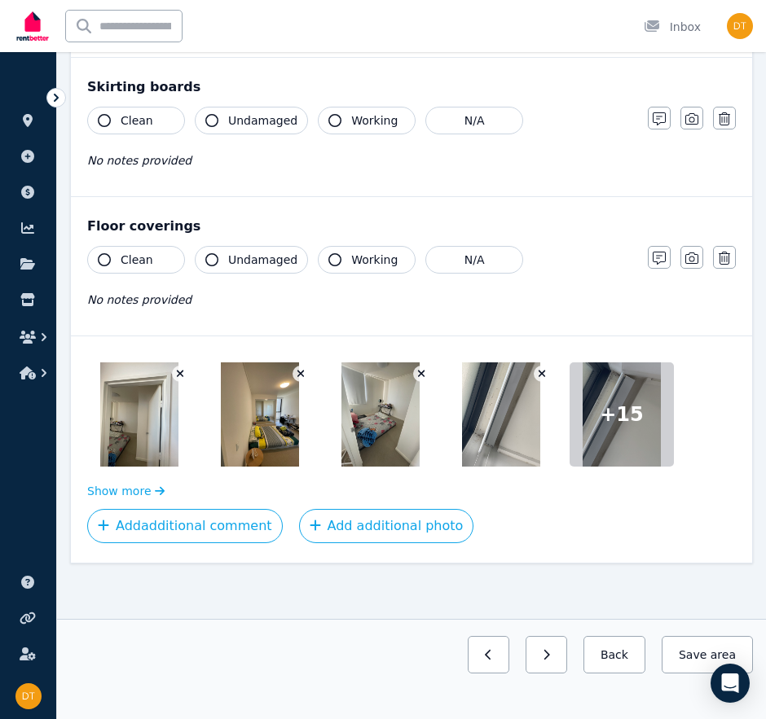
scroll to position [1167, 0]
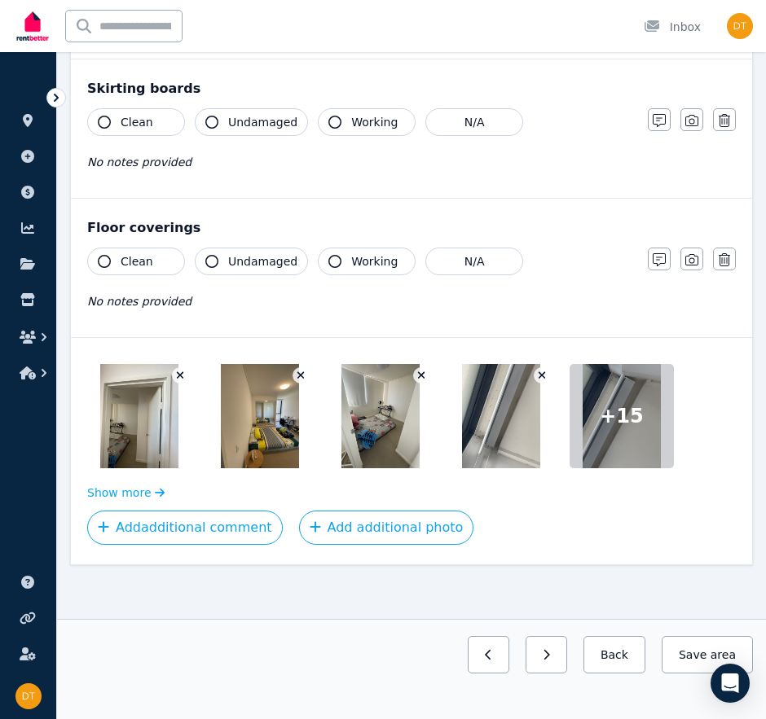
click at [645, 414] on div at bounding box center [621, 416] width 104 height 104
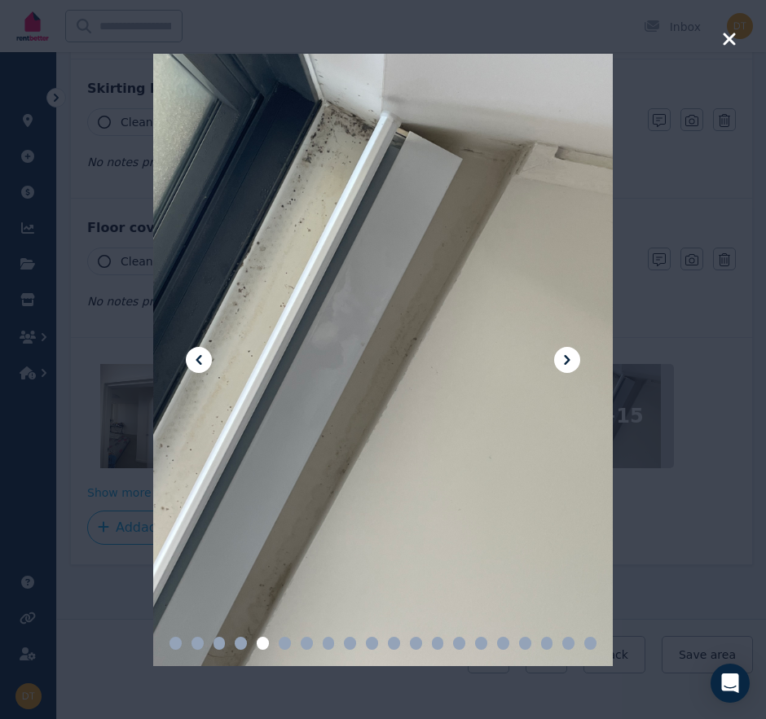
click at [745, 361] on div at bounding box center [383, 359] width 766 height 719
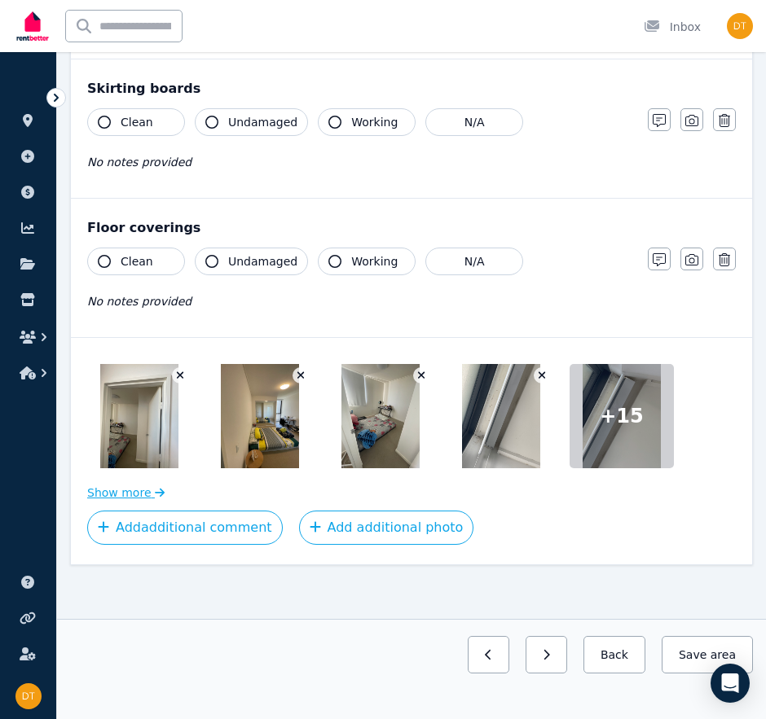
click at [155, 487] on icon "button" at bounding box center [160, 492] width 10 height 11
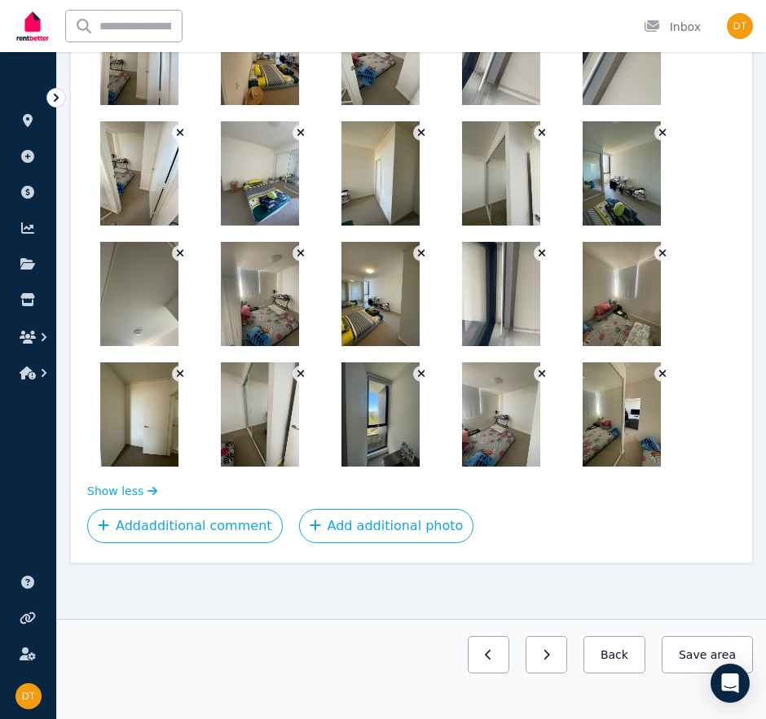
scroll to position [1529, 0]
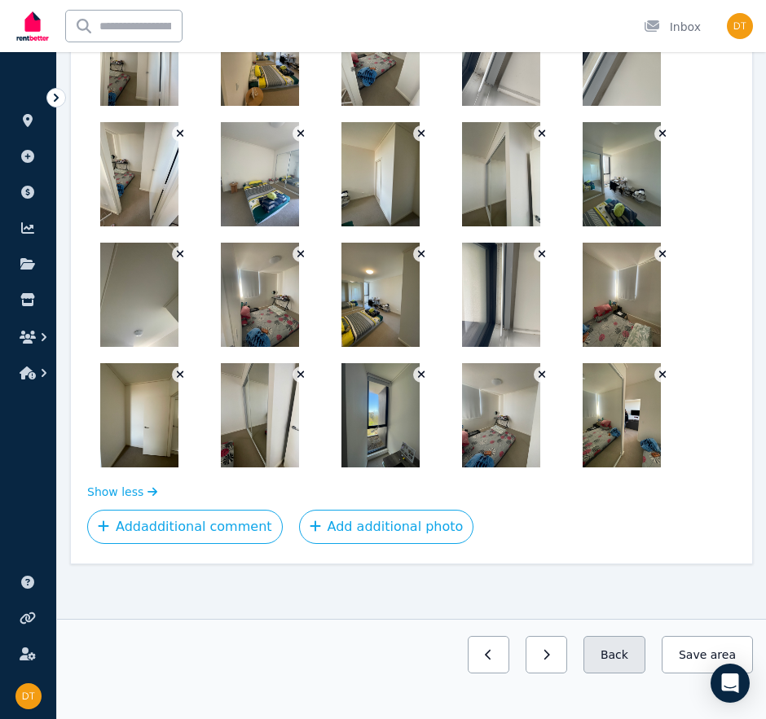
click at [628, 648] on button "Back" at bounding box center [614, 654] width 62 height 37
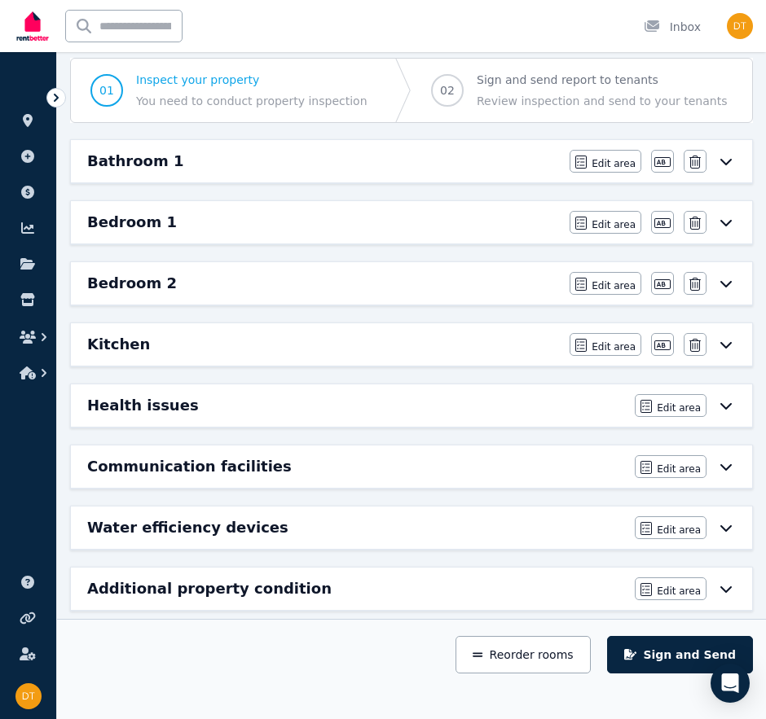
scroll to position [143, 0]
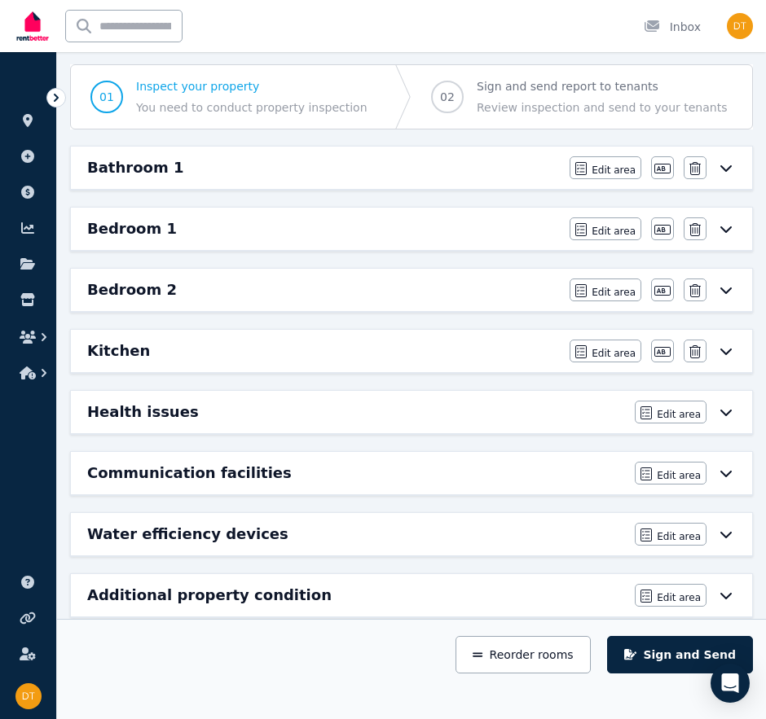
click at [732, 291] on icon at bounding box center [726, 290] width 20 height 13
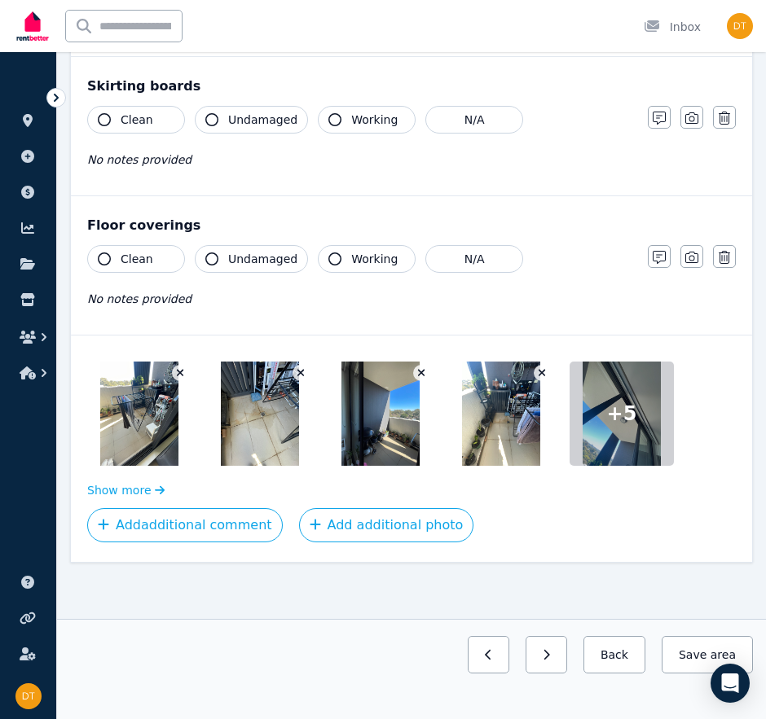
scroll to position [1167, 0]
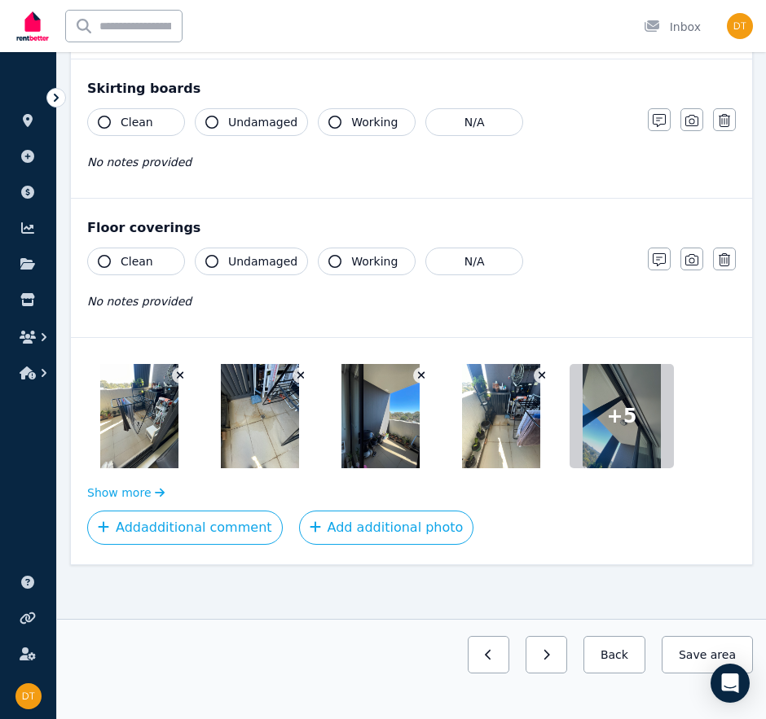
click at [621, 403] on span "+ 5" at bounding box center [622, 416] width 30 height 26
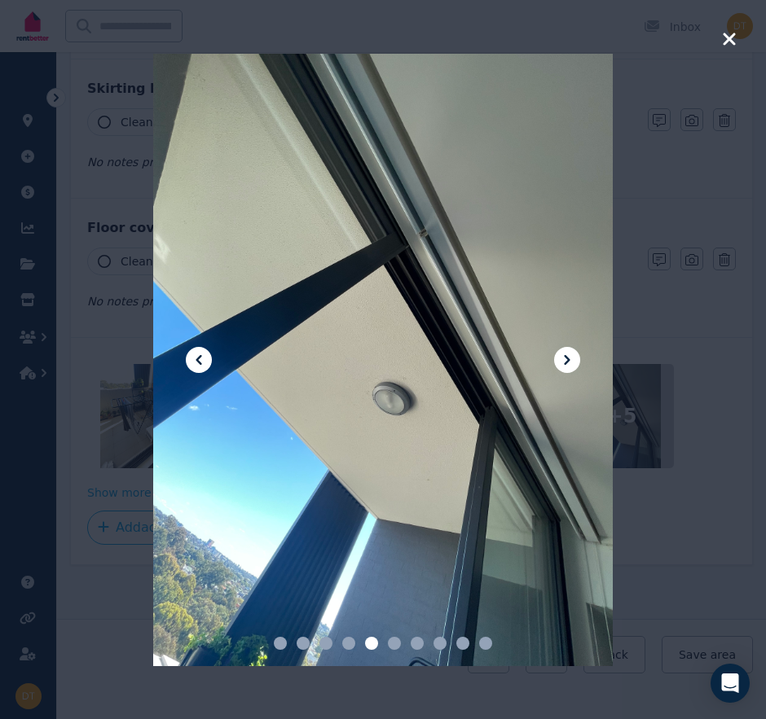
click at [732, 41] on icon "button" at bounding box center [729, 39] width 15 height 20
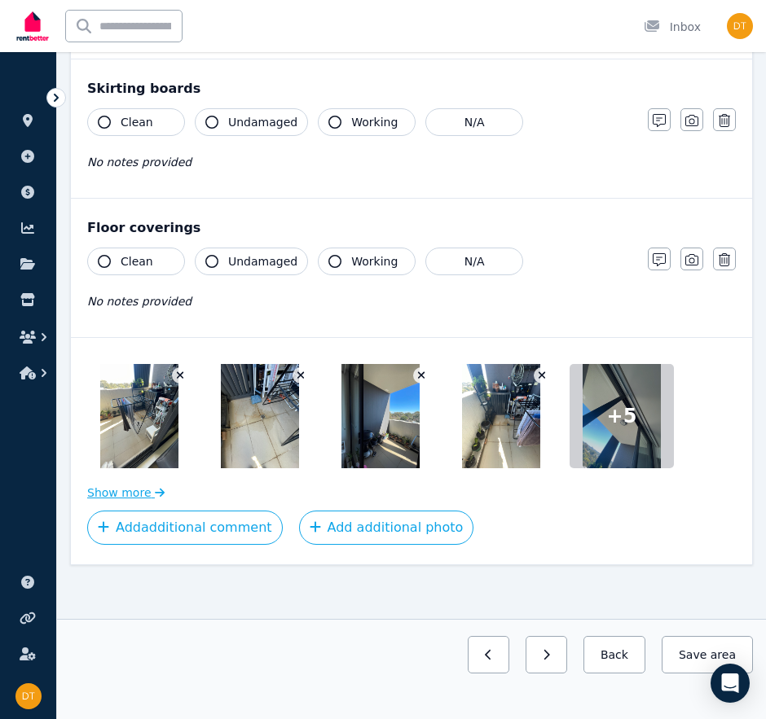
click at [146, 486] on button "Show more" at bounding box center [125, 493] width 77 height 16
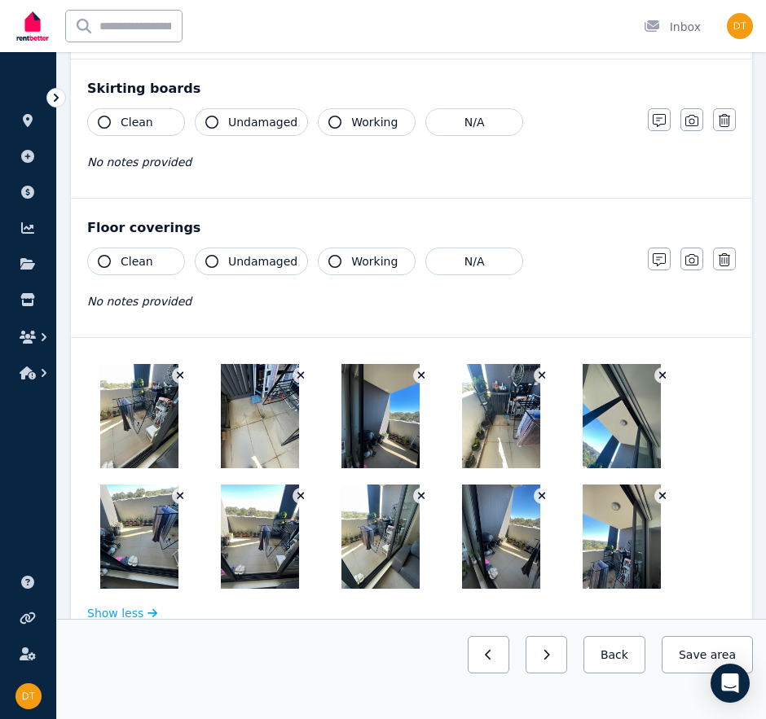
click at [606, 680] on div "Previous: Bedroom 1 Next: Kitchen Back Save area" at bounding box center [411, 669] width 709 height 67
click at [635, 654] on button "Back" at bounding box center [614, 654] width 62 height 37
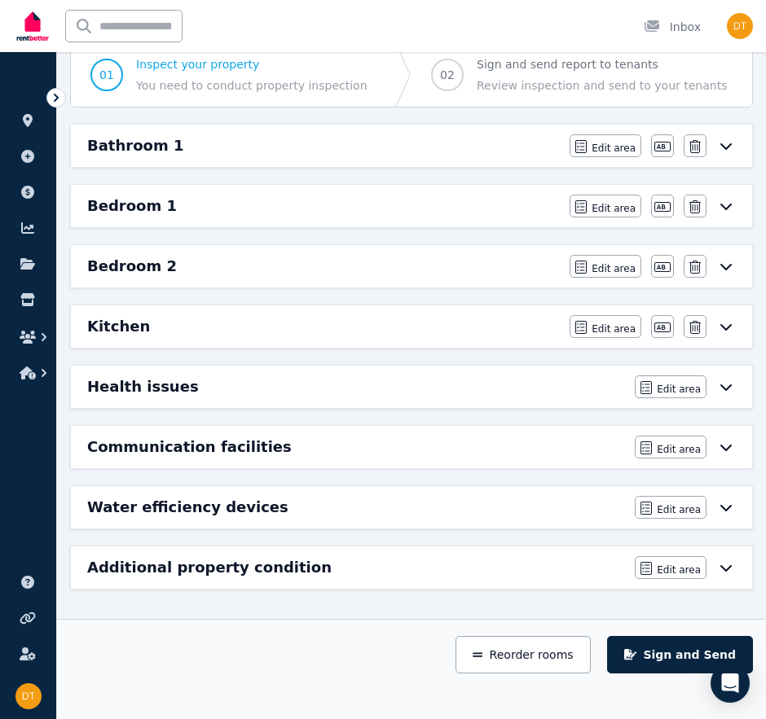
scroll to position [165, 0]
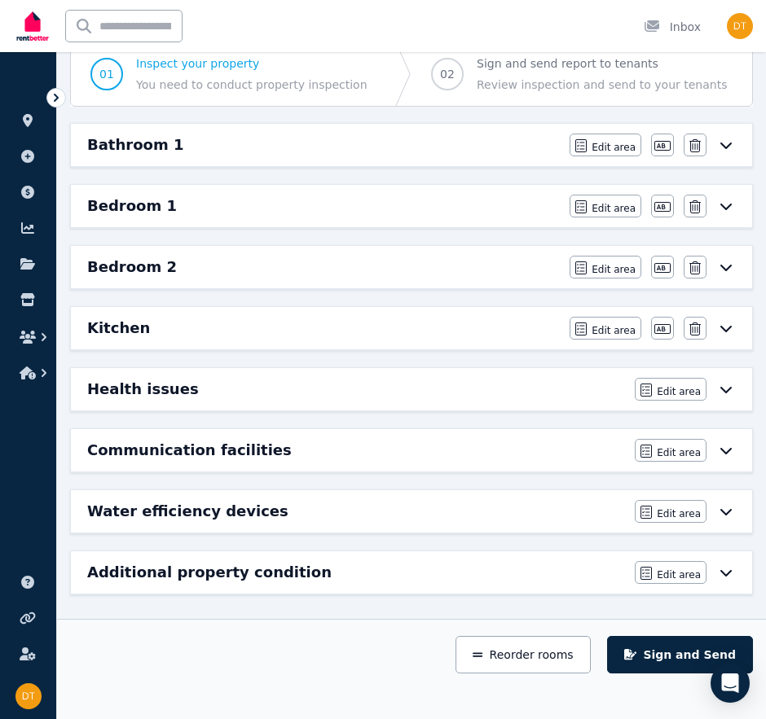
click at [723, 327] on icon at bounding box center [726, 328] width 20 height 13
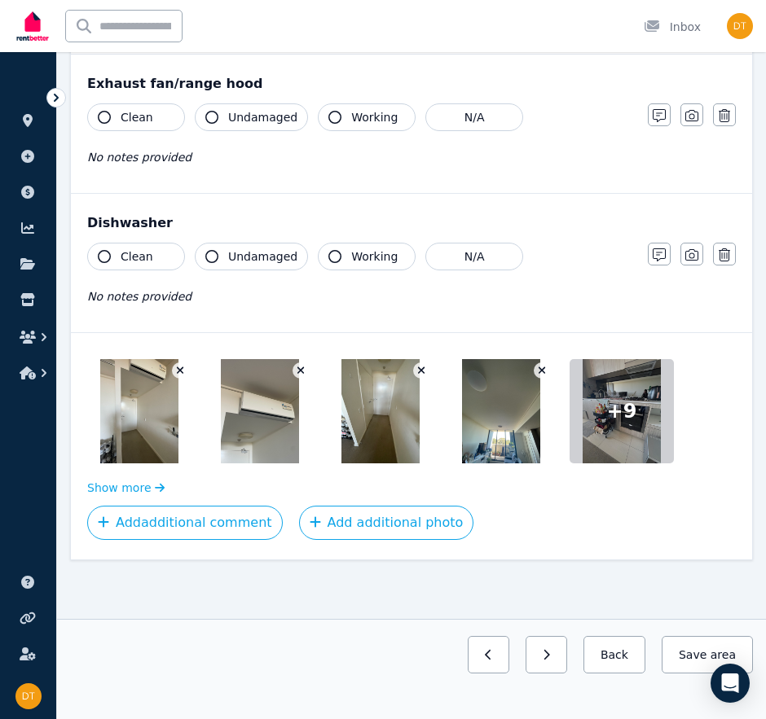
scroll to position [2001, 0]
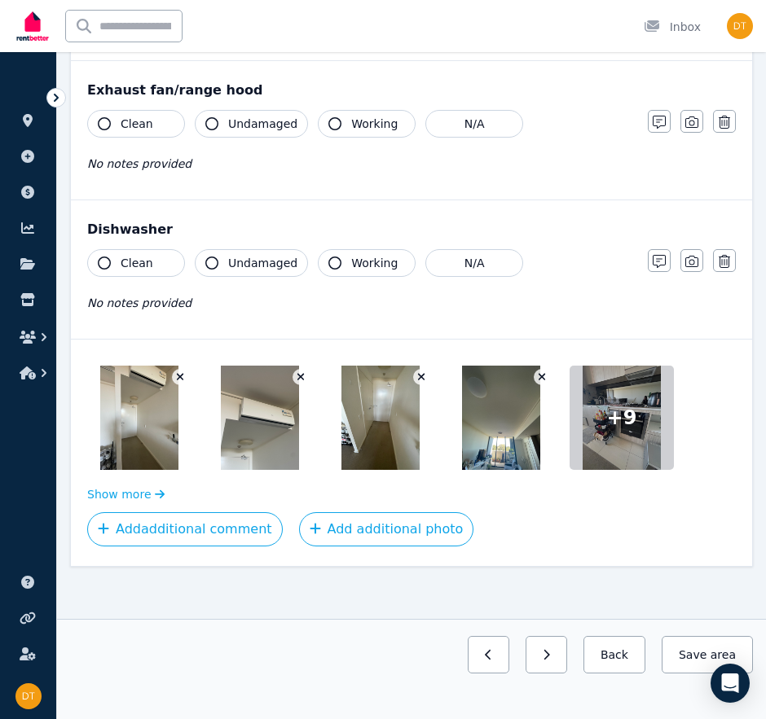
click at [632, 426] on div at bounding box center [621, 418] width 104 height 104
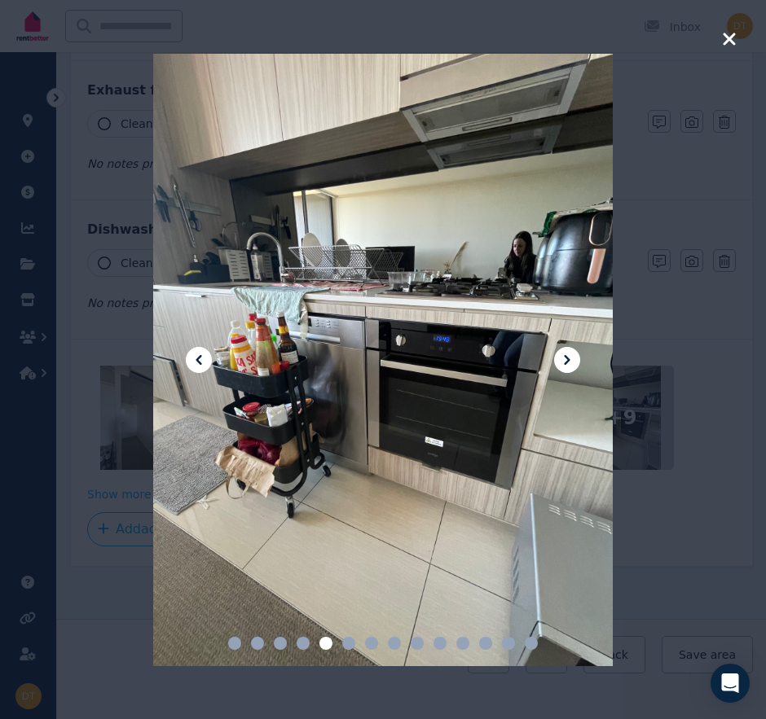
click at [735, 40] on icon "button" at bounding box center [729, 39] width 15 height 20
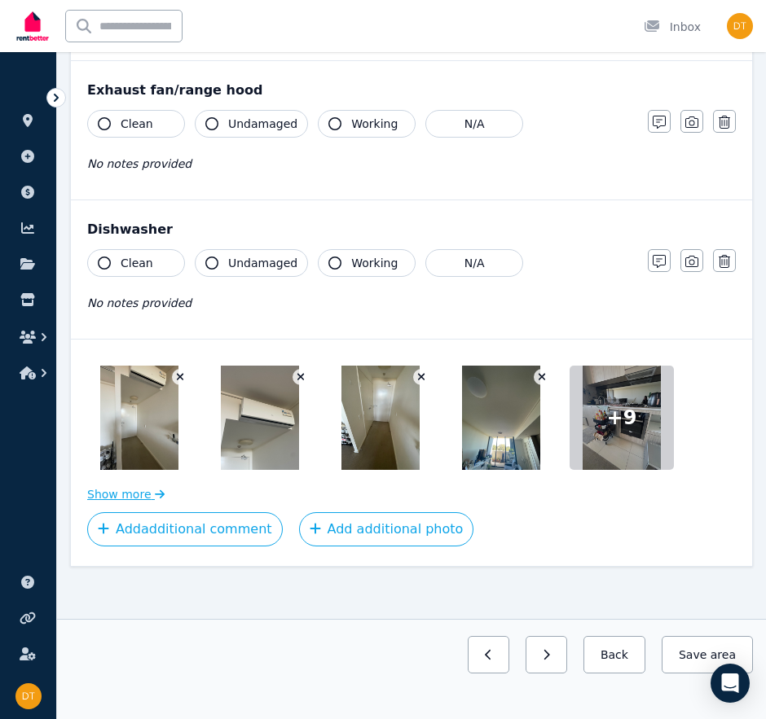
click at [142, 486] on button "Show more" at bounding box center [125, 494] width 77 height 16
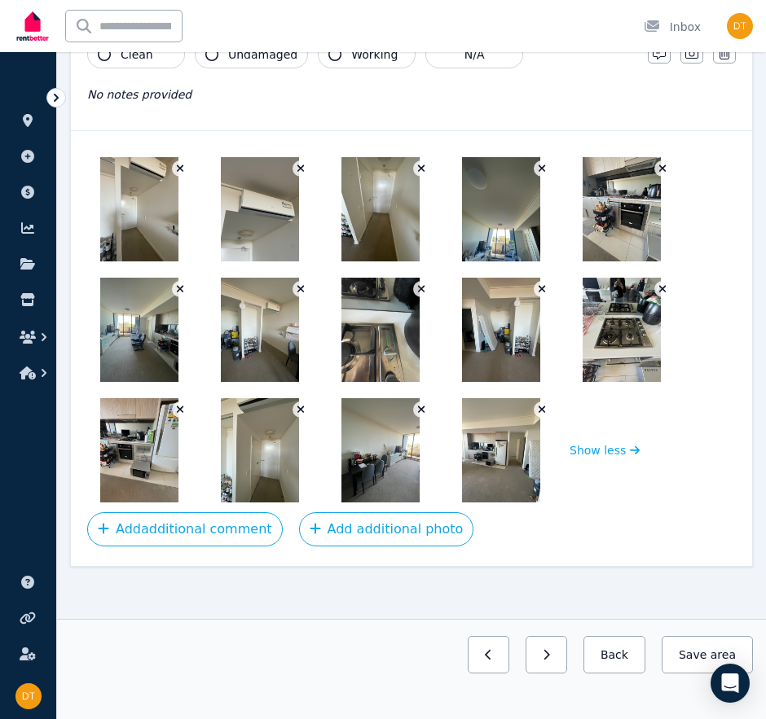
scroll to position [2209, 0]
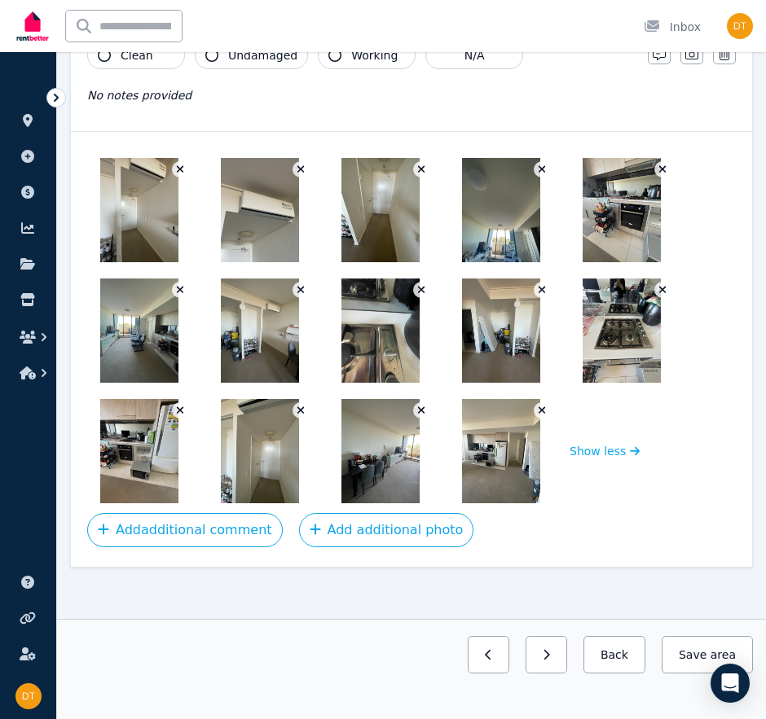
drag, startPoint x: 240, startPoint y: 427, endPoint x: 231, endPoint y: 429, distance: 8.5
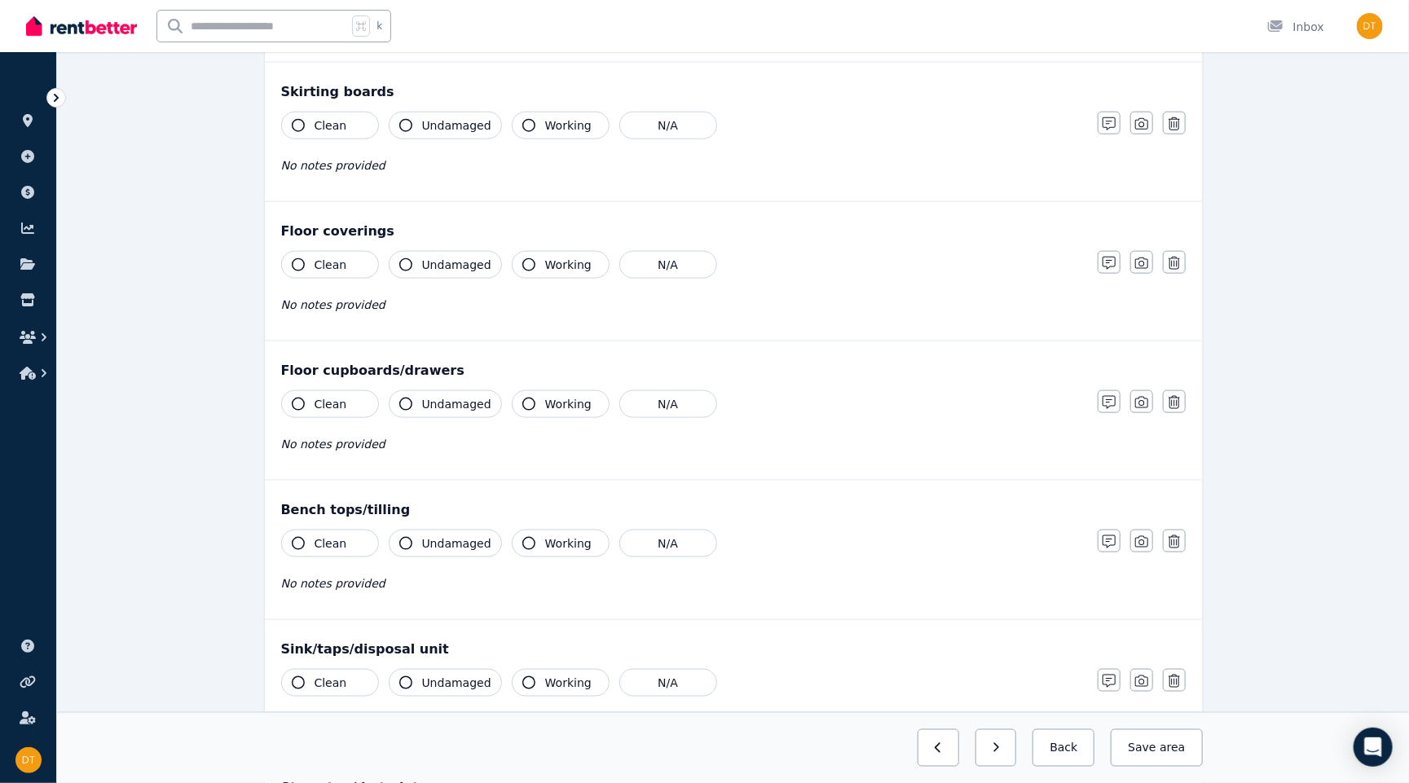
scroll to position [2029, 0]
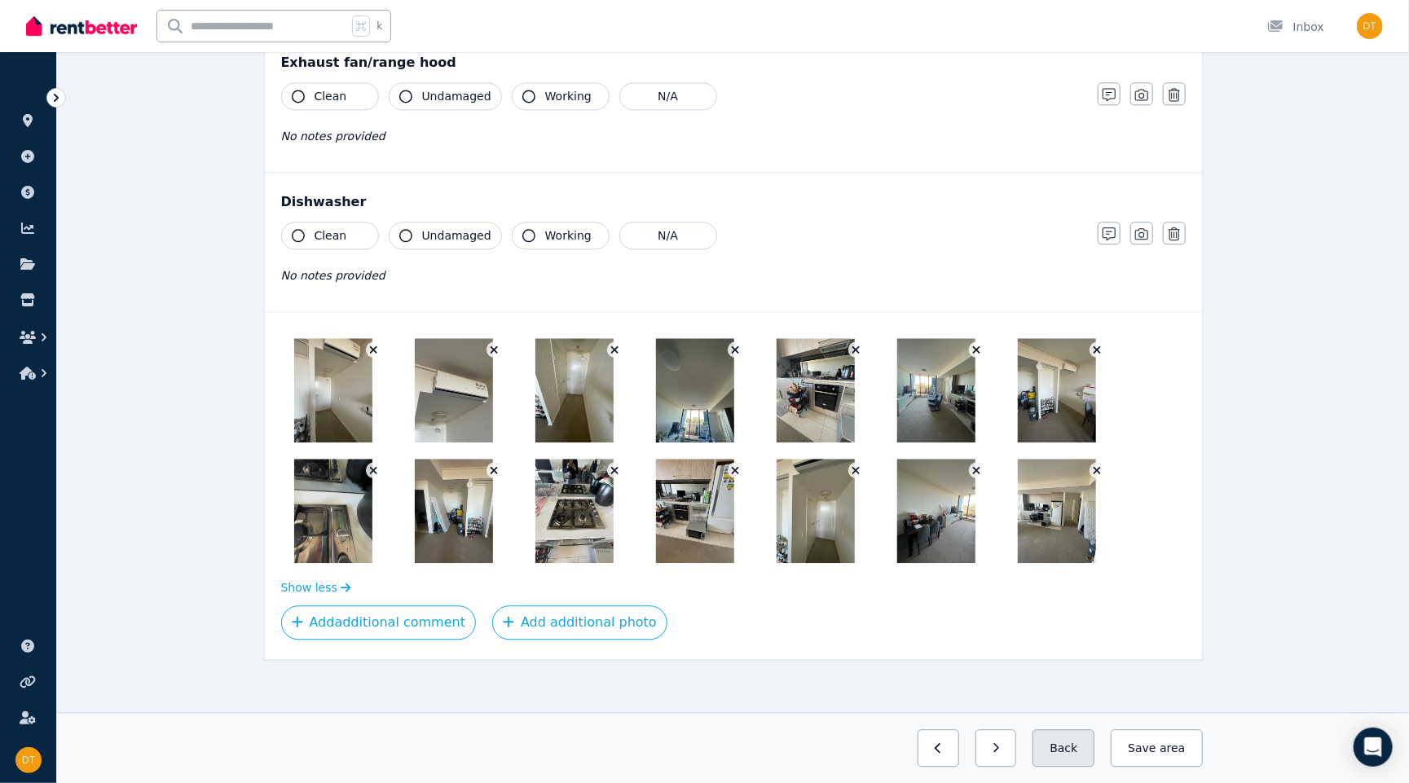
click at [1048, 719] on button "Back" at bounding box center [1063, 747] width 62 height 37
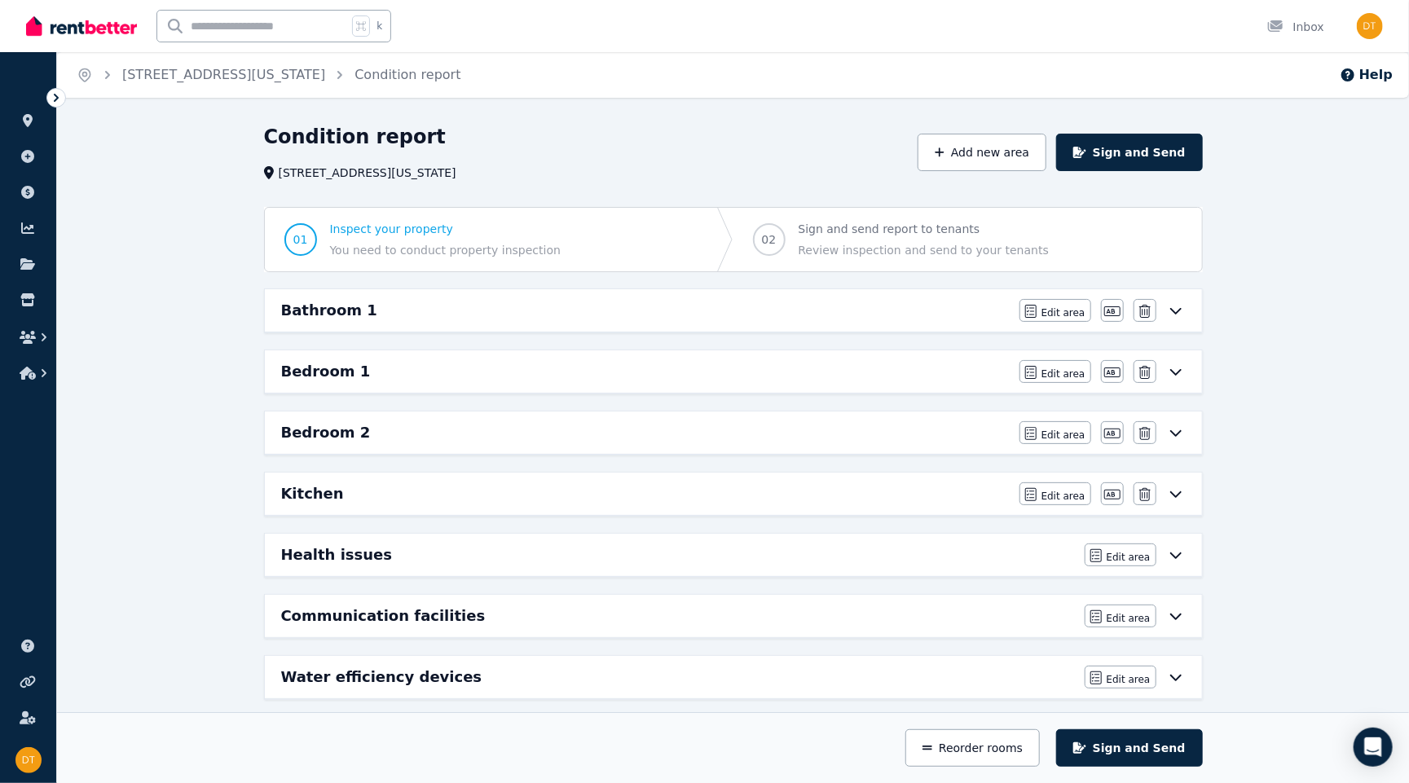
scroll to position [0, 0]
click at [42, 333] on icon "button" at bounding box center [44, 337] width 5 height 8
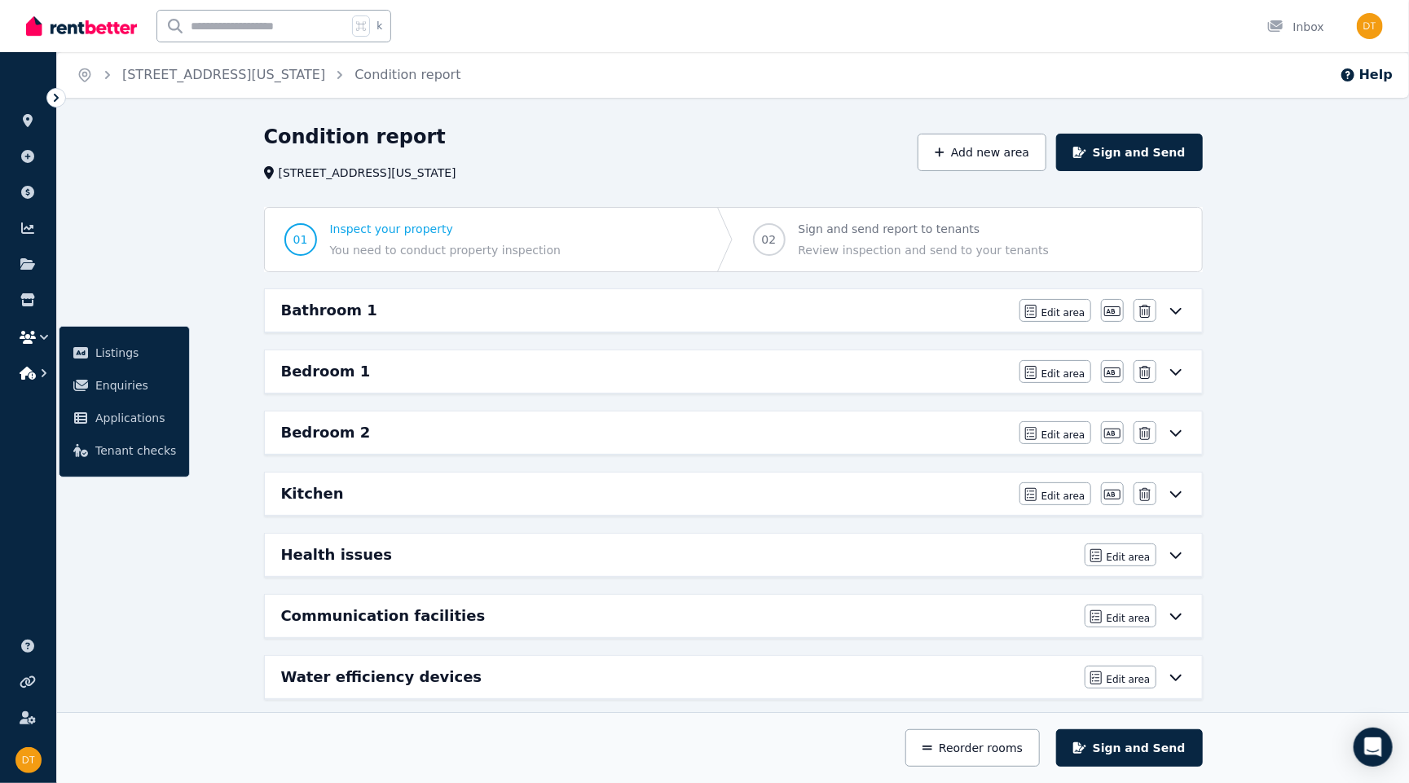
click at [42, 367] on icon "button" at bounding box center [44, 373] width 16 height 16
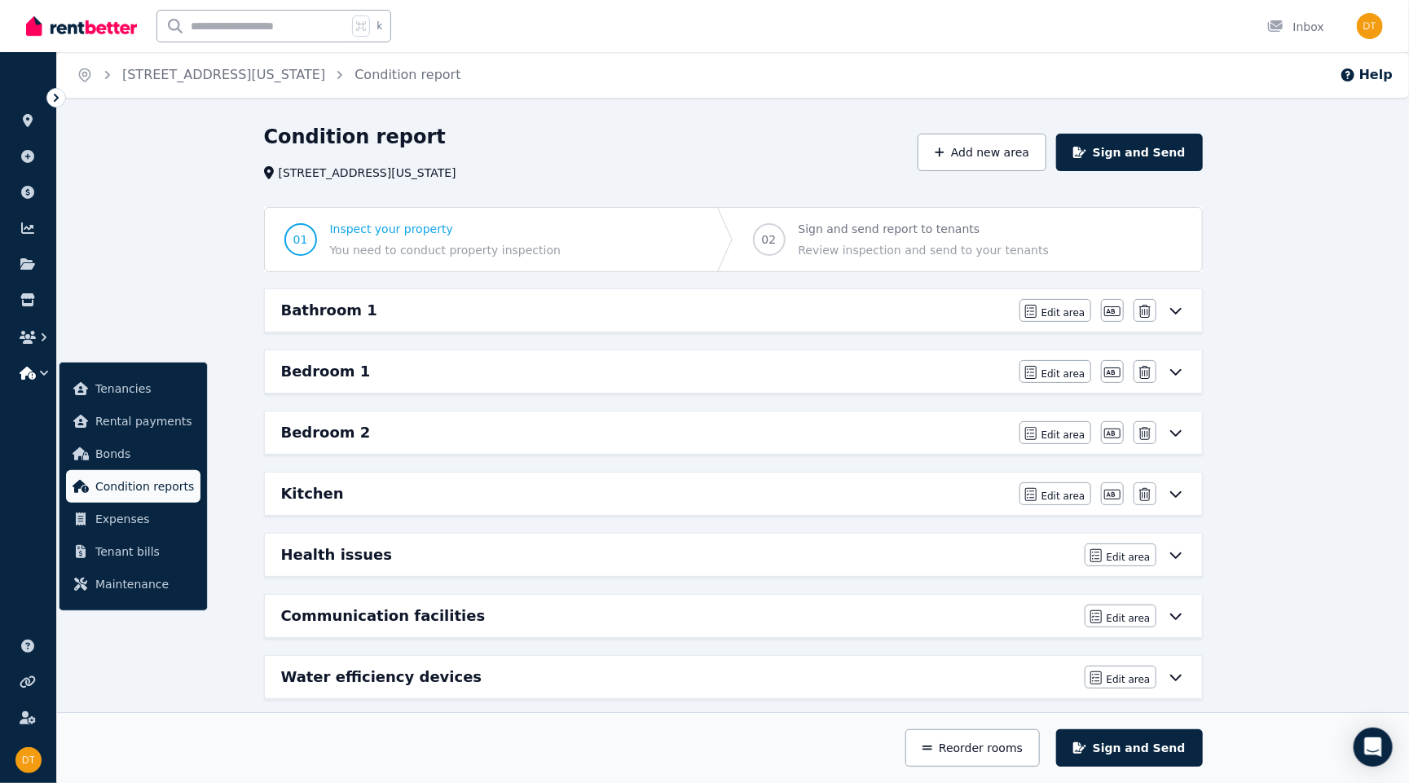
click at [143, 485] on span "Condition reports" at bounding box center [144, 487] width 99 height 20
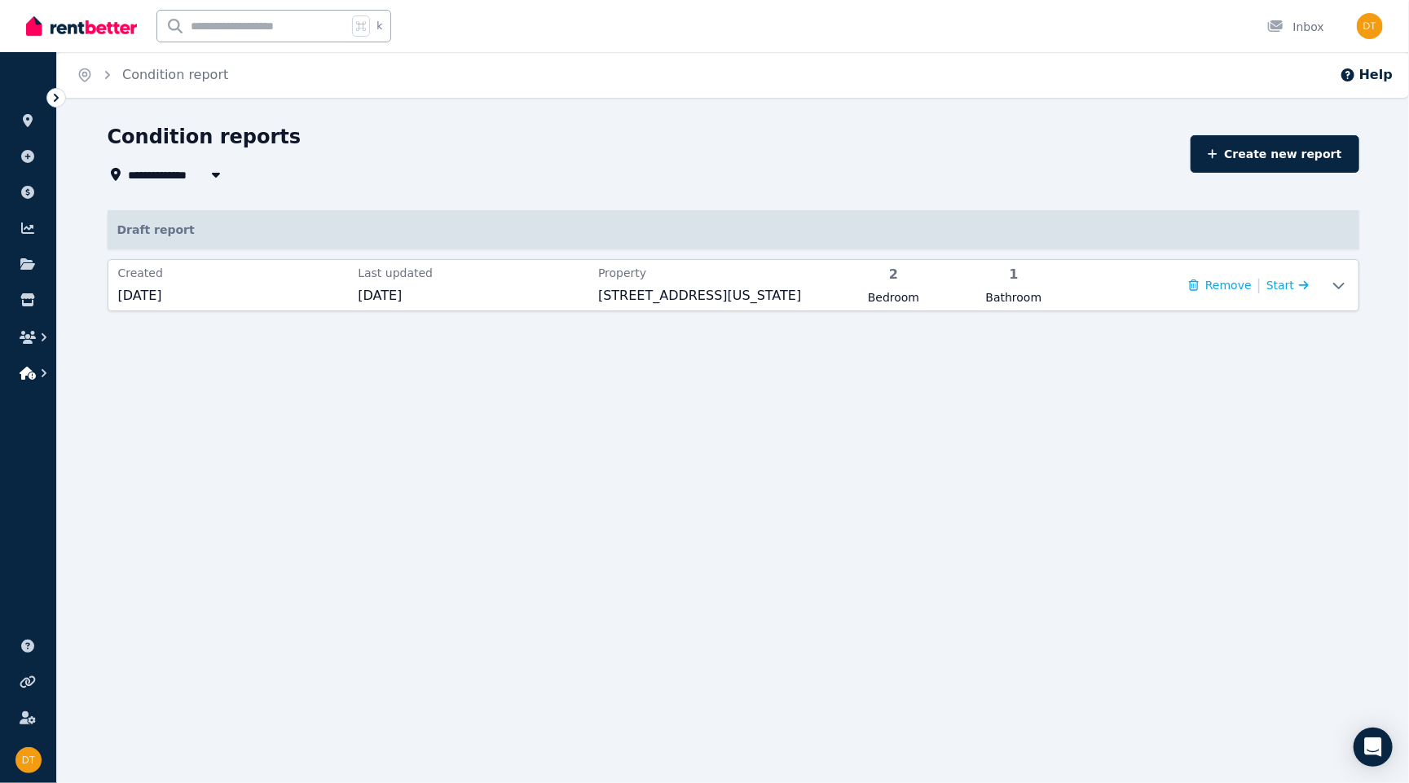
click at [23, 376] on icon "button" at bounding box center [28, 373] width 16 height 13
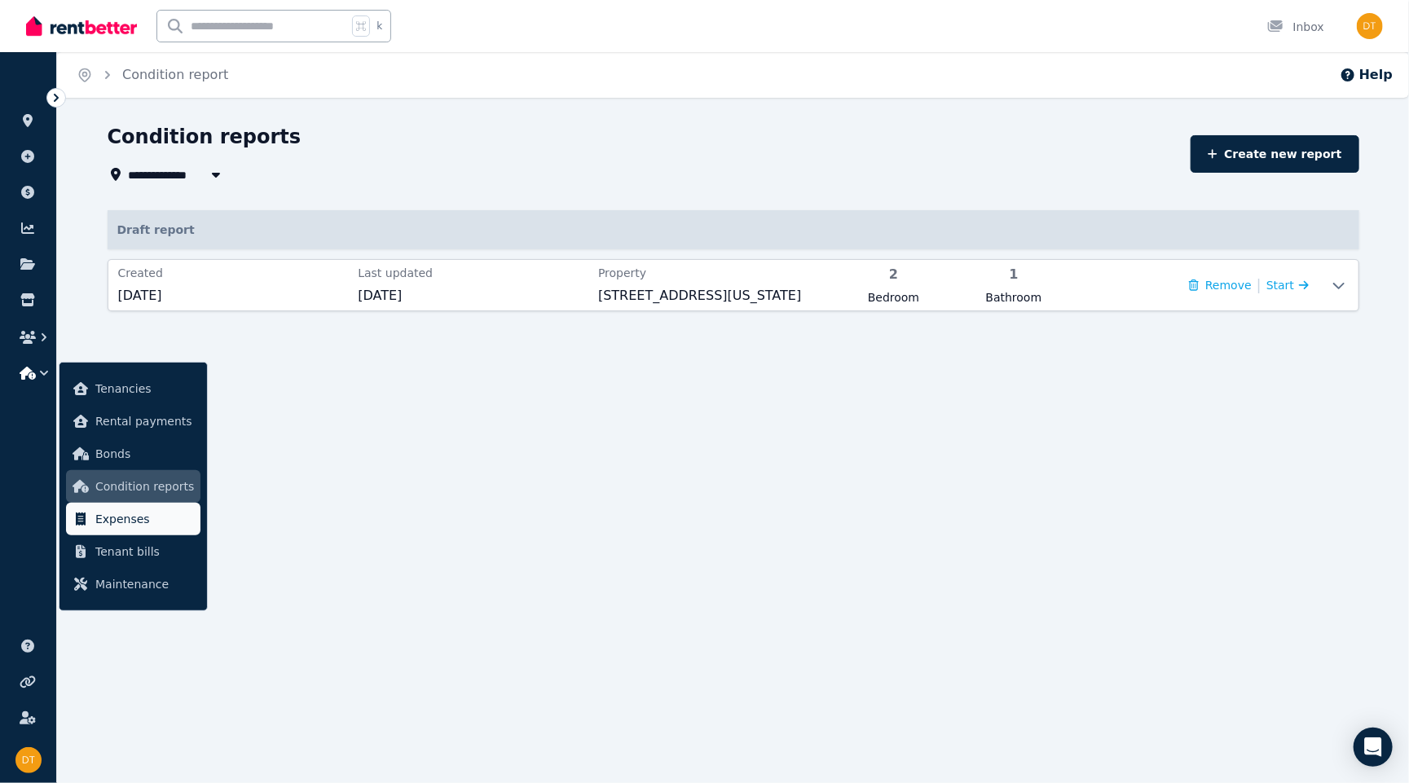
click at [152, 524] on span "Expenses" at bounding box center [144, 519] width 99 height 20
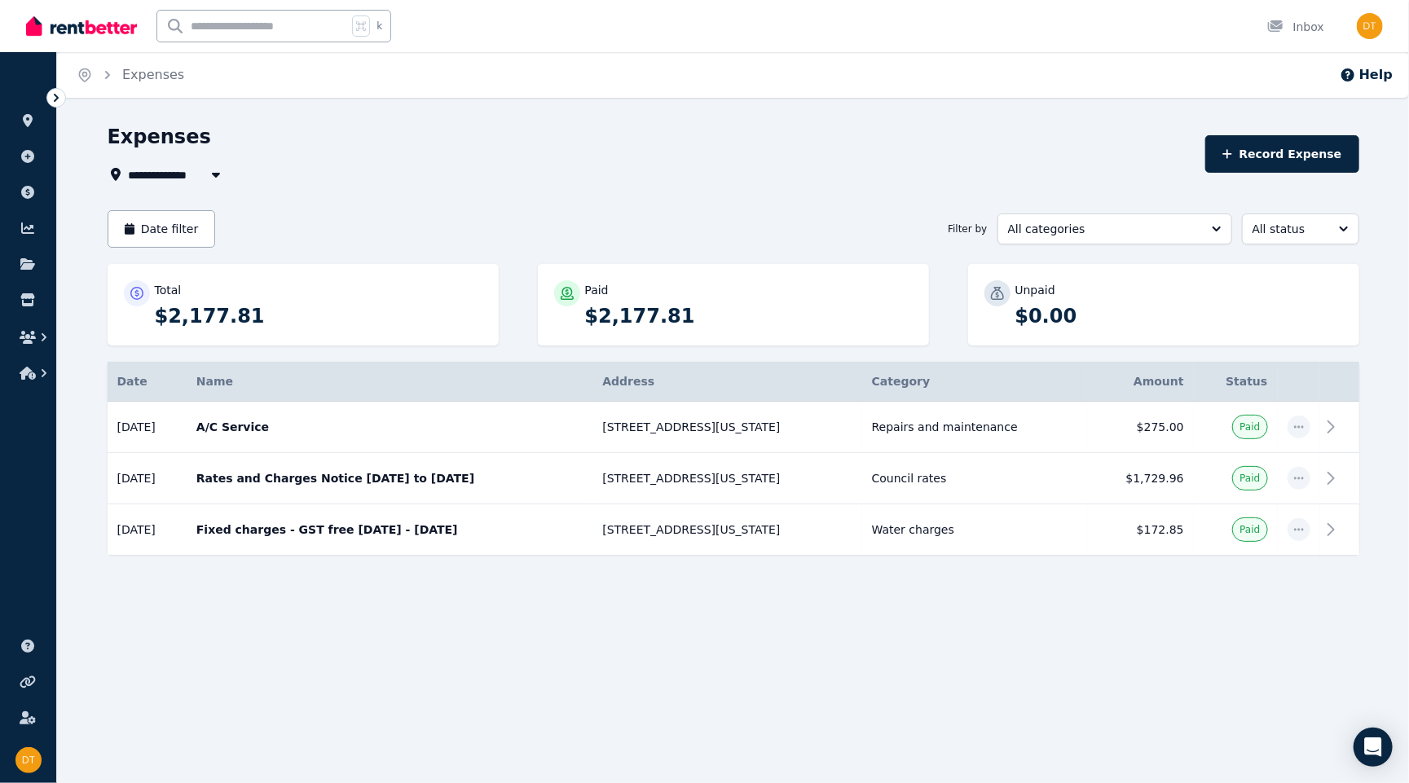
click at [596, 300] on div "Paid $2,177.81" at bounding box center [748, 304] width 327 height 49
click at [136, 306] on div "Total $2,177.81" at bounding box center [303, 304] width 358 height 49
click at [1151, 223] on button "All status" at bounding box center [1300, 228] width 117 height 31
click at [1151, 303] on li "Paid" at bounding box center [1300, 294] width 117 height 29
click at [39, 374] on icon "button" at bounding box center [44, 373] width 16 height 16
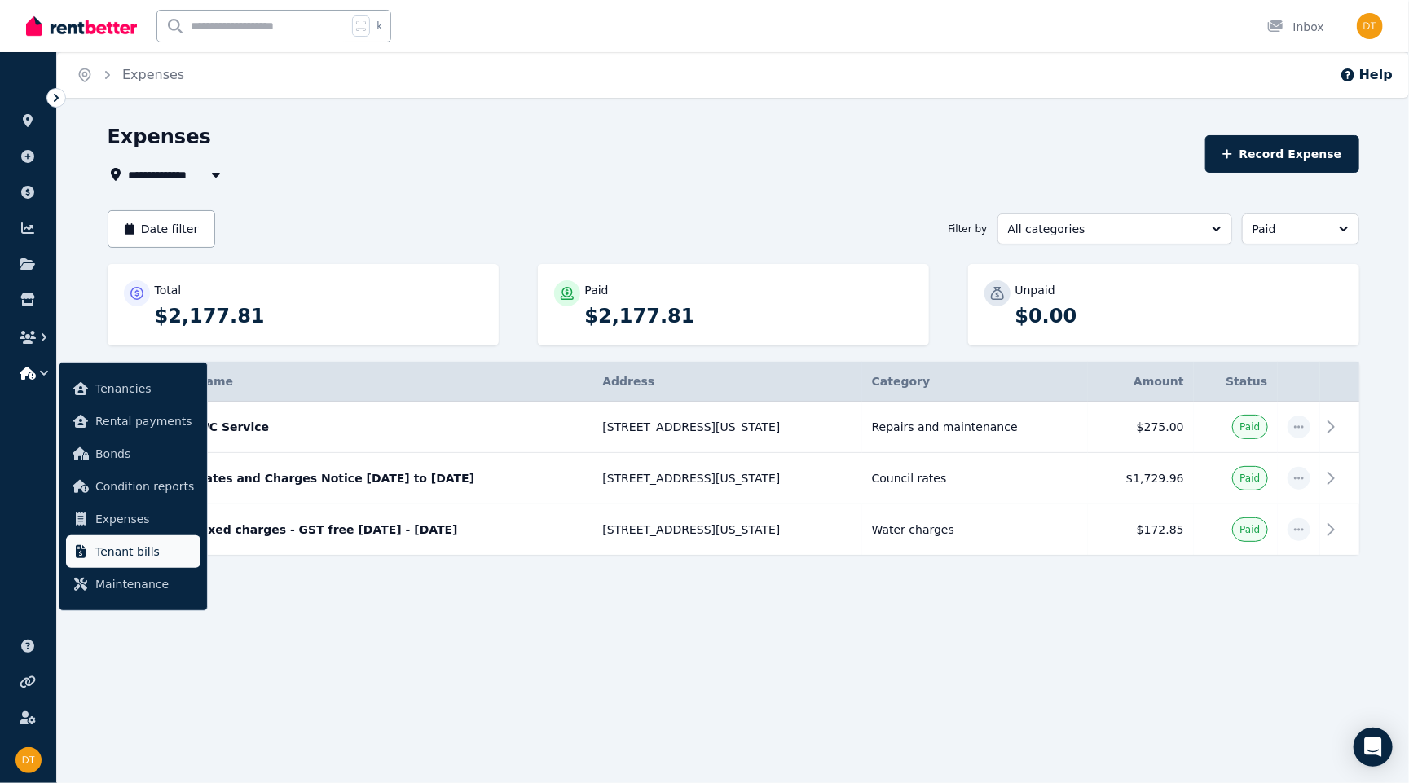
click at [133, 546] on span "Tenant bills" at bounding box center [144, 552] width 99 height 20
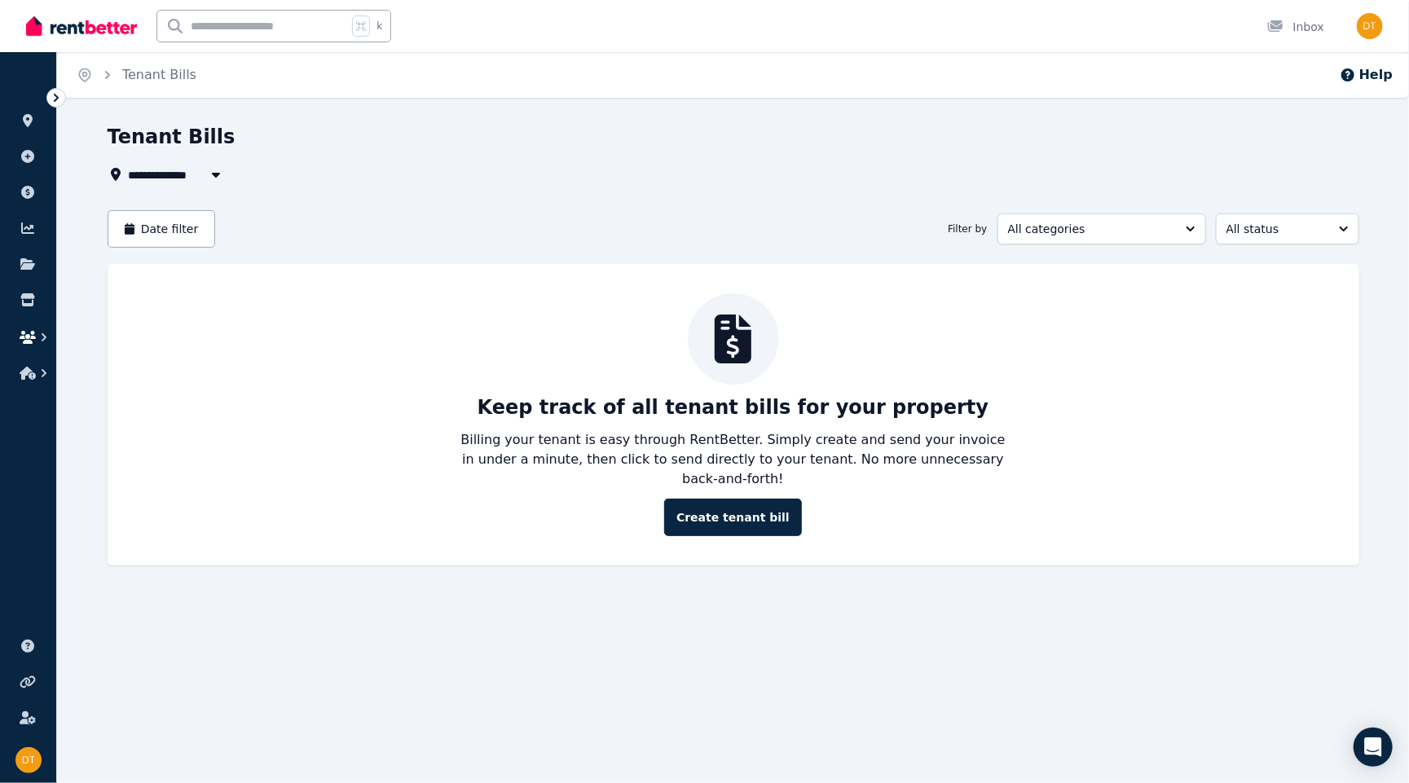
click at [34, 325] on button "button" at bounding box center [28, 337] width 30 height 29
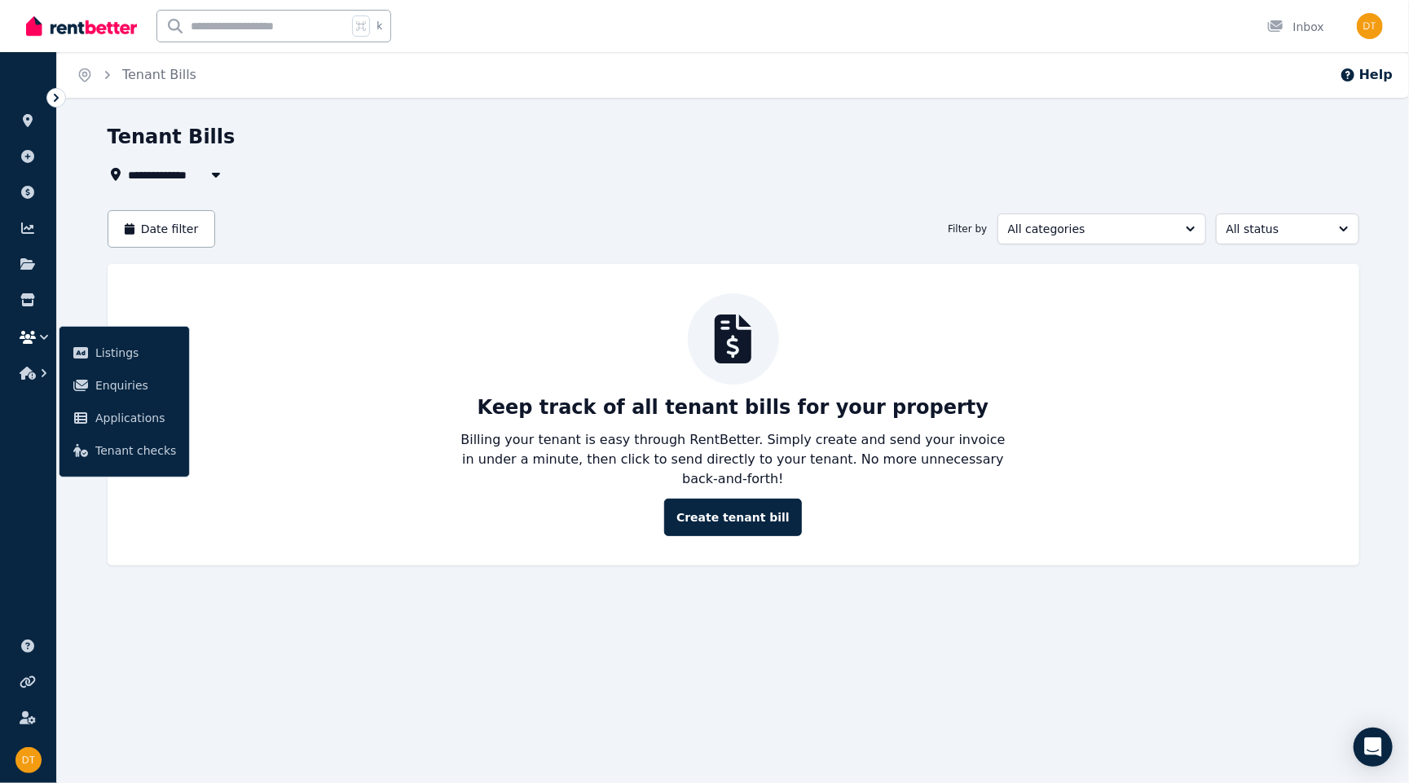
click at [42, 381] on ul "ORGANISE Properties Add property Payments Finance report Documents Marketplace …" at bounding box center [28, 229] width 56 height 323
click at [33, 354] on li "Listings Enquiries Applications Tenant checks" at bounding box center [28, 339] width 30 height 33
click at [33, 371] on icon "button" at bounding box center [28, 373] width 16 height 13
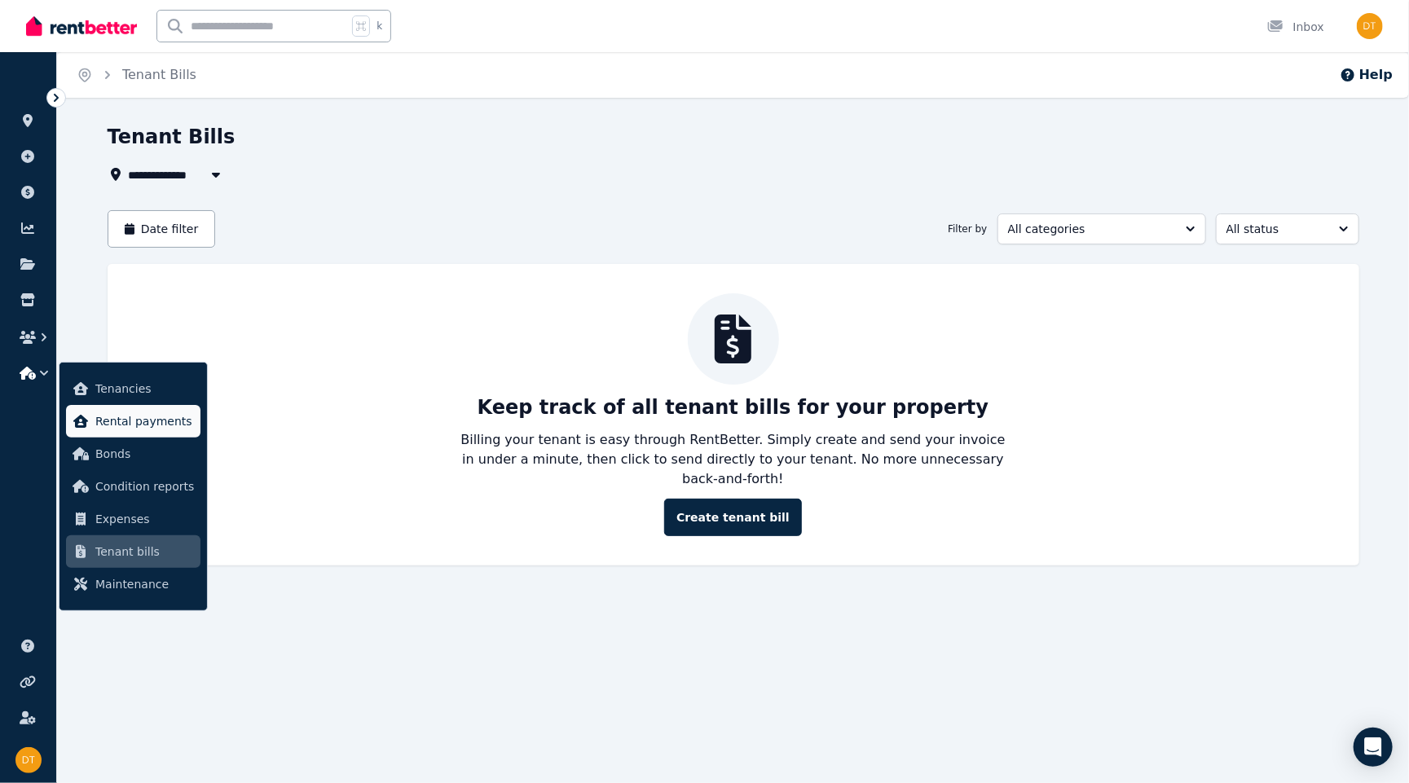
click at [129, 417] on span "Rental payments" at bounding box center [144, 421] width 99 height 20
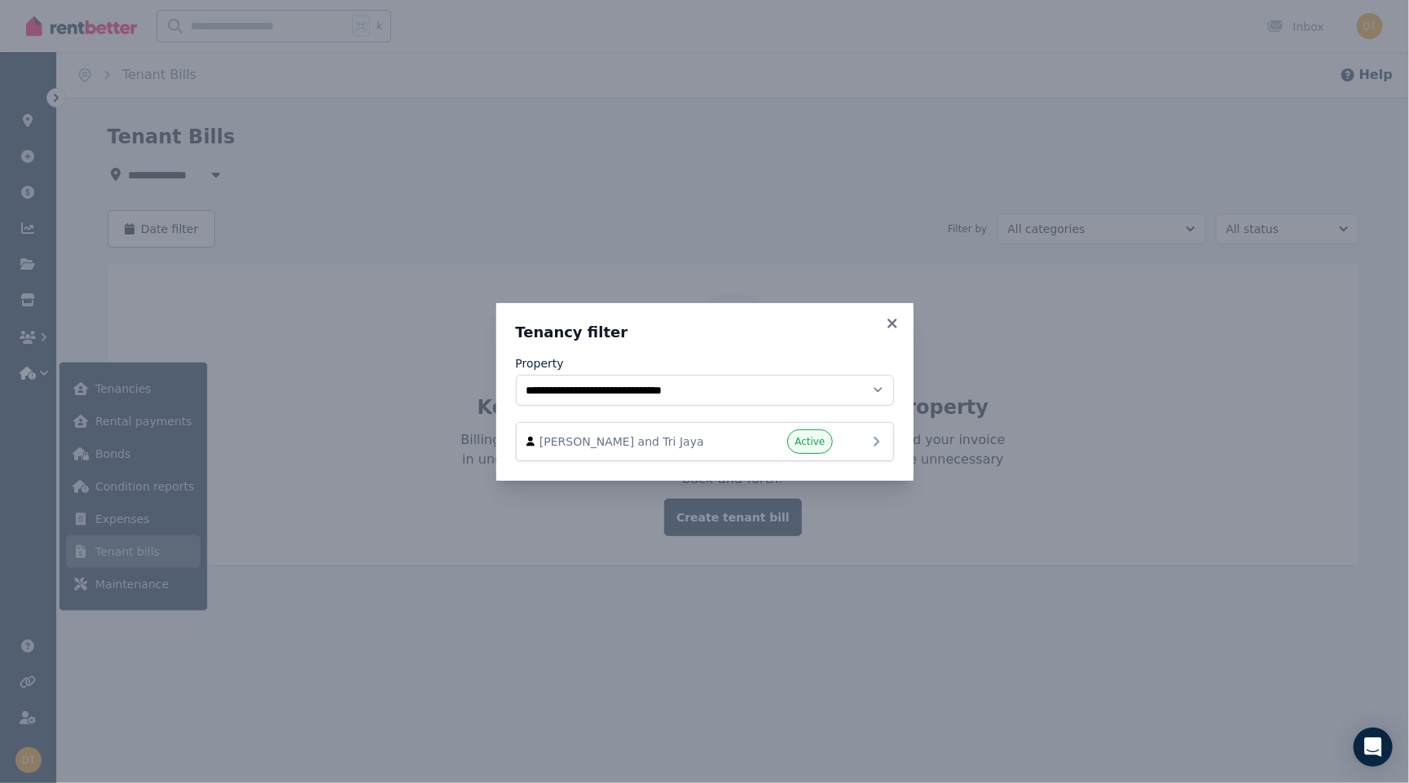
click at [741, 447] on div "Active" at bounding box center [784, 441] width 98 height 24
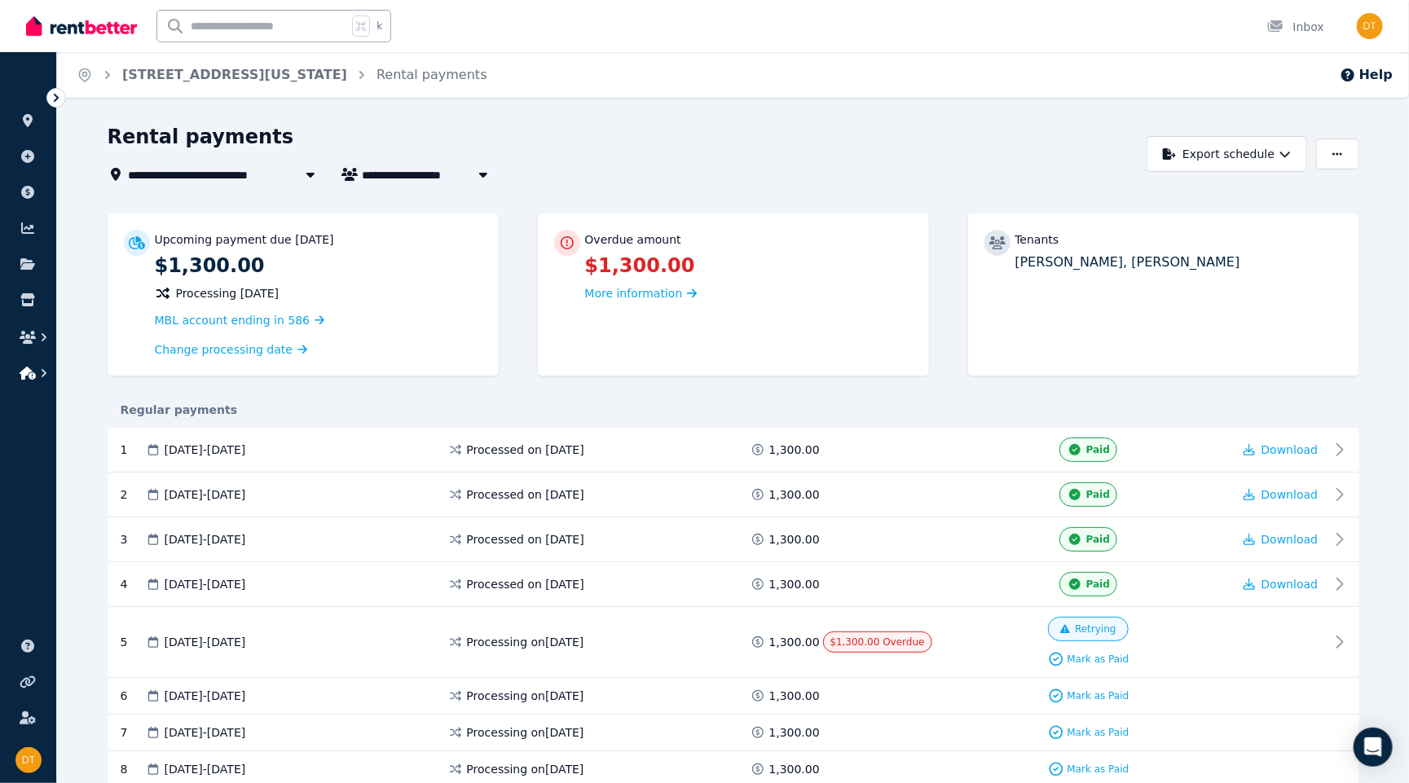
click at [29, 379] on icon "button" at bounding box center [28, 373] width 16 height 13
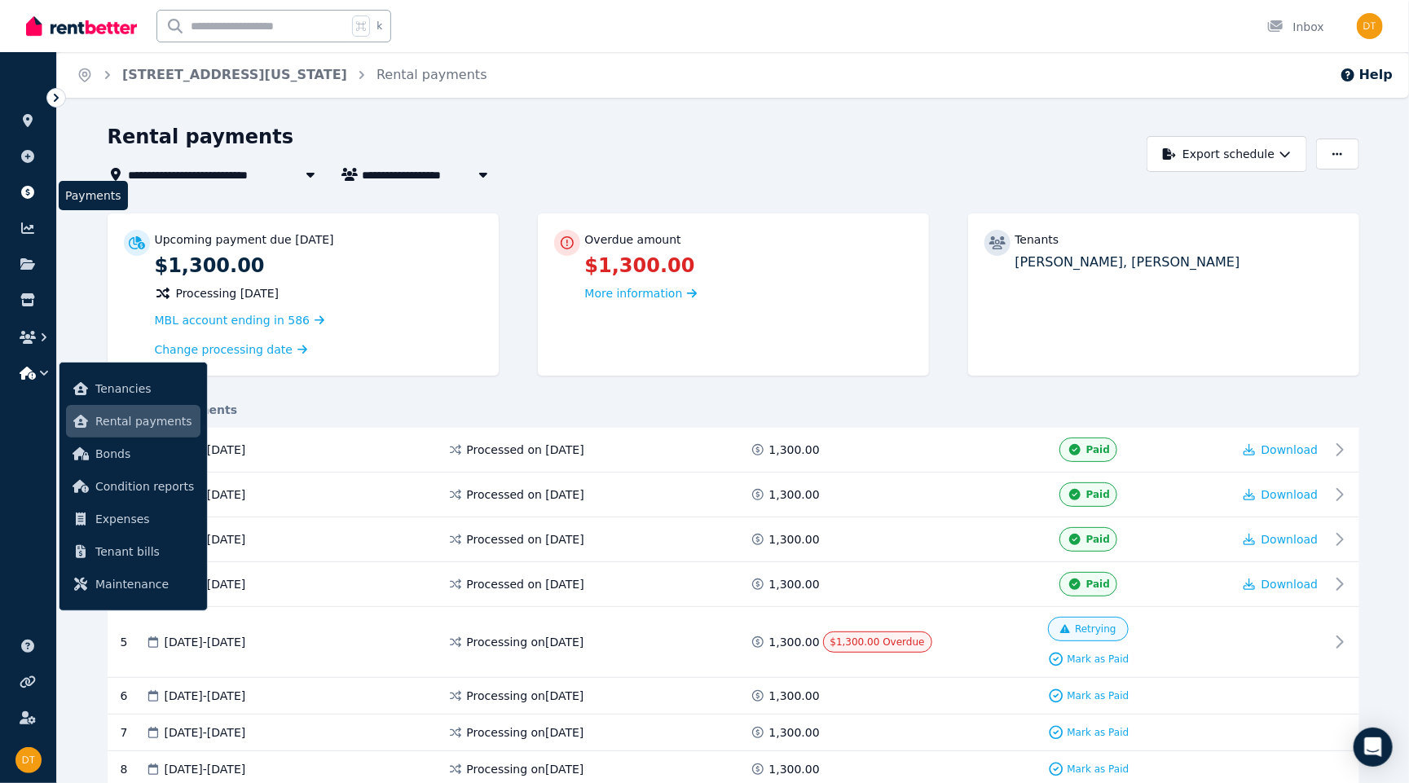
click at [20, 204] on link at bounding box center [28, 192] width 30 height 26
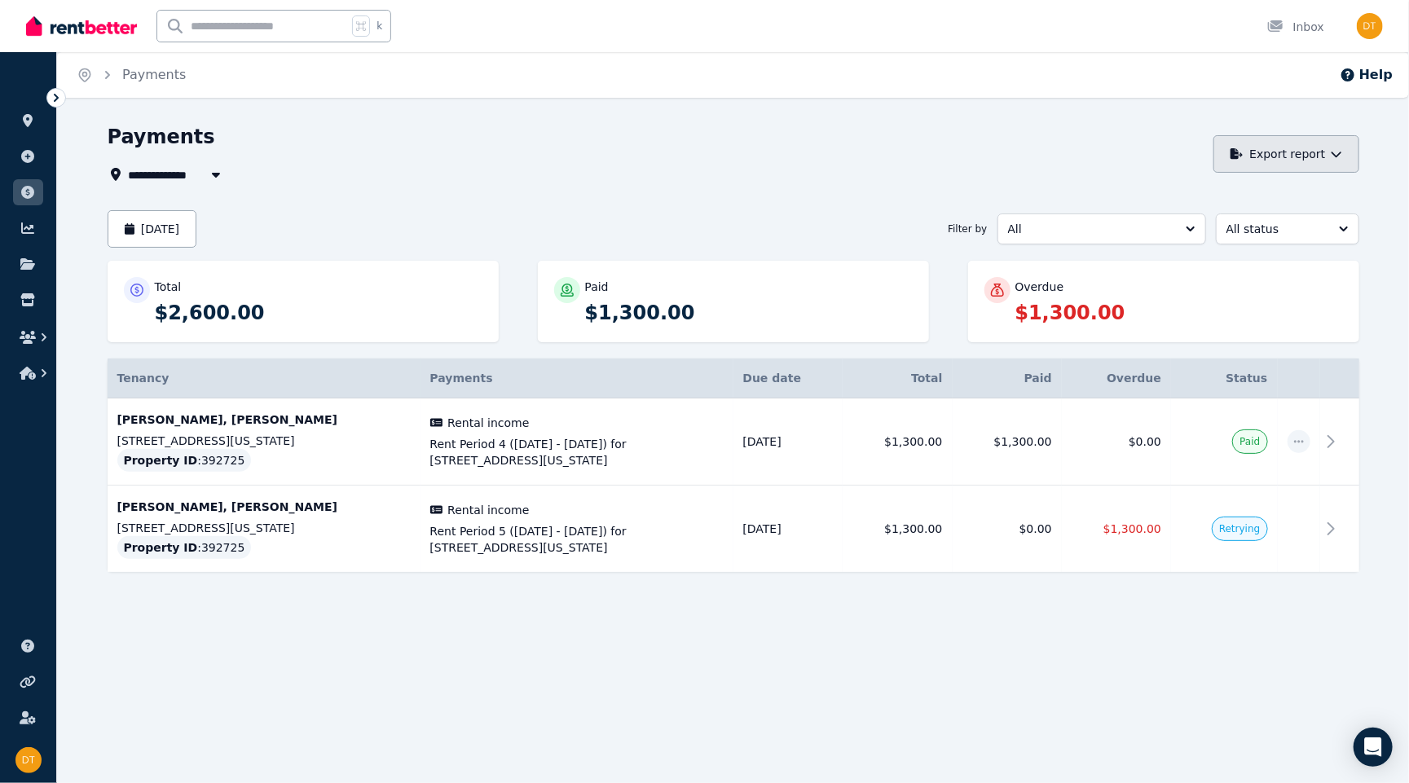
click at [1151, 147] on button "Export report" at bounding box center [1286, 153] width 146 height 37
click at [1151, 200] on div "PDF" at bounding box center [1280, 197] width 138 height 16
click at [1151, 719] on div "**********" at bounding box center [704, 391] width 1409 height 783
click at [882, 0] on div "k Inbox" at bounding box center [676, 26] width 1301 height 52
click at [1127, 563] on td "$1,300.00" at bounding box center [1116, 529] width 109 height 87
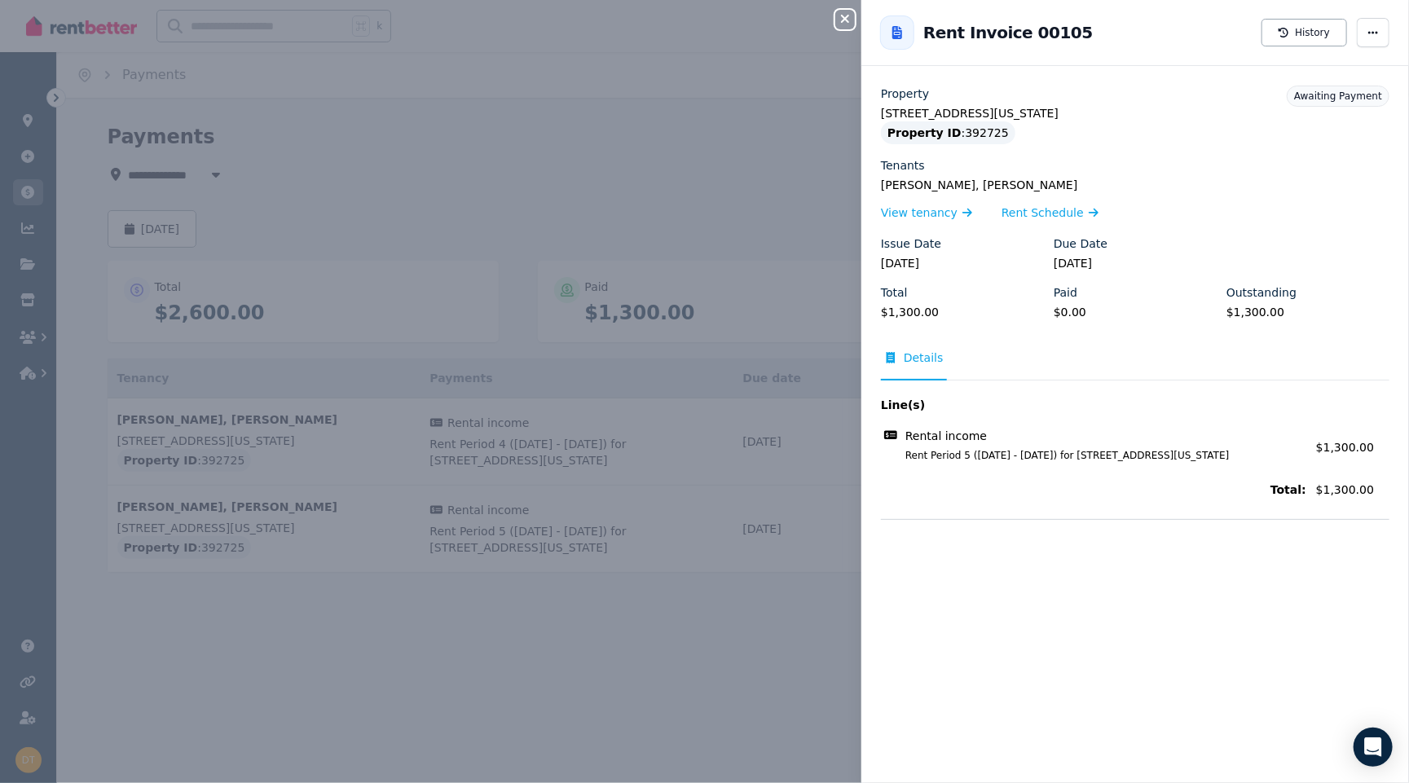
click at [839, 20] on icon "button" at bounding box center [845, 18] width 20 height 13
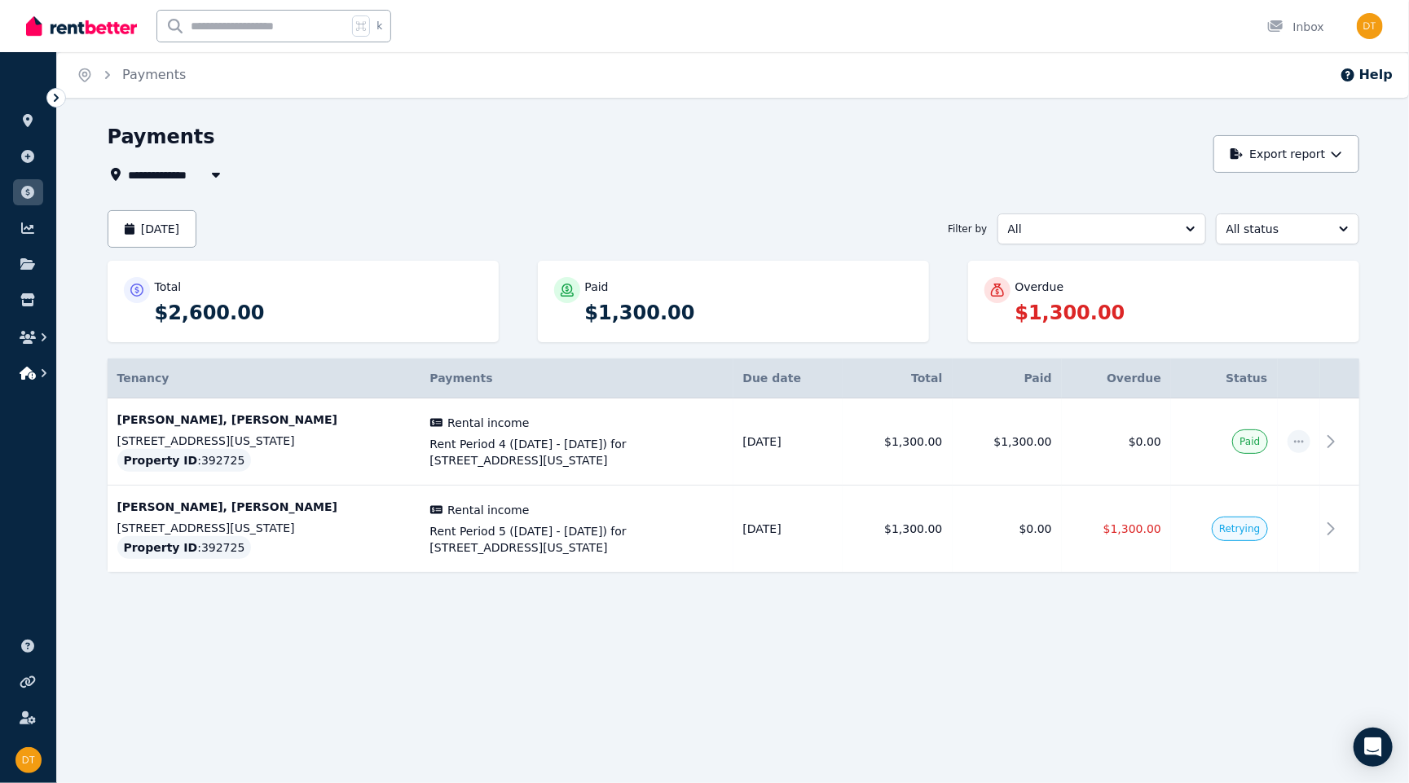
click at [40, 361] on button "button" at bounding box center [28, 372] width 30 height 29
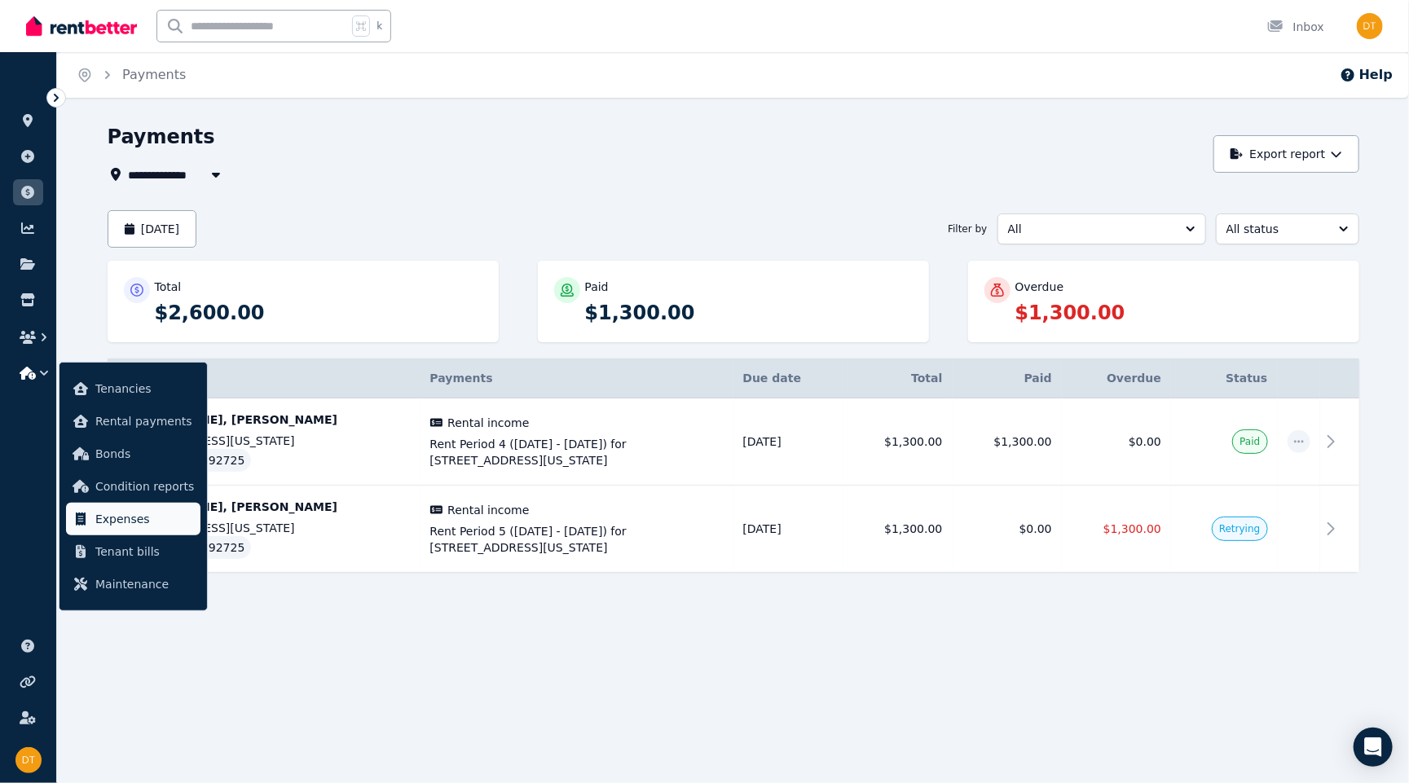
click at [138, 521] on span "Expenses" at bounding box center [144, 519] width 99 height 20
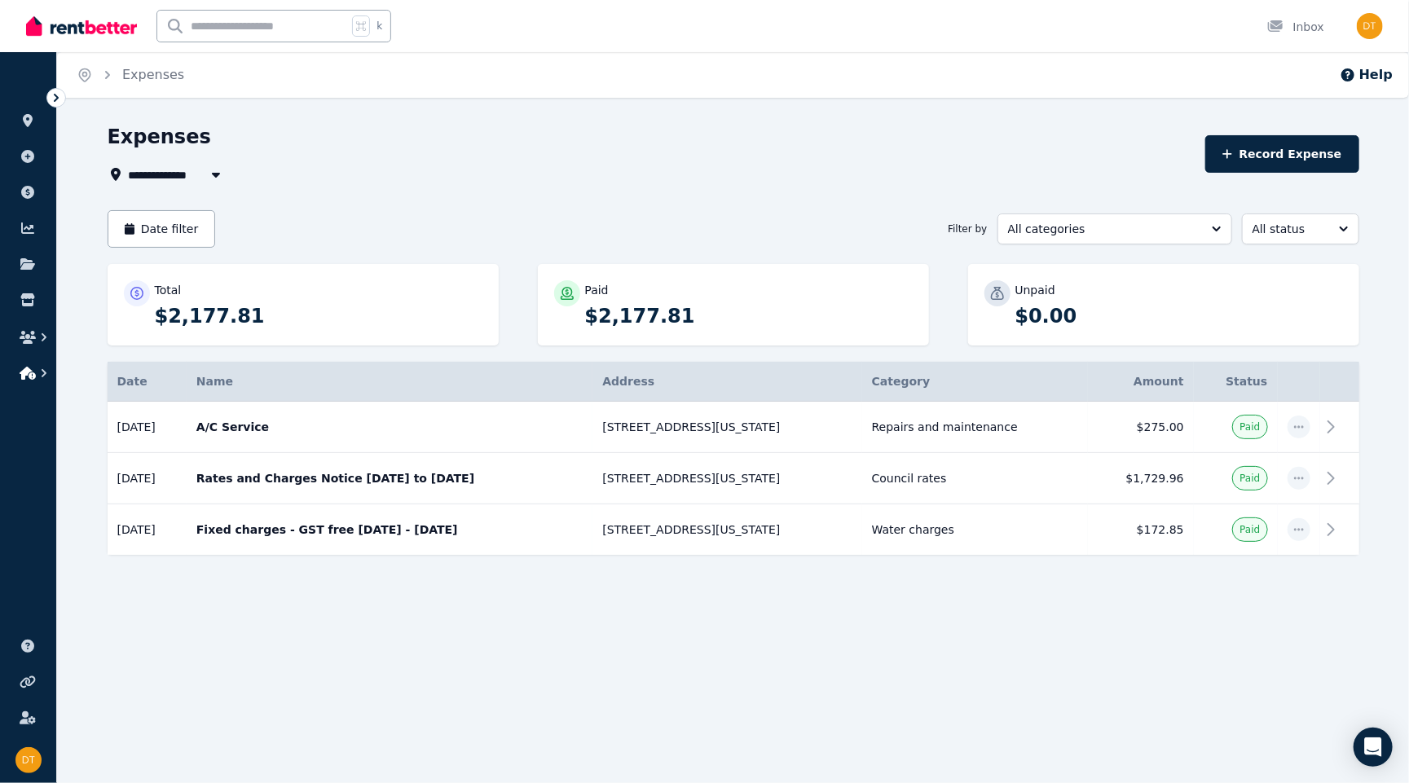
click at [31, 367] on icon "button" at bounding box center [28, 373] width 16 height 13
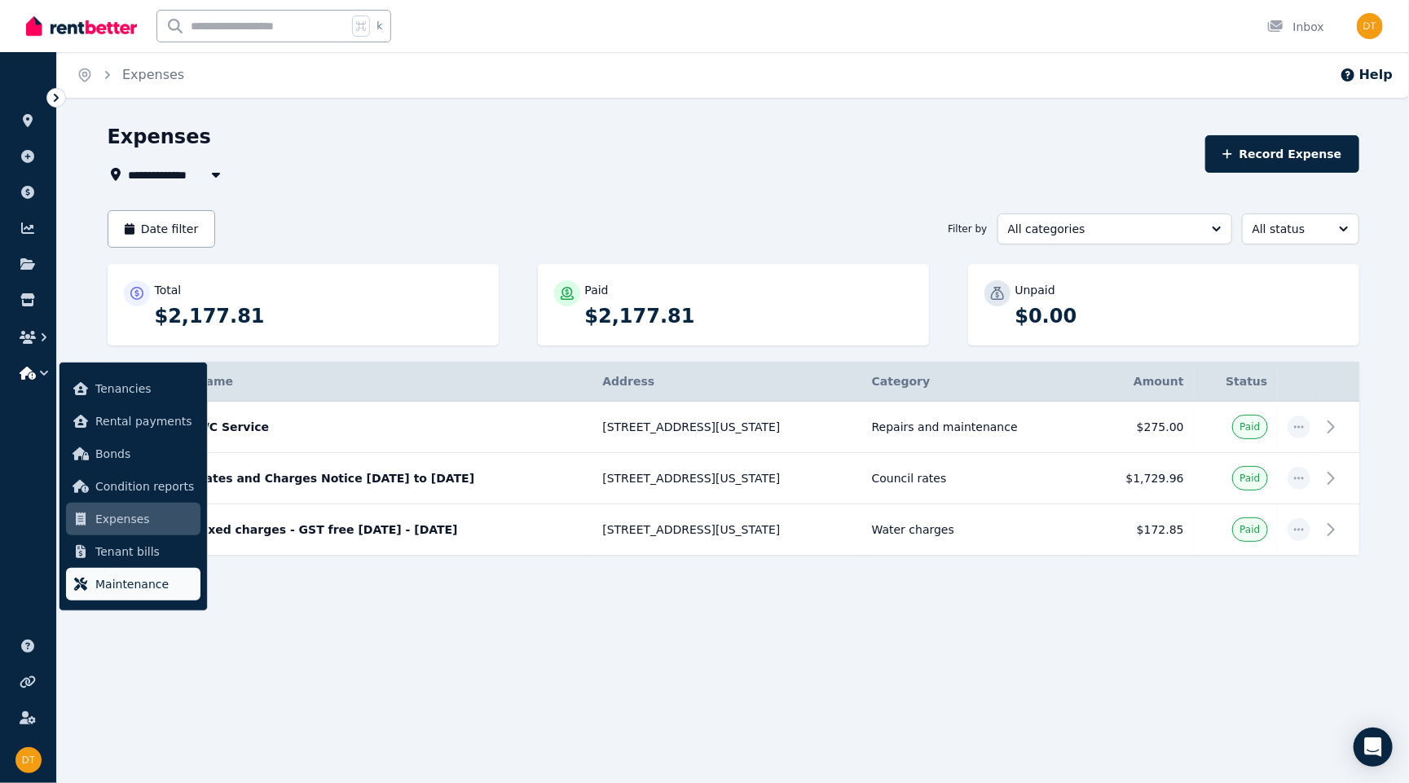
click at [93, 582] on link "Maintenance" at bounding box center [133, 584] width 134 height 33
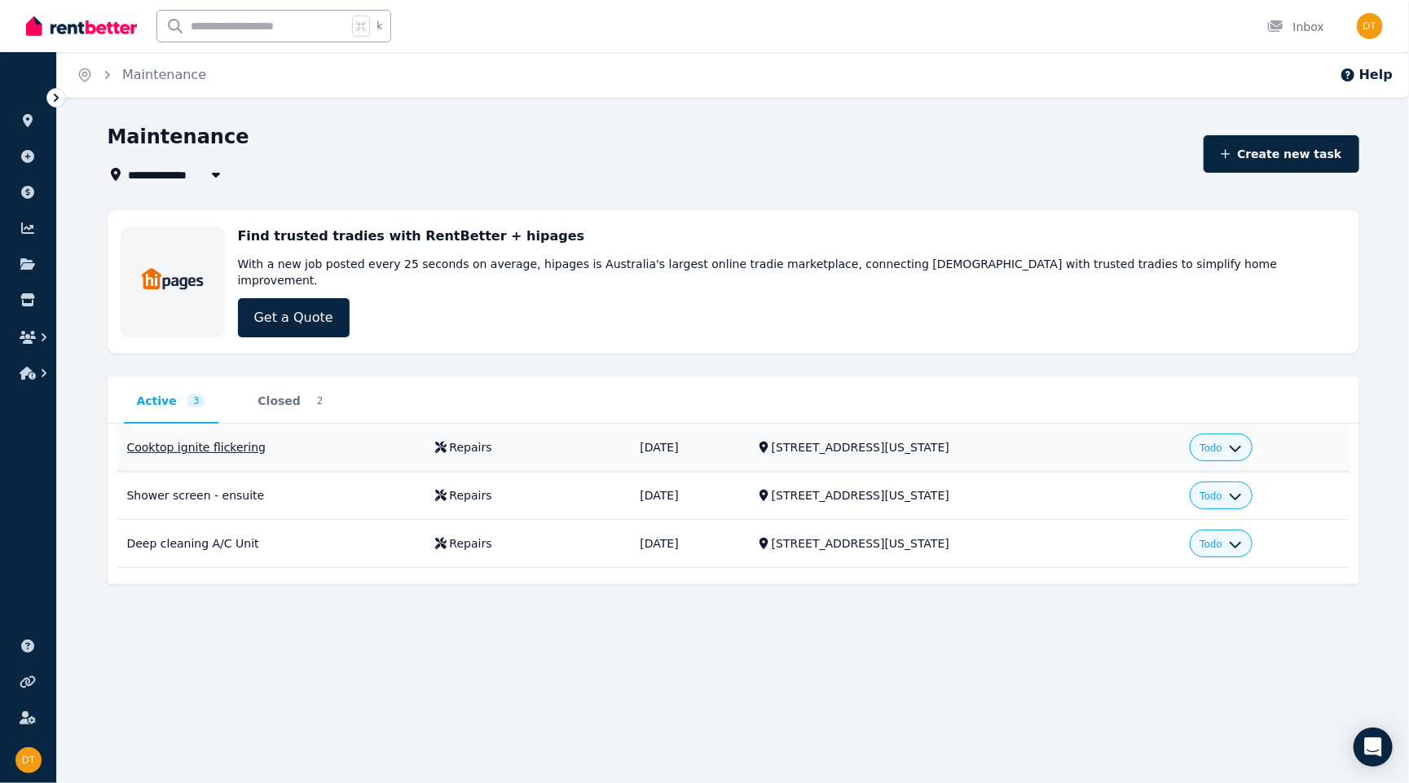
click at [1151, 433] on div "Todo" at bounding box center [1220, 447] width 63 height 28
click at [1151, 442] on span "Todo" at bounding box center [1210, 448] width 23 height 13
click at [236, 439] on div "Cooktop ignite flickering" at bounding box center [271, 447] width 288 height 16
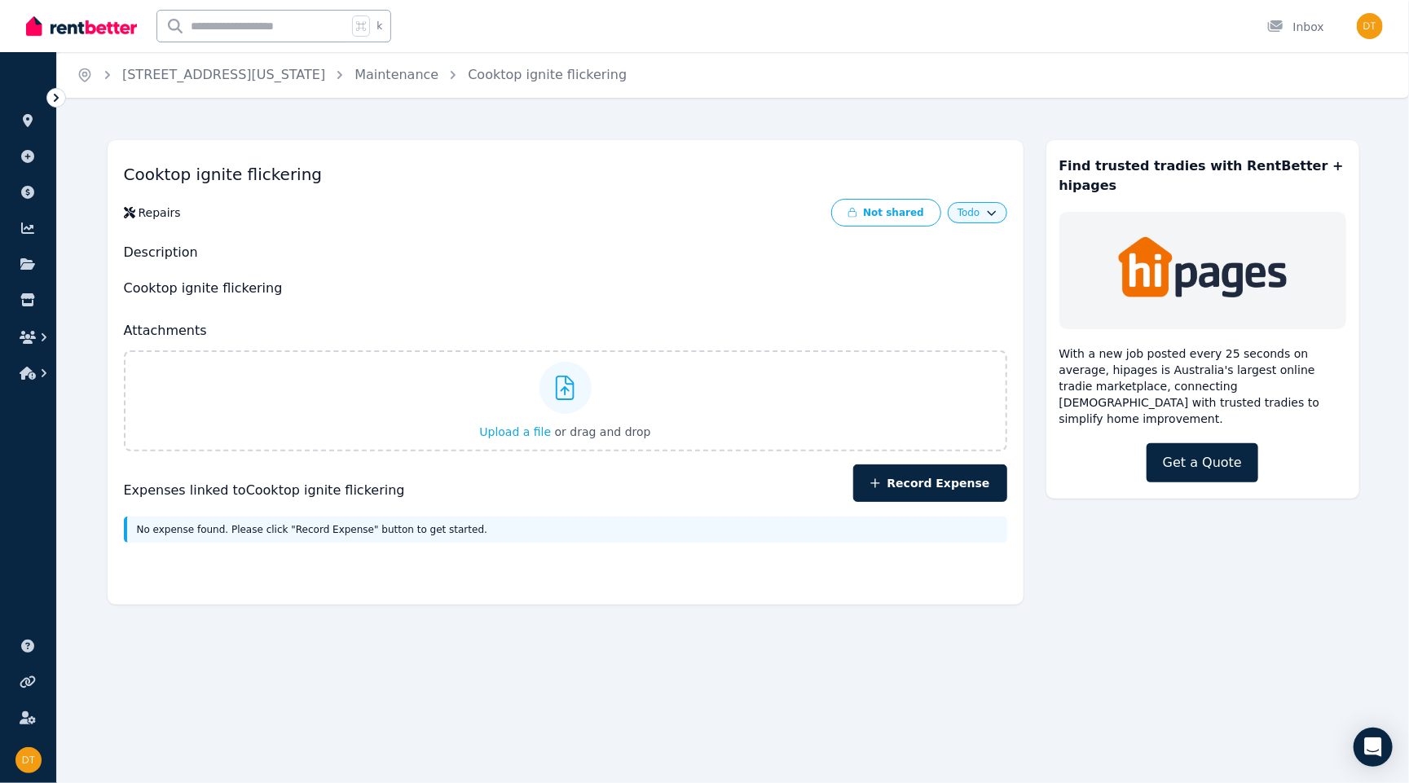
drag, startPoint x: 919, startPoint y: 213, endPoint x: 996, endPoint y: 227, distance: 78.8
click at [1000, 238] on div "Cooktop ignite flickering Repairs Not shared Todo Description Cooktop ignite fl…" at bounding box center [566, 372] width 916 height 464
click at [996, 223] on div "Not shared Todo" at bounding box center [786, 213] width 442 height 28
click at [983, 220] on div "Todo" at bounding box center [976, 212] width 59 height 21
click at [975, 209] on span "Todo" at bounding box center [968, 212] width 23 height 13
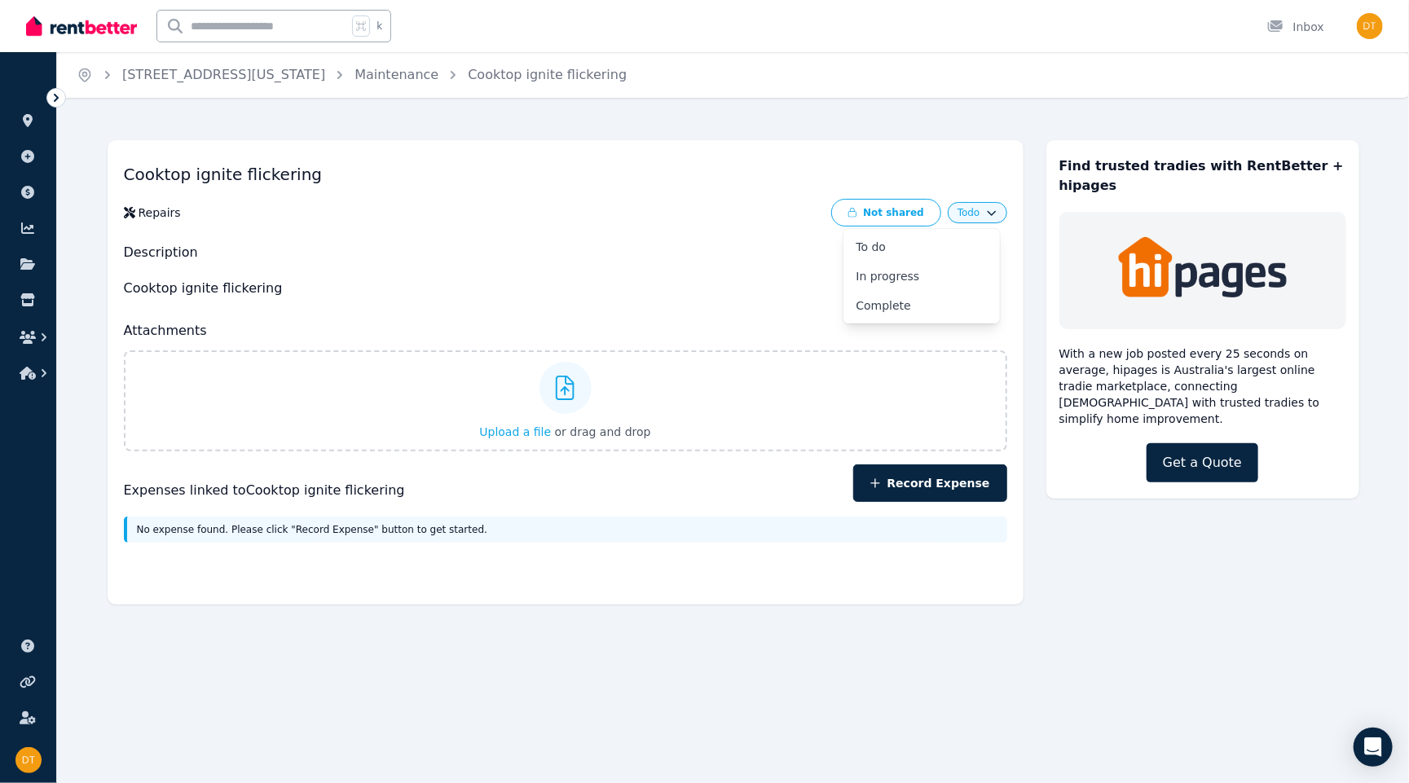
click at [55, 91] on icon at bounding box center [56, 98] width 16 height 16
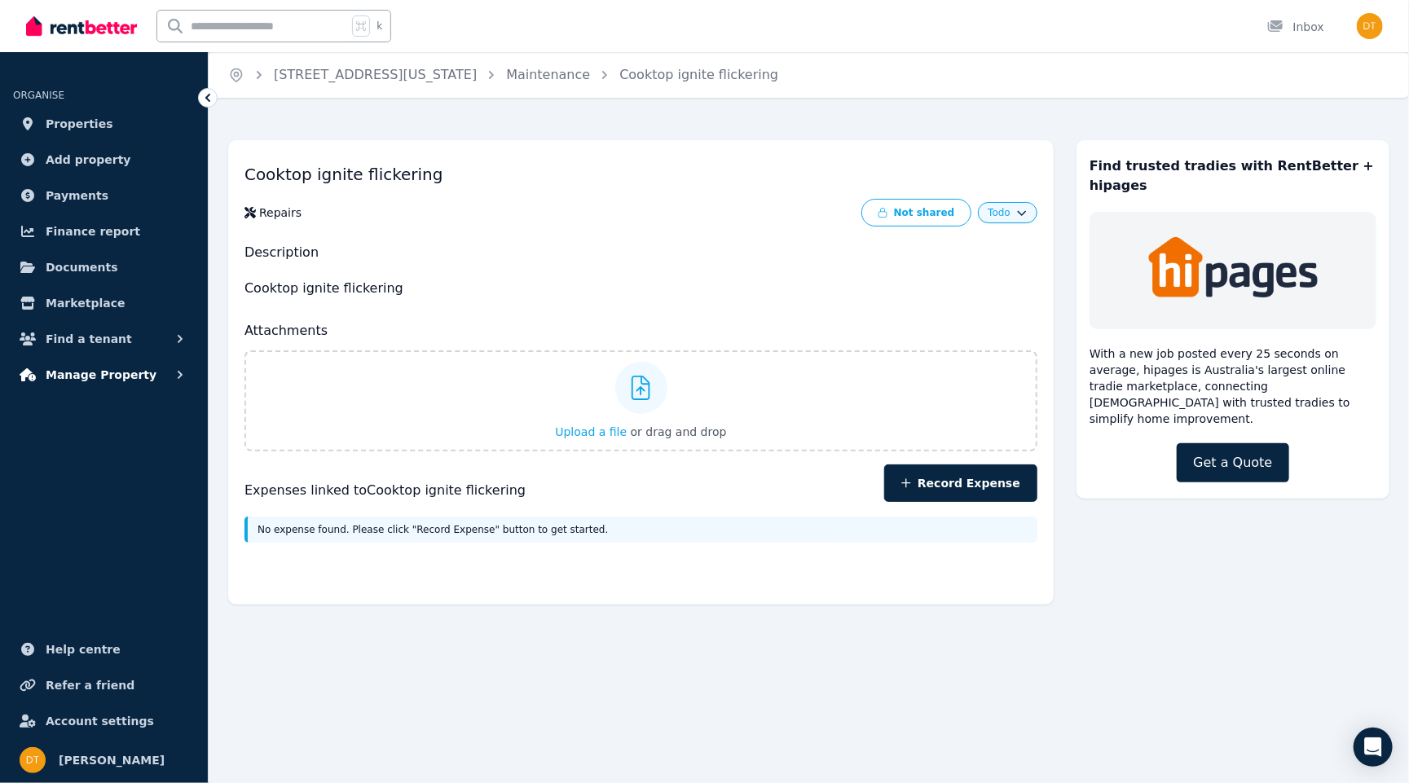
click at [123, 376] on span "Manage Property" at bounding box center [101, 375] width 111 height 20
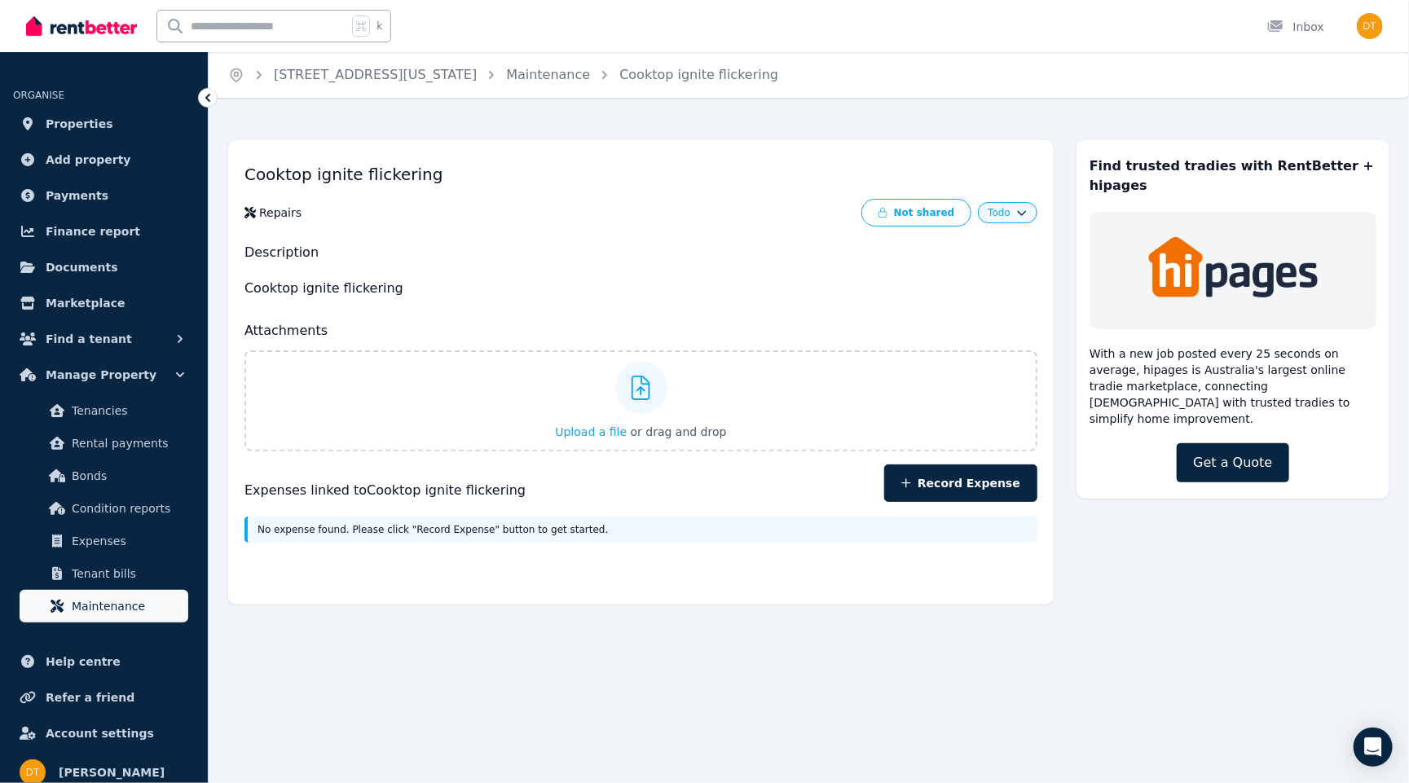
click at [133, 598] on span "Maintenance" at bounding box center [127, 606] width 110 height 20
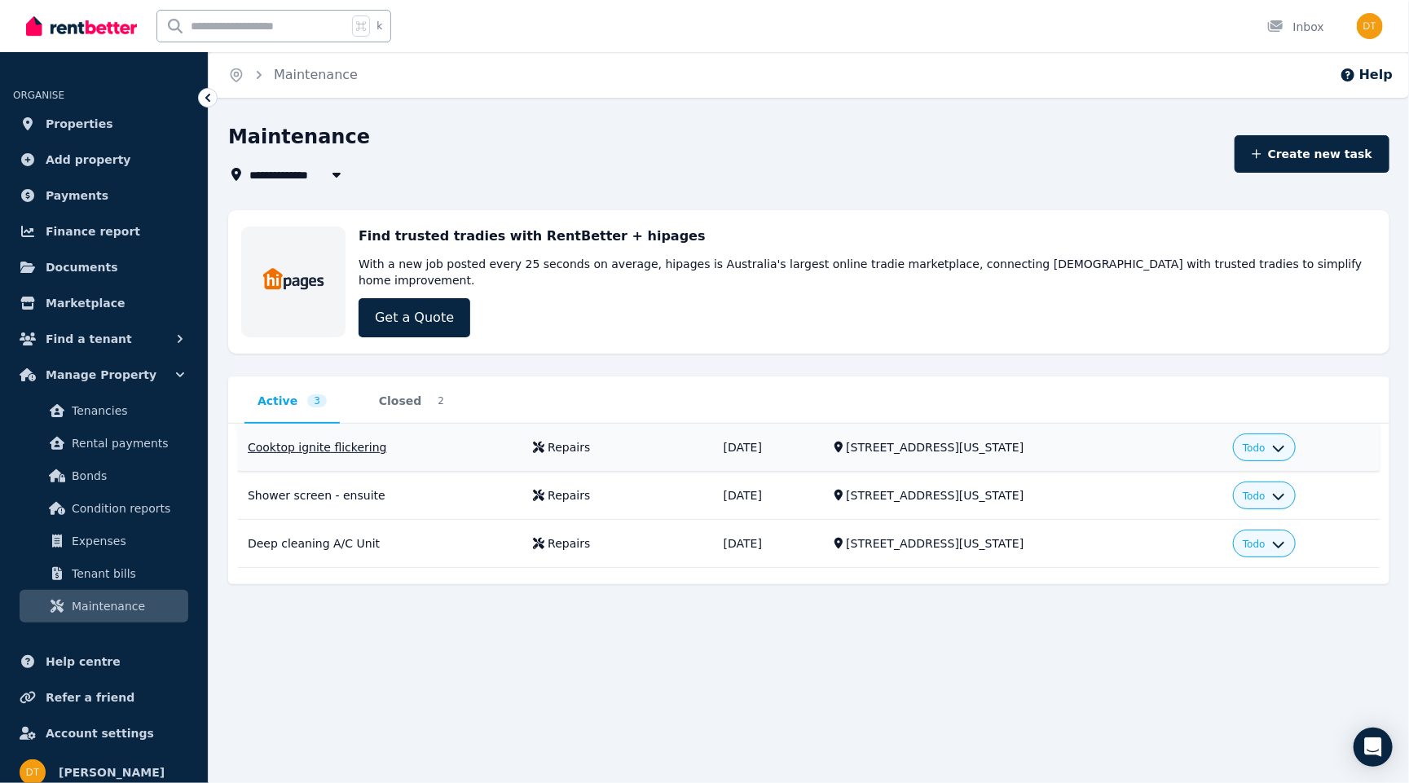
click at [1151, 442] on icon "button" at bounding box center [1278, 445] width 11 height 7
click at [1151, 546] on td "[STREET_ADDRESS][US_STATE]" at bounding box center [1023, 544] width 398 height 48
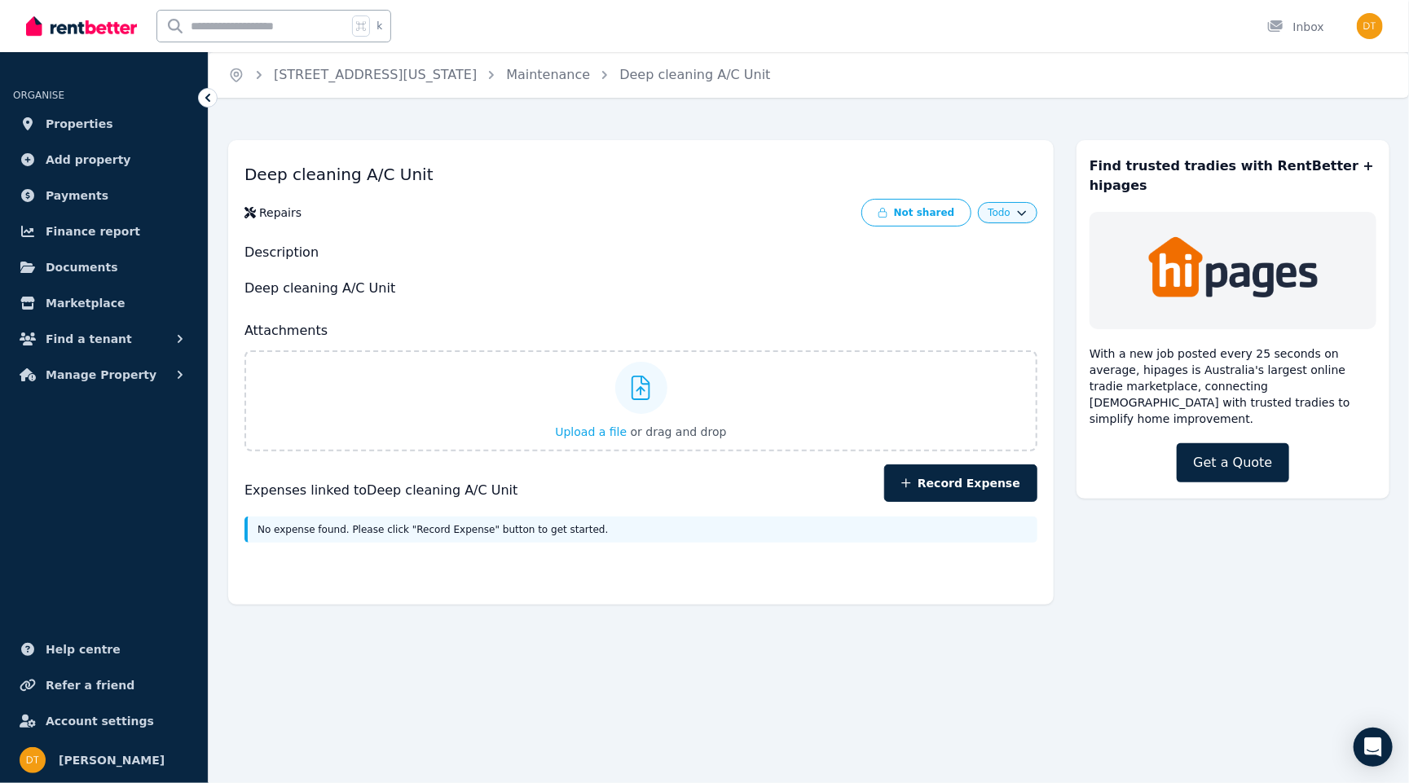
click at [214, 93] on icon at bounding box center [208, 98] width 16 height 16
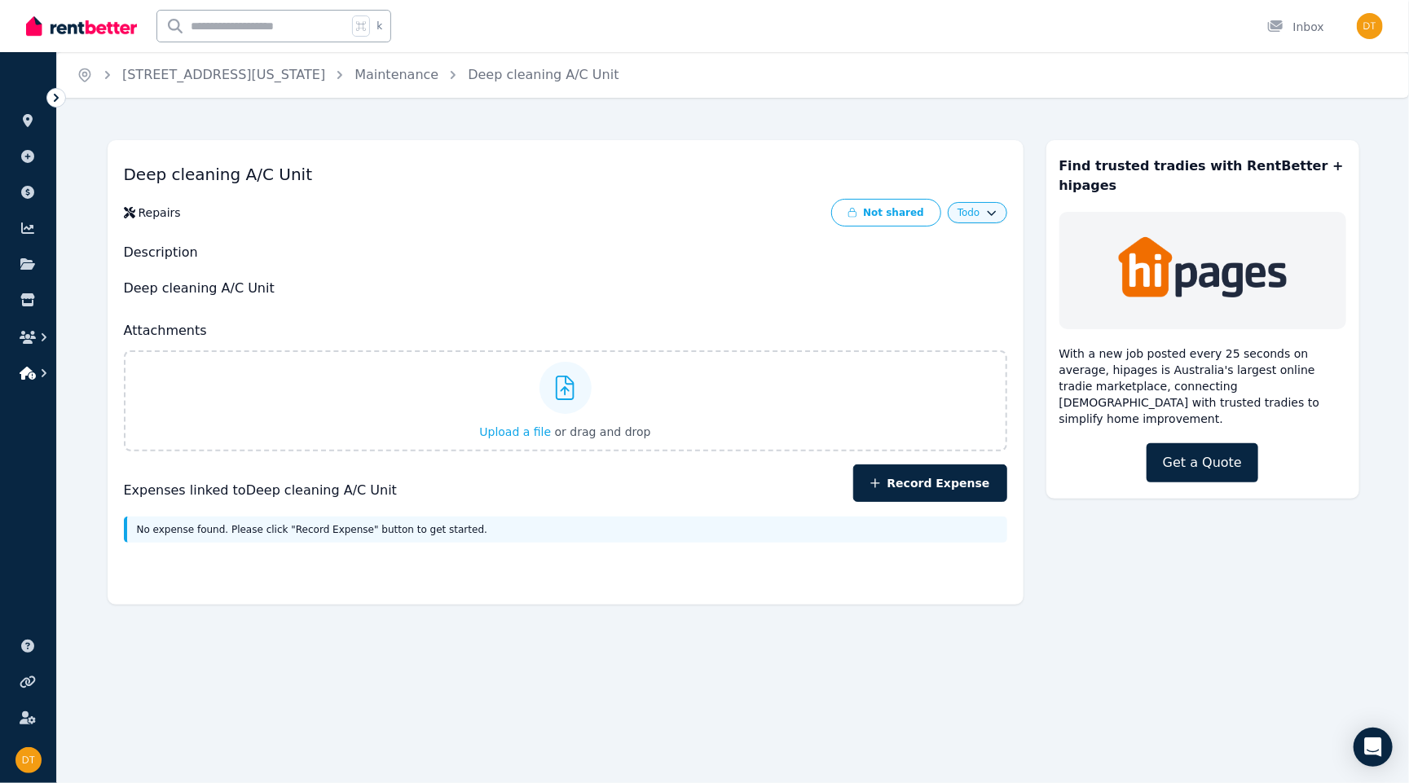
click at [45, 374] on icon "button" at bounding box center [44, 373] width 5 height 8
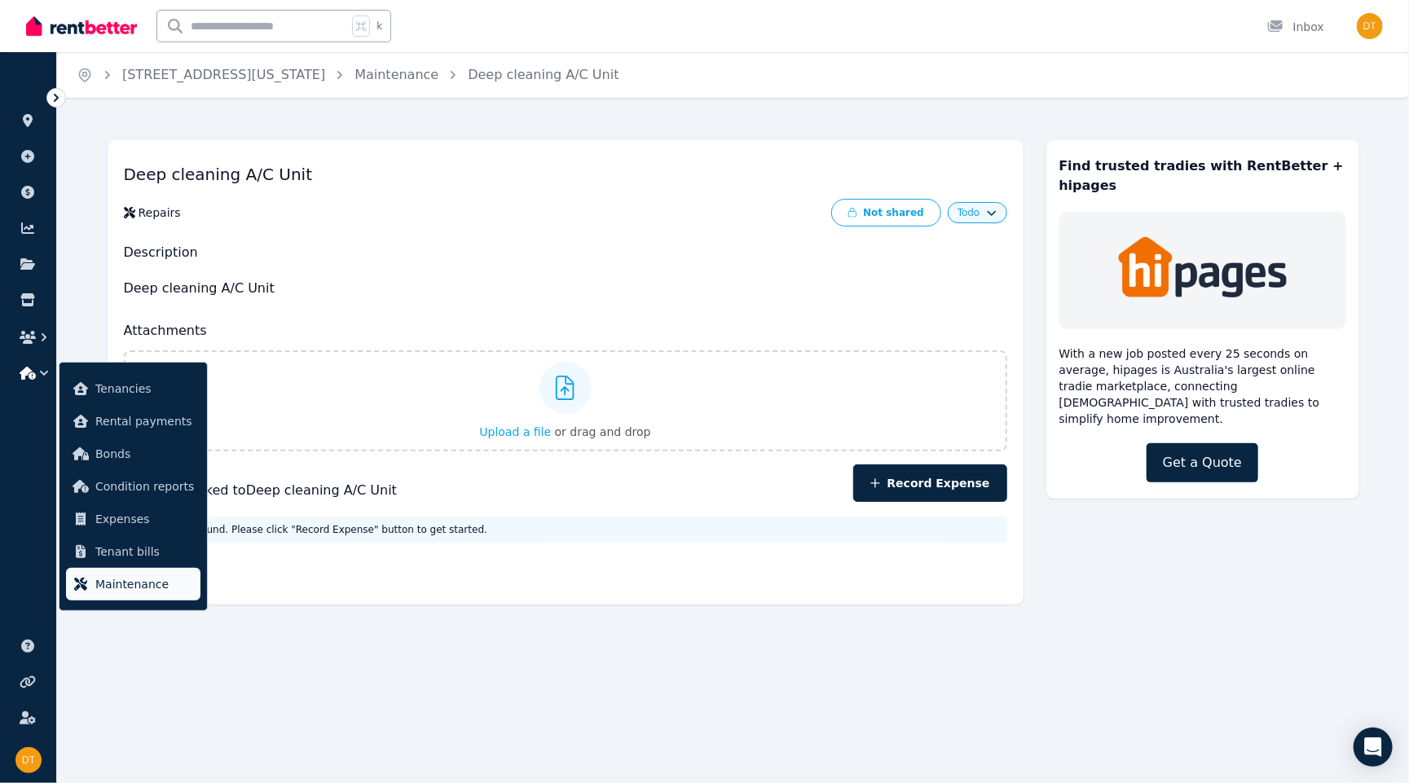
click at [150, 587] on span "Maintenance" at bounding box center [144, 584] width 99 height 20
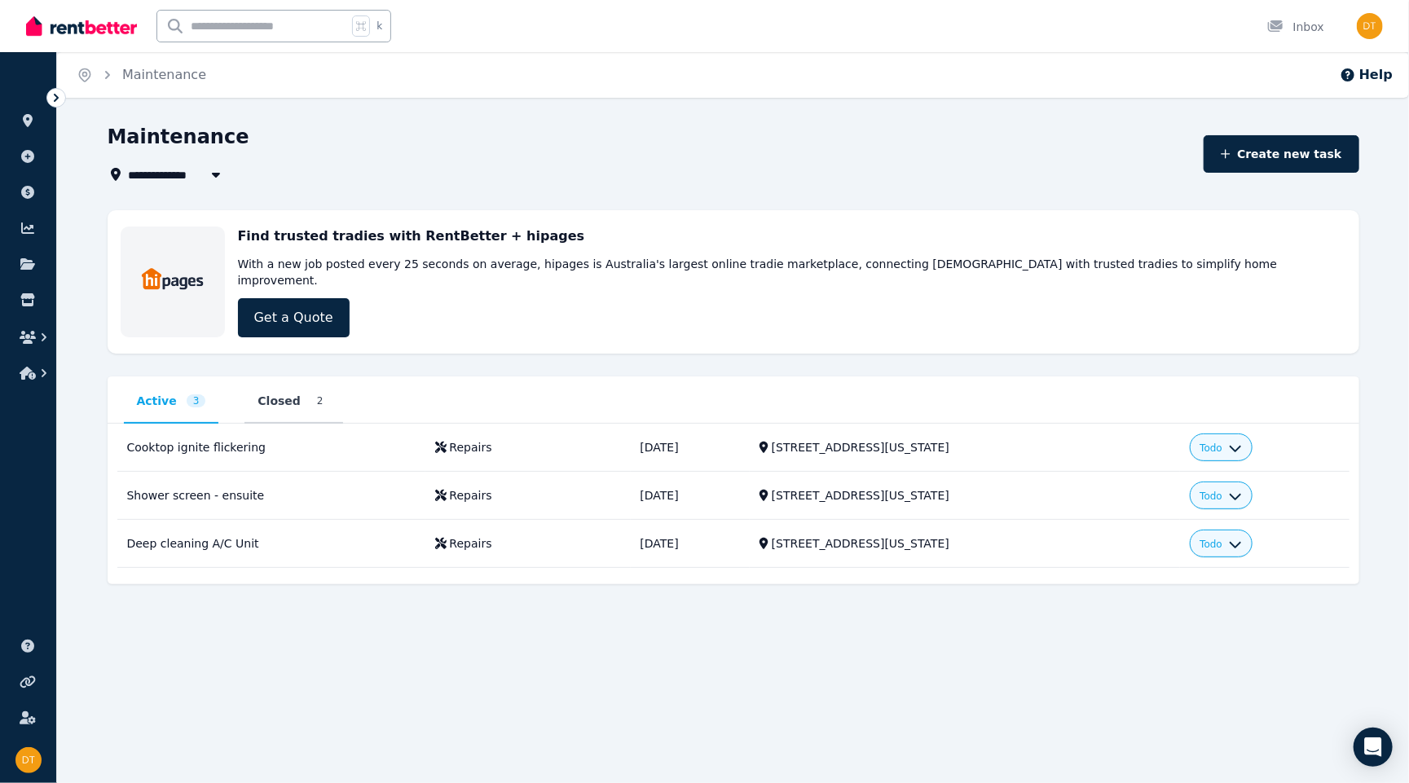
click at [280, 393] on span "Closed" at bounding box center [278, 401] width 43 height 16
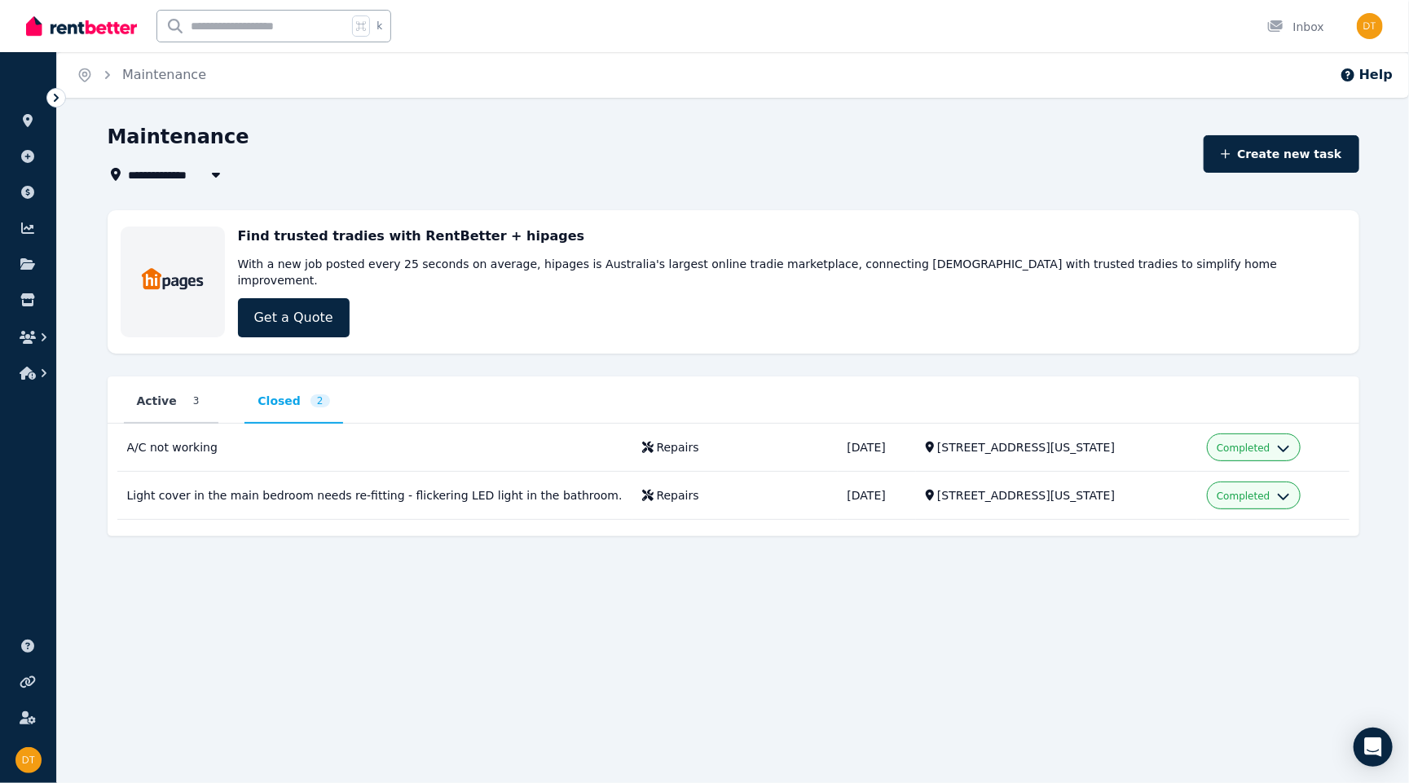
click at [191, 394] on span "3" at bounding box center [197, 400] width 20 height 13
